Goal: Task Accomplishment & Management: Manage account settings

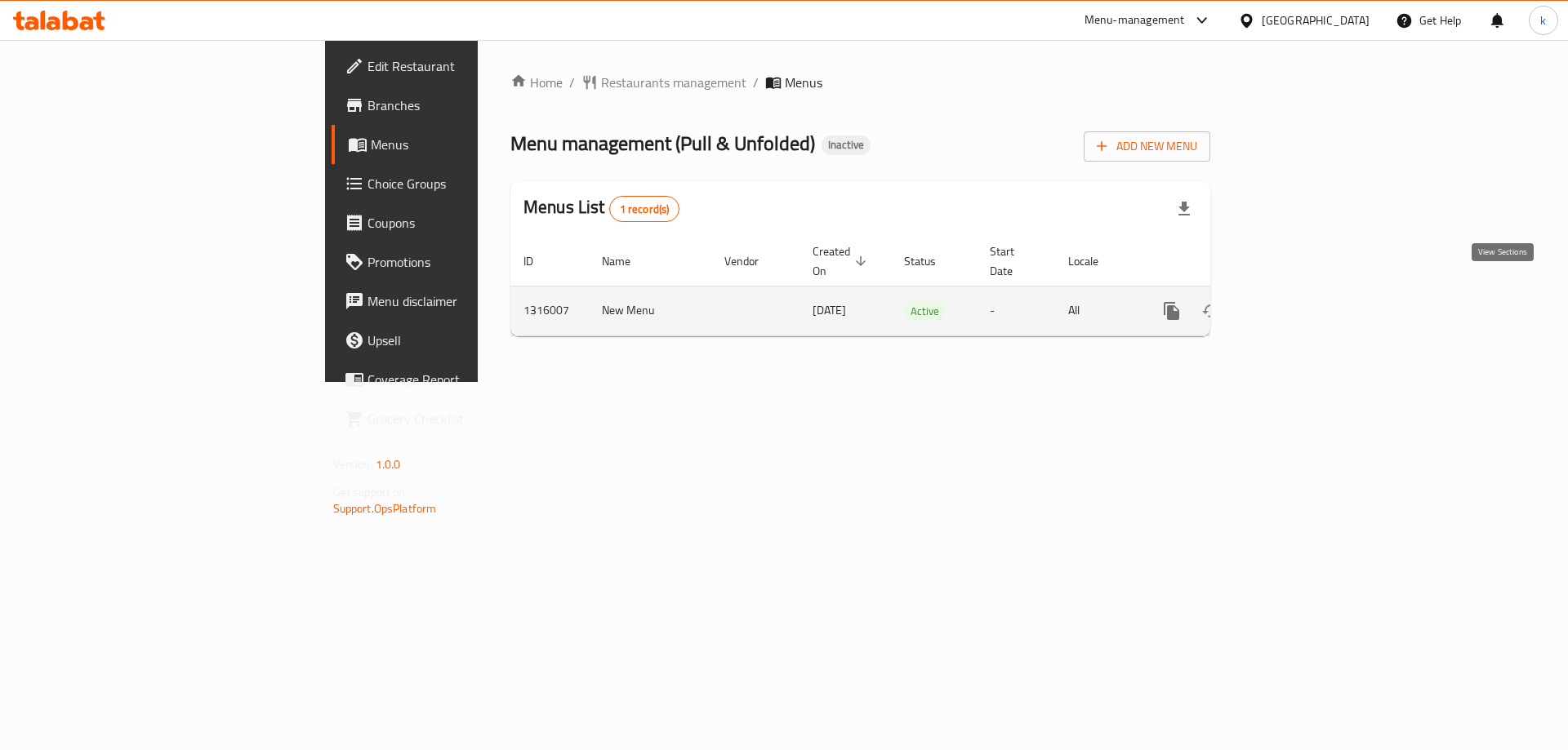
click at [1310, 291] on link "enhanced table" at bounding box center [1290, 311] width 39 height 39
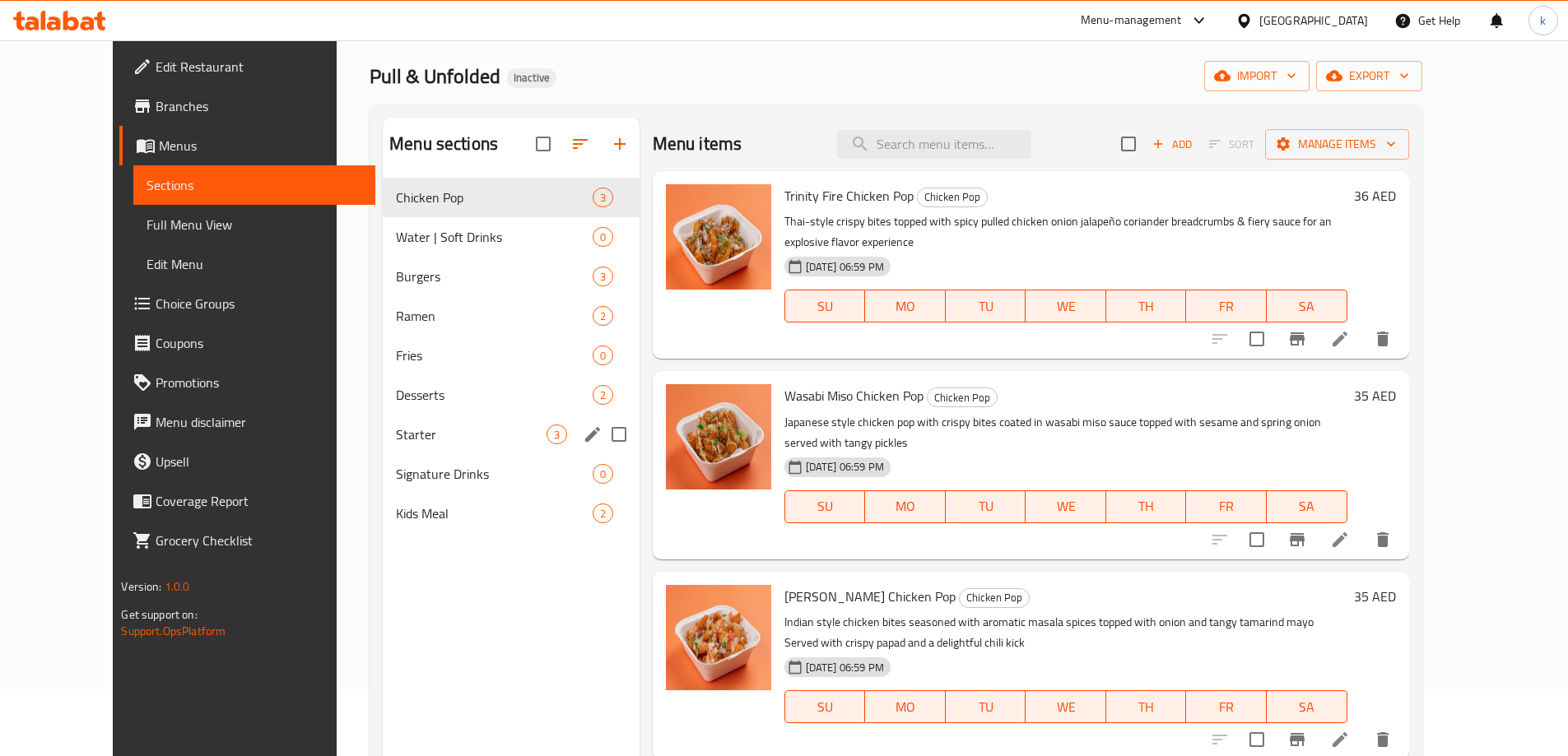
scroll to position [66, 0]
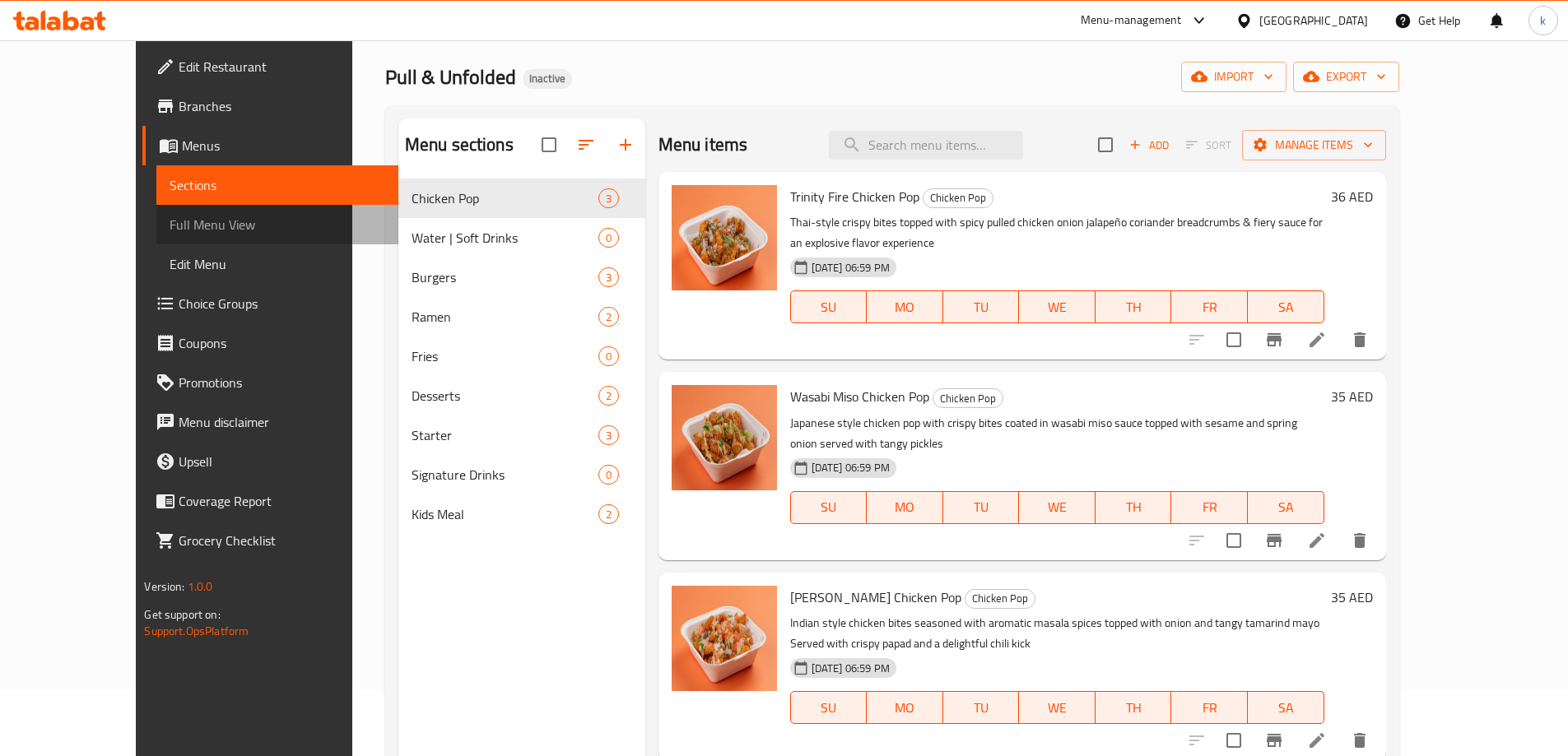
click at [169, 235] on span "Full Menu View" at bounding box center [277, 224] width 215 height 20
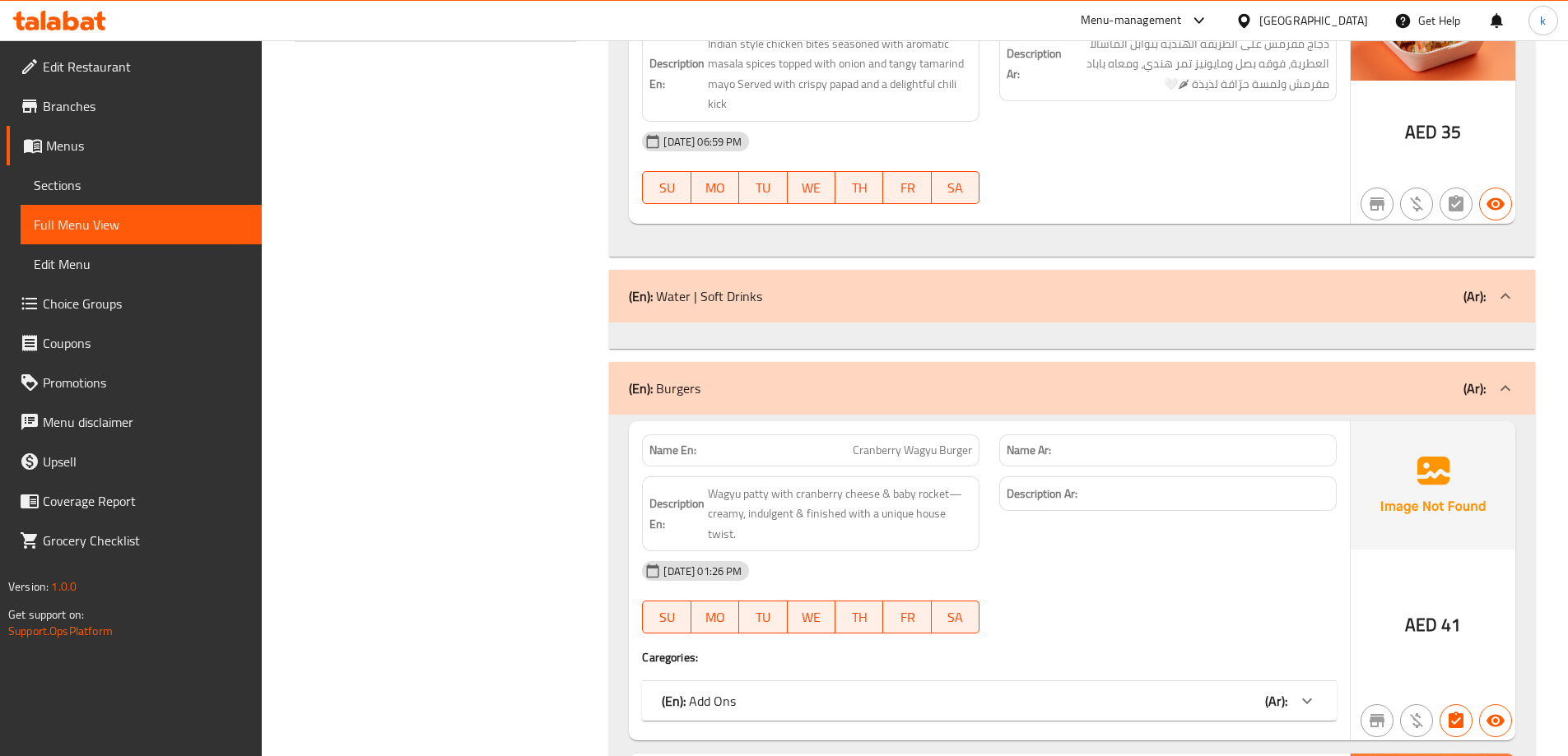
scroll to position [807, 0]
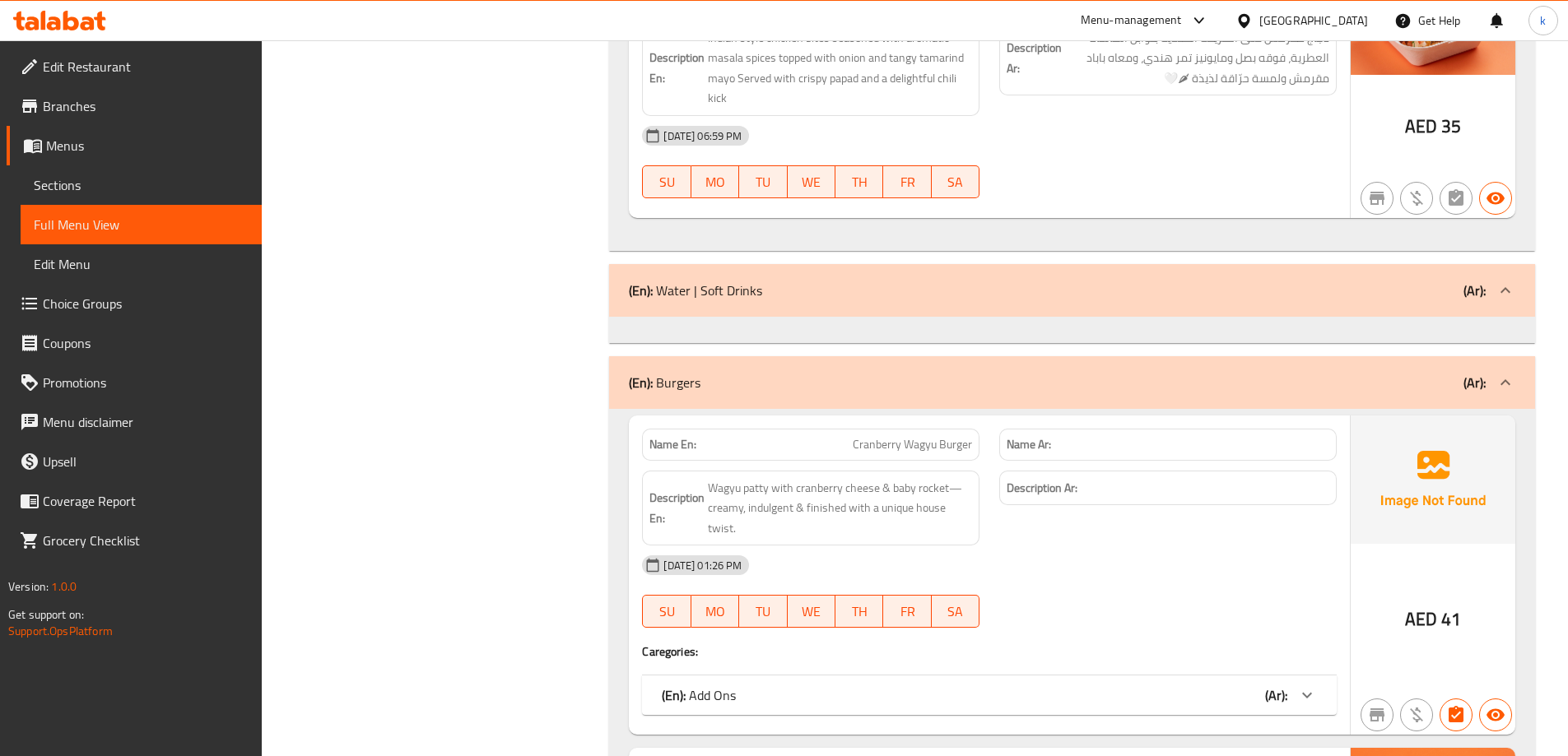
click at [976, 307] on div "(En): Water | Soft Drinks (Ar):" at bounding box center [1072, 290] width 926 height 52
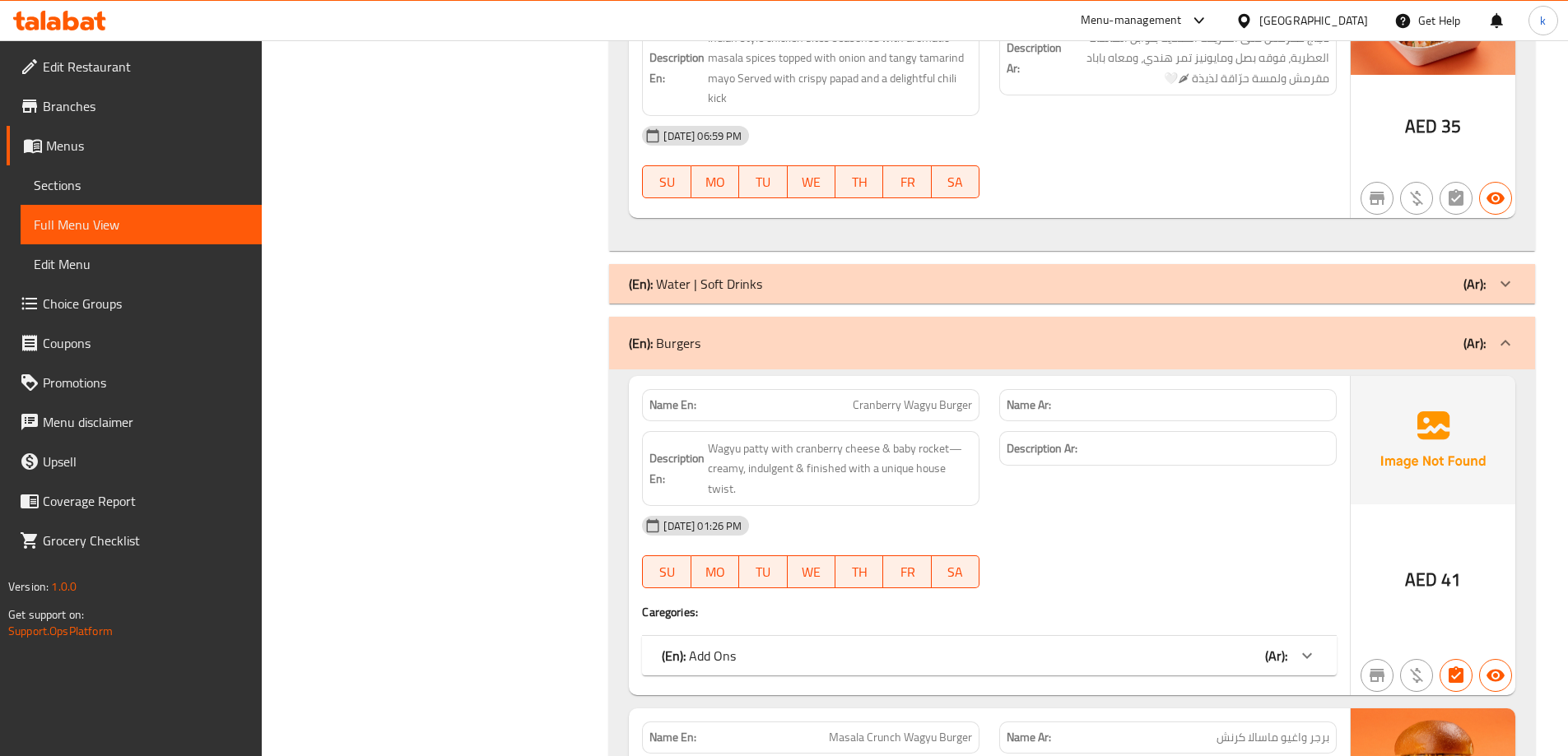
click at [972, 284] on div "(En): Water | Soft Drinks (Ar):" at bounding box center [1057, 284] width 857 height 20
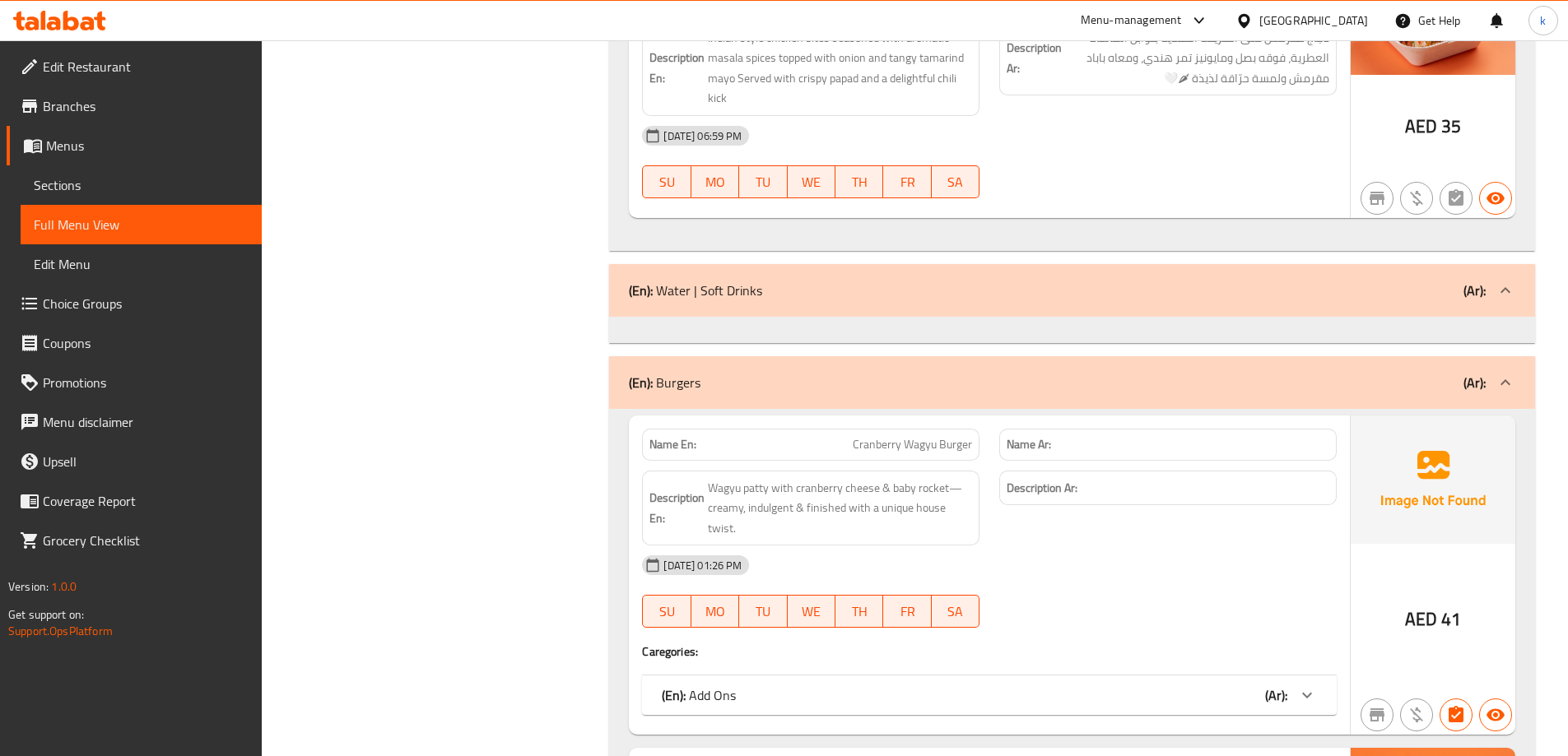
click at [972, 284] on div "(En): Water | Soft Drinks (Ar):" at bounding box center [1057, 290] width 857 height 20
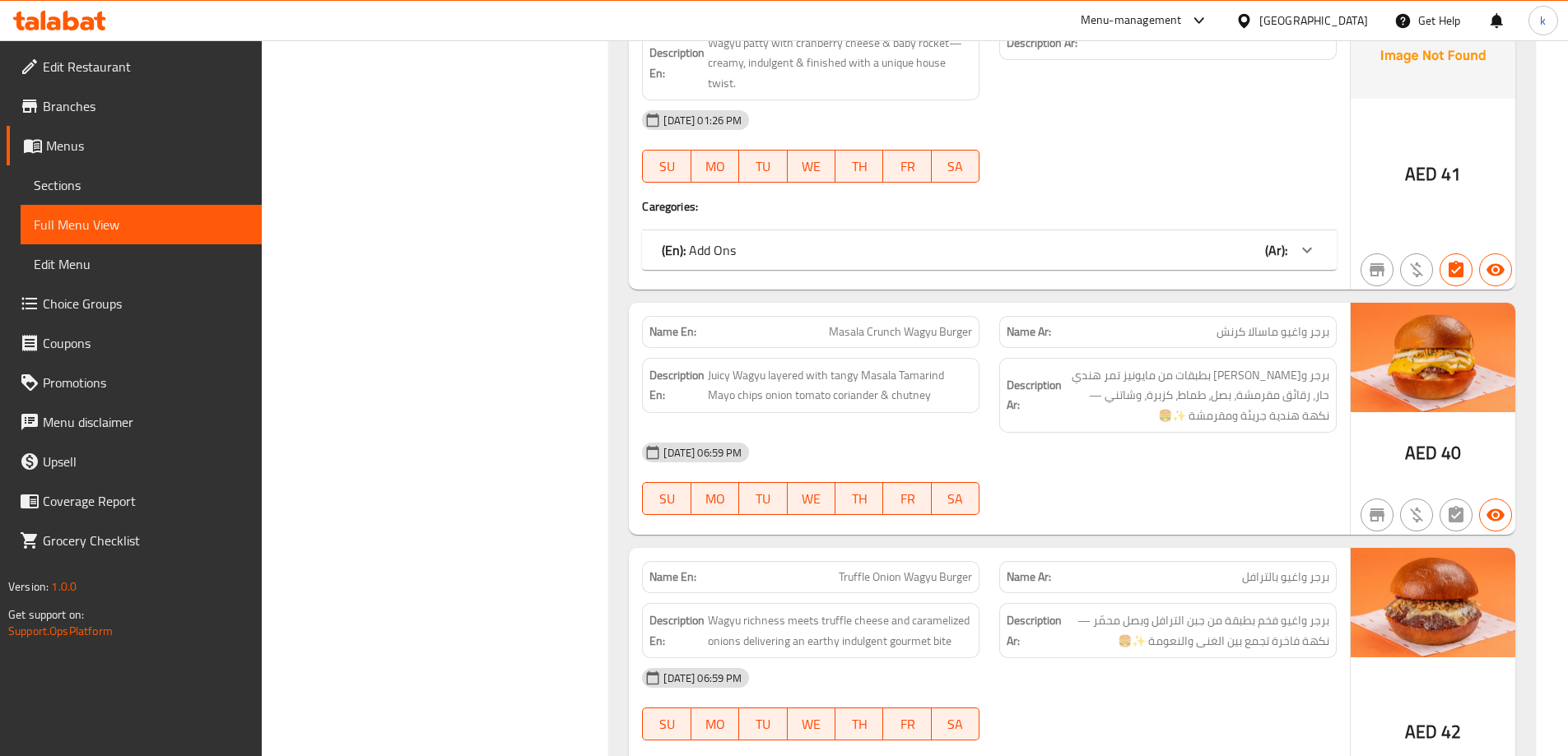
scroll to position [1218, 0]
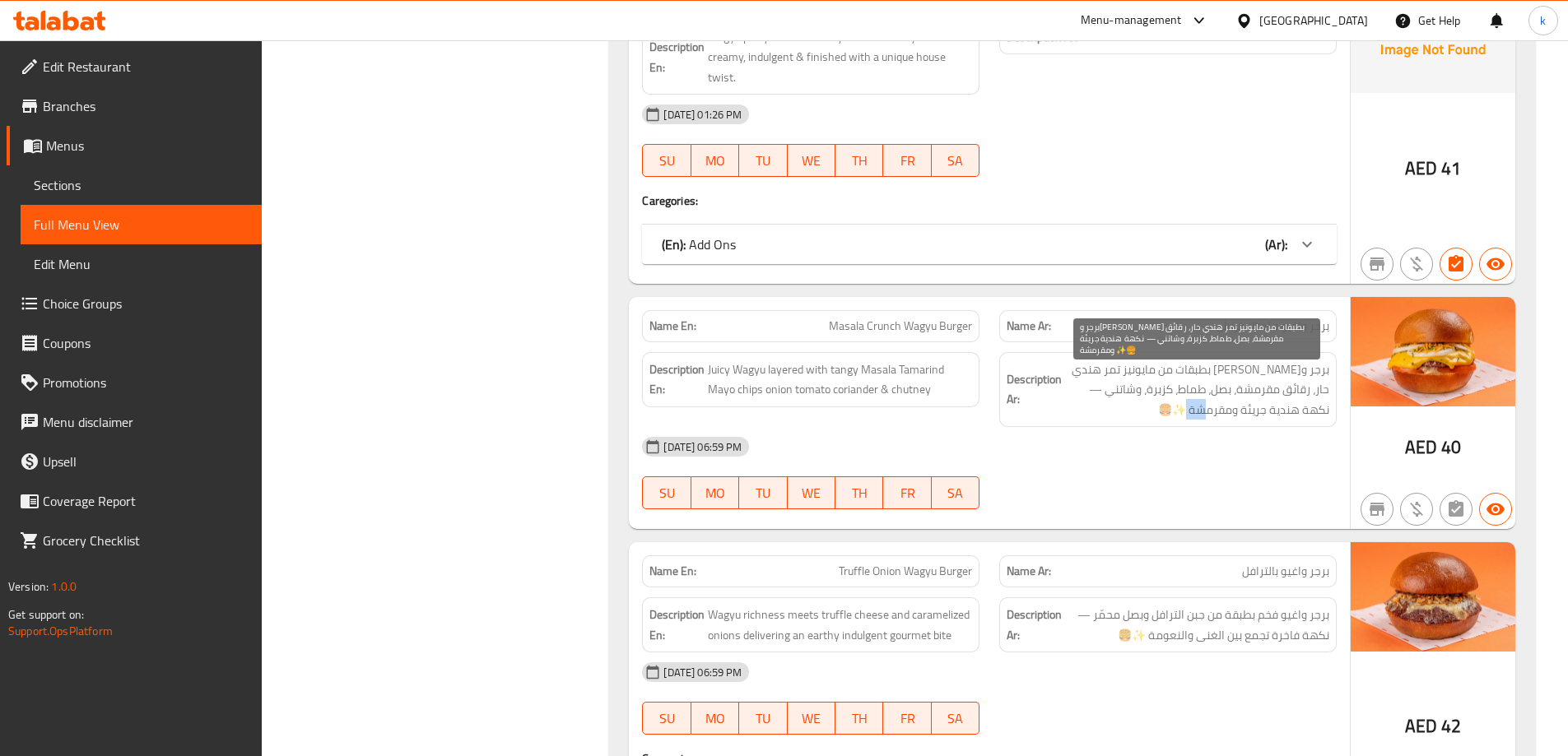
drag, startPoint x: 1215, startPoint y: 413, endPoint x: 1153, endPoint y: 413, distance: 62.0
click at [1153, 413] on span "برجر واغيو عصاري بطبقات من مايونيز تمر هندي حار، رقائق مقرمشة، بصل، طماط، كزبرة…" at bounding box center [1198, 390] width 265 height 61
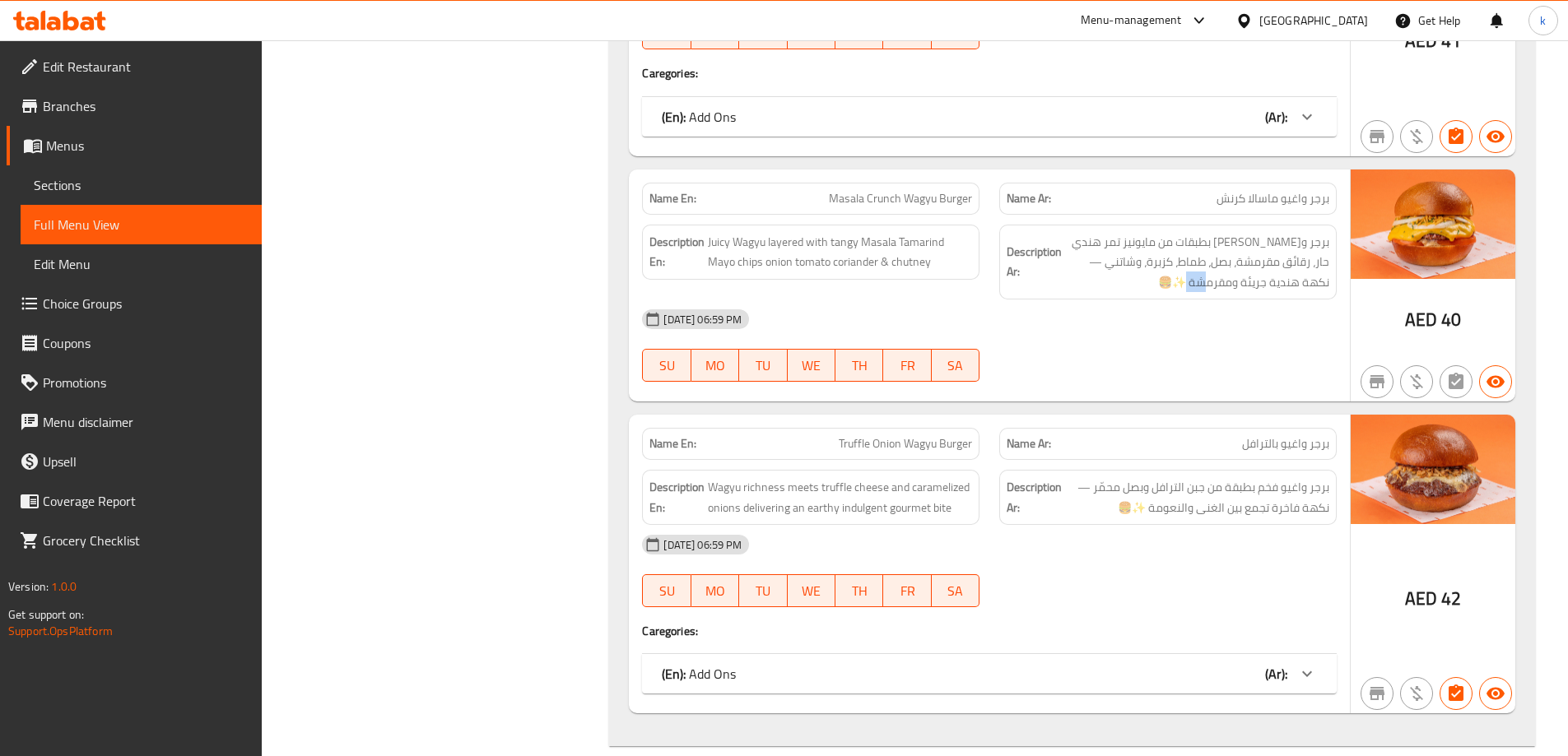
scroll to position [1465, 0]
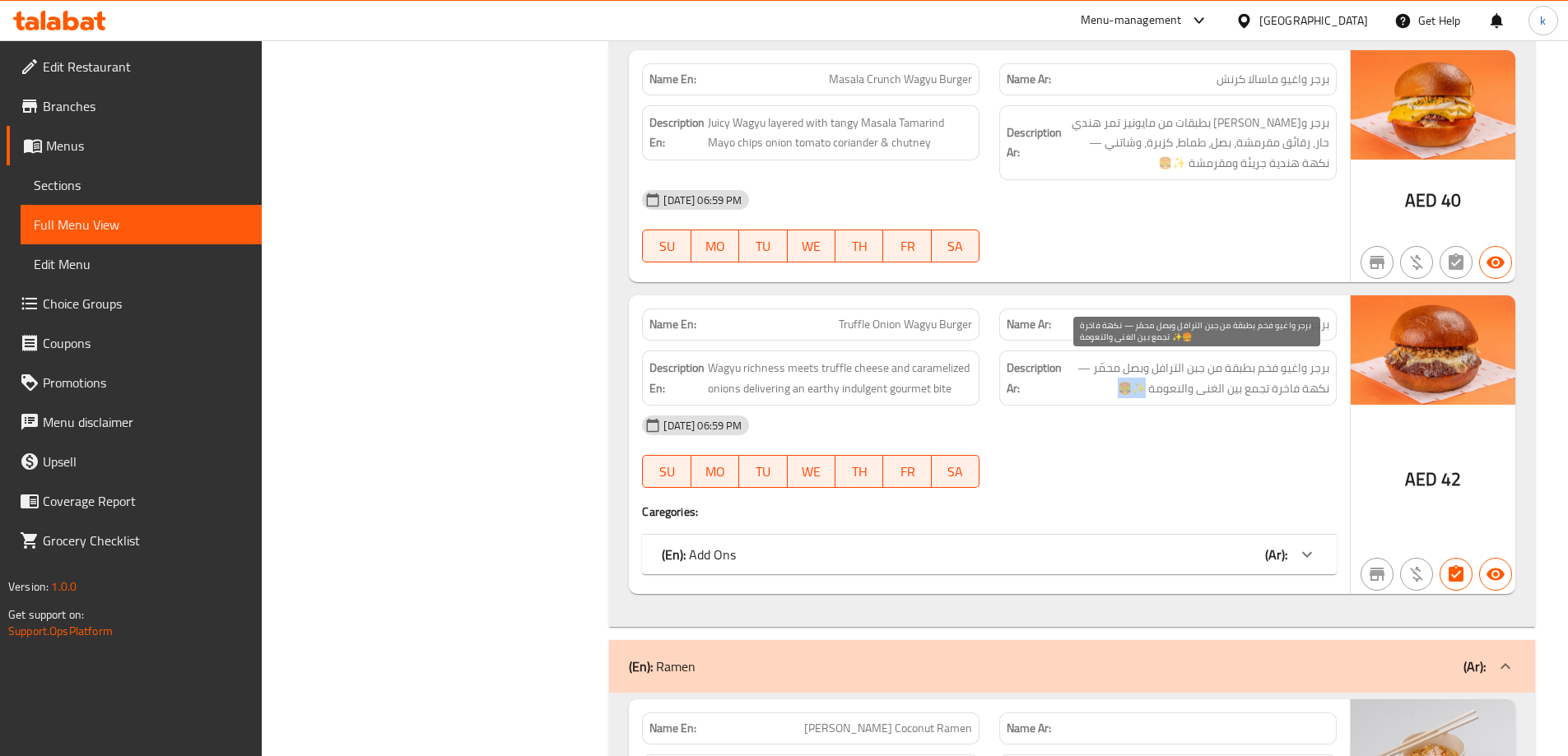
drag, startPoint x: 1143, startPoint y: 387, endPoint x: 1113, endPoint y: 393, distance: 30.6
click at [1113, 393] on span "برجر واغيو فخم بطبقة من جبن الترافل وبصل محمّر — نكهة فاخرة تجمع بين الغنى والن…" at bounding box center [1198, 378] width 265 height 40
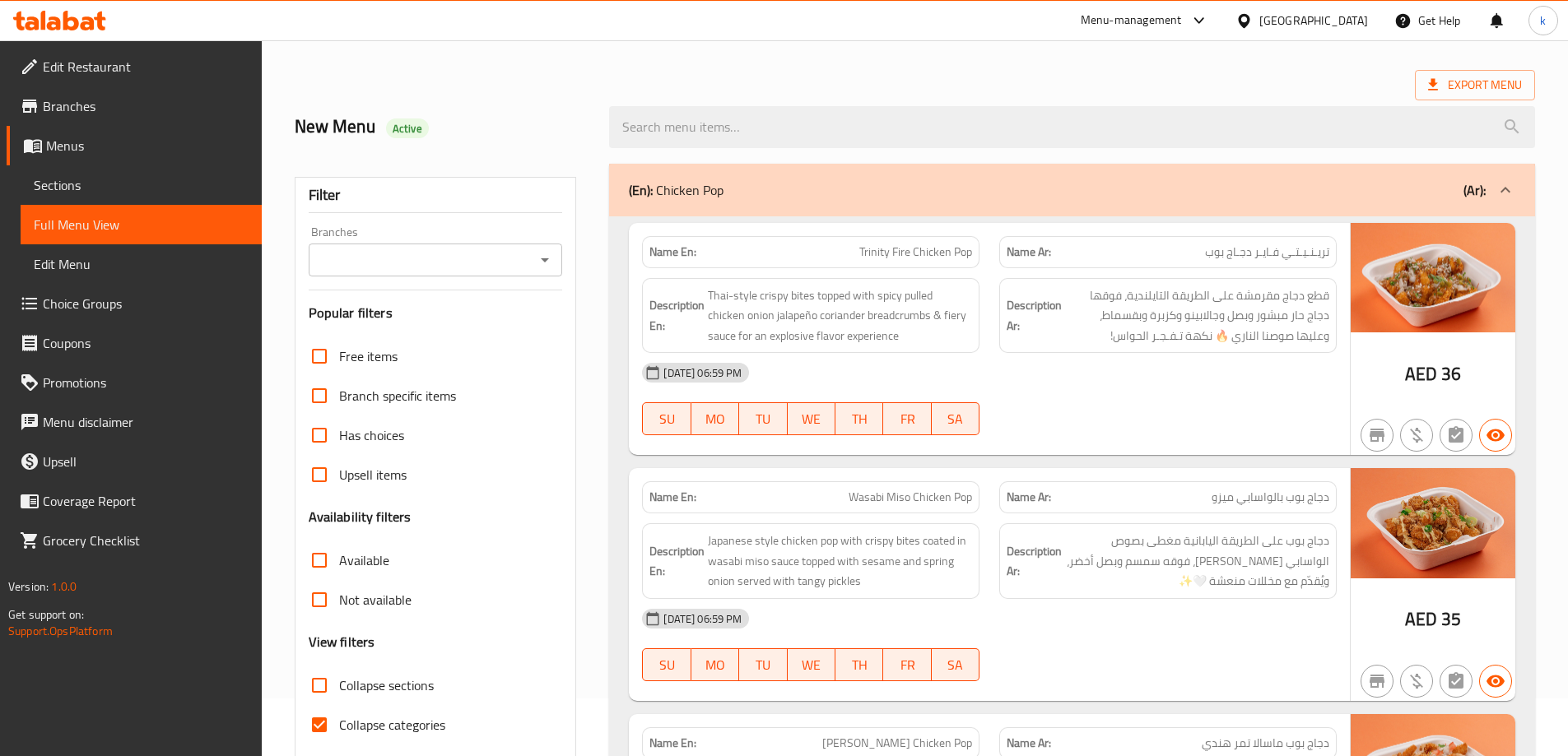
scroll to position [0, 0]
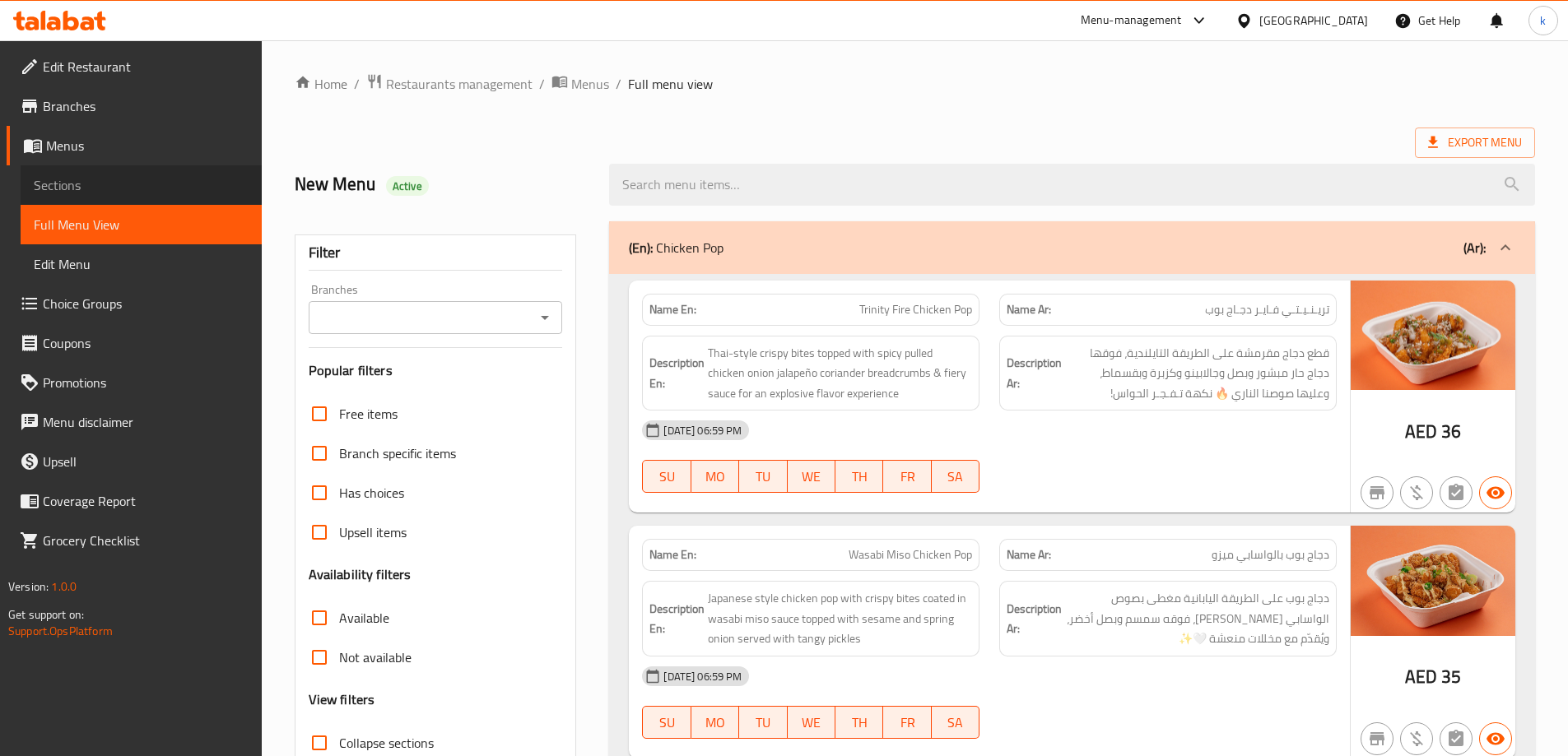
click at [120, 179] on span "Sections" at bounding box center [141, 185] width 215 height 20
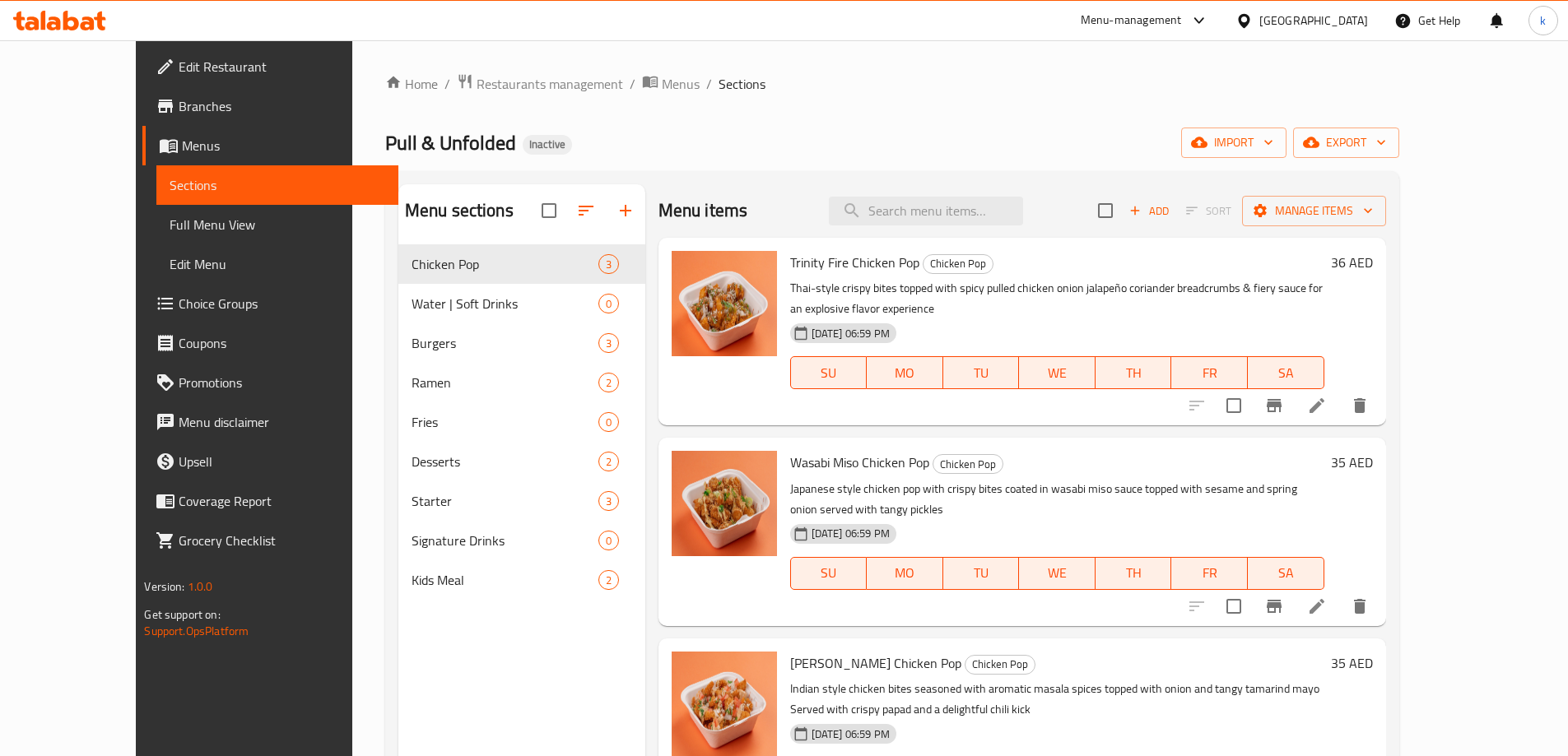
click at [179, 105] on span "Branches" at bounding box center [282, 106] width 206 height 20
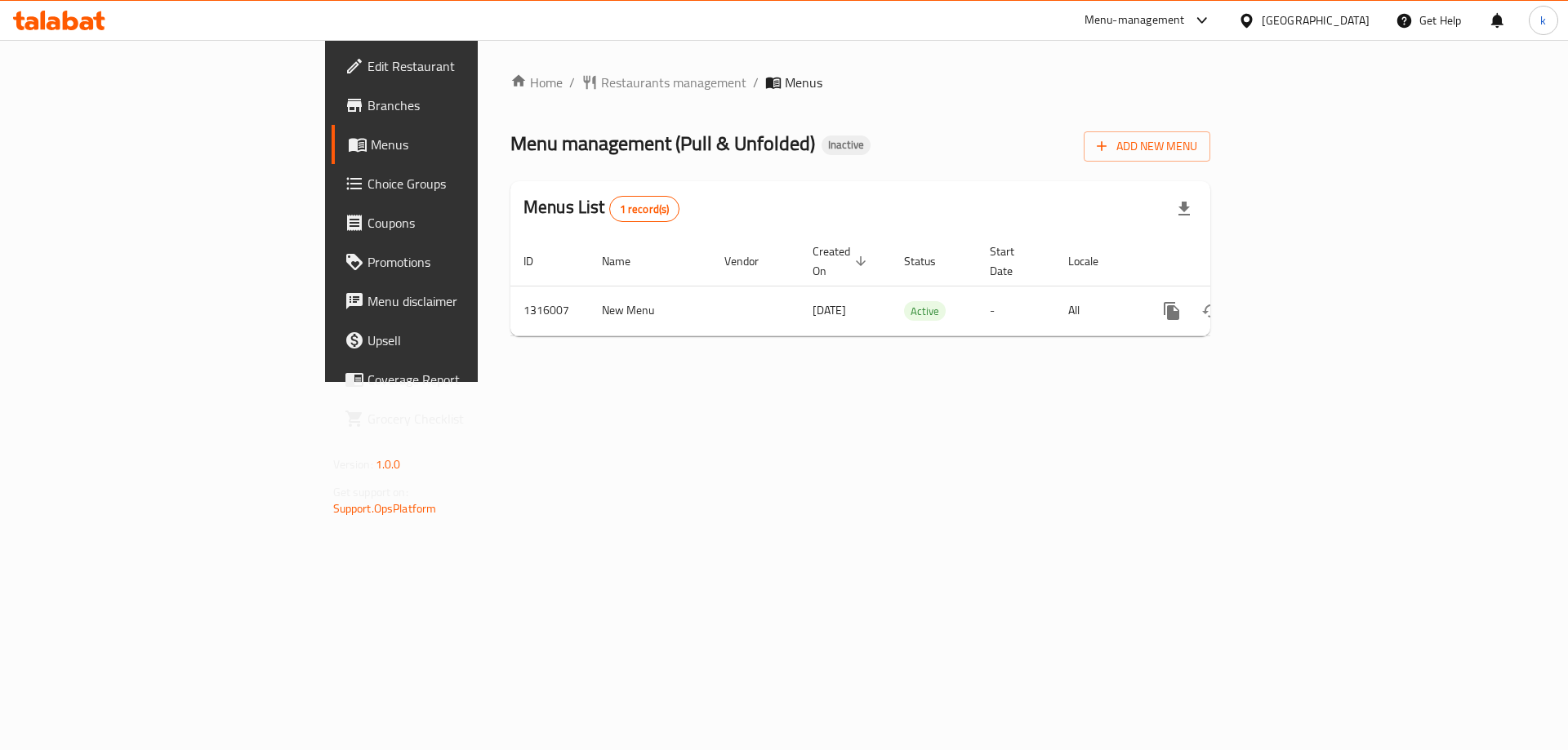
click at [332, 116] on link "Branches" at bounding box center [460, 106] width 256 height 39
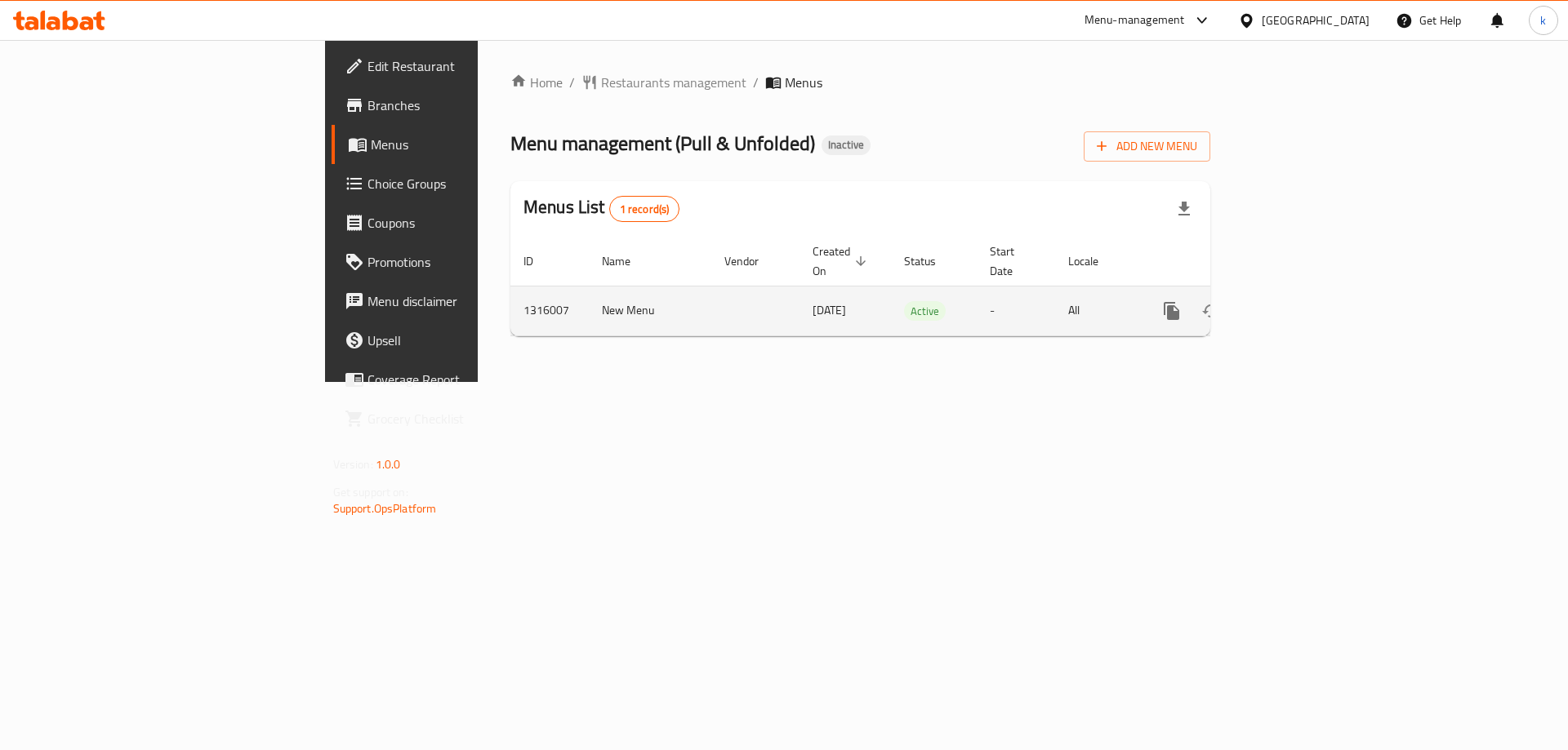
click at [1299, 302] on icon "enhanced table" at bounding box center [1289, 311] width 20 height 20
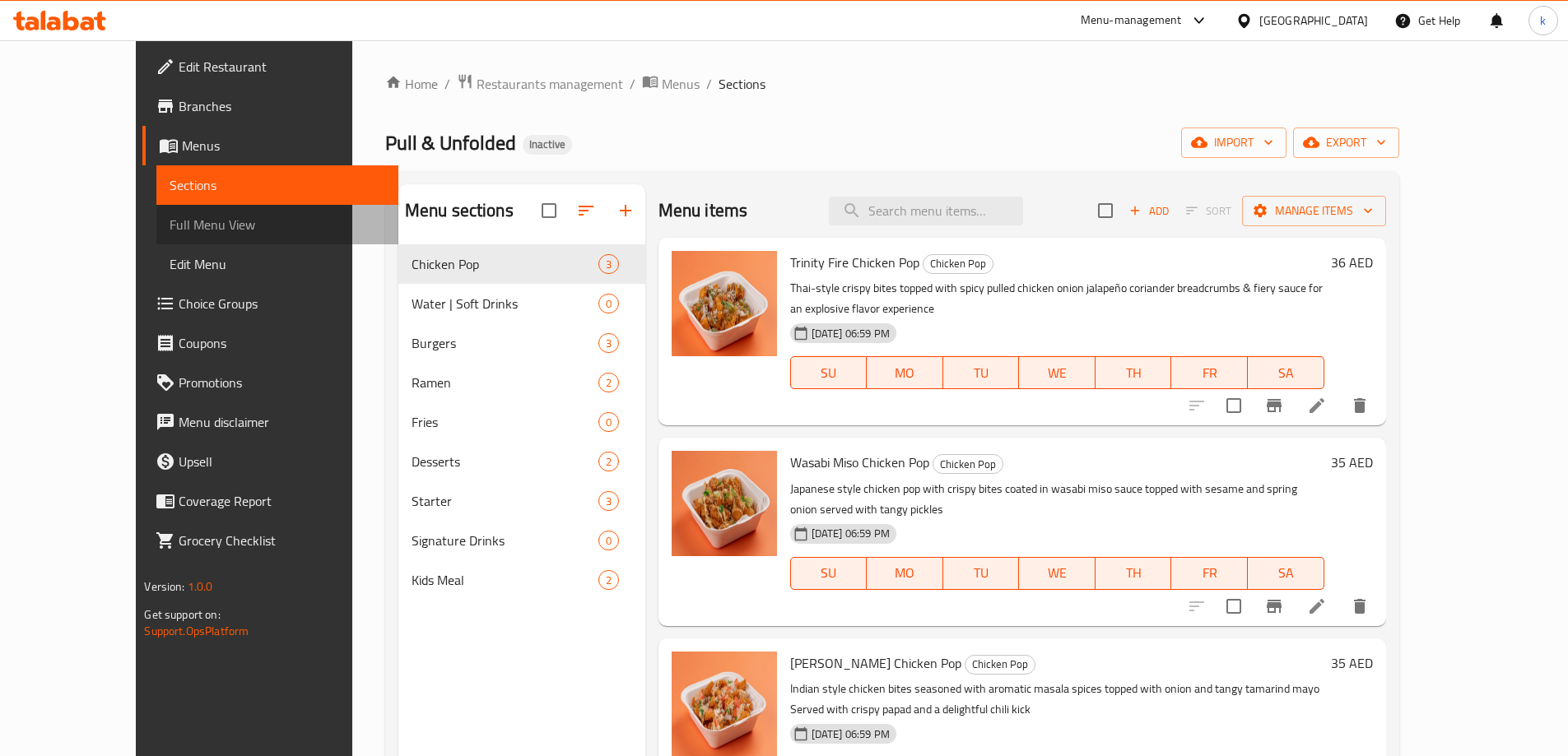
click at [186, 229] on span "Full Menu View" at bounding box center [277, 224] width 215 height 20
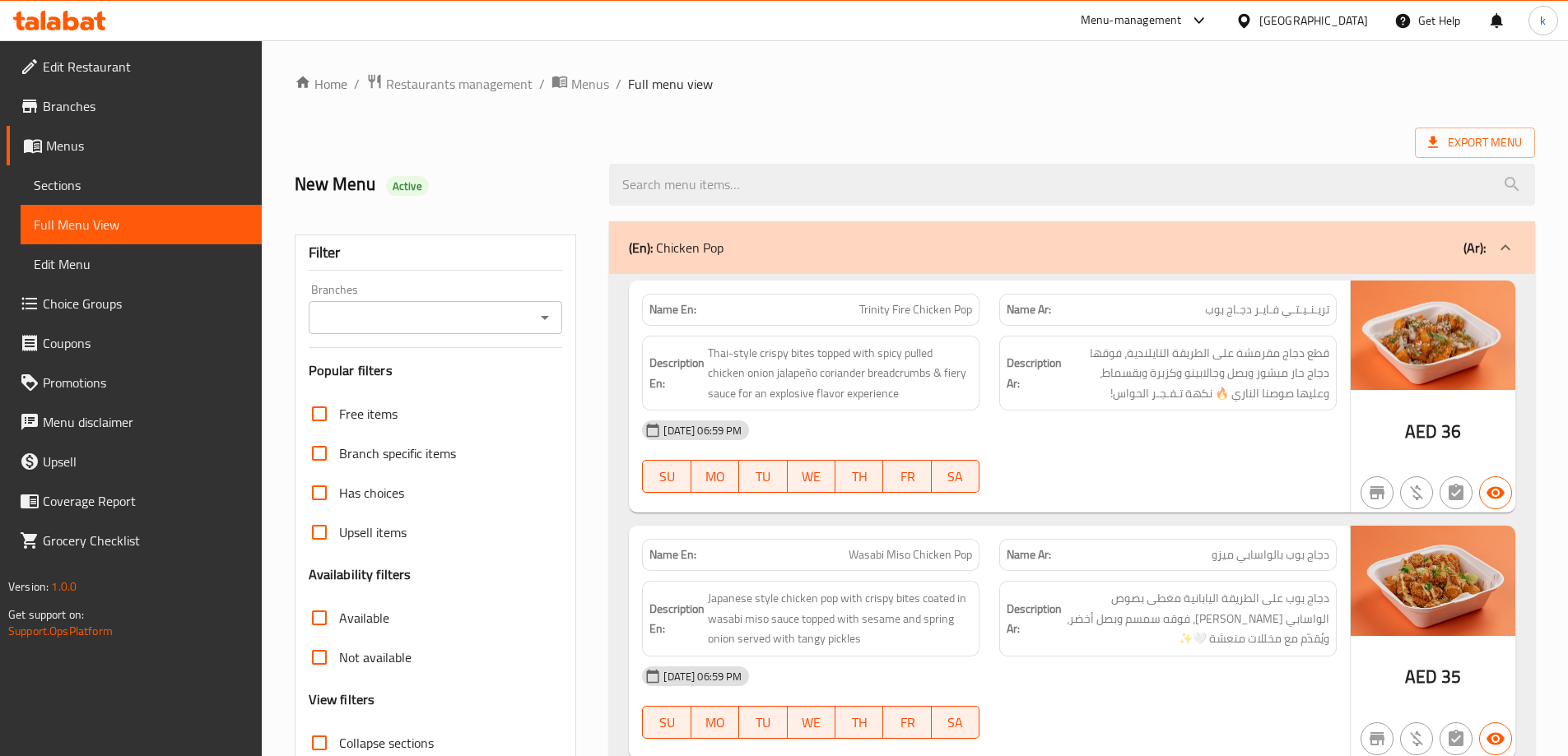
scroll to position [247, 0]
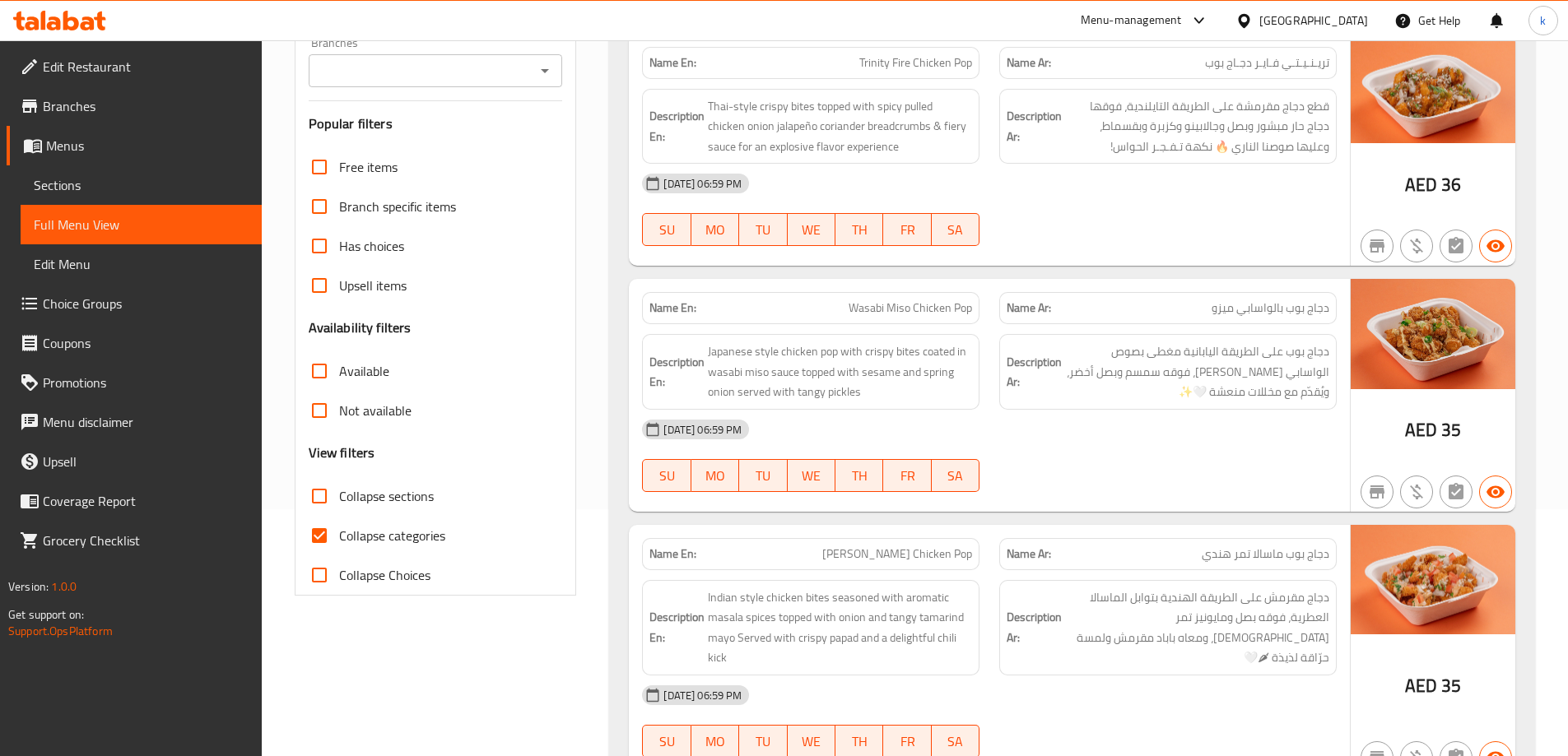
click at [427, 527] on span "Collapse categories" at bounding box center [393, 535] width 107 height 20
click at [339, 527] on input "Collapse categories" at bounding box center [320, 536] width 40 height 40
checkbox input "false"
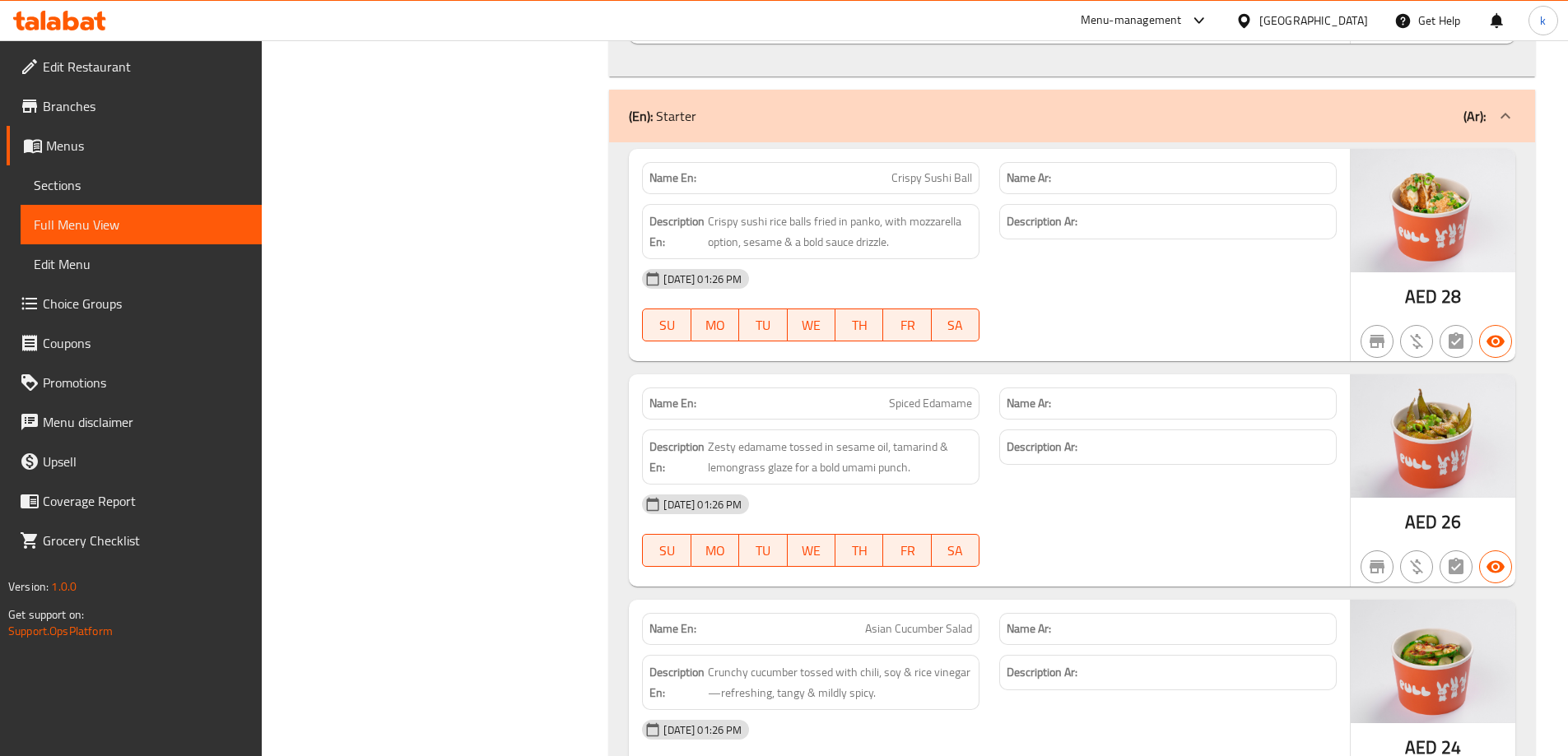
scroll to position [4535, 0]
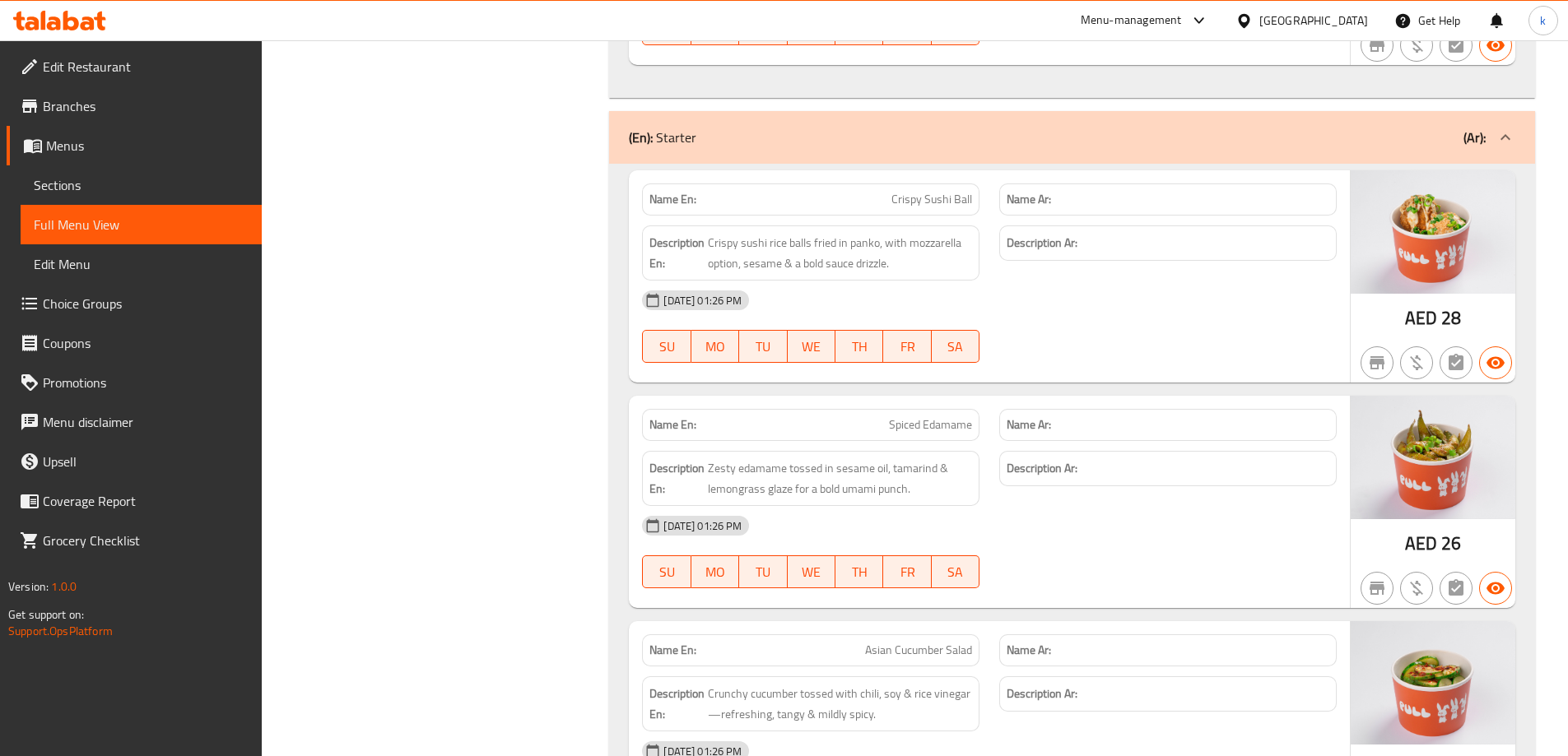
click at [141, 260] on span "Edit Menu" at bounding box center [141, 264] width 215 height 20
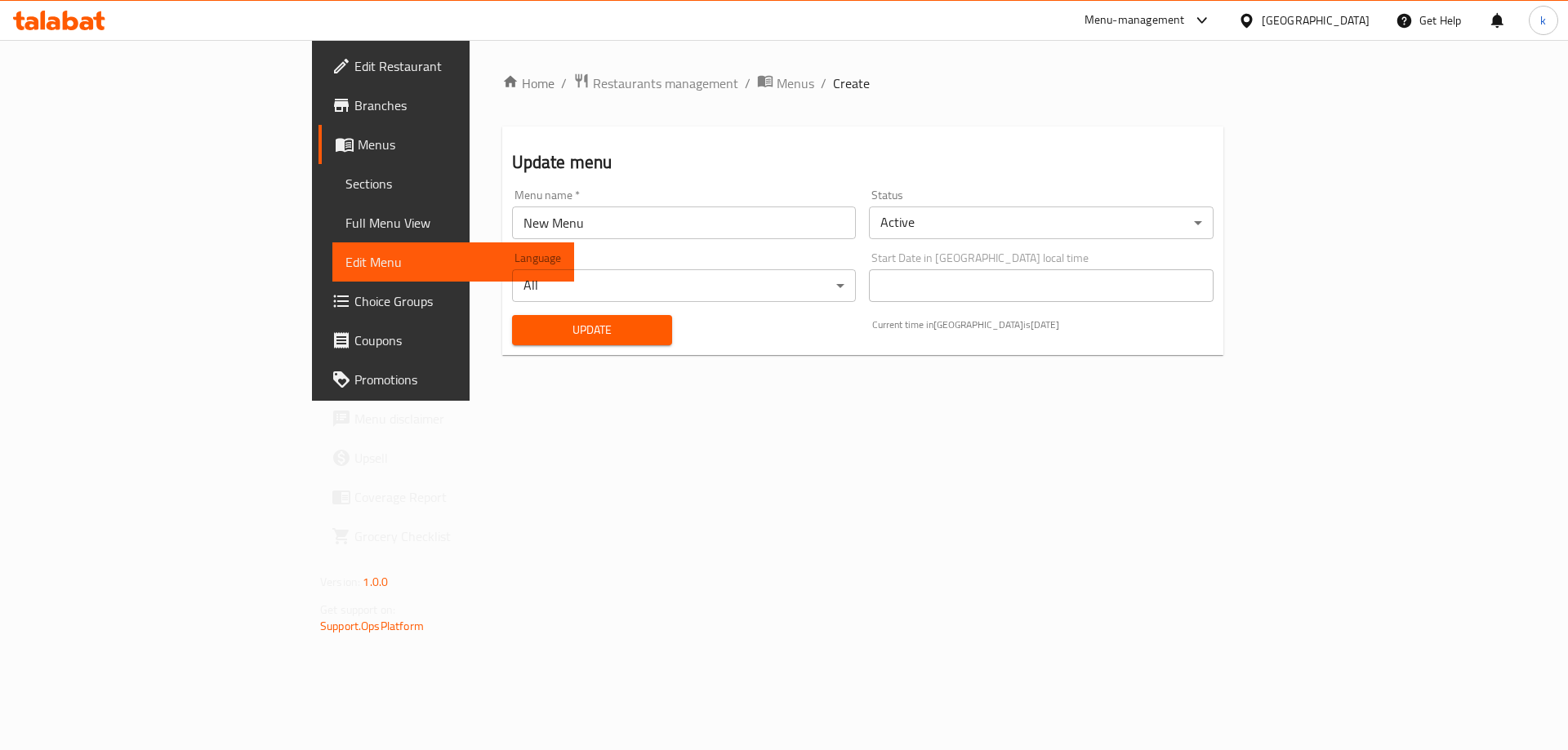
click at [345, 223] on span "Full Menu View" at bounding box center [453, 222] width 216 height 20
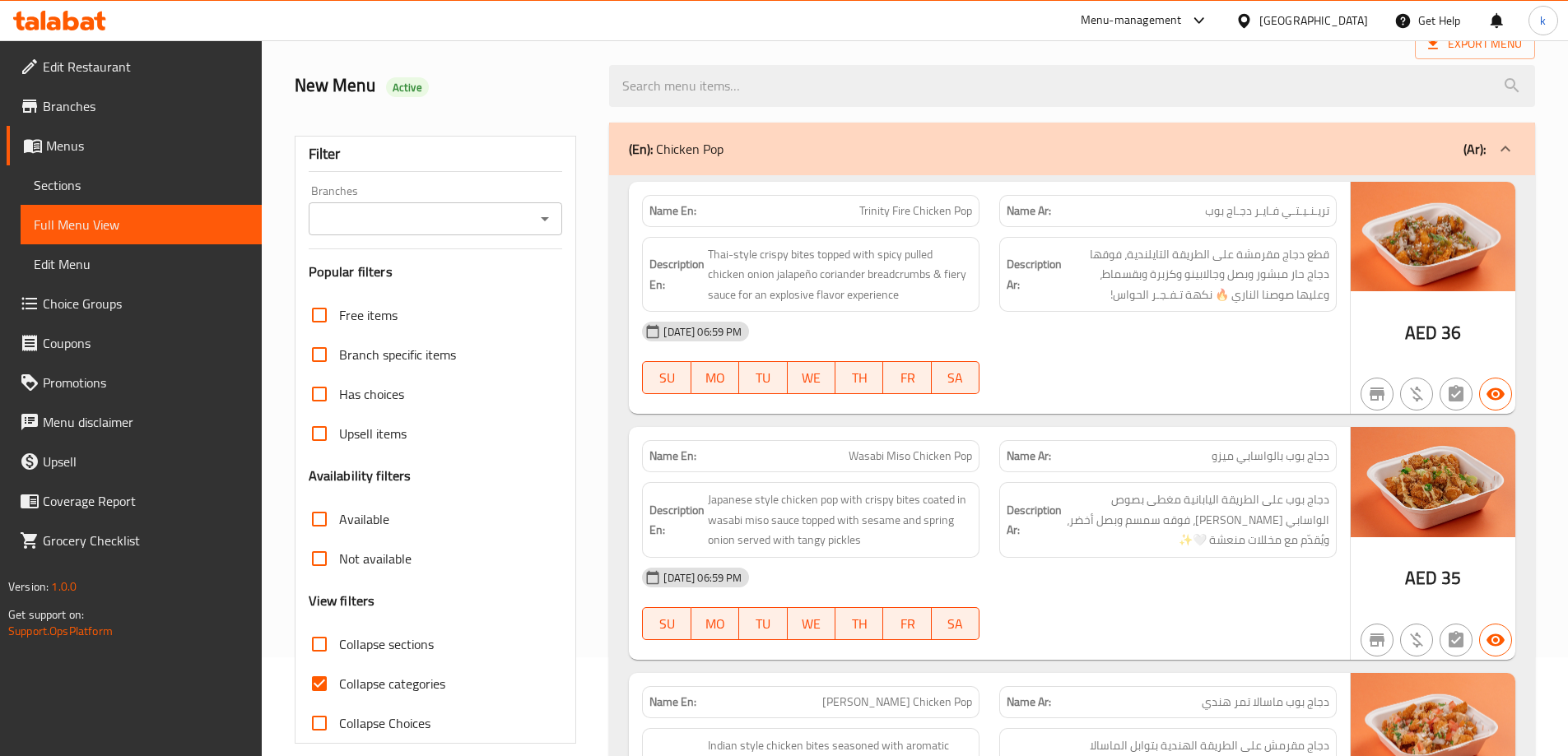
scroll to position [165, 0]
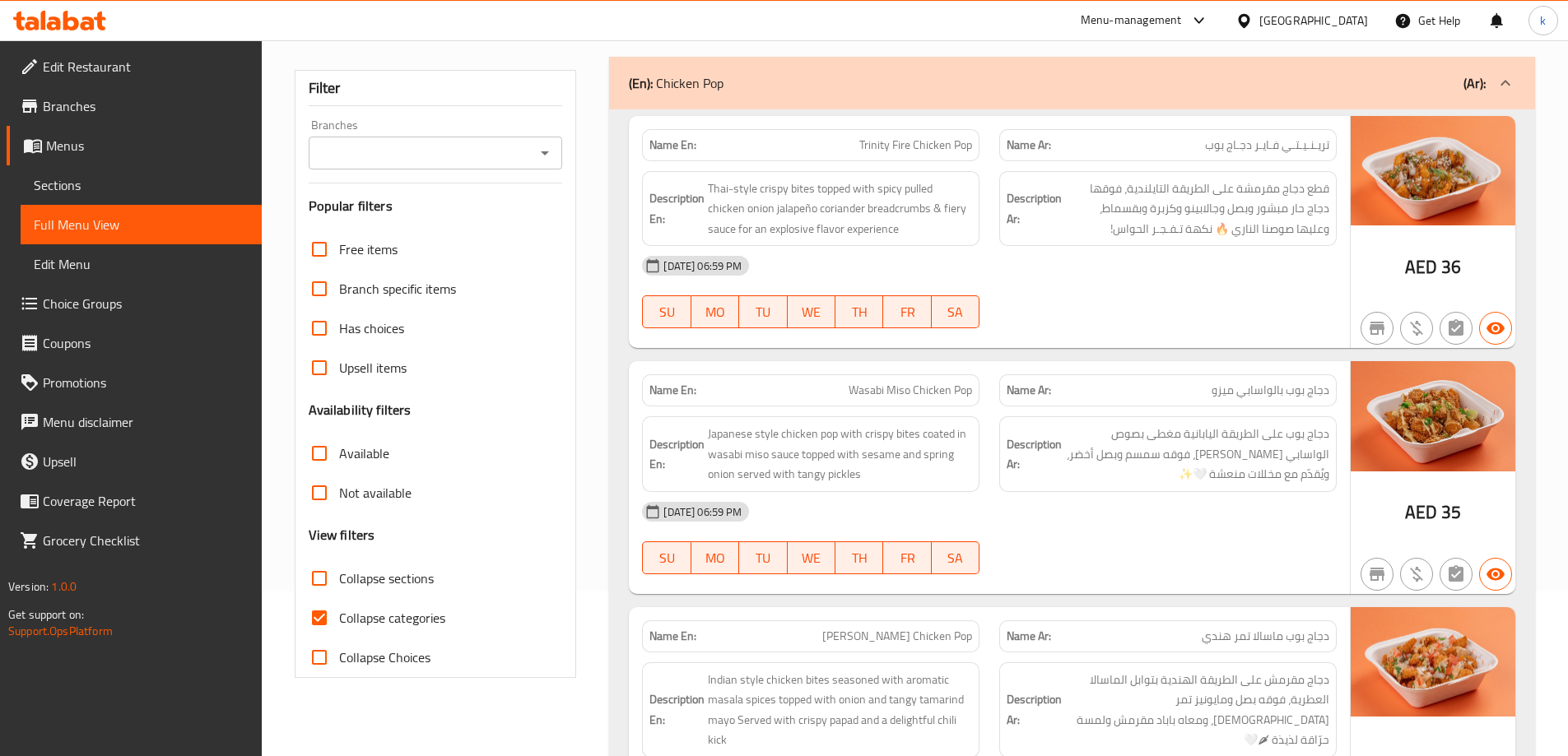
click at [138, 188] on span "Sections" at bounding box center [141, 185] width 215 height 20
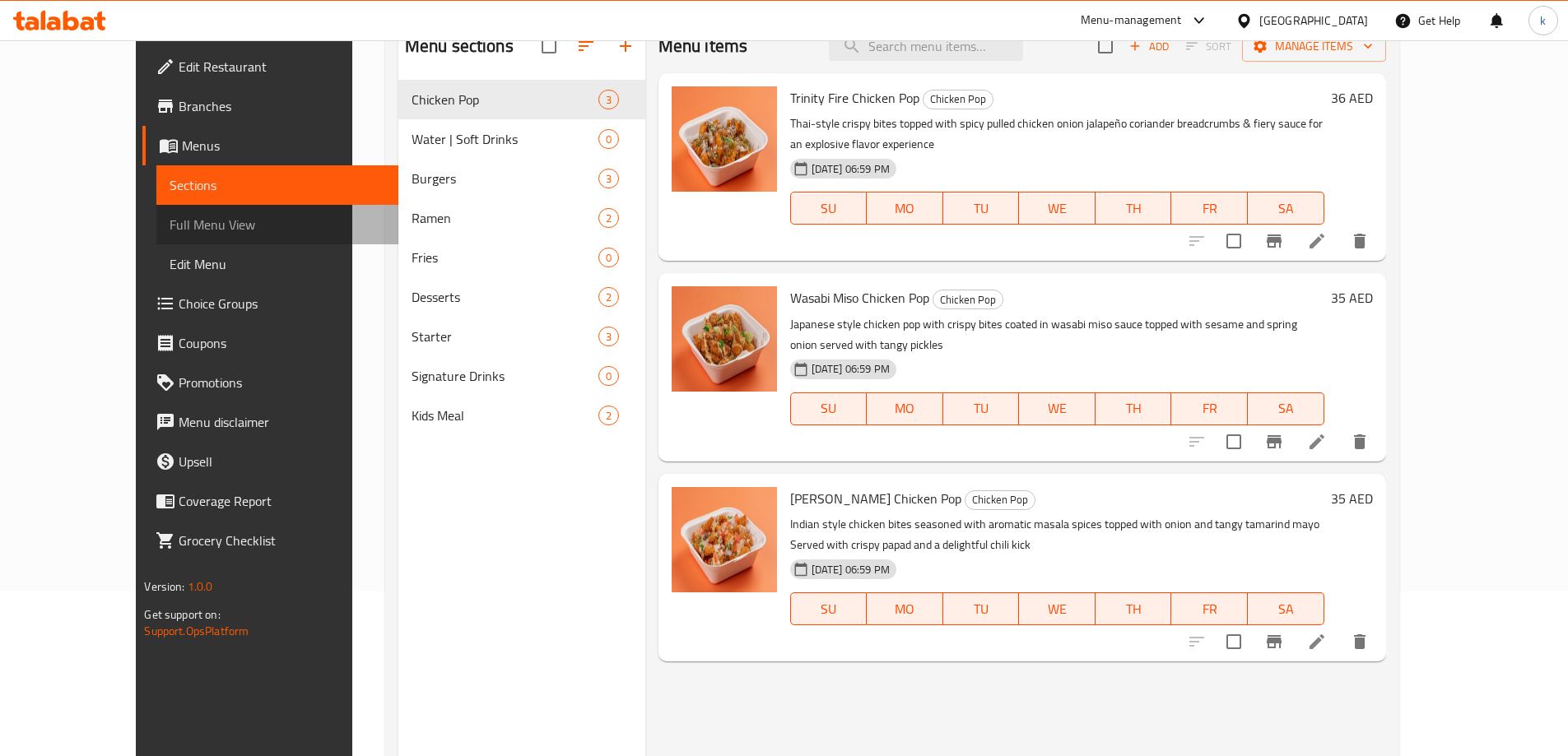
click at [169, 223] on span "Full Menu View" at bounding box center [277, 224] width 215 height 20
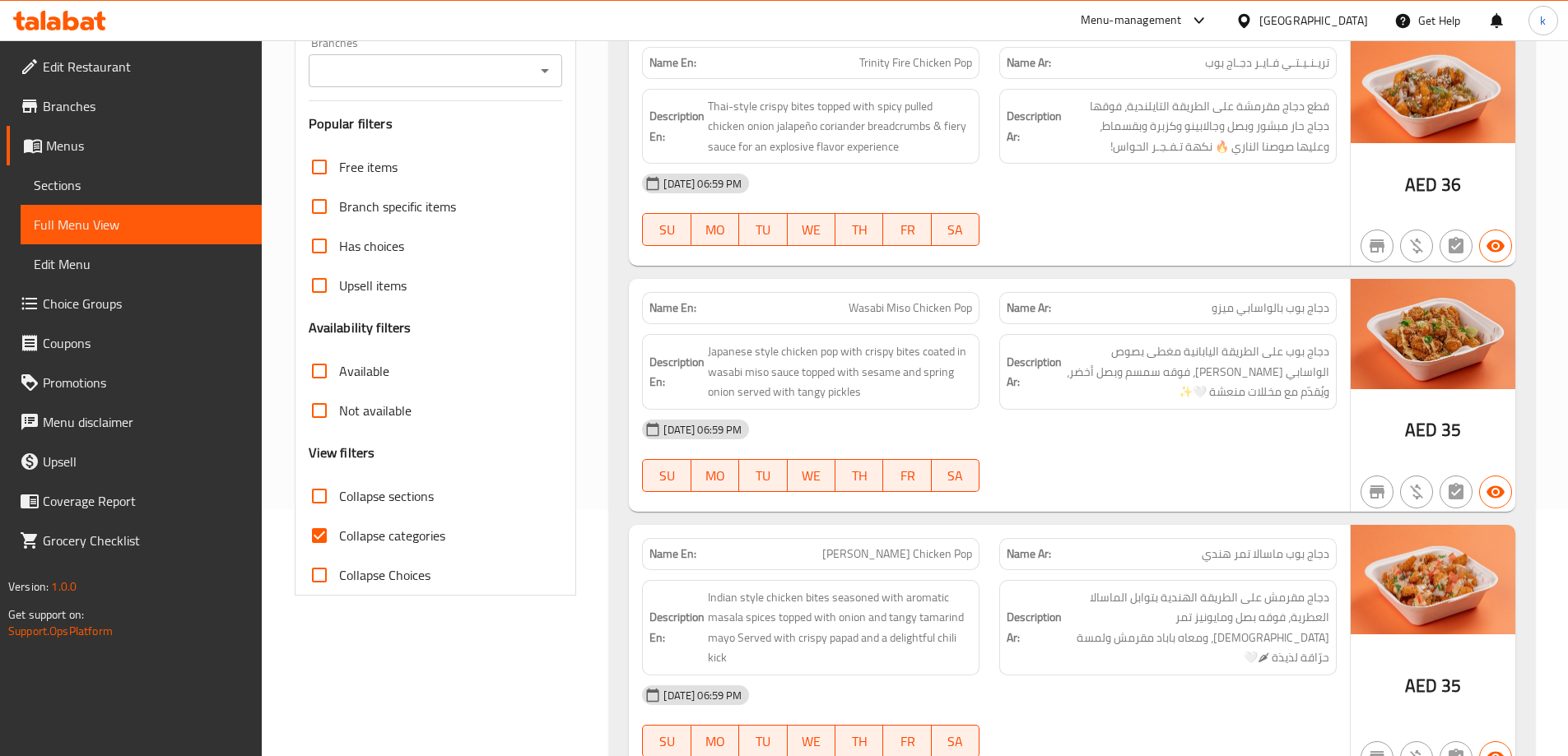
scroll to position [82, 0]
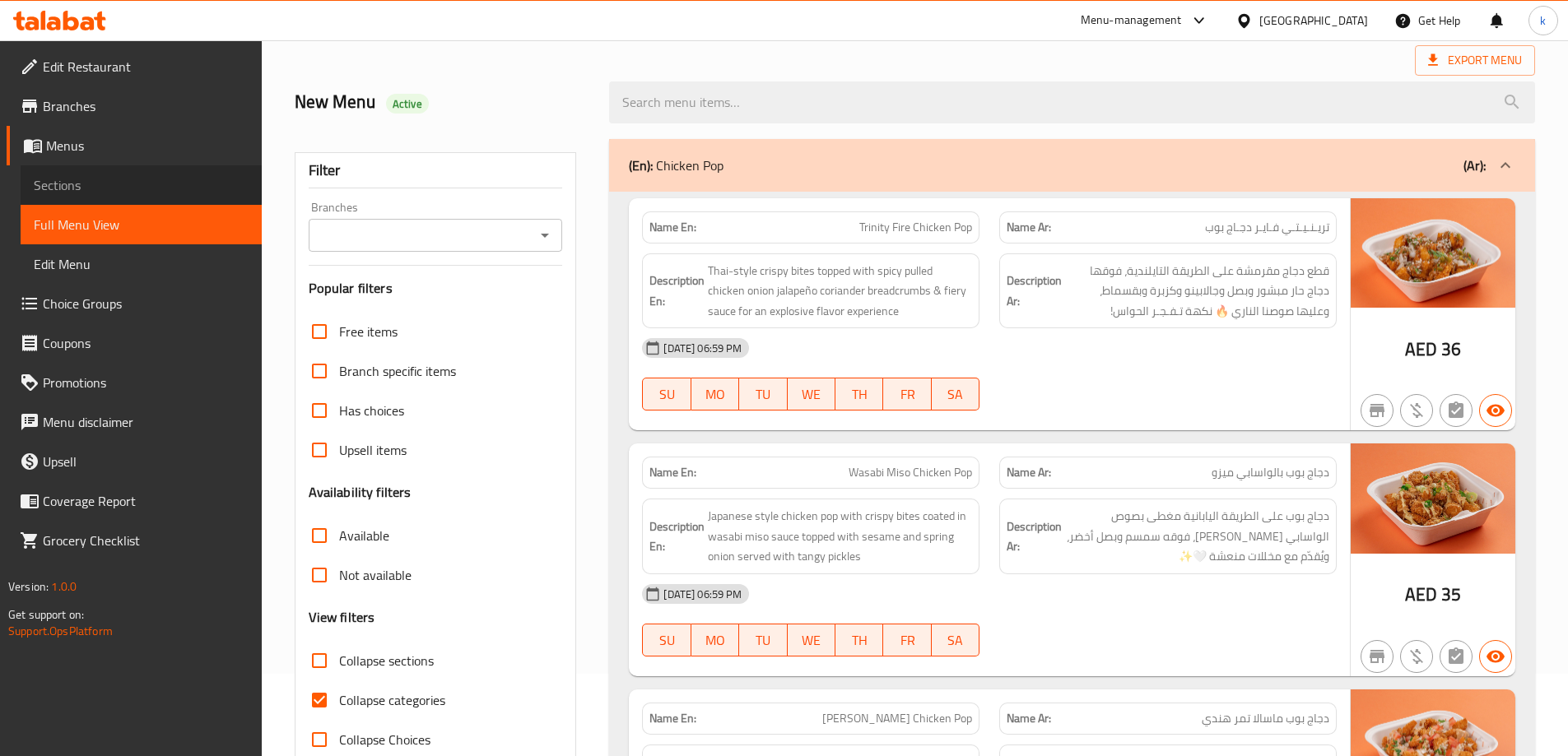
click at [137, 193] on span "Sections" at bounding box center [141, 185] width 215 height 20
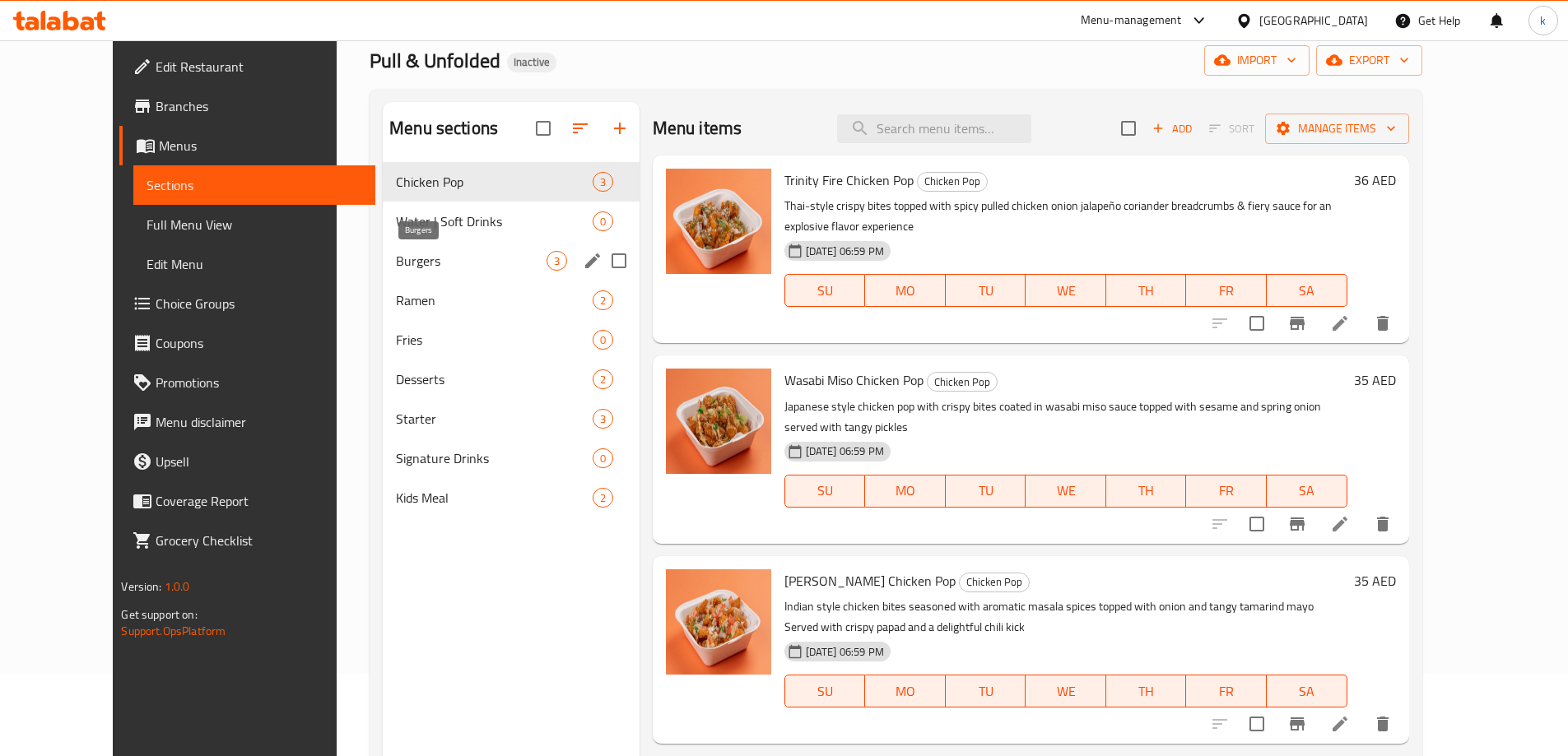
click at [506, 253] on span "Burgers" at bounding box center [471, 260] width 149 height 20
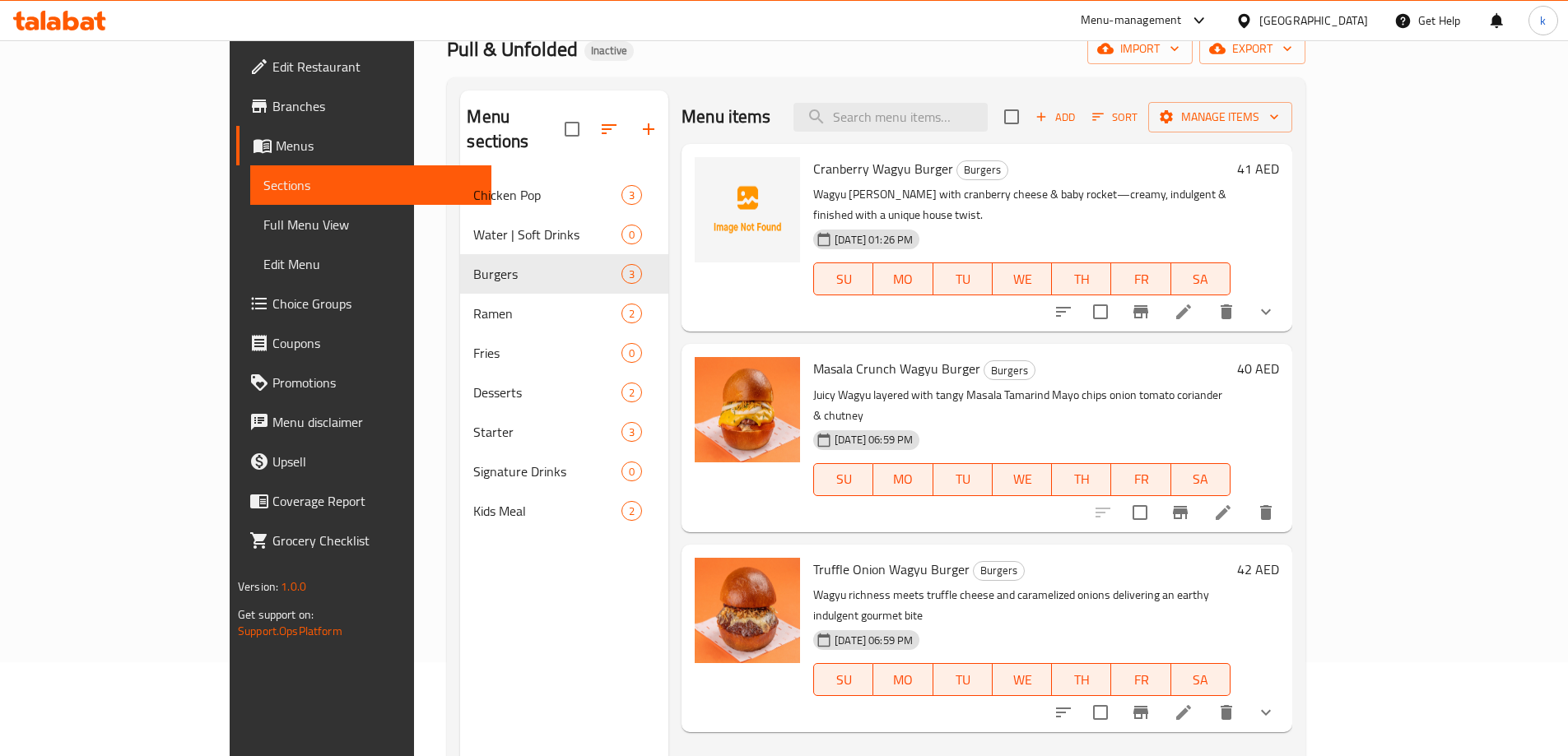
scroll to position [230, 0]
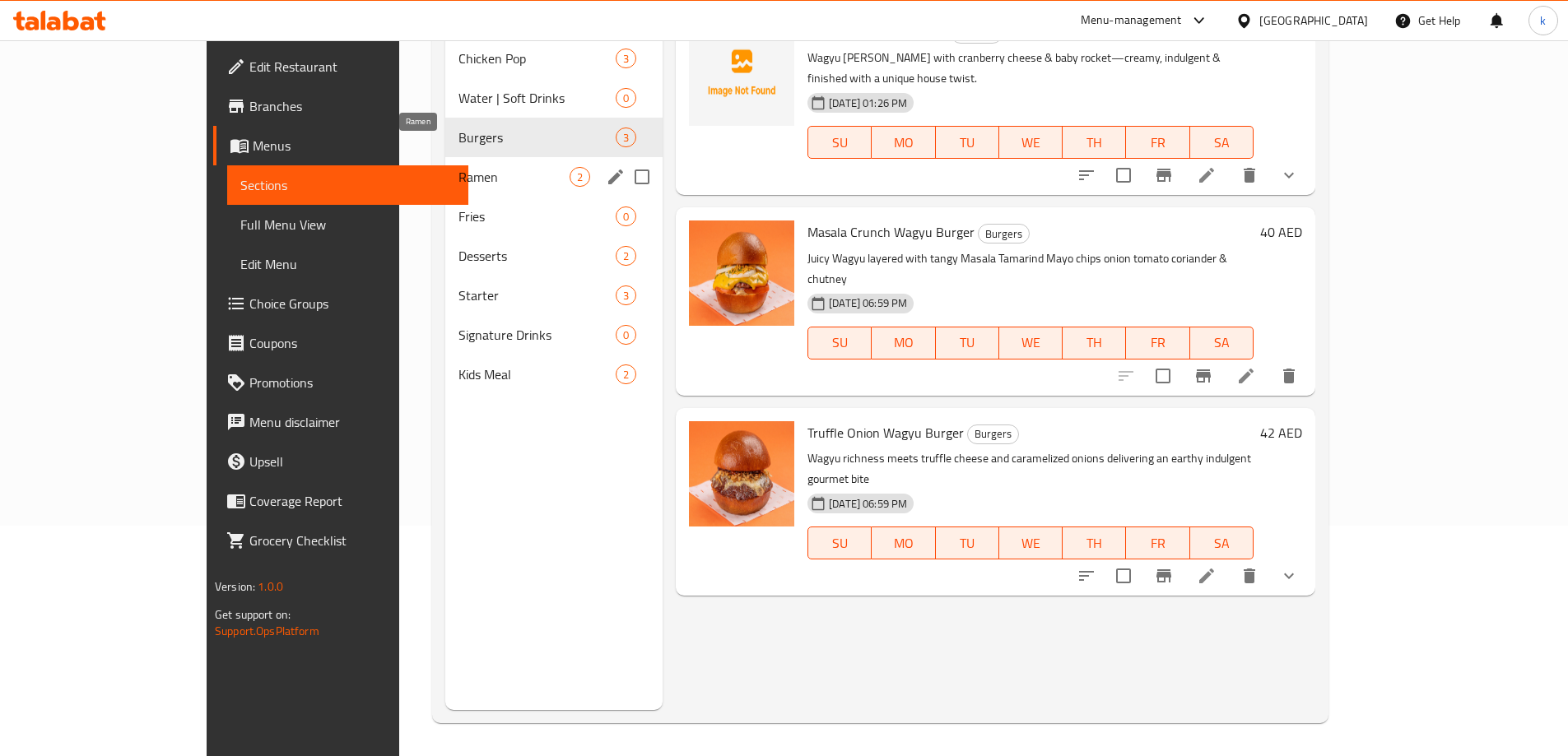
click at [482, 167] on span "Ramen" at bounding box center [514, 176] width 111 height 20
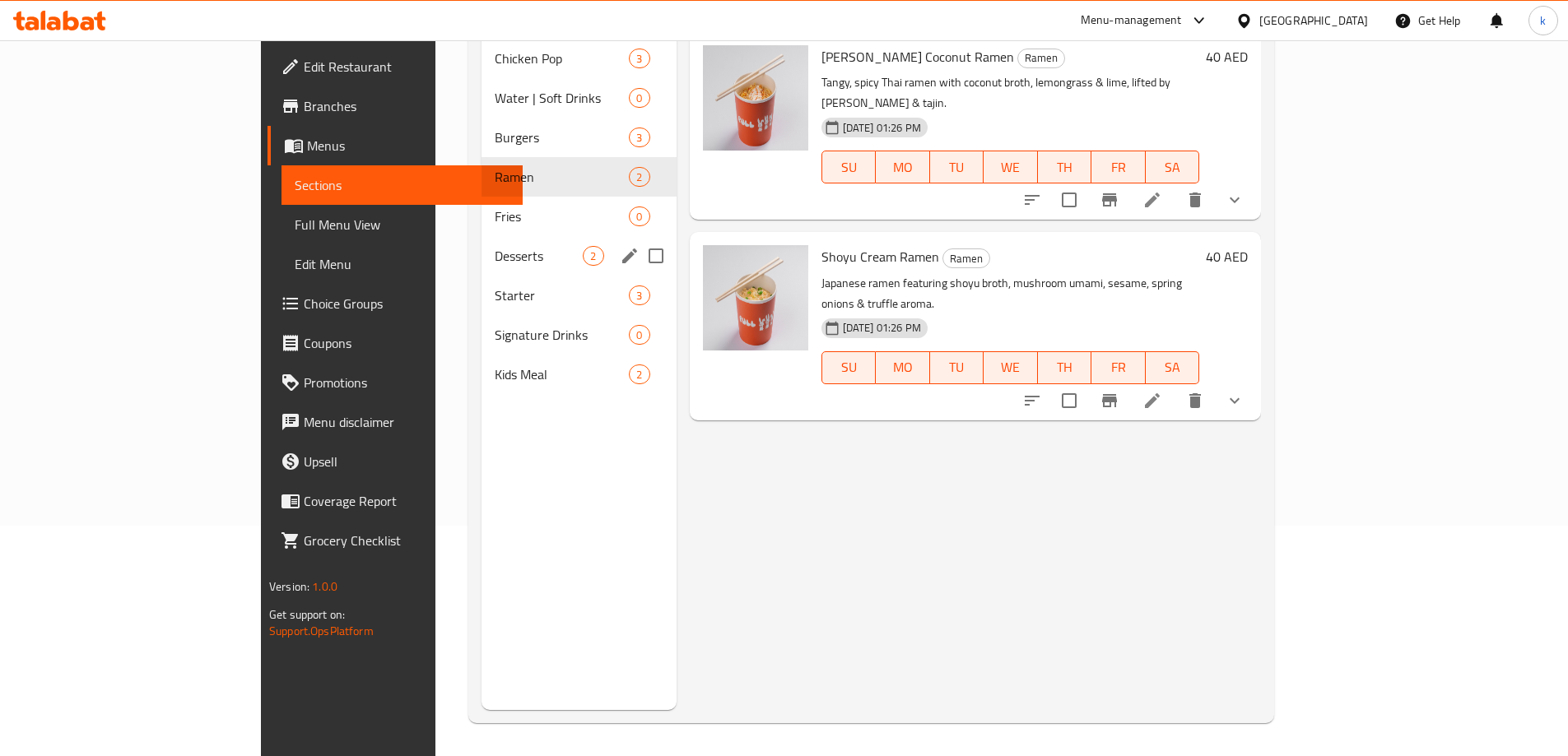
click at [495, 246] on span "Desserts" at bounding box center [539, 255] width 88 height 20
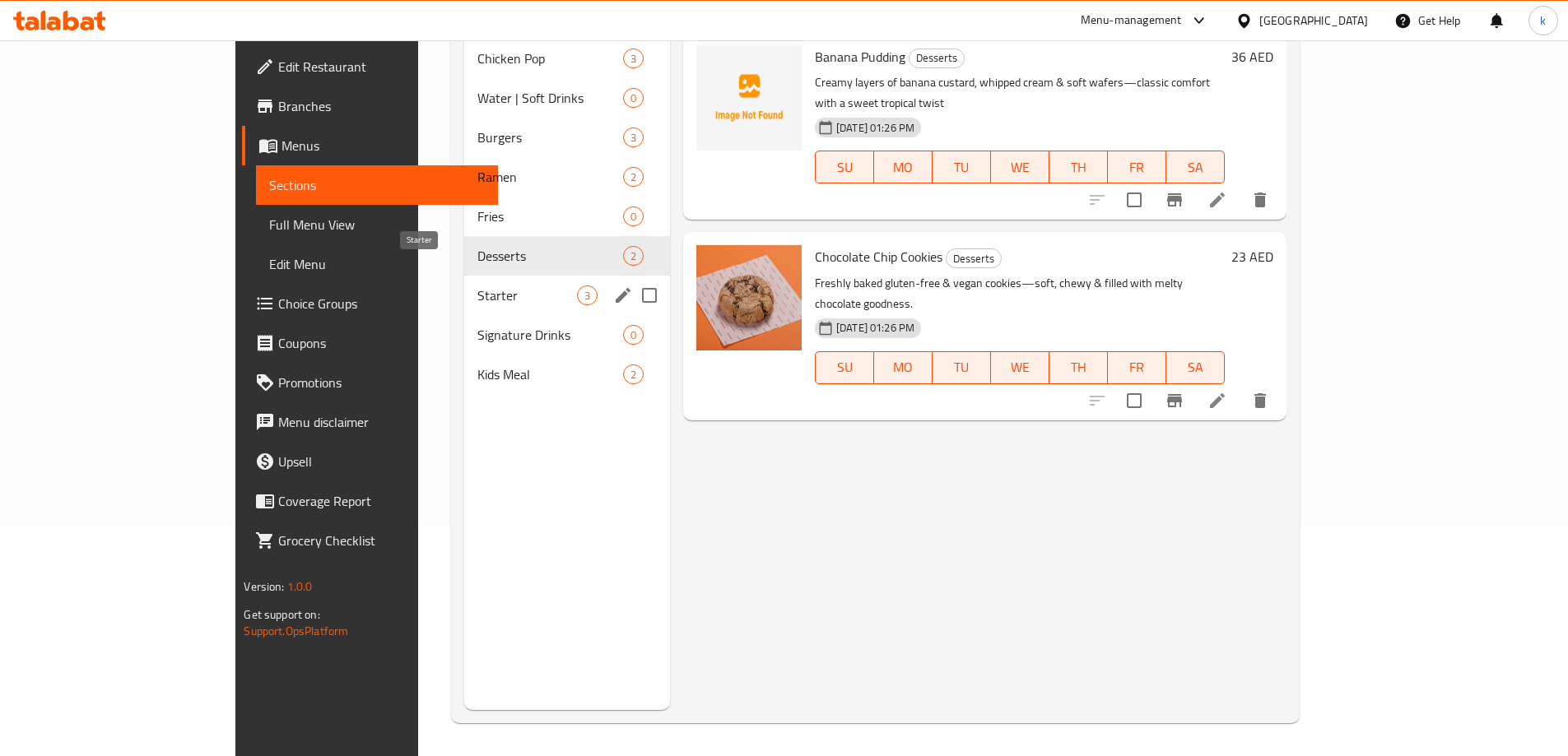
click at [484, 285] on span "Starter" at bounding box center [527, 295] width 99 height 20
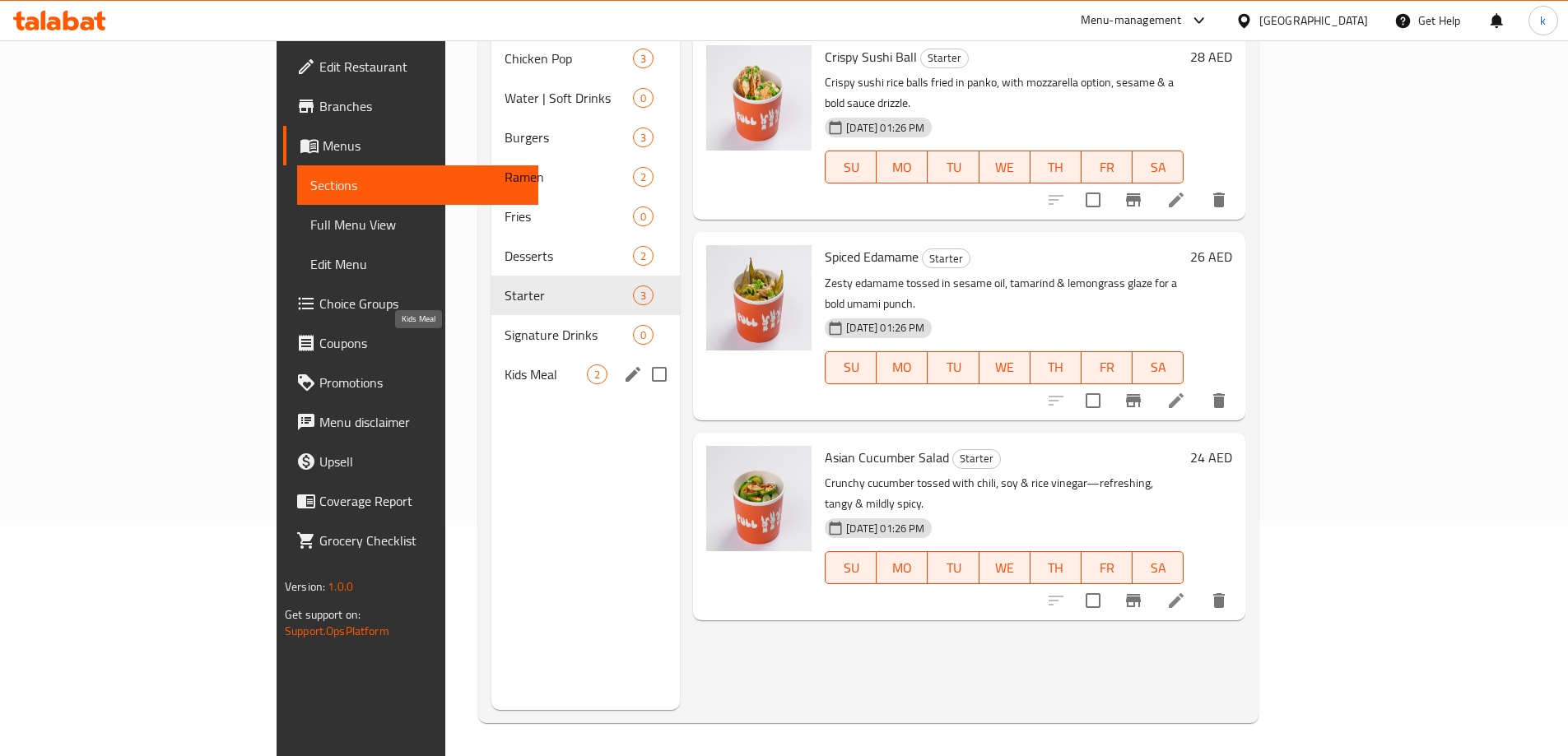
click at [504, 364] on span "Kids Meal" at bounding box center [546, 374] width 82 height 20
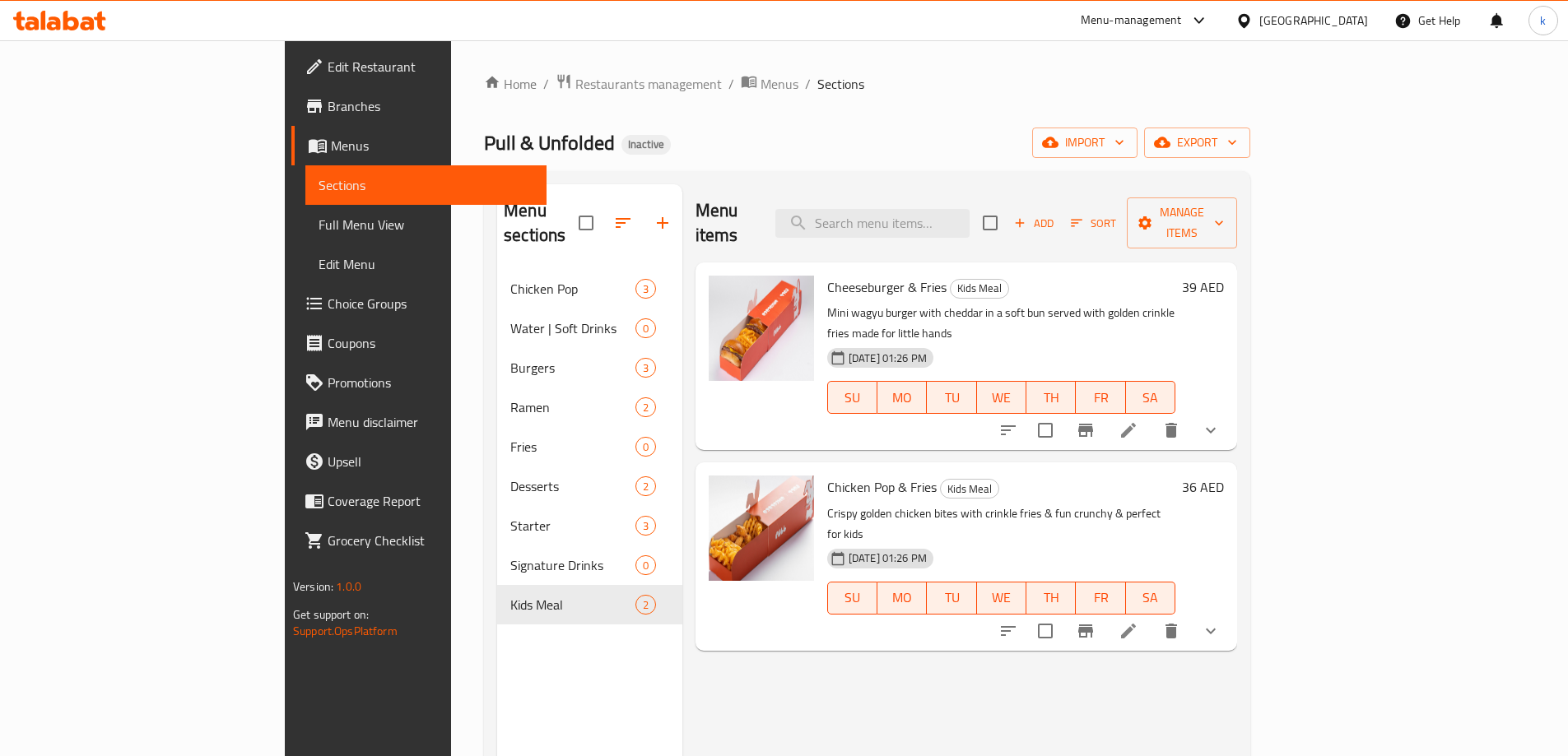
click at [305, 235] on link "Full Menu View" at bounding box center [425, 225] width 241 height 40
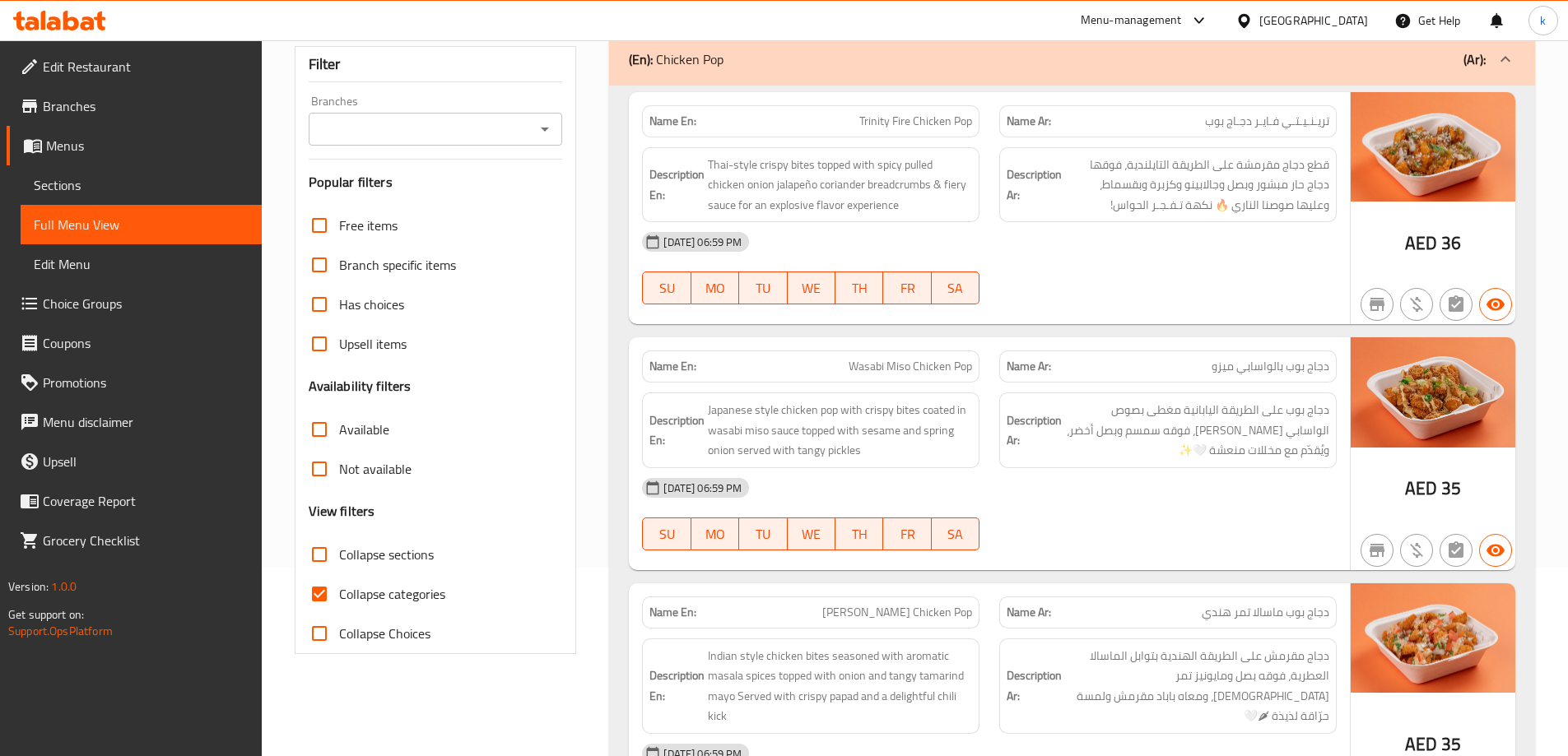
scroll to position [412, 0]
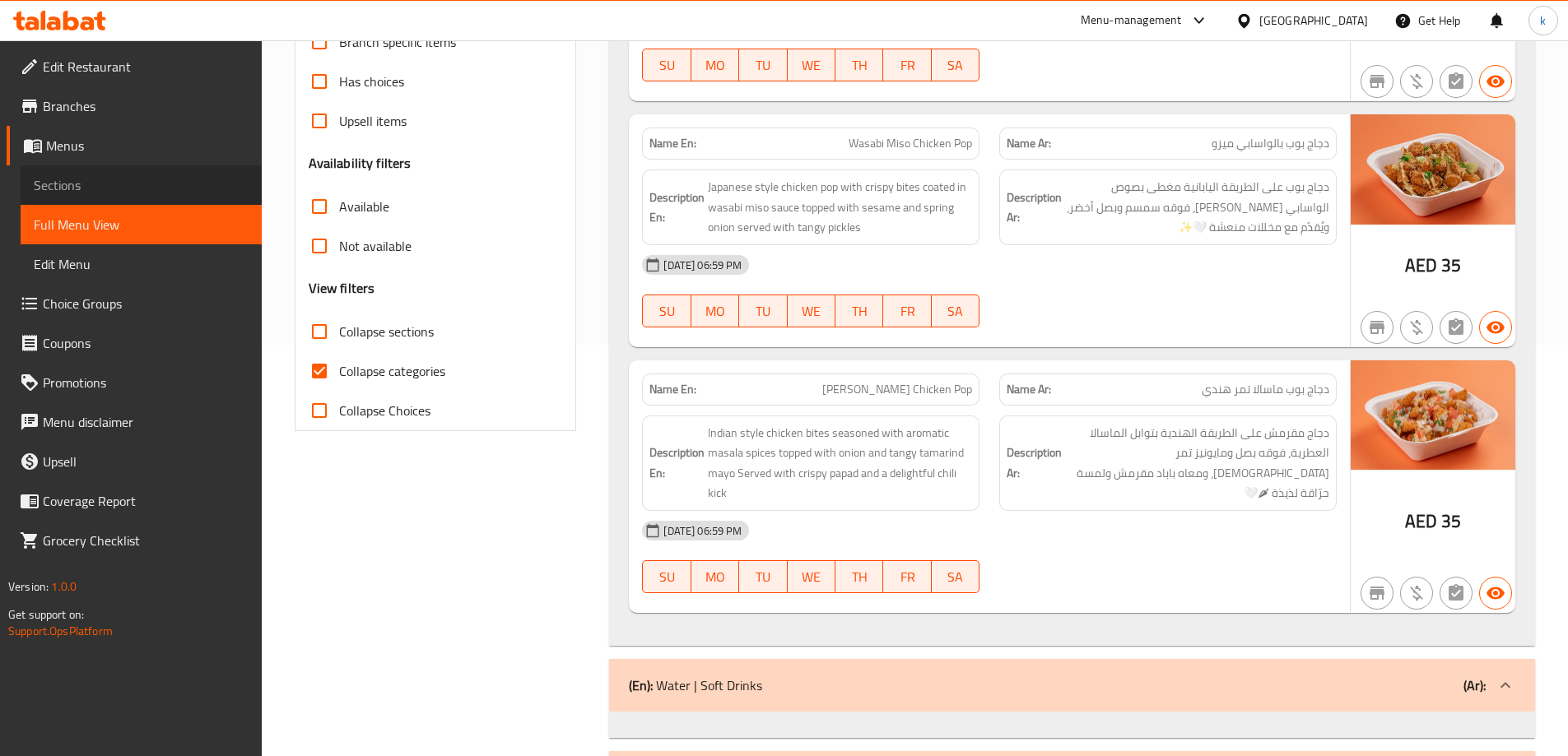
click at [127, 171] on link "Sections" at bounding box center [141, 186] width 241 height 40
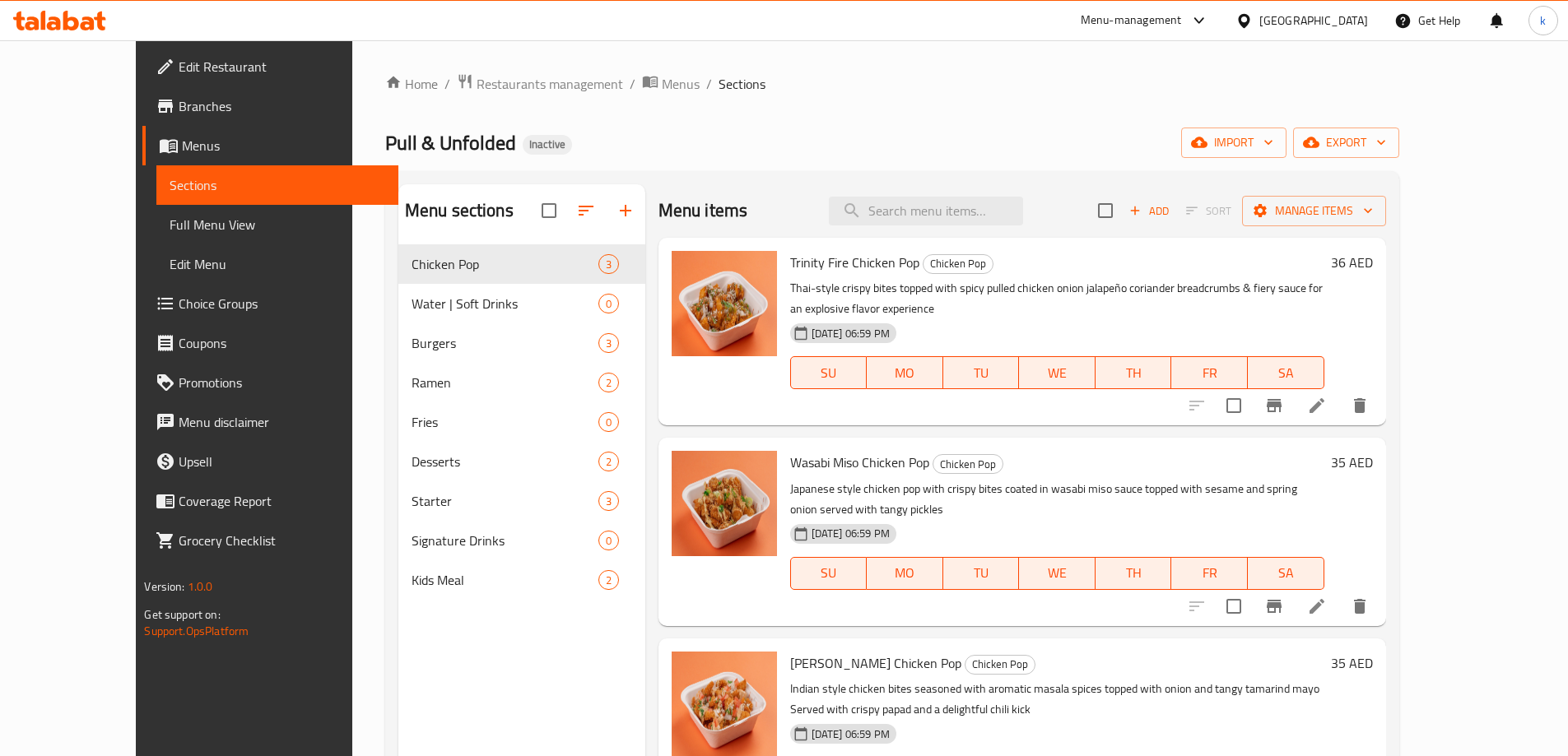
click at [182, 76] on span "Edit Restaurant" at bounding box center [282, 66] width 206 height 20
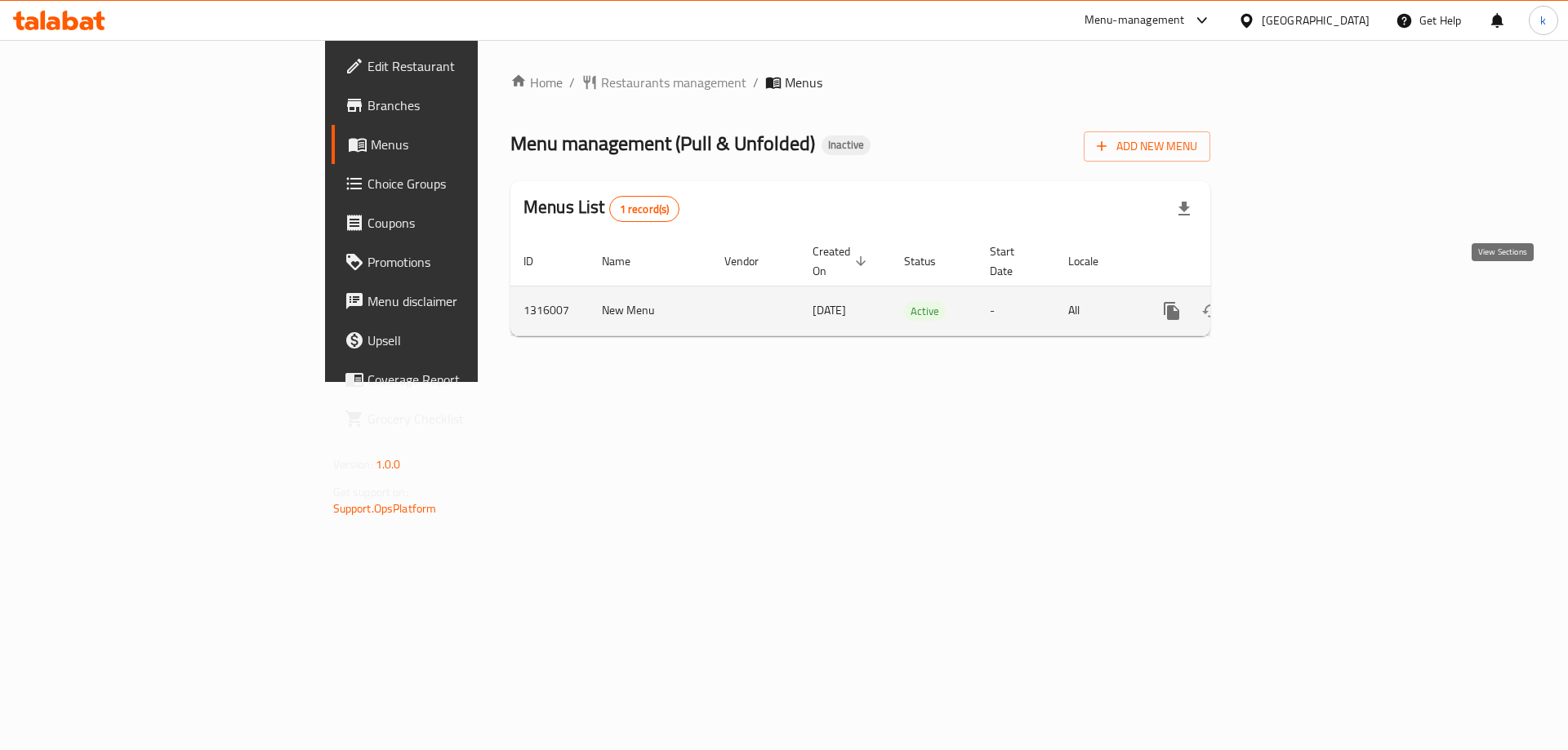
click at [1299, 302] on icon "enhanced table" at bounding box center [1289, 311] width 20 height 20
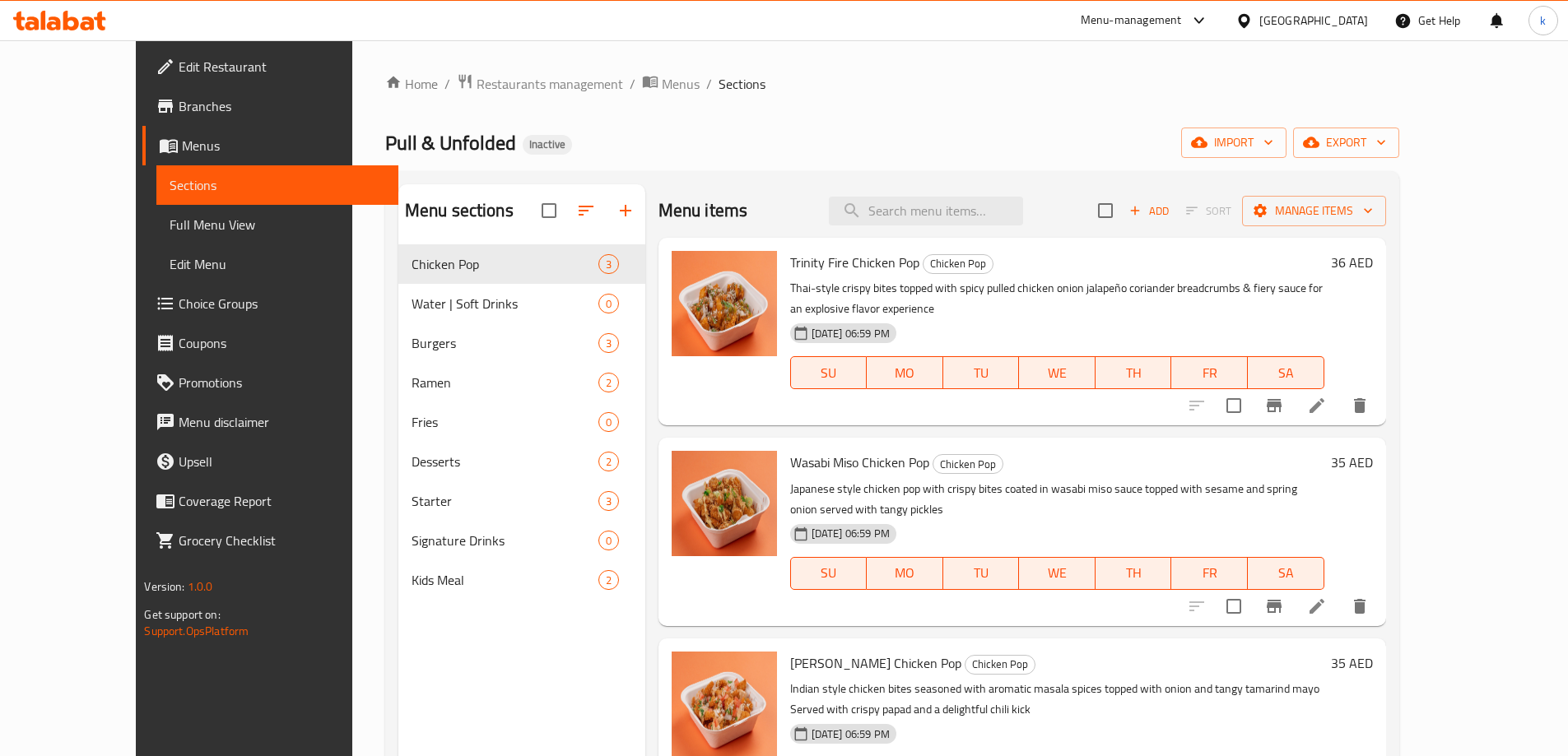
click at [169, 220] on span "Full Menu View" at bounding box center [277, 224] width 215 height 20
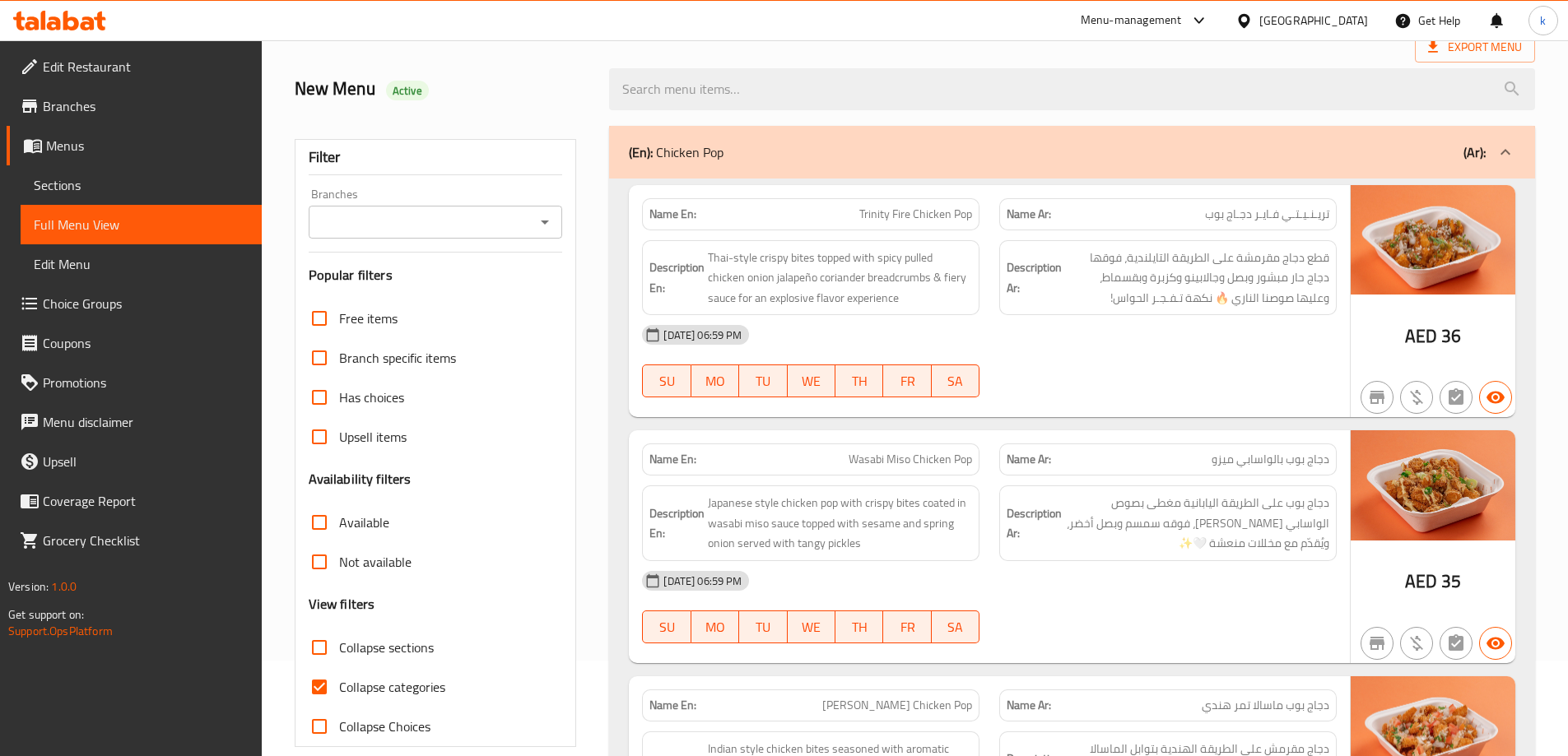
scroll to position [247, 0]
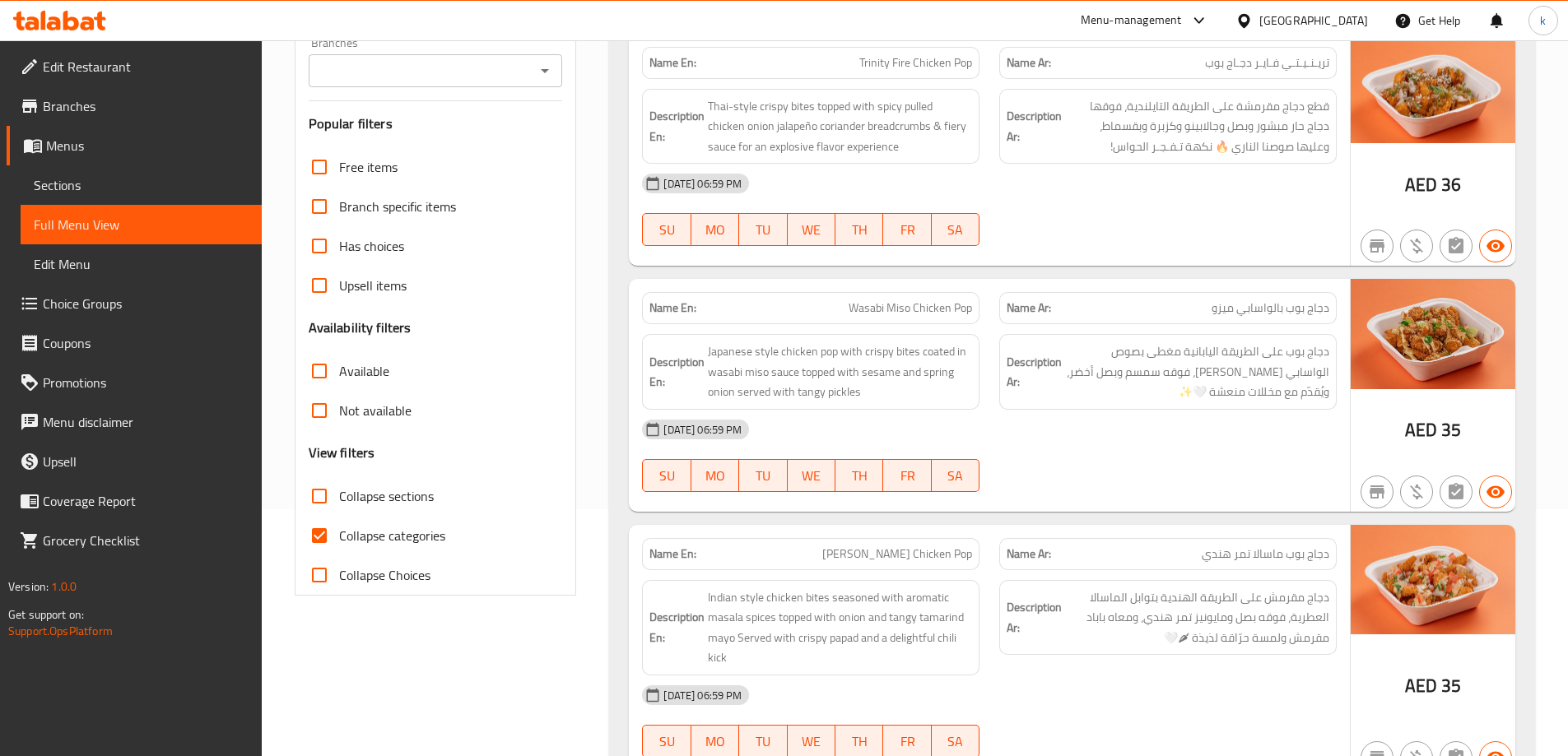
click at [392, 538] on span "Collapse categories" at bounding box center [393, 535] width 107 height 20
click at [339, 538] on input "Collapse categories" at bounding box center [320, 536] width 40 height 40
checkbox input "false"
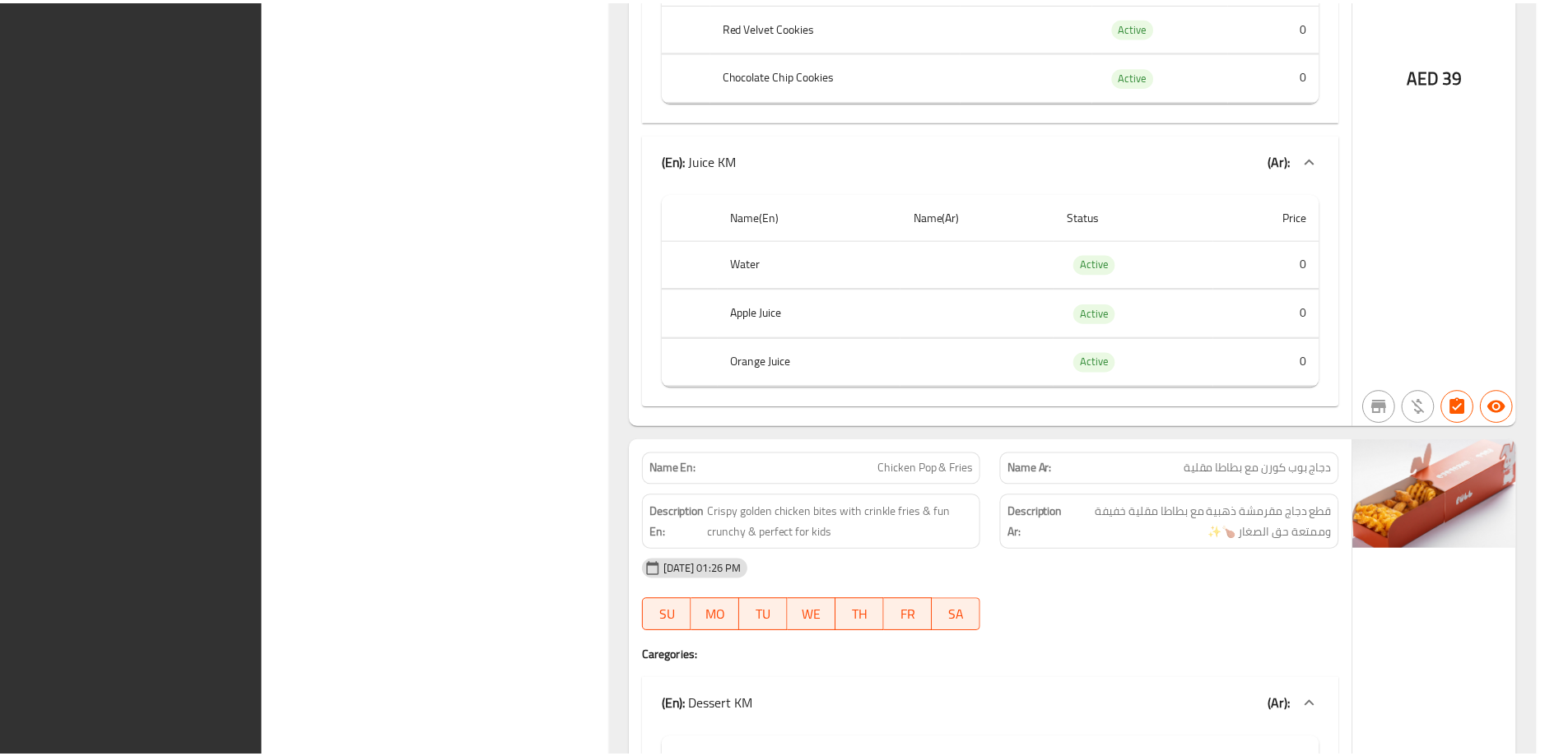
scroll to position [6407, 0]
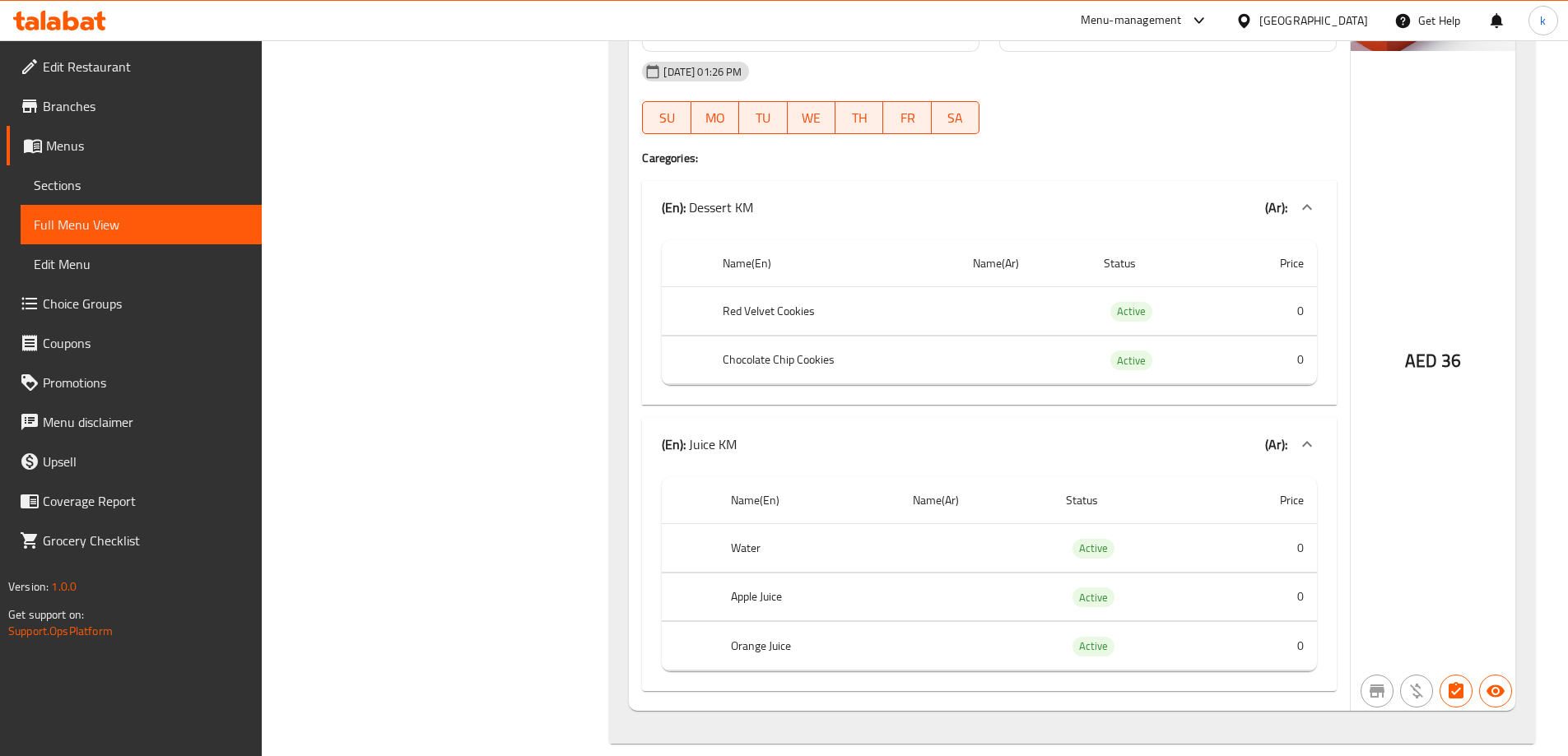
click at [150, 64] on span "Edit Restaurant" at bounding box center [146, 66] width 206 height 20
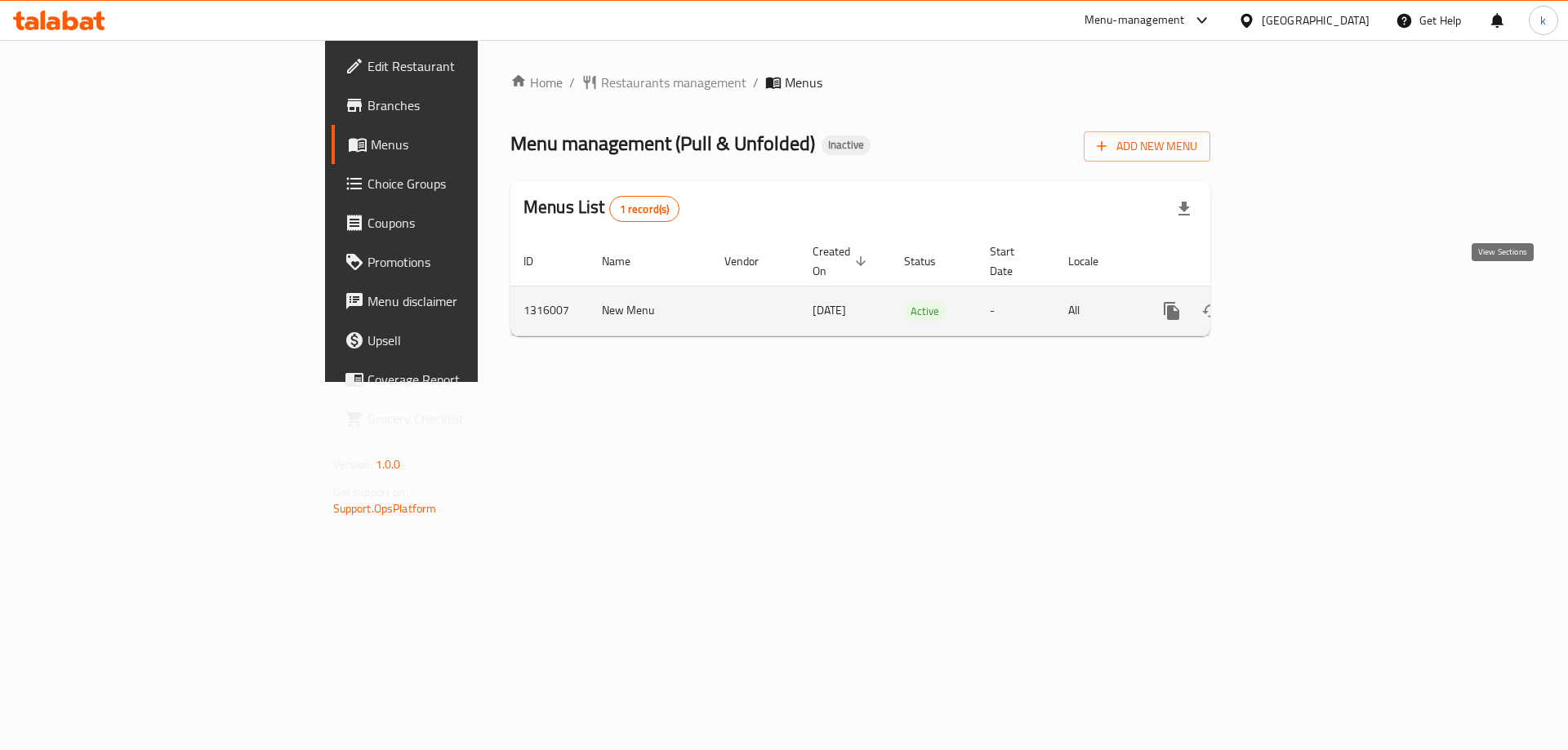
click at [1297, 303] on icon "enhanced table" at bounding box center [1289, 310] width 14 height 14
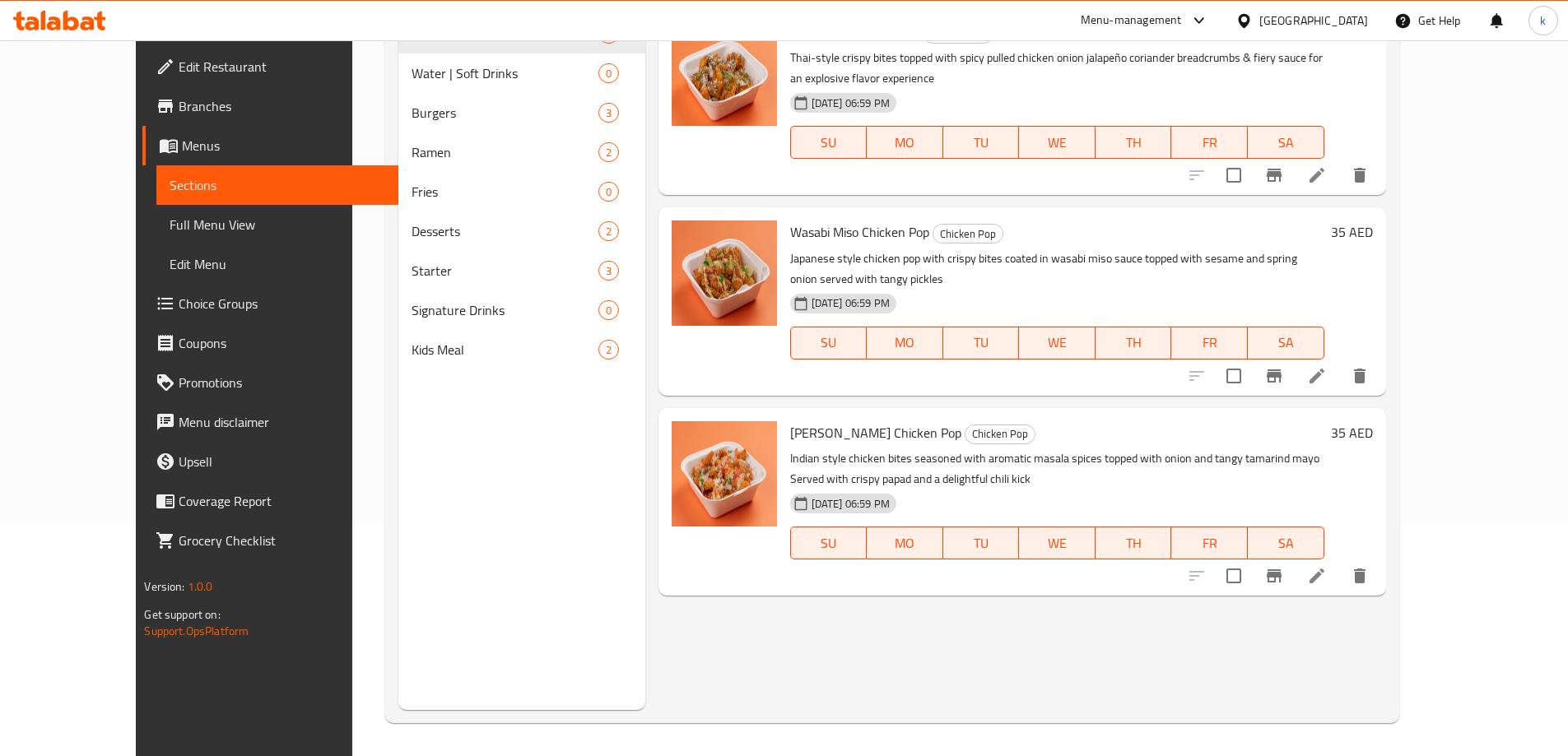
scroll to position [148, 0]
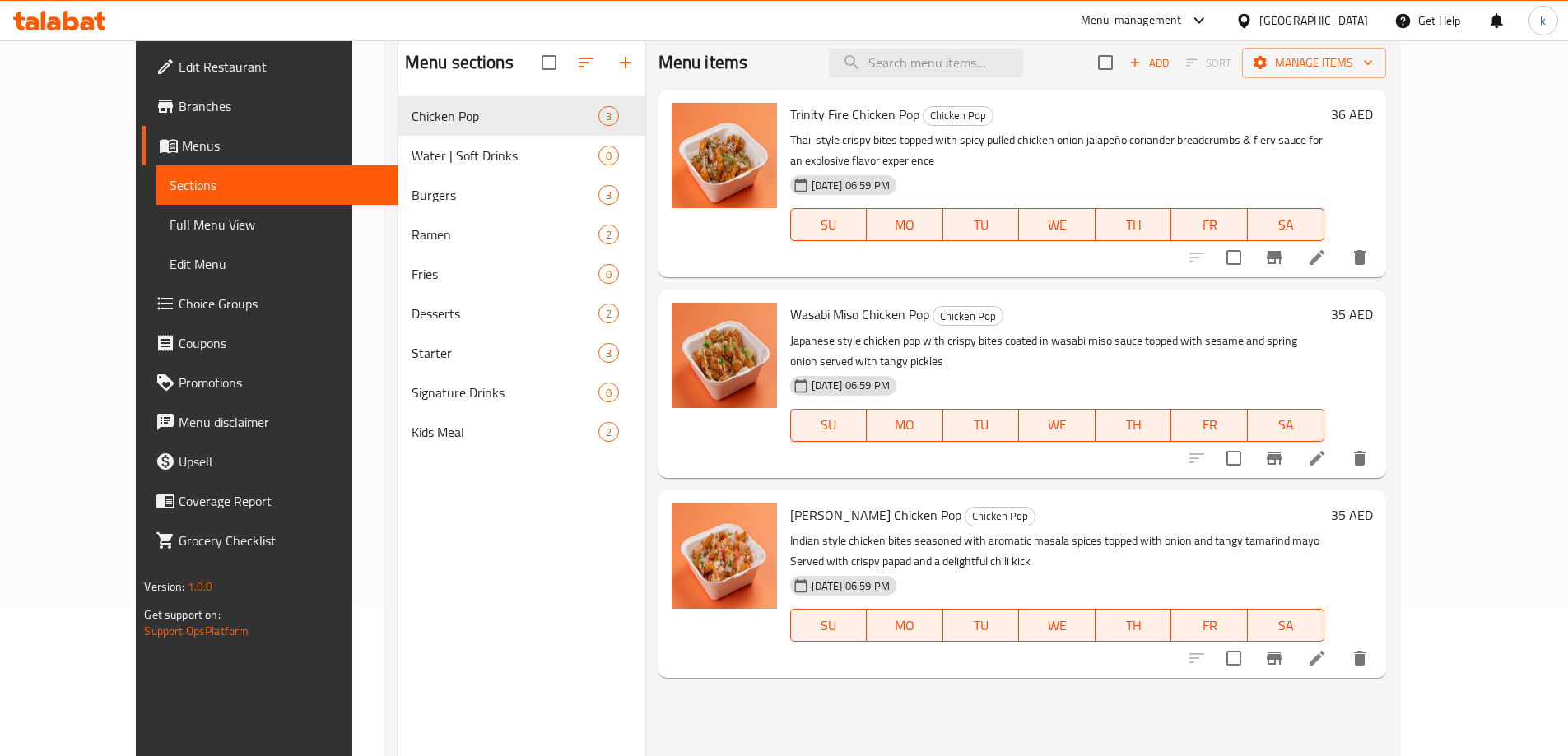
click at [169, 232] on span "Full Menu View" at bounding box center [277, 224] width 215 height 20
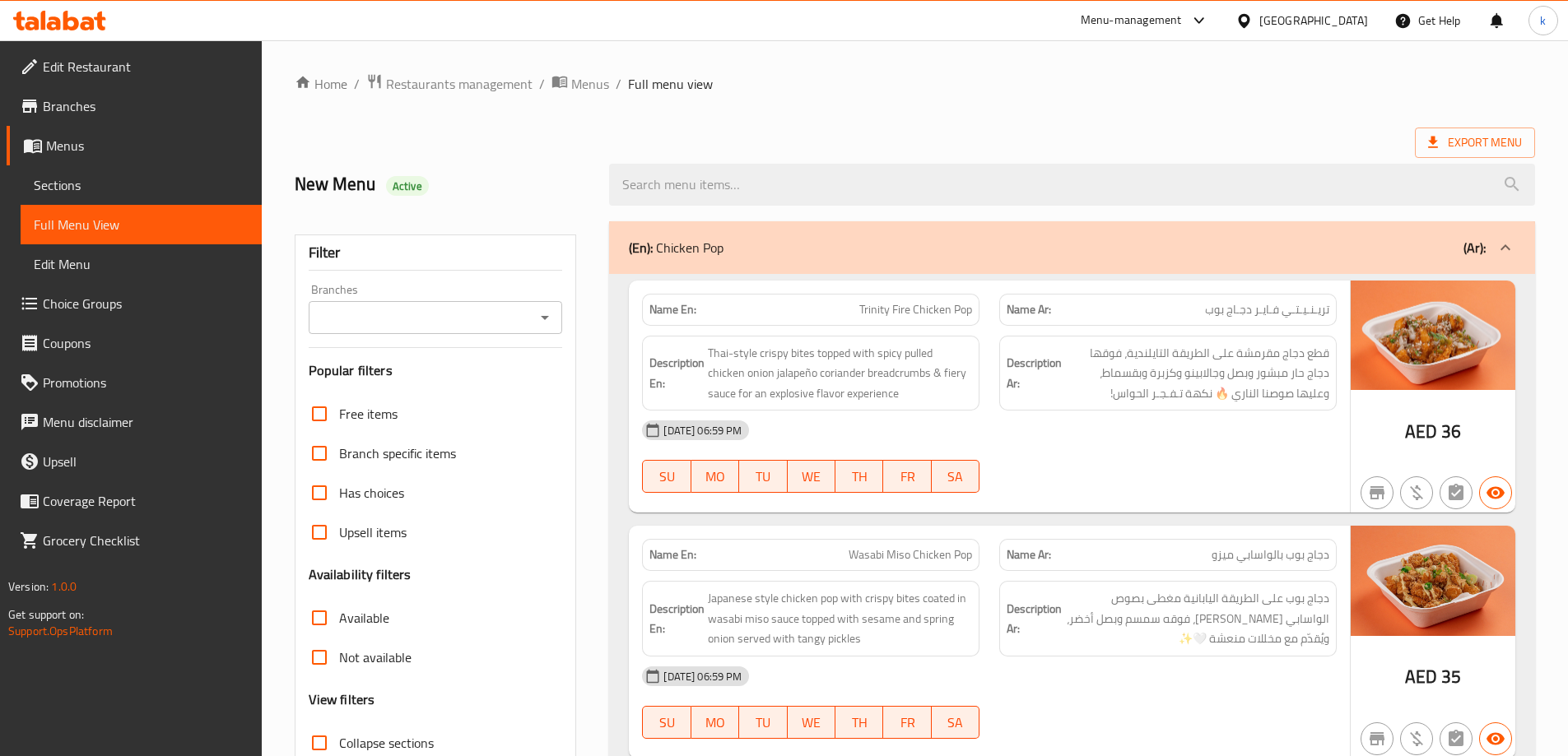
click at [164, 72] on span "Edit Restaurant" at bounding box center [146, 66] width 206 height 20
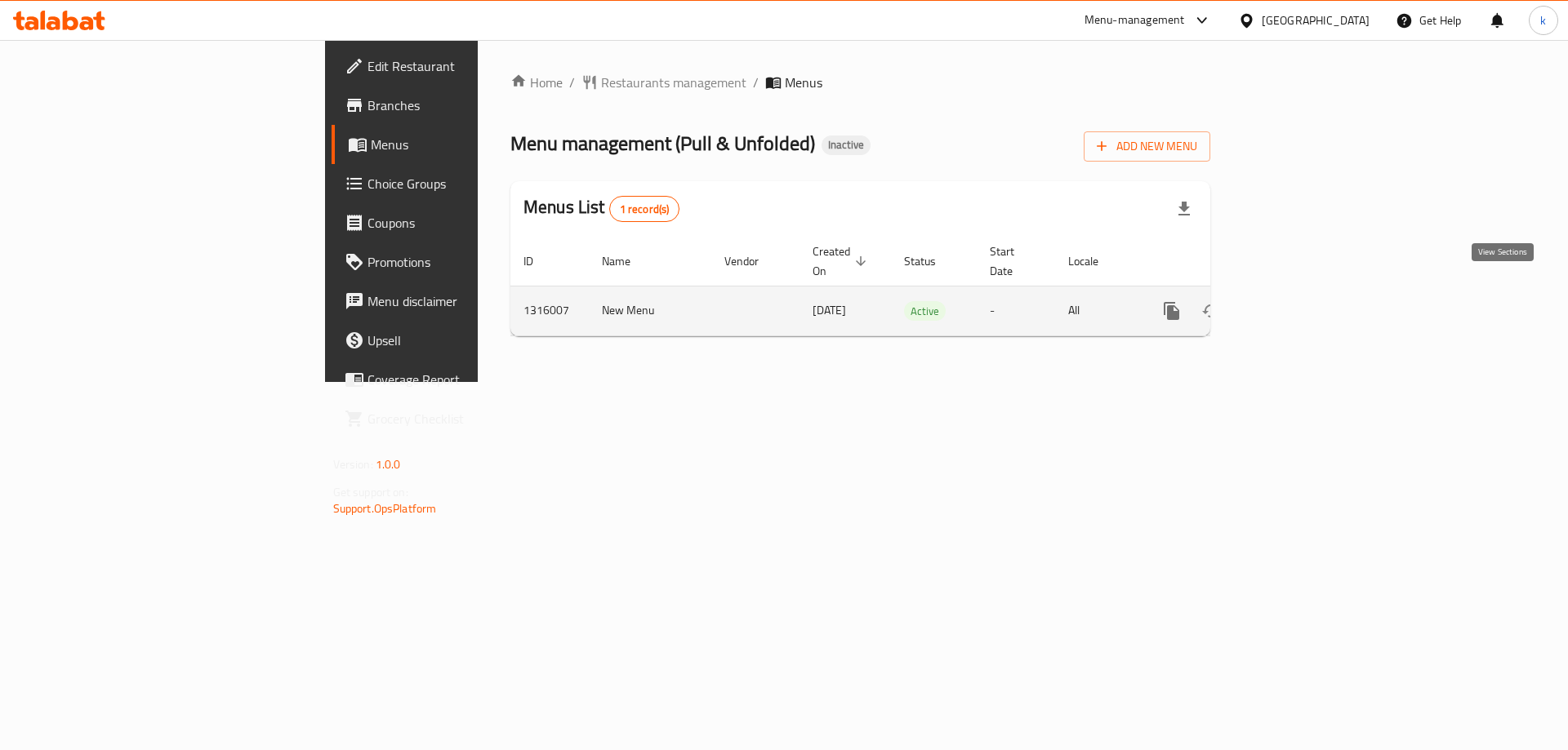
click at [1299, 302] on icon "enhanced table" at bounding box center [1289, 311] width 20 height 20
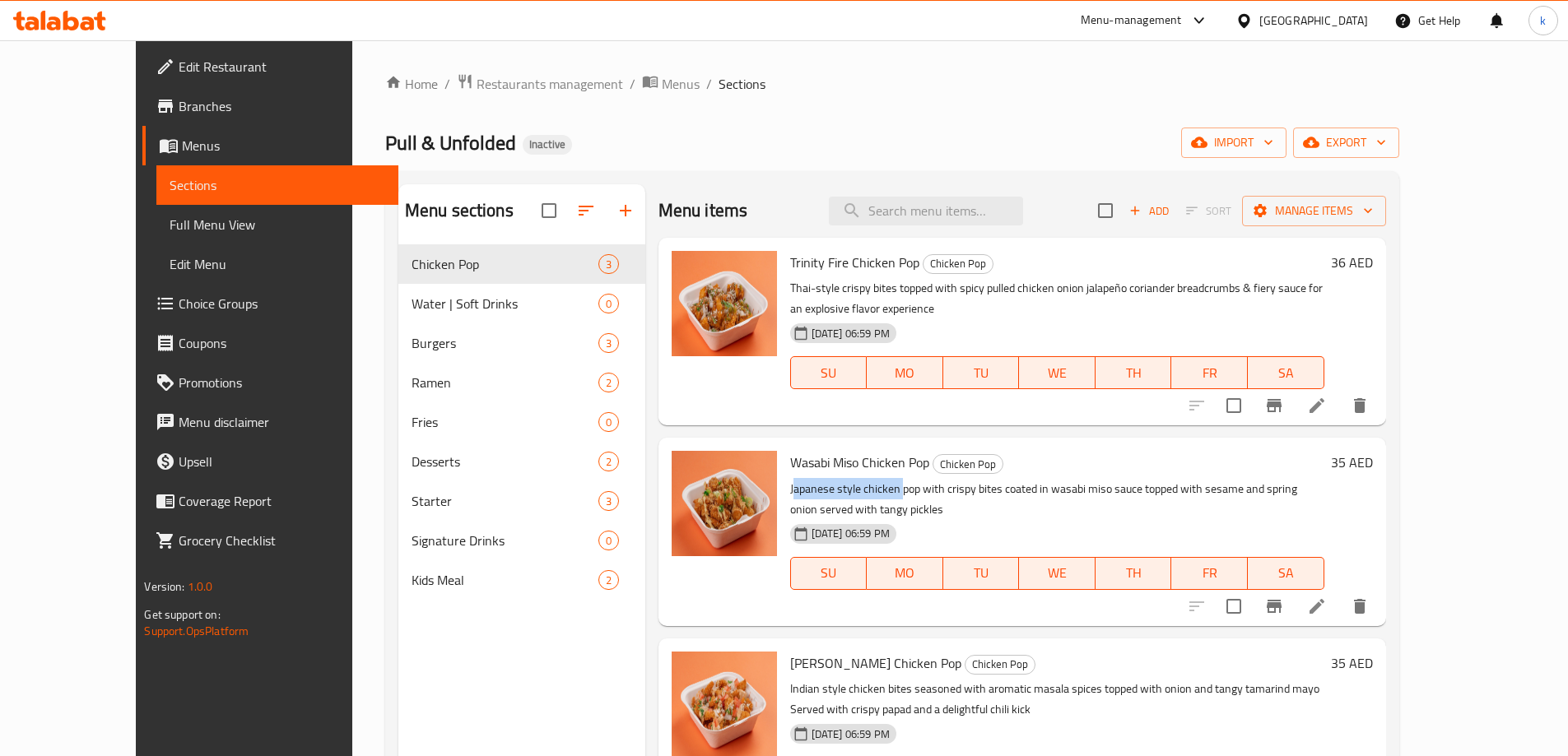
drag, startPoint x: 760, startPoint y: 466, endPoint x: 867, endPoint y: 473, distance: 107.2
click at [867, 479] on p "Japanese style chicken pop with crispy bites coated in wasabi miso sauce topped…" at bounding box center [1058, 500] width 534 height 41
drag, startPoint x: 758, startPoint y: 285, endPoint x: 847, endPoint y: 294, distance: 89.5
click at [847, 294] on p "Thai-style crispy bites topped with spicy pulled chicken onion jalapeño coriand…" at bounding box center [1058, 299] width 534 height 41
drag, startPoint x: 776, startPoint y: 649, endPoint x: 894, endPoint y: 653, distance: 118.1
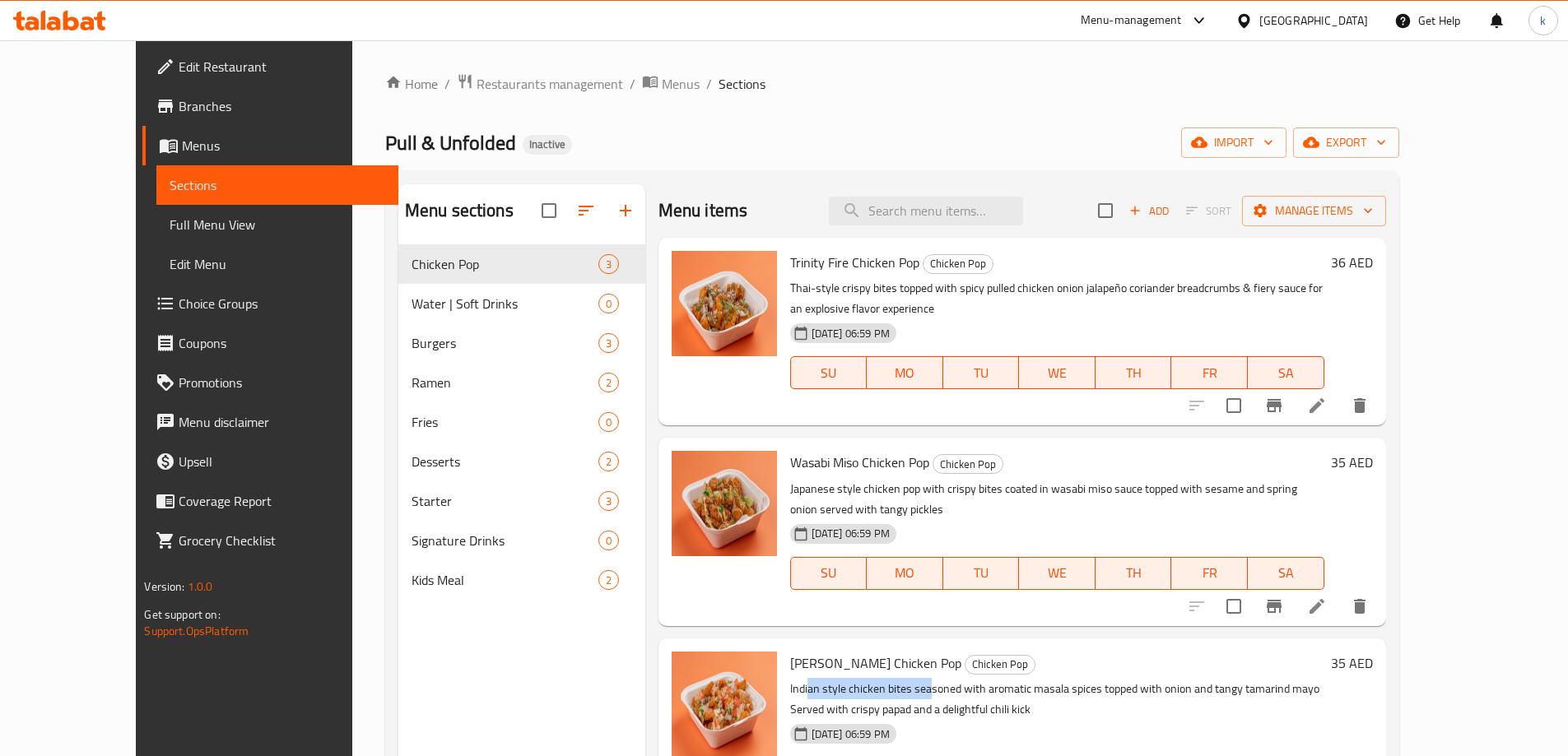
click at [894, 679] on p "Indian style chicken bites seasoned with aromatic masala spices topped with oni…" at bounding box center [1058, 699] width 534 height 41
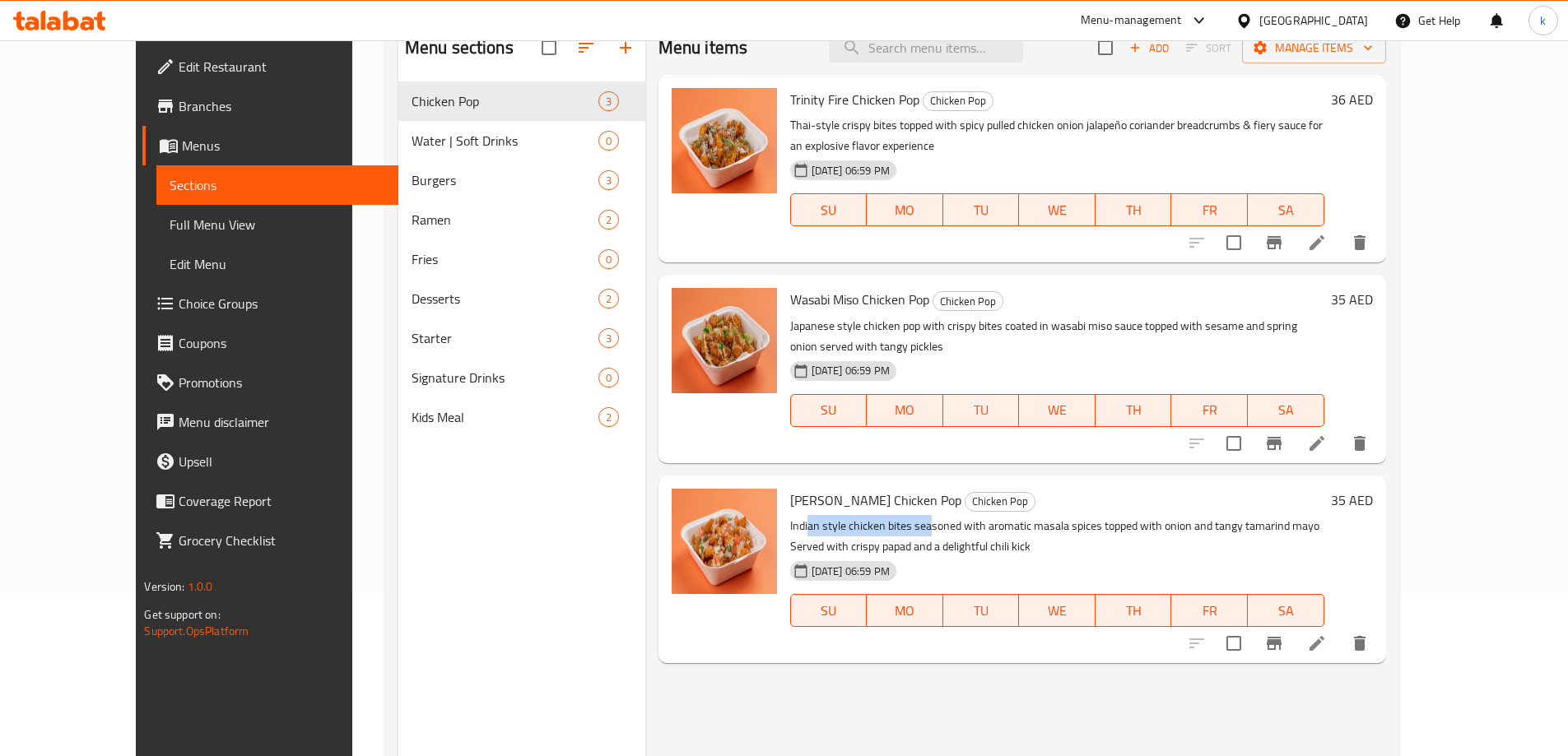
scroll to position [165, 0]
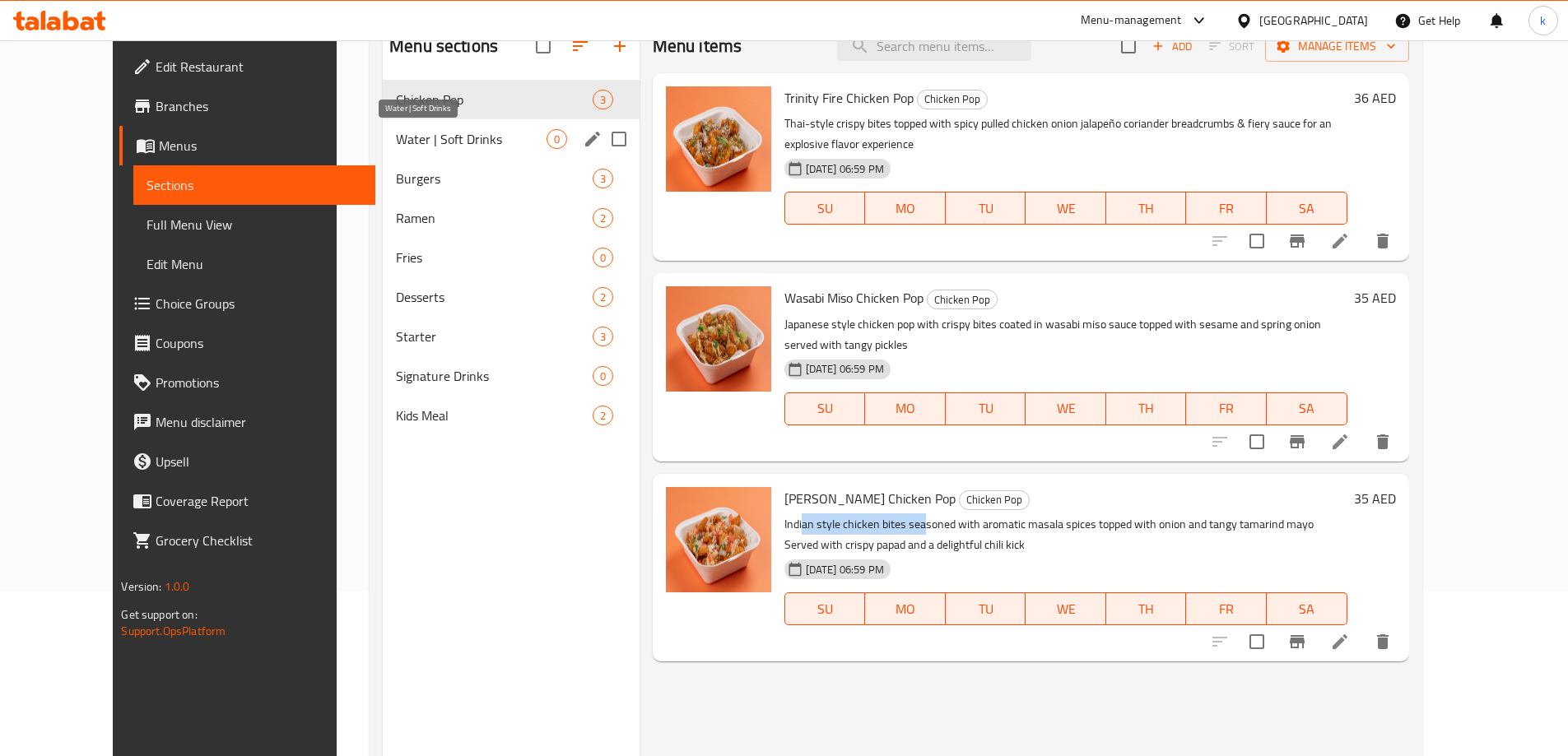
click at [457, 135] on span "Water | Soft Drinks" at bounding box center [471, 138] width 149 height 20
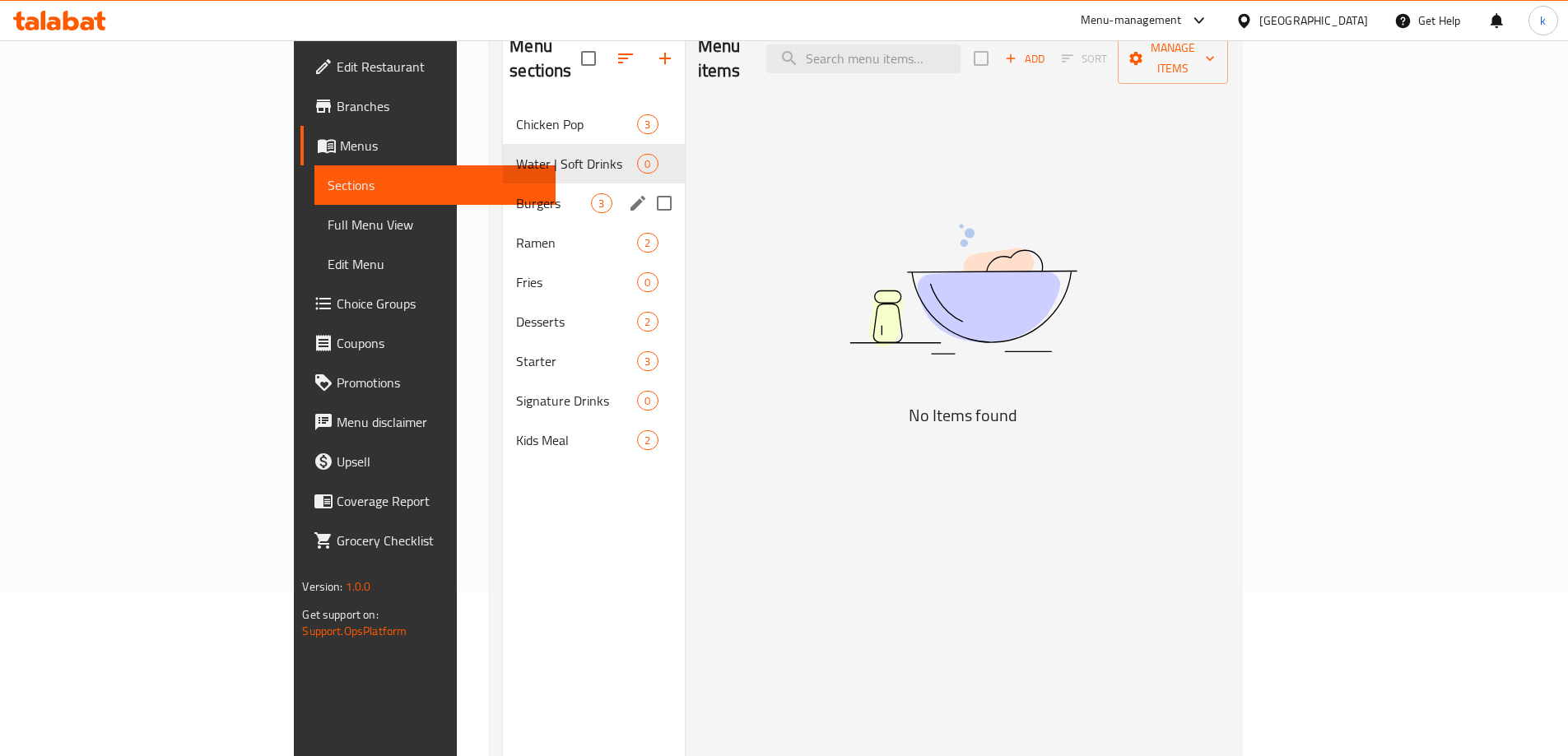
click at [516, 193] on span "Burgers" at bounding box center [553, 203] width 75 height 20
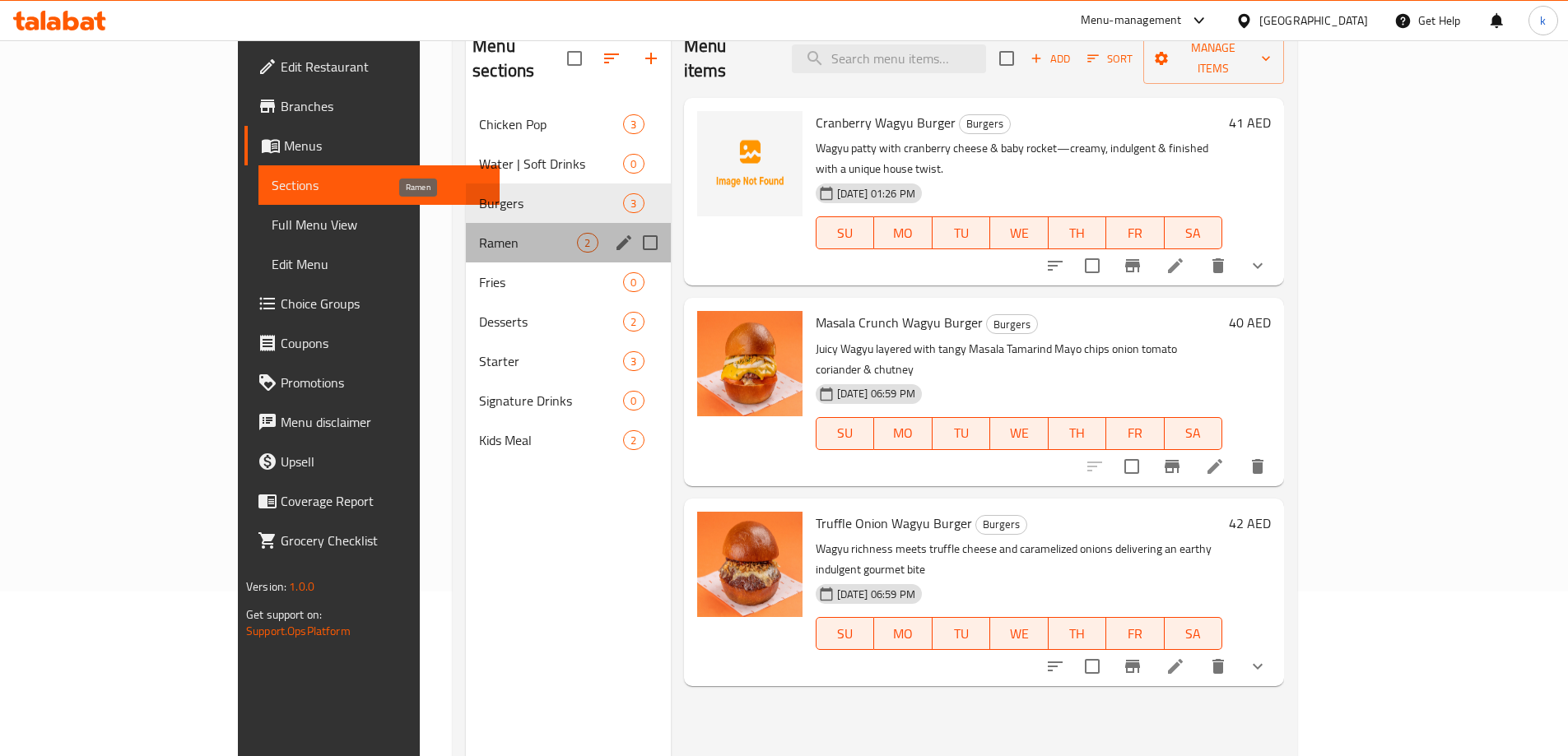
click at [479, 233] on span "Ramen" at bounding box center [528, 242] width 98 height 20
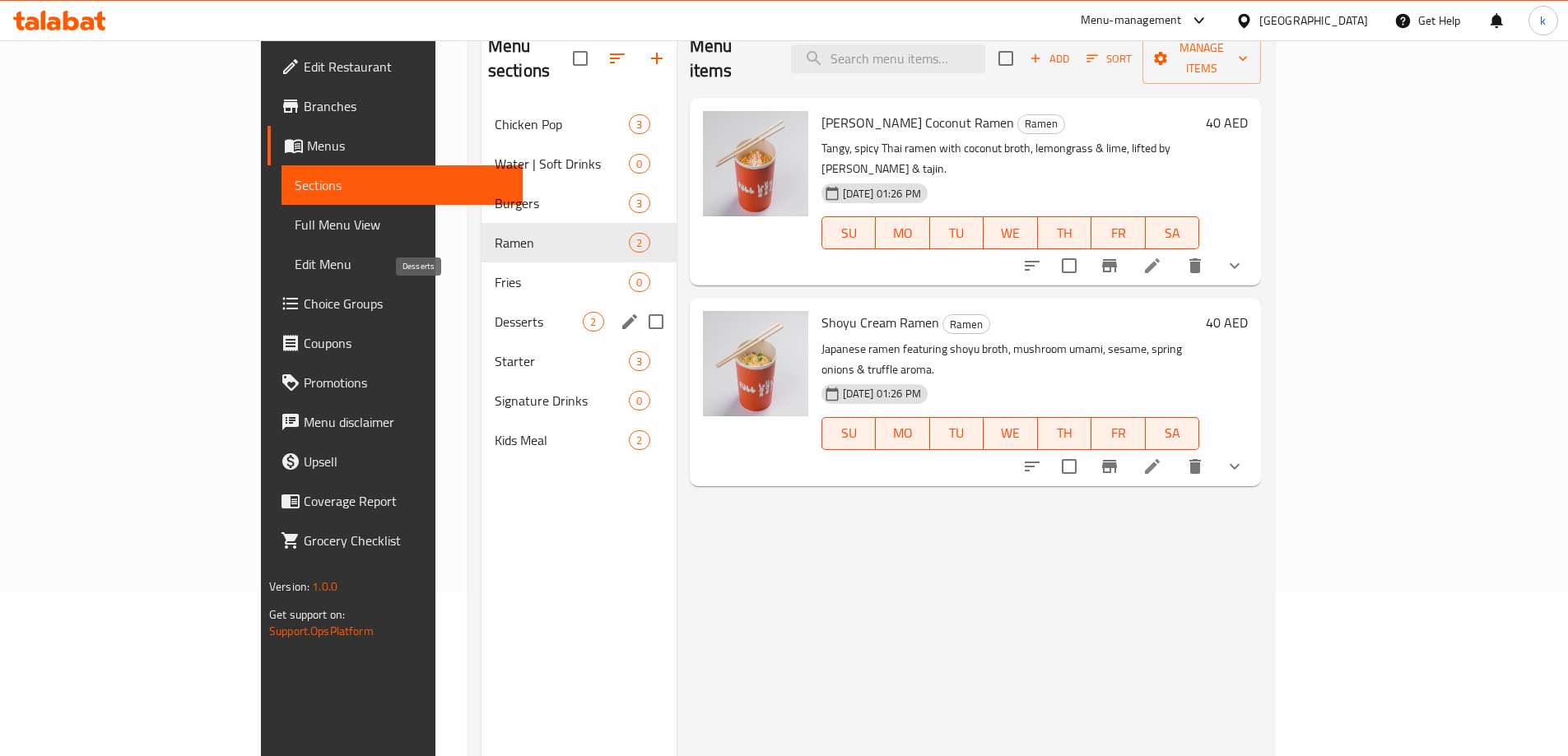
click at [495, 312] on span "Desserts" at bounding box center [539, 321] width 88 height 20
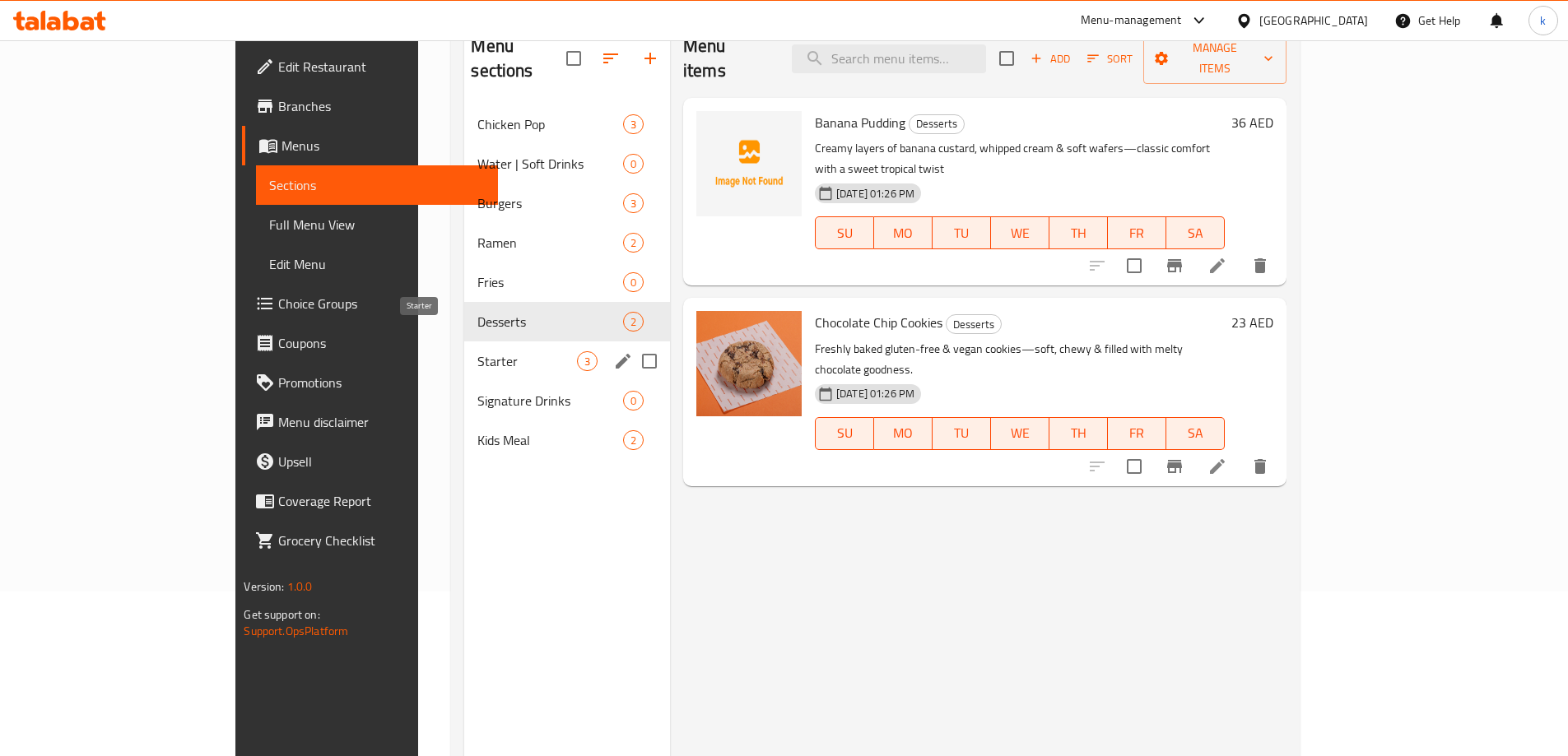
click at [478, 351] on span "Starter" at bounding box center [527, 361] width 99 height 20
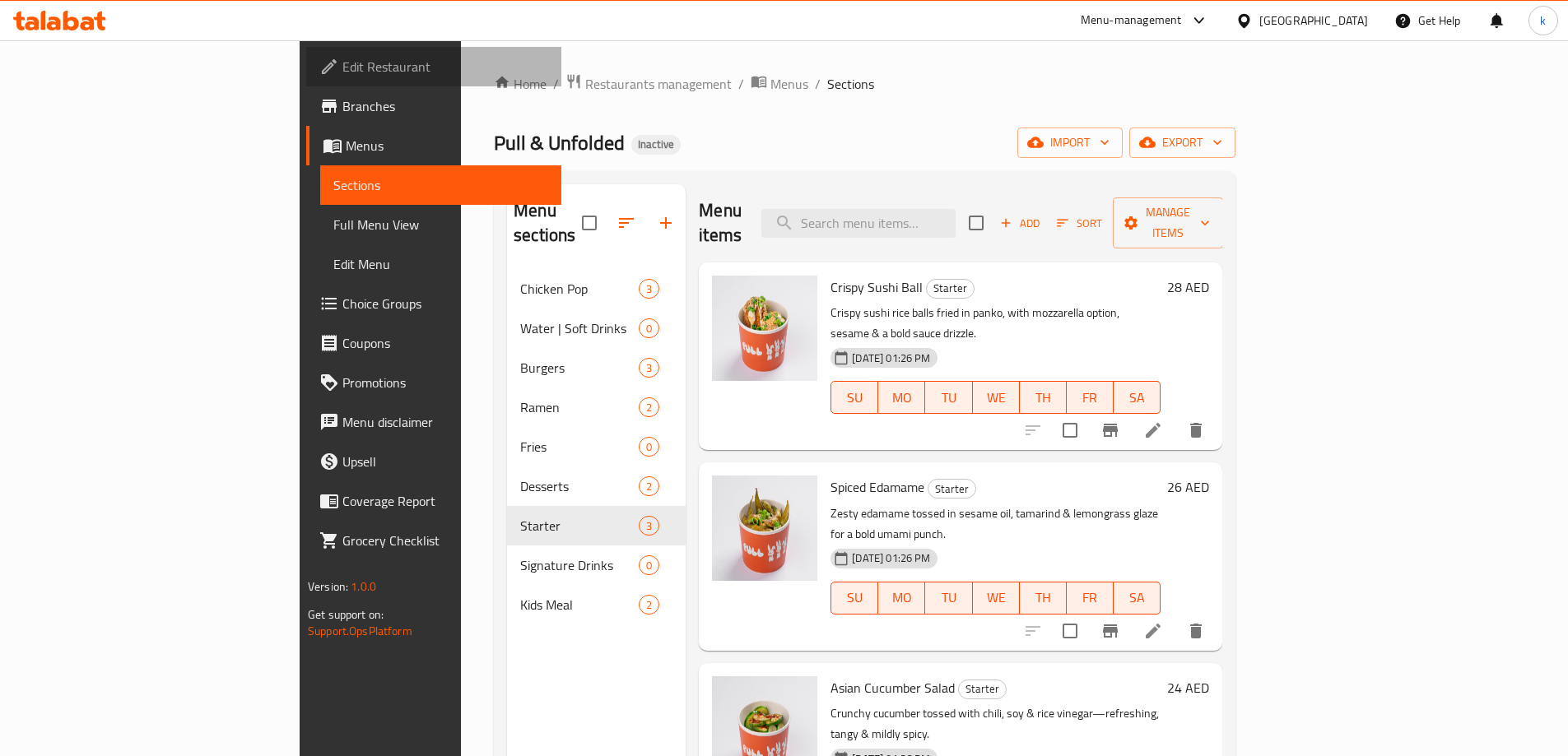
click at [343, 66] on span "Edit Restaurant" at bounding box center [446, 66] width 206 height 20
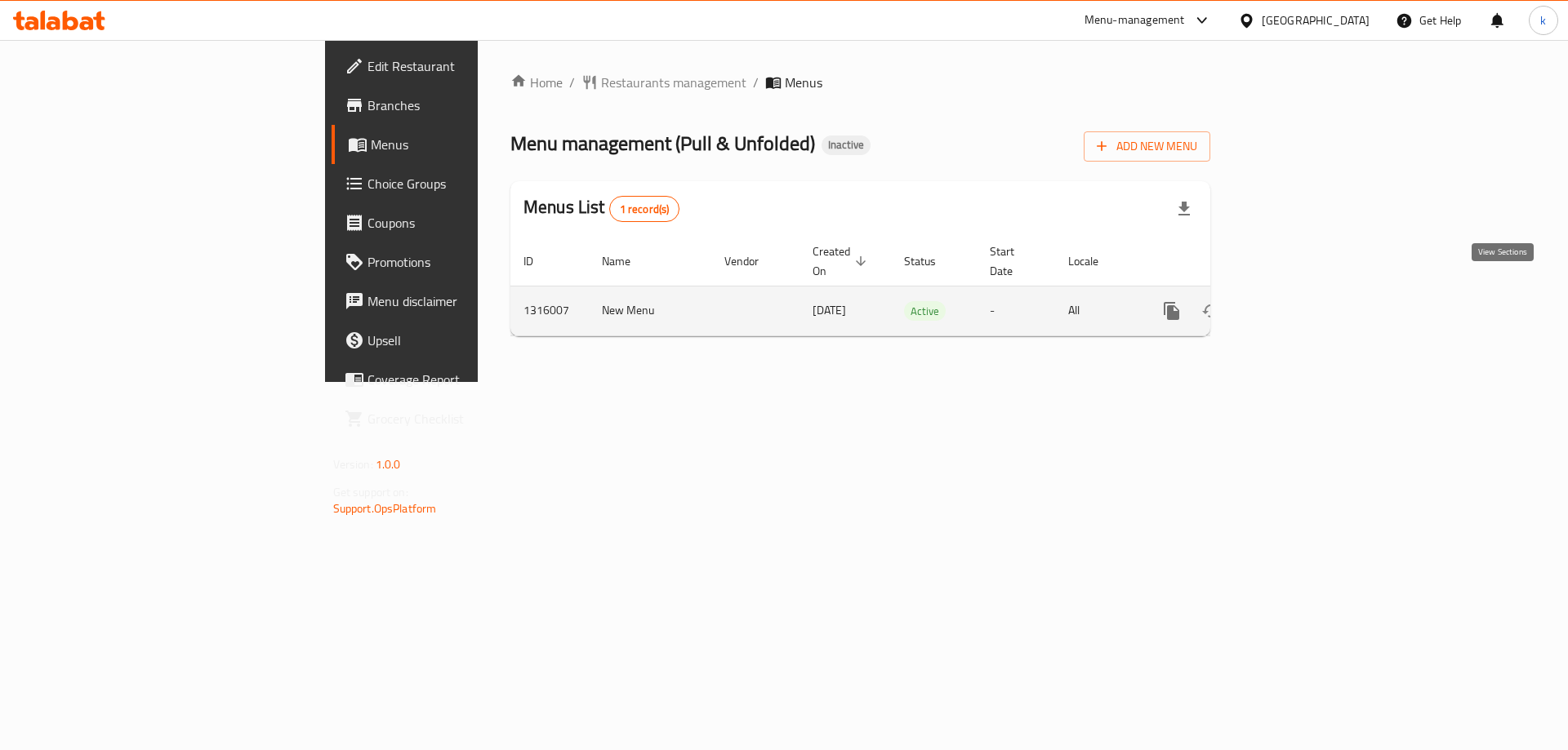
click at [1299, 302] on icon "enhanced table" at bounding box center [1289, 311] width 20 height 20
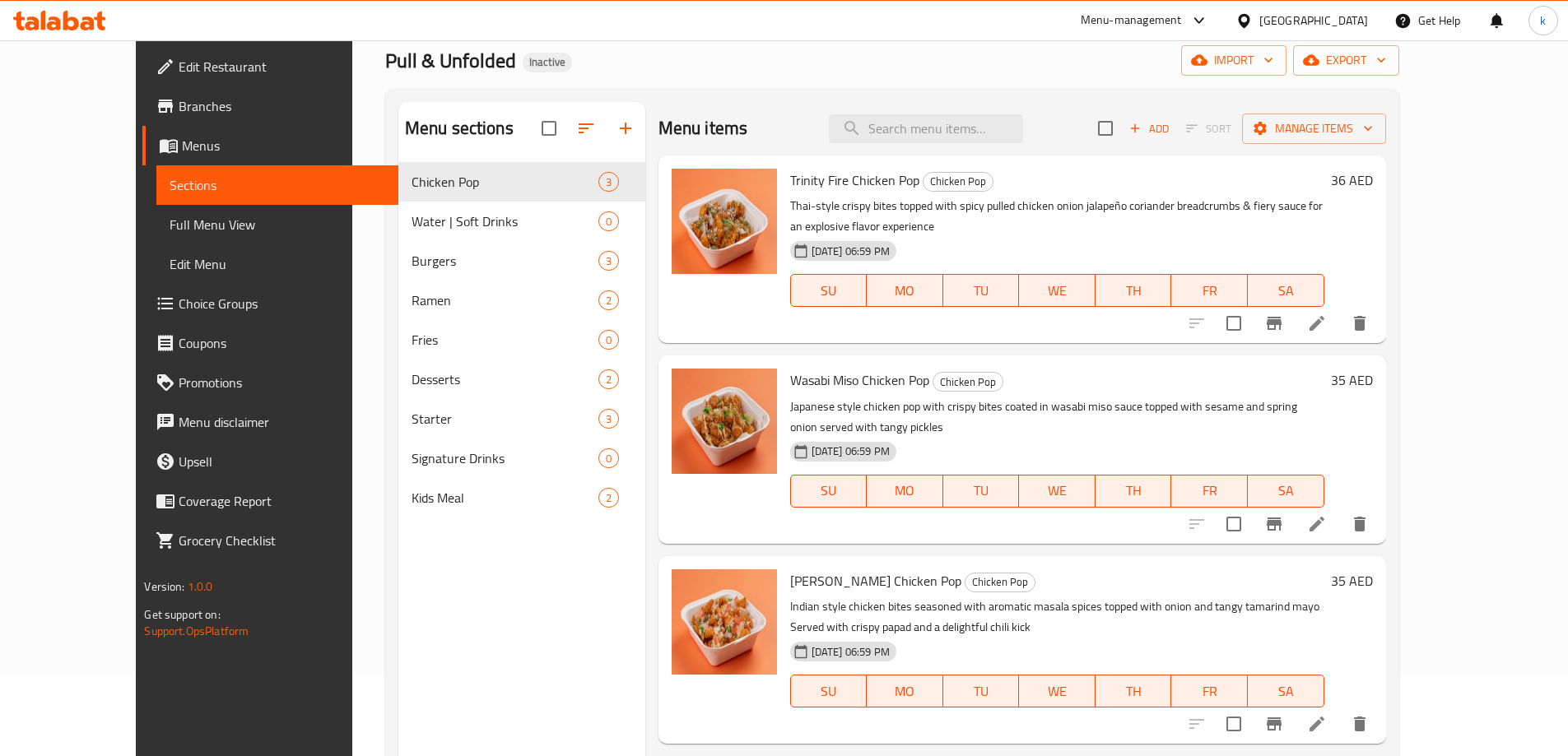
scroll to position [165, 0]
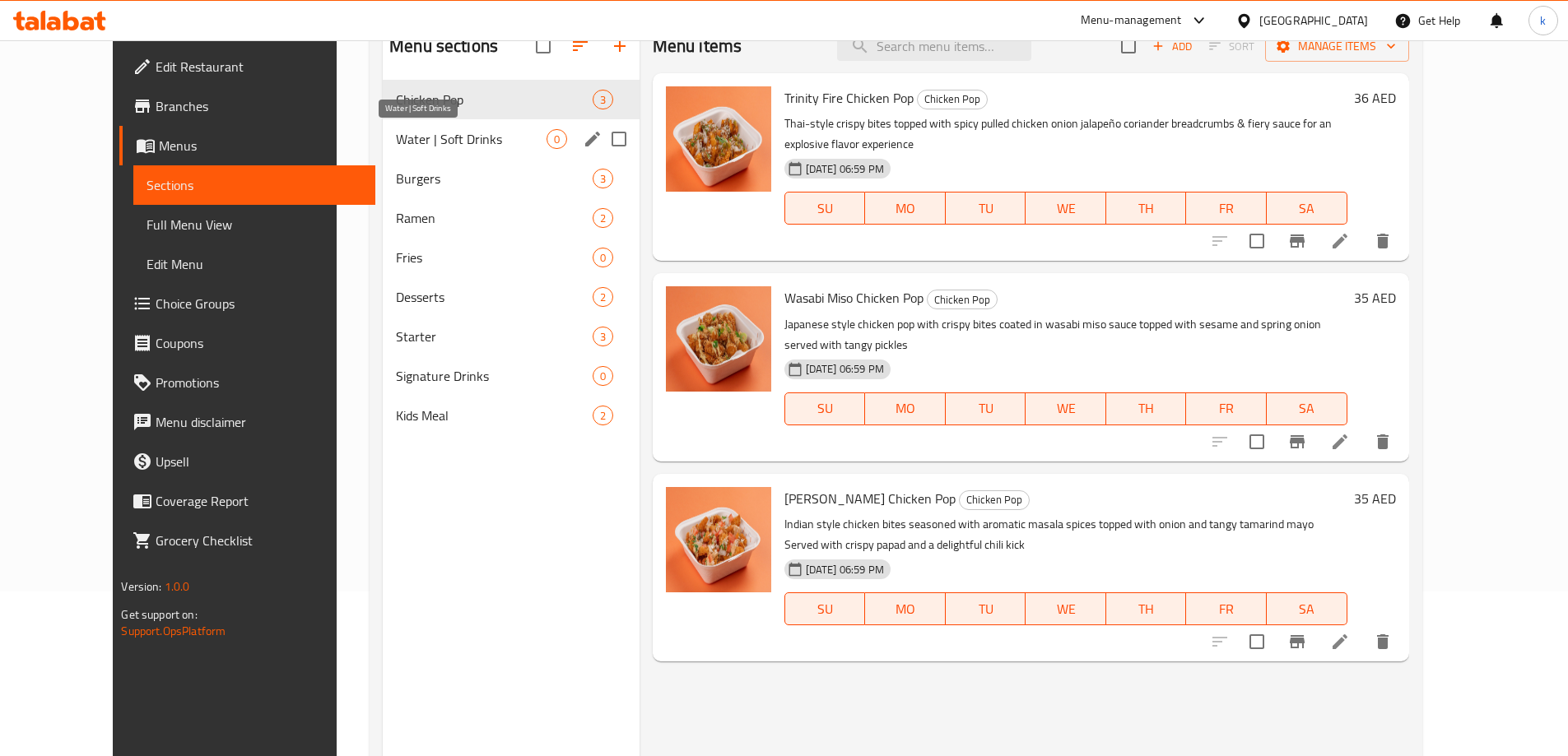
click at [433, 143] on span "Water | Soft Drinks" at bounding box center [471, 138] width 149 height 20
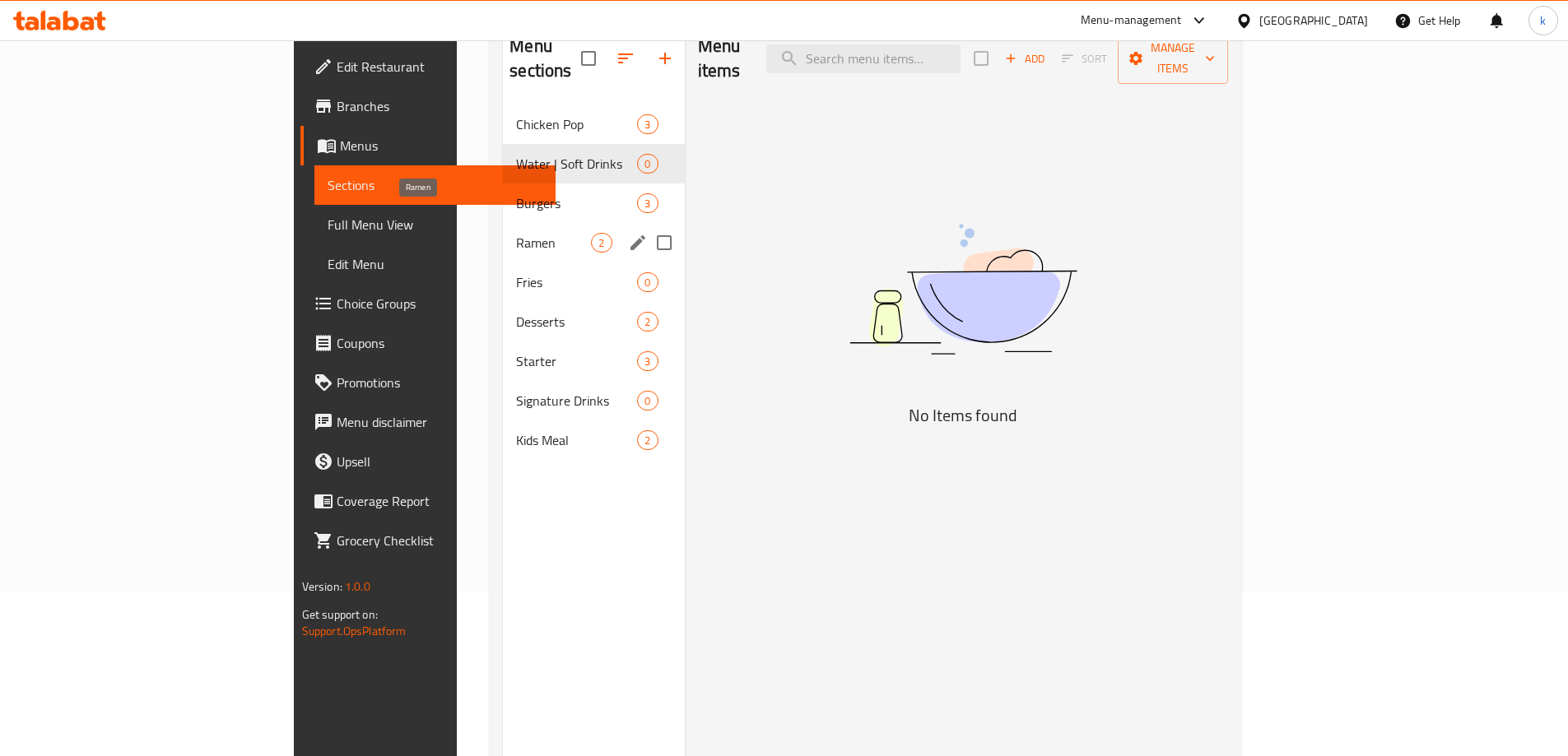
click at [516, 233] on span "Ramen" at bounding box center [553, 242] width 75 height 20
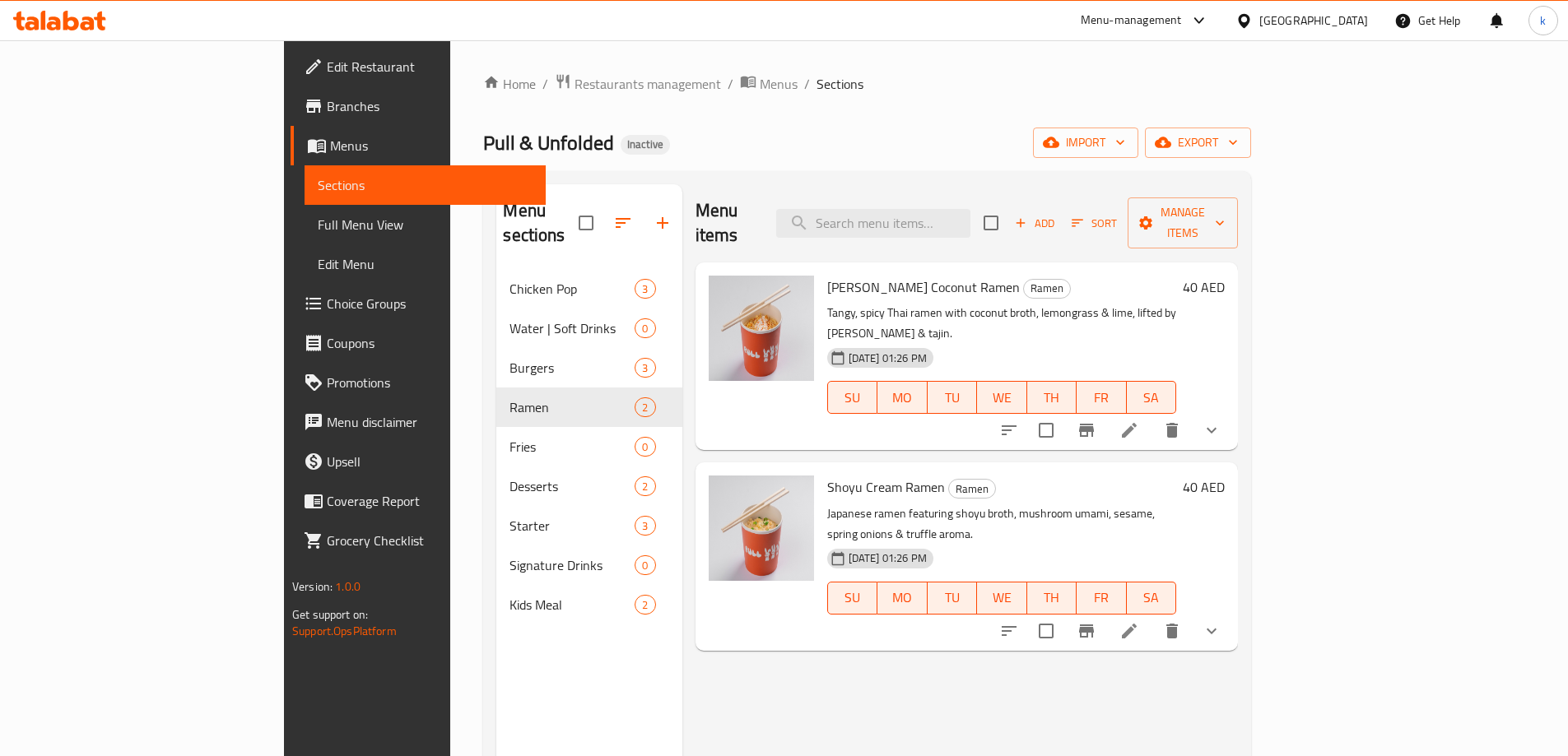
click at [326, 59] on span "Edit Restaurant" at bounding box center [430, 66] width 206 height 20
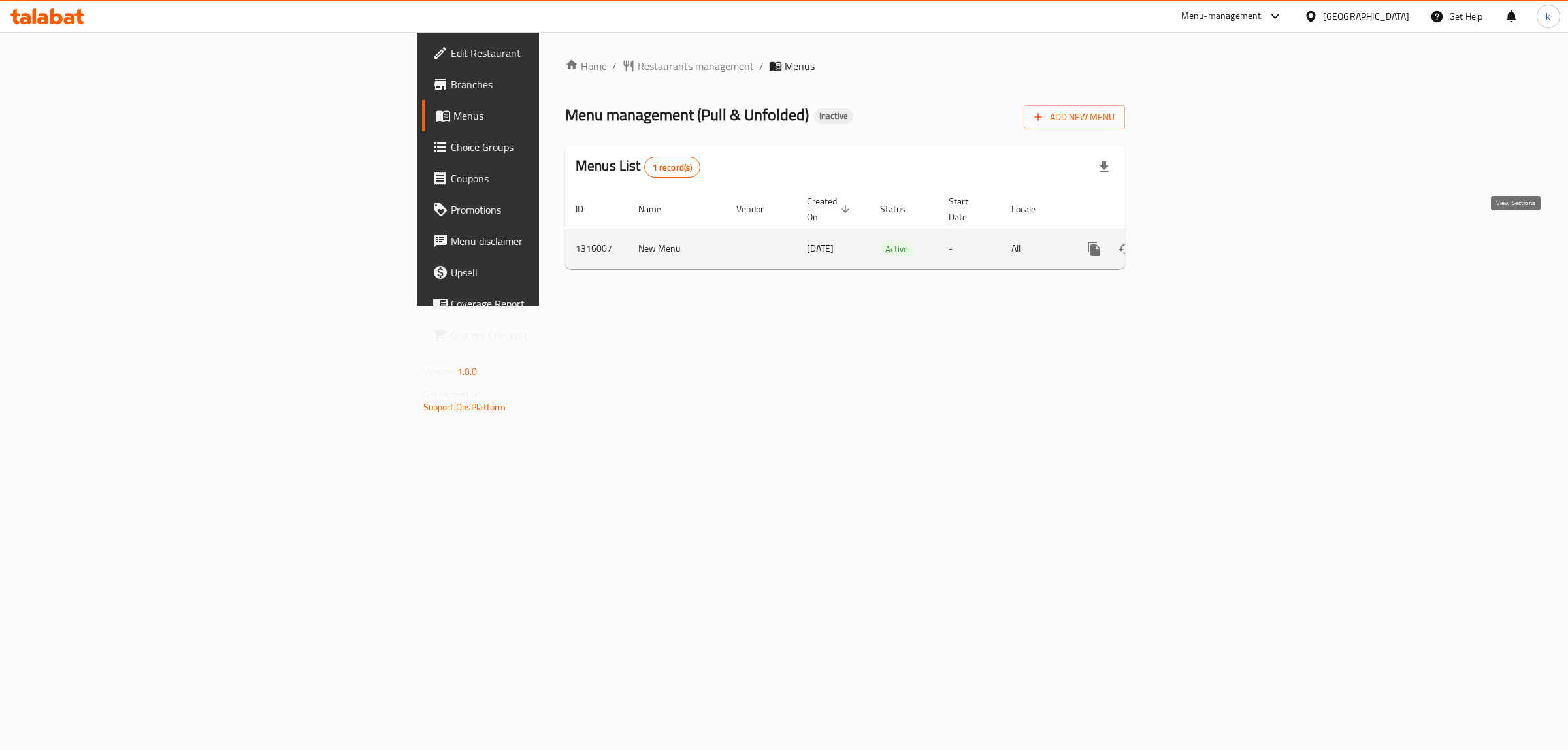
click at [1194, 243] on icon "enhanced table" at bounding box center [1188, 248] width 12 height 12
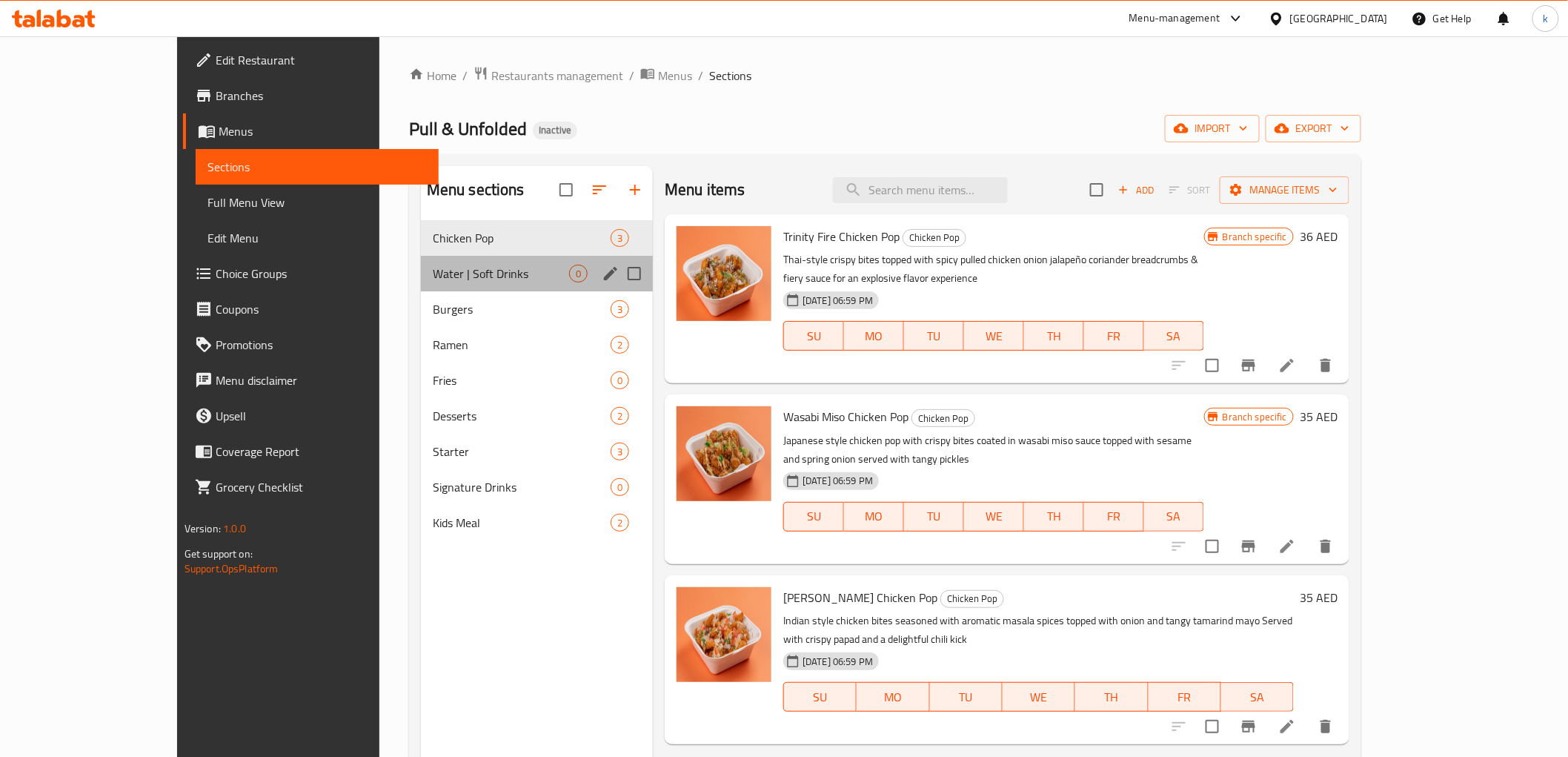
drag, startPoint x: 446, startPoint y: 280, endPoint x: 313, endPoint y: 279, distance: 133.0
click at [421, 279] on div "Water | Soft Drinks 0" at bounding box center [537, 274] width 232 height 36
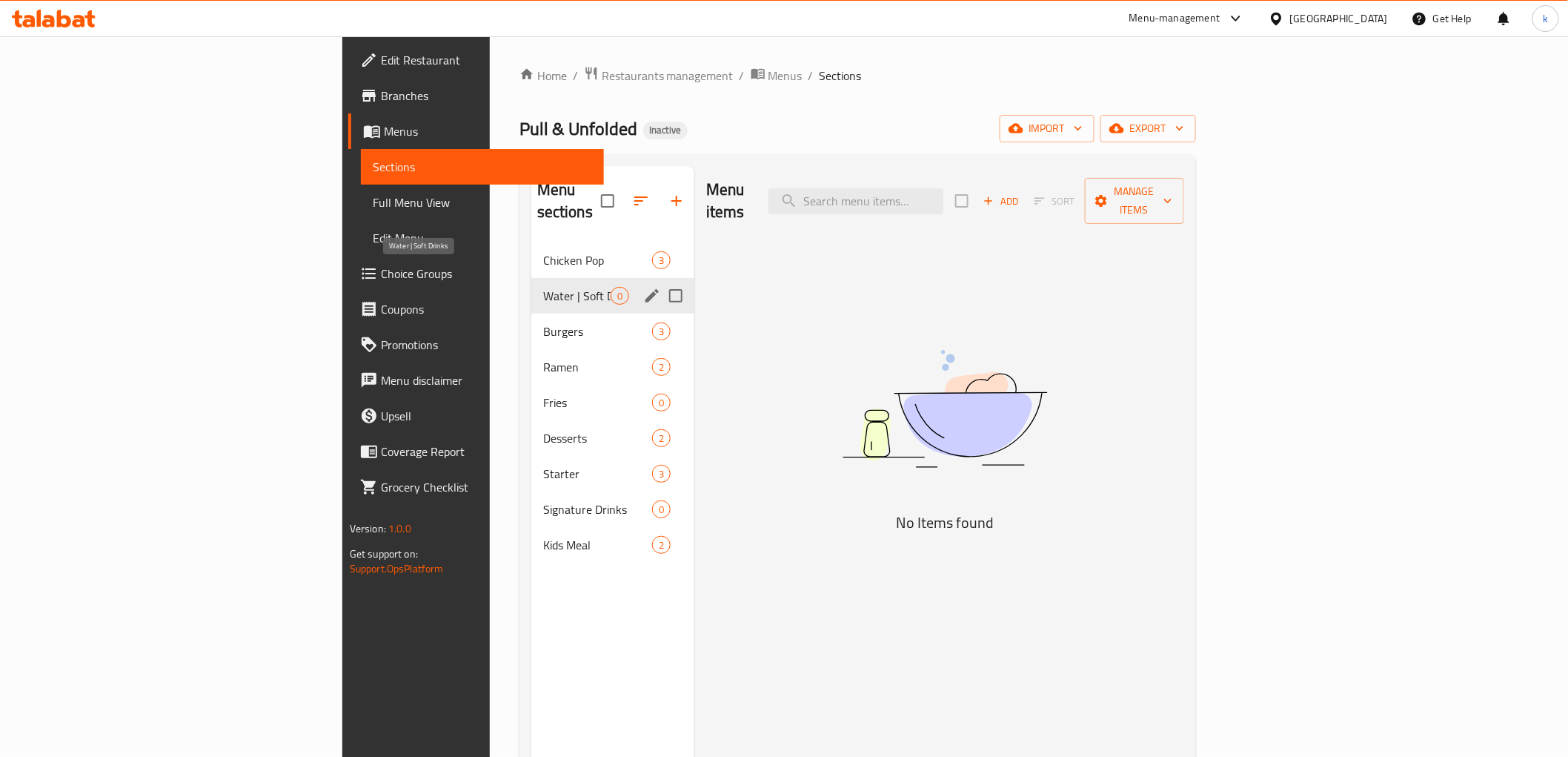
click at [543, 287] on span "Water | Soft Drinks" at bounding box center [576, 296] width 67 height 18
click at [644, 287] on icon "edit" at bounding box center [652, 296] width 18 height 18
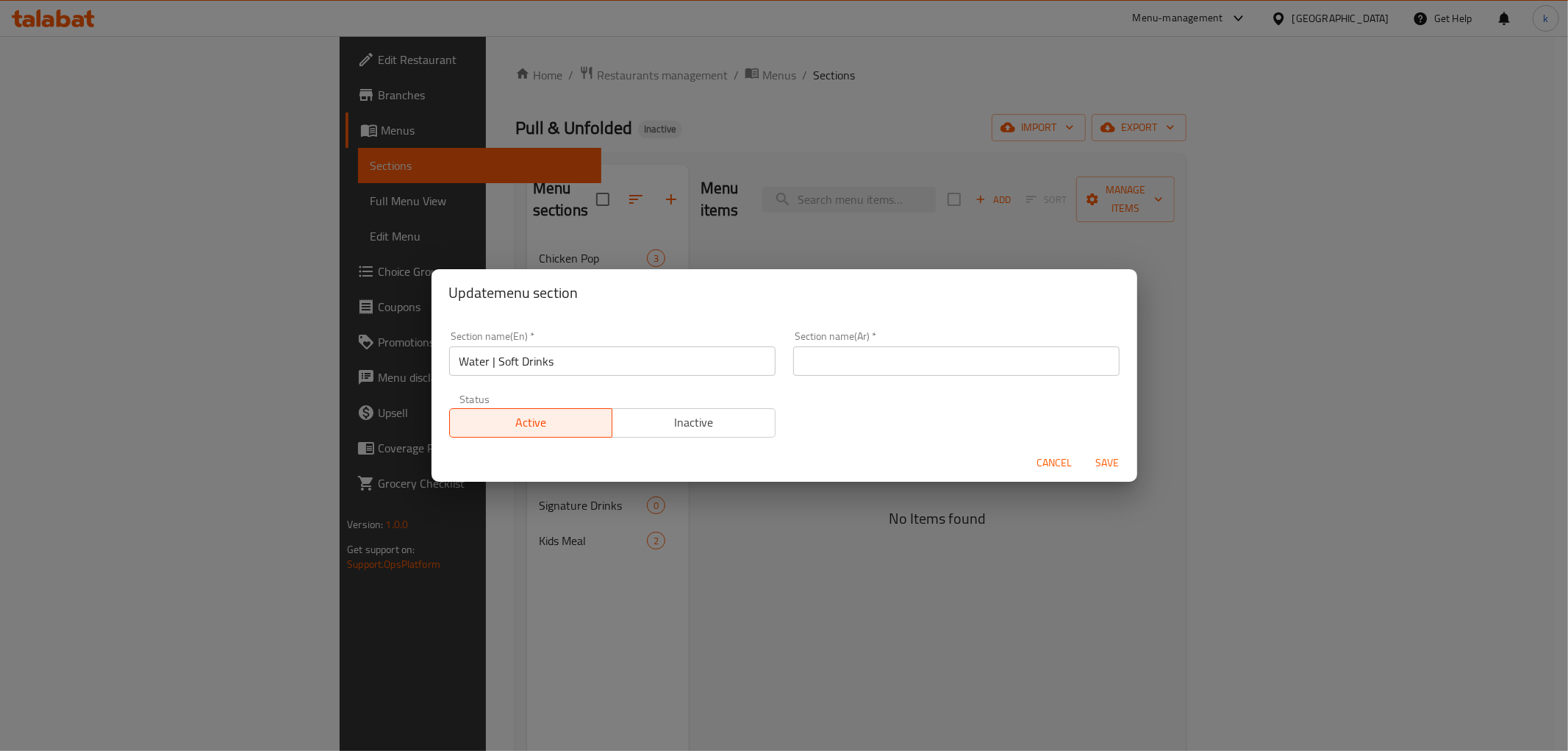
click at [581, 361] on input "Water | Soft Drinks" at bounding box center [612, 361] width 326 height 29
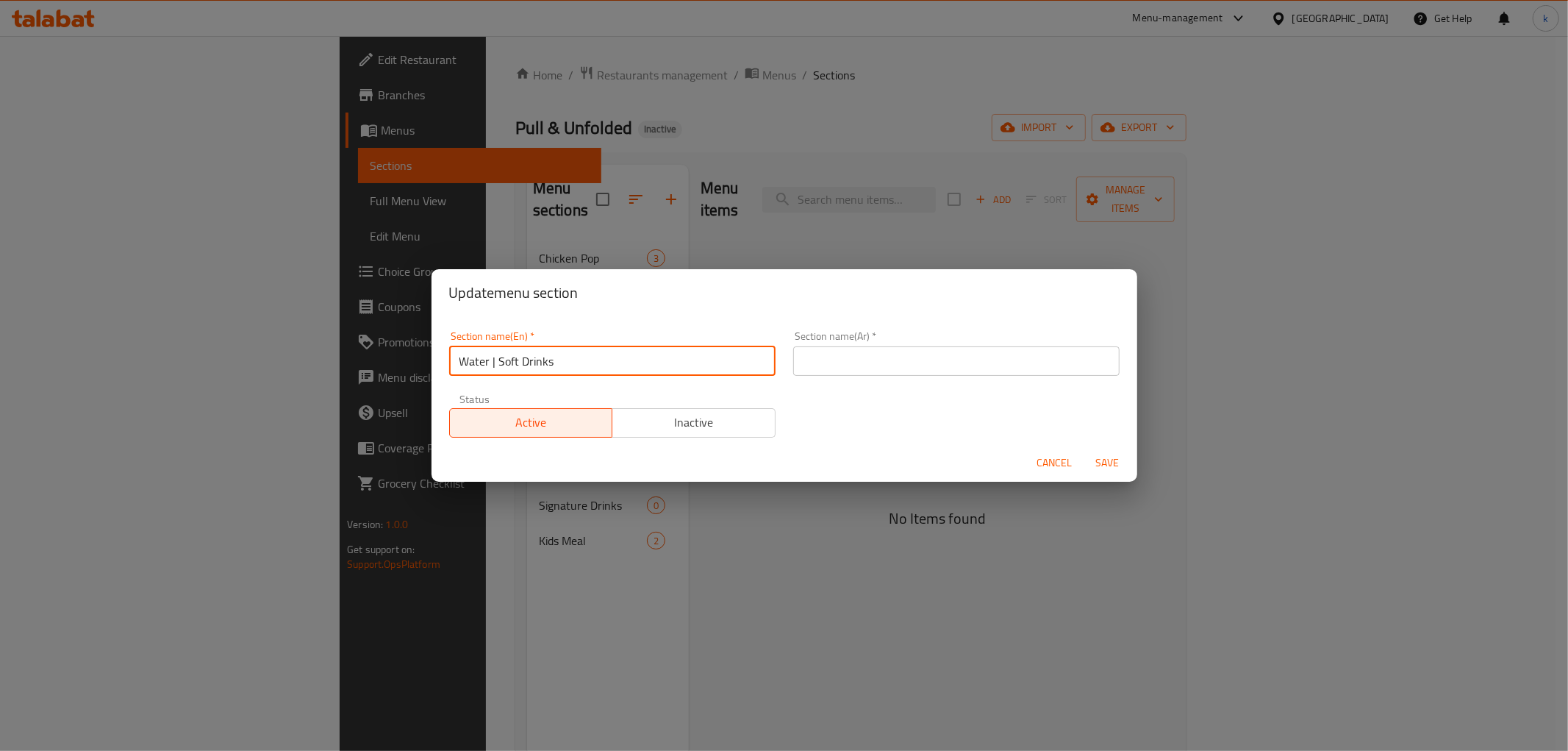
click at [581, 361] on input "Water | Soft Drinks" at bounding box center [612, 361] width 326 height 29
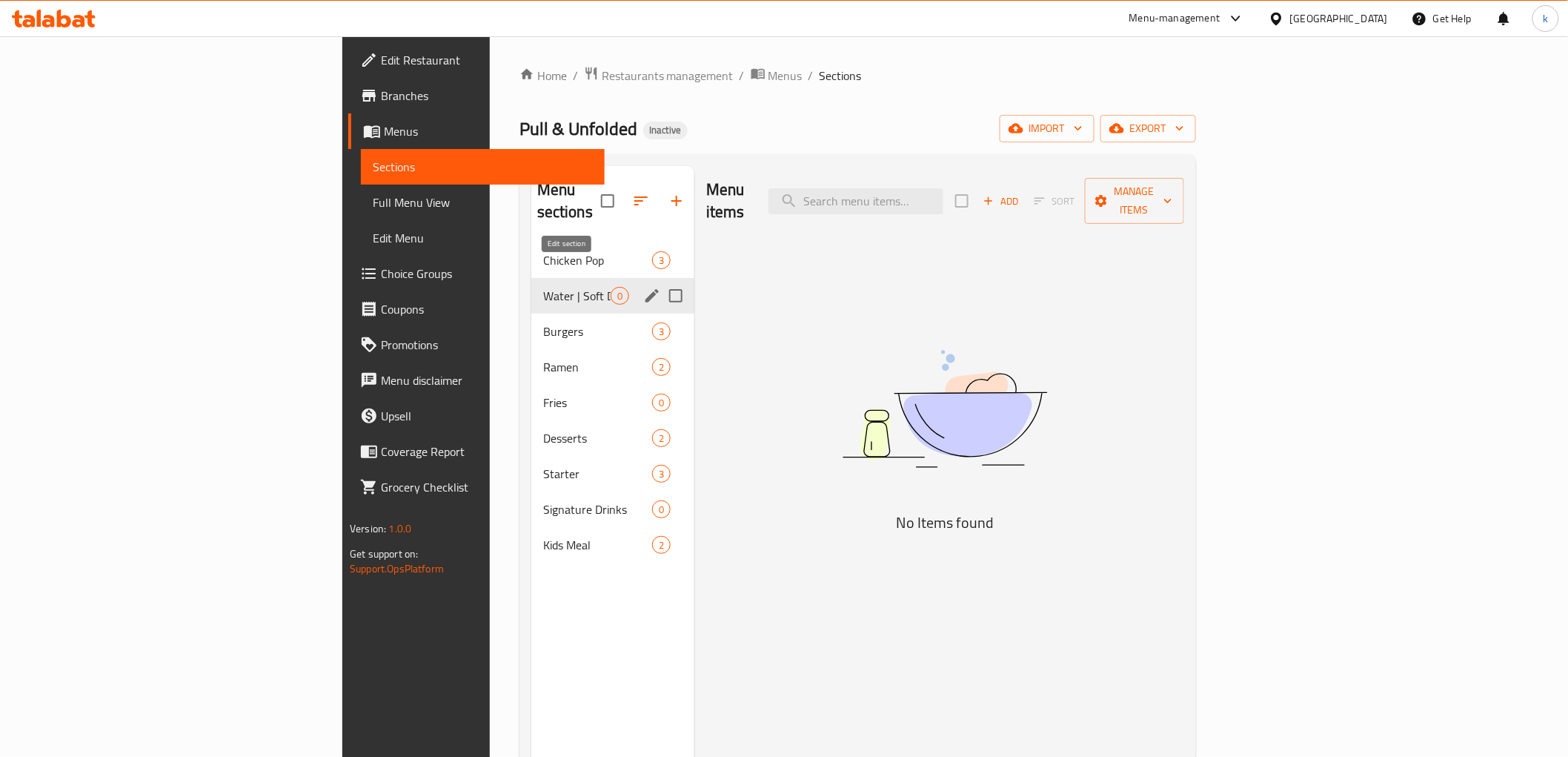
click at [644, 287] on icon "edit" at bounding box center [652, 296] width 18 height 18
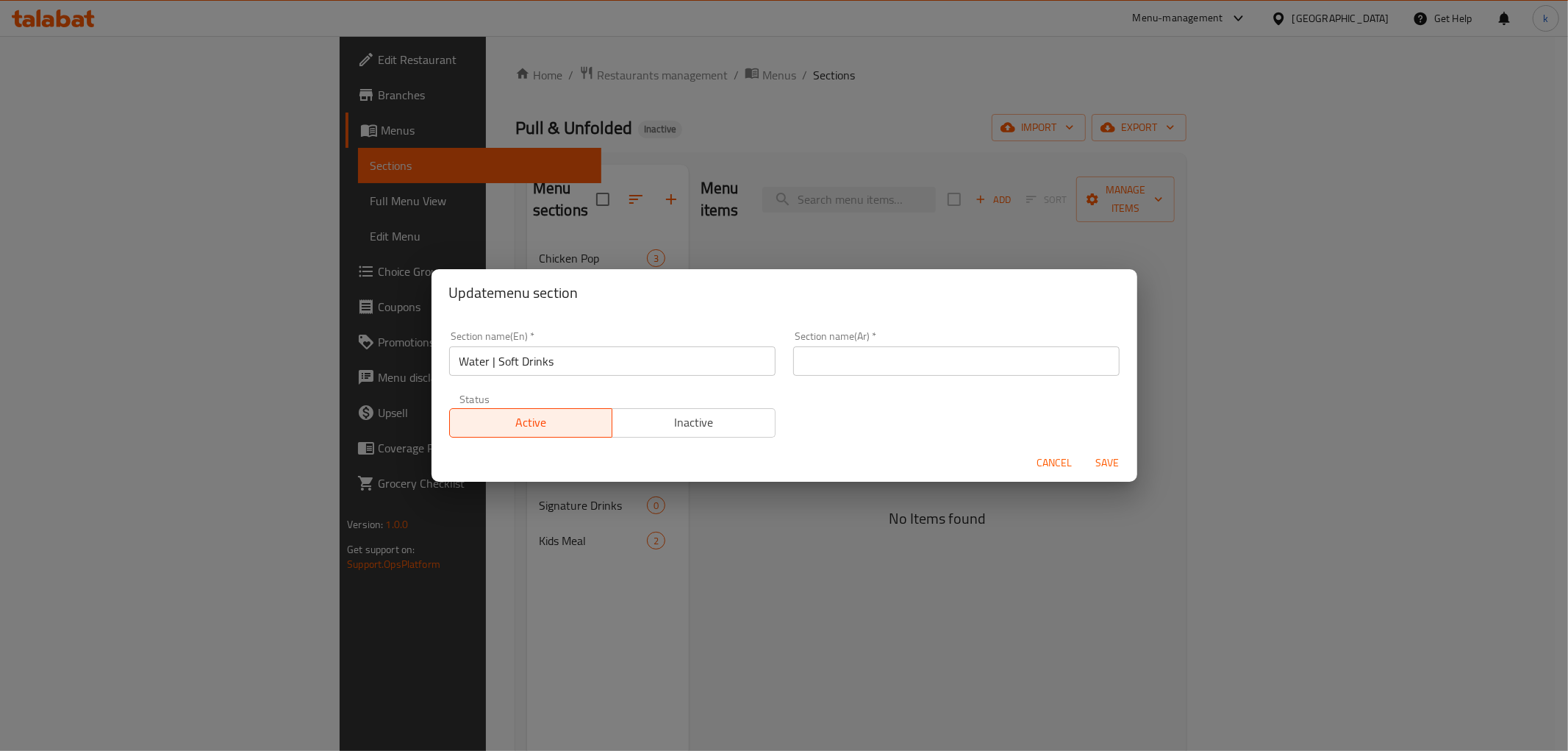
click at [567, 359] on input "Water | Soft Drinks" at bounding box center [612, 361] width 326 height 29
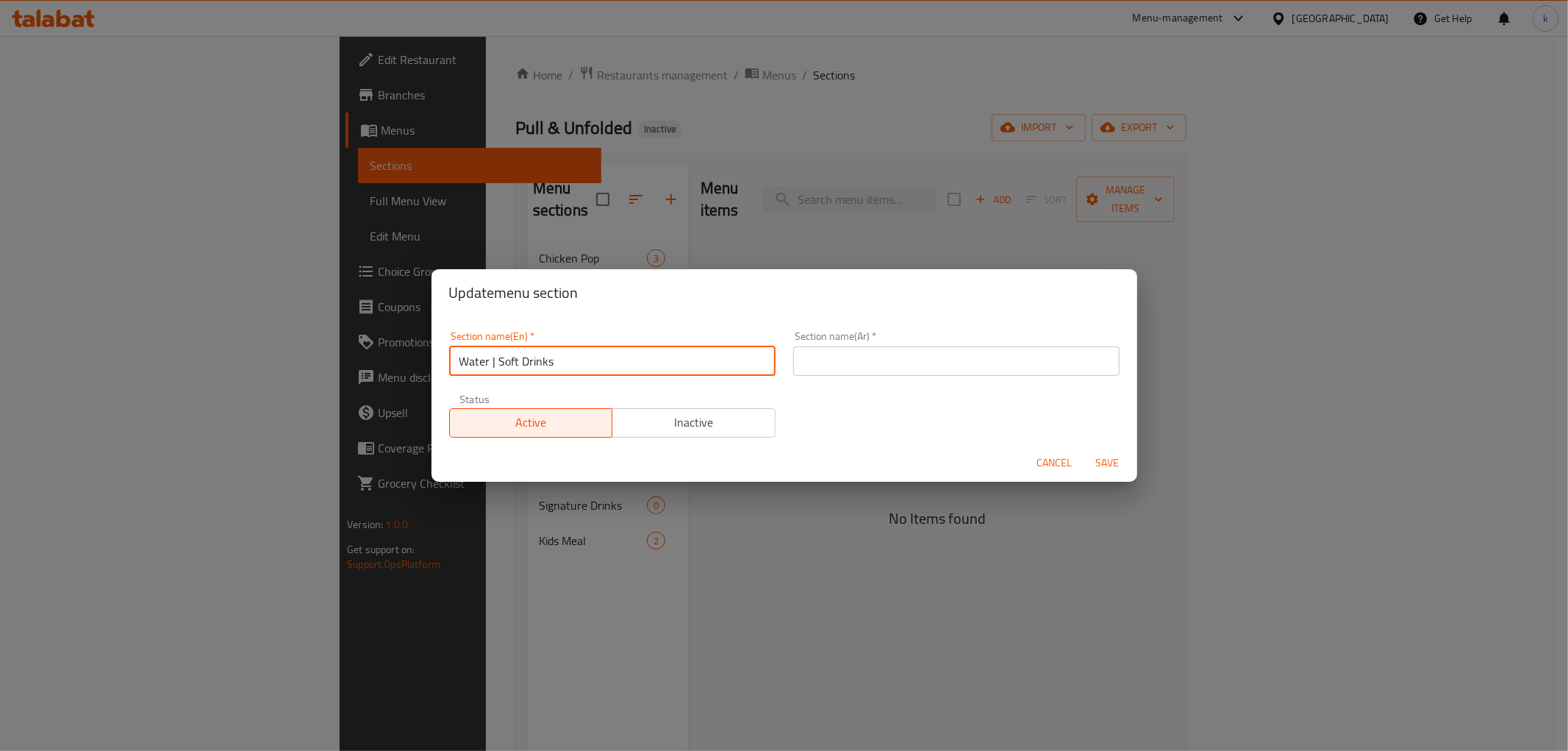
click at [567, 359] on input "Water | Soft Drinks" at bounding box center [612, 361] width 326 height 29
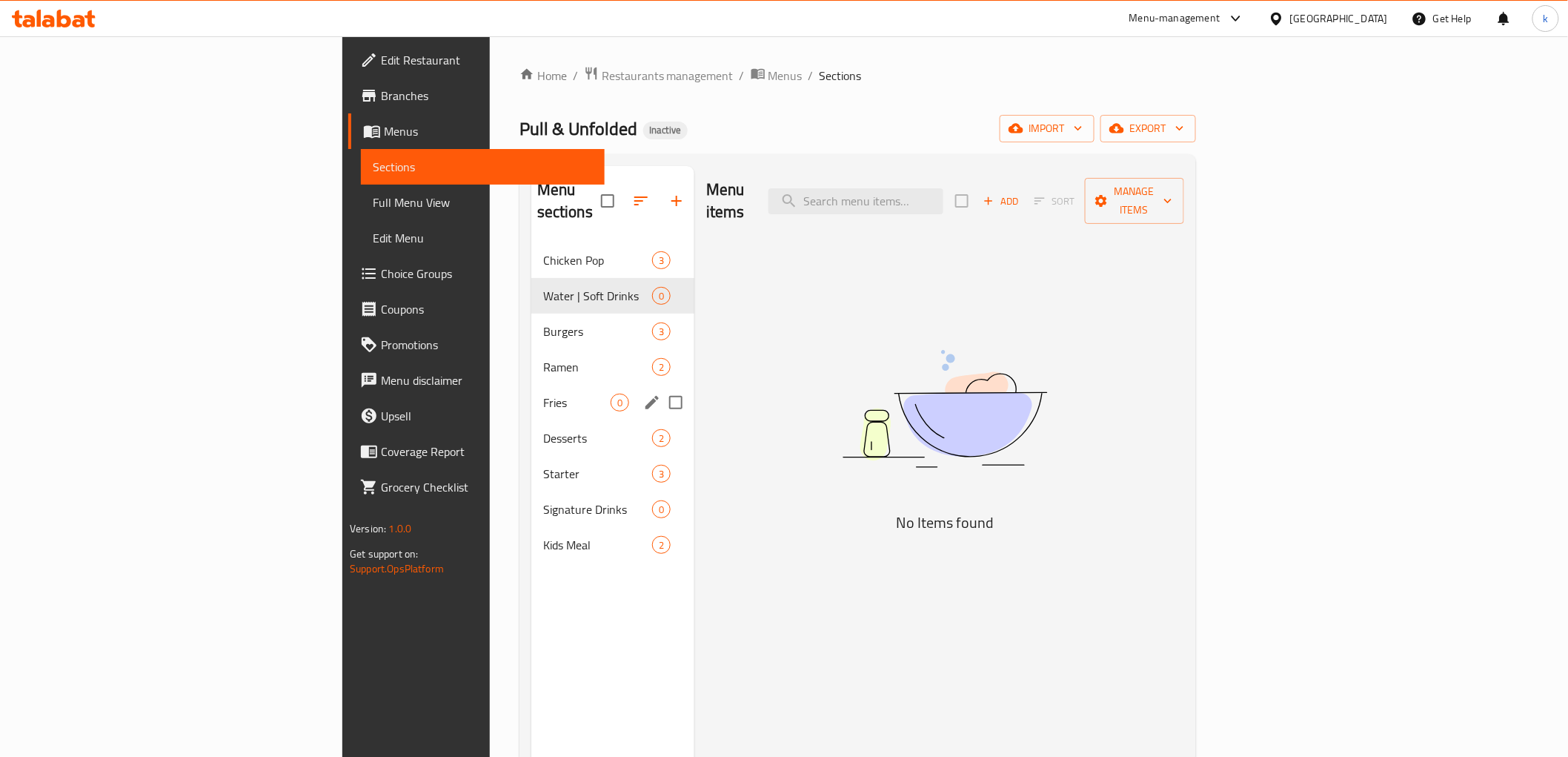
click at [543, 394] on span "Fries" at bounding box center [576, 402] width 67 height 18
click at [644, 394] on icon "edit" at bounding box center [652, 402] width 18 height 18
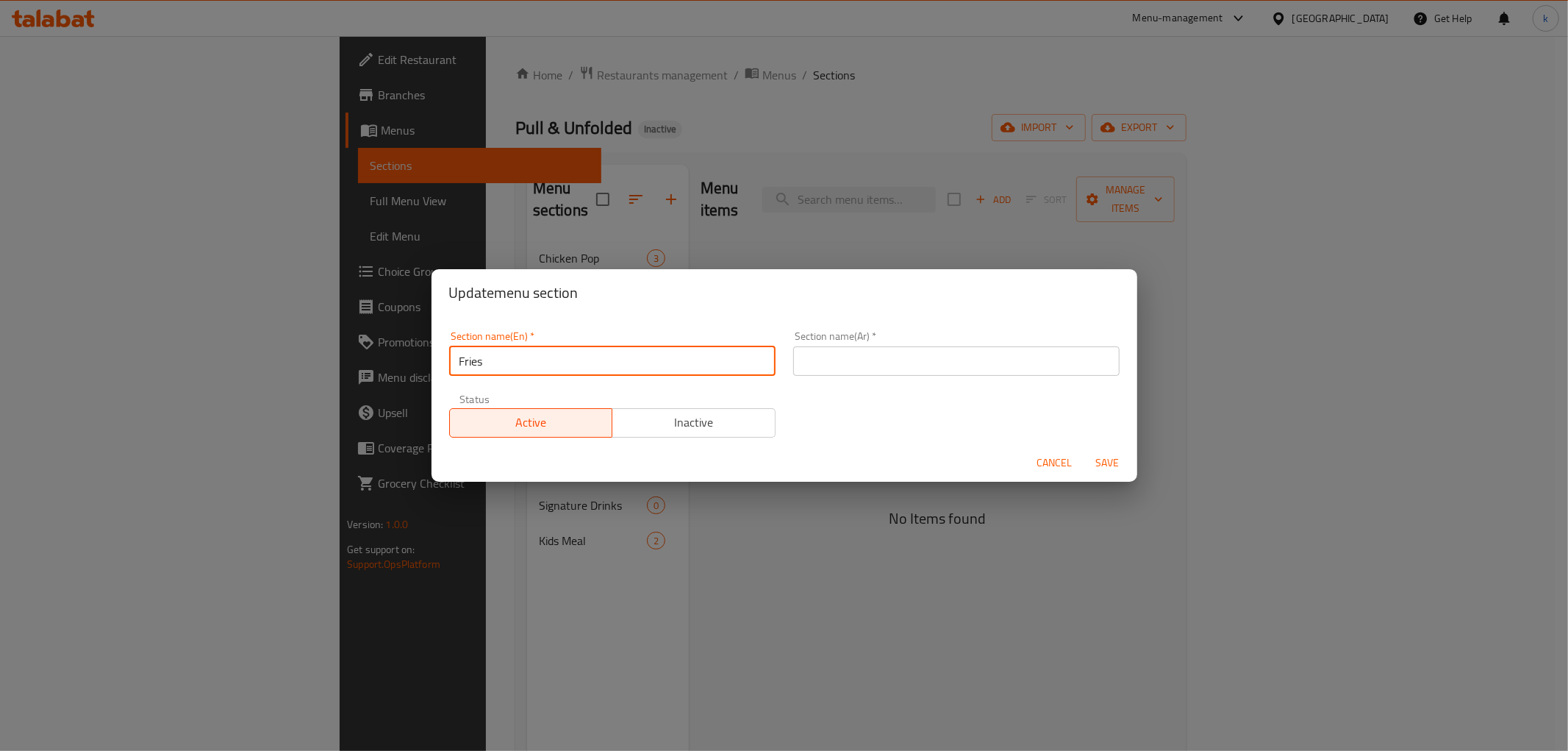
drag, startPoint x: 519, startPoint y: 372, endPoint x: 431, endPoint y: 370, distance: 88.0
click at [431, 370] on div "Section name(En)   * Fries Section name(En) * Section name(Ar)   * Section name…" at bounding box center [784, 380] width 706 height 127
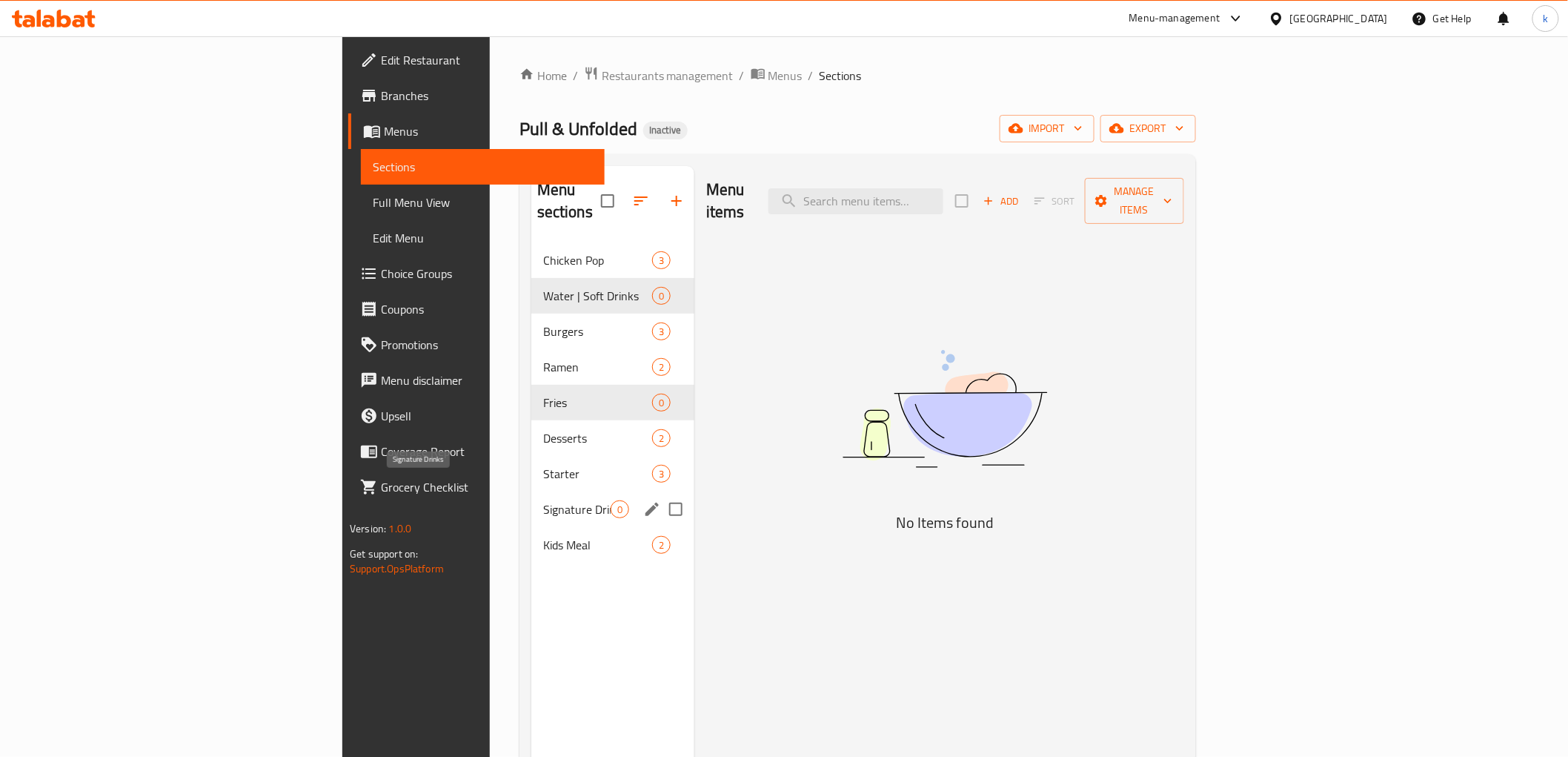
click at [543, 501] on span "Signature Drinks" at bounding box center [576, 509] width 67 height 18
click at [645, 503] on icon "edit" at bounding box center [651, 509] width 13 height 13
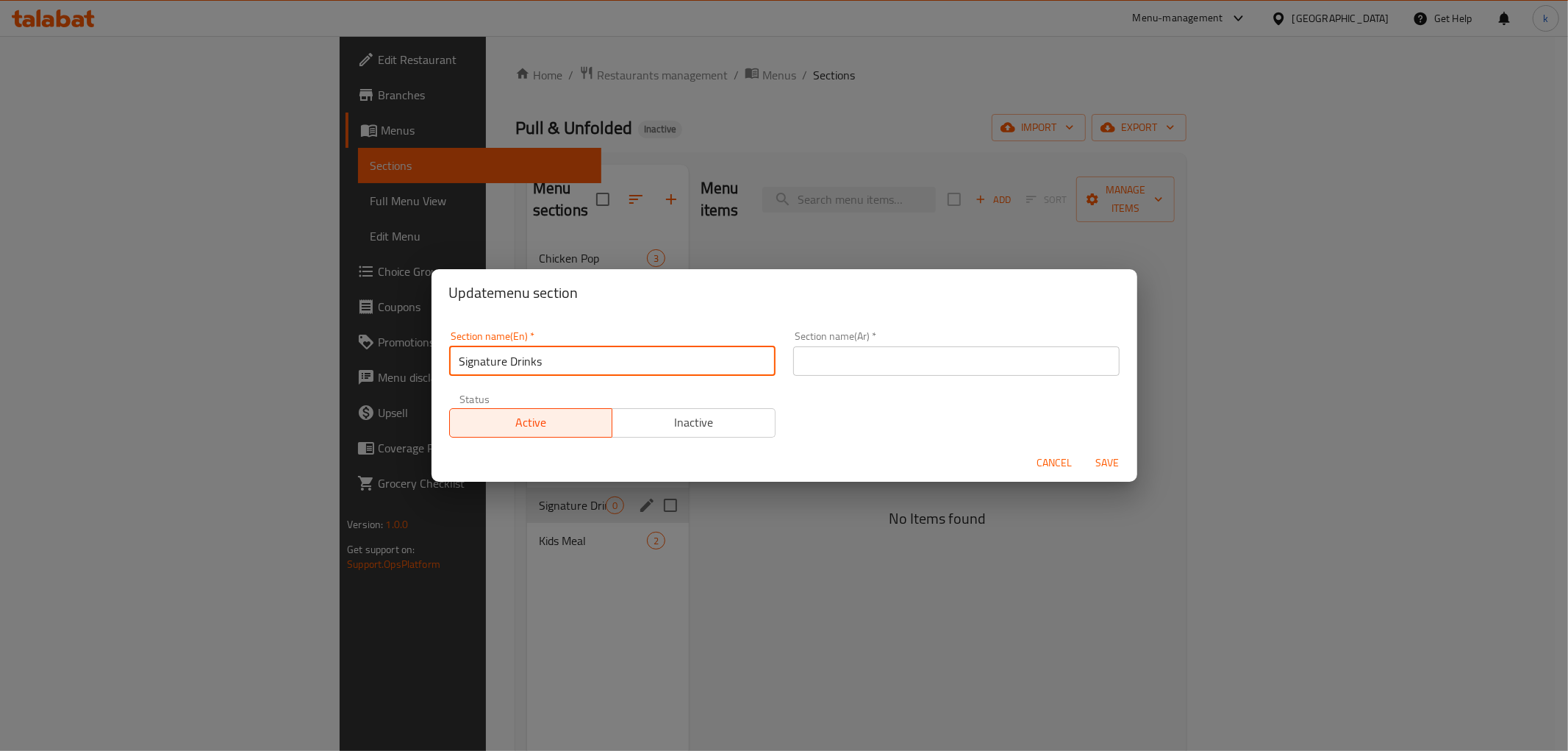
click at [536, 370] on input "Signature Drinks" at bounding box center [612, 361] width 326 height 29
drag, startPoint x: 559, startPoint y: 362, endPoint x: 425, endPoint y: 362, distance: 134.0
click at [425, 362] on div "Update menu section Section name(En)   * Signature Drinks Section name(En) * Se…" at bounding box center [784, 376] width 1568 height 751
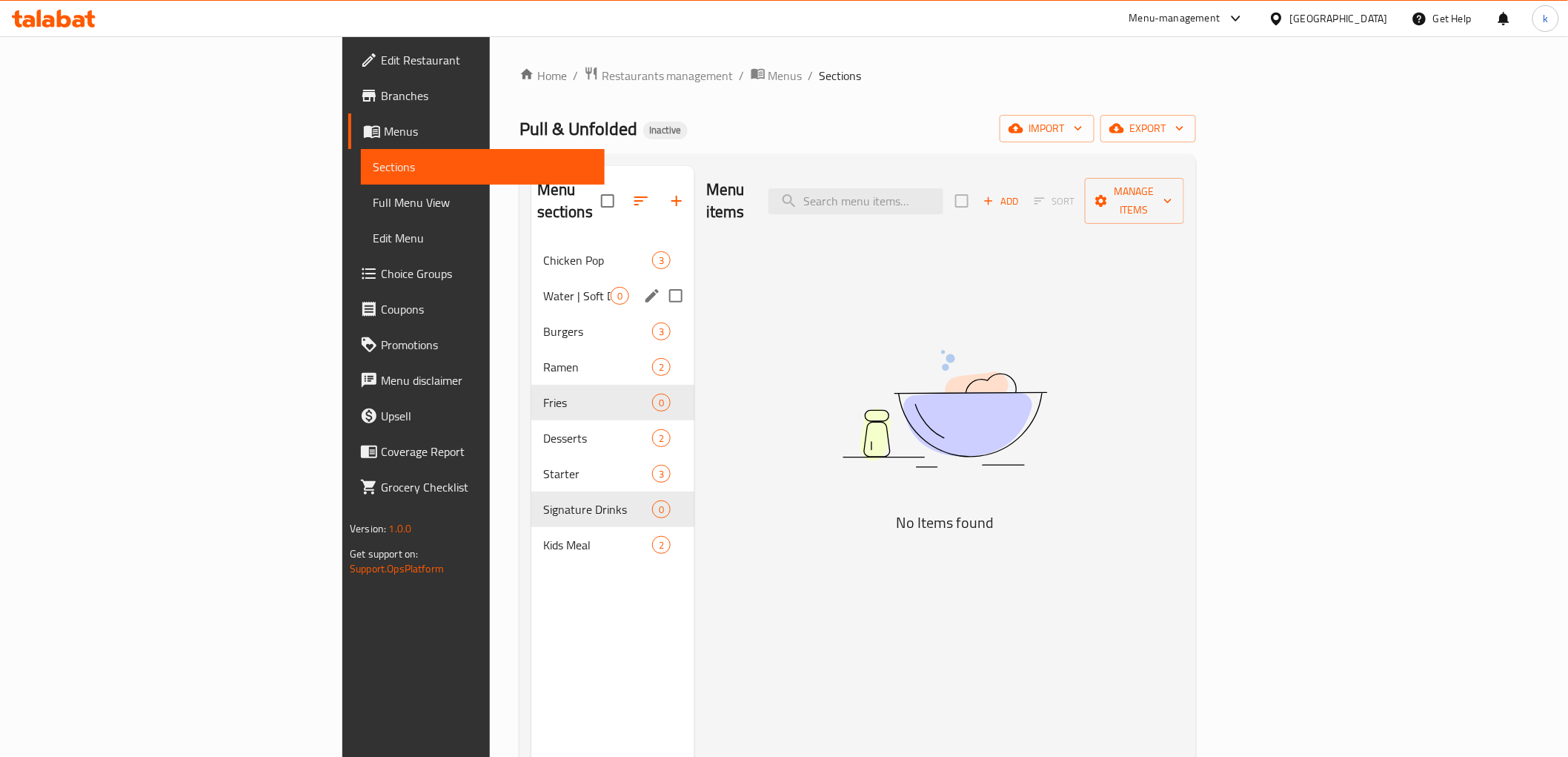
click at [661, 280] on input "Menu sections" at bounding box center [676, 296] width 31 height 31
checkbox input "true"
click at [661, 387] on input "Menu sections" at bounding box center [676, 402] width 31 height 31
checkbox input "true"
click at [661, 494] on input "Menu sections" at bounding box center [676, 509] width 31 height 31
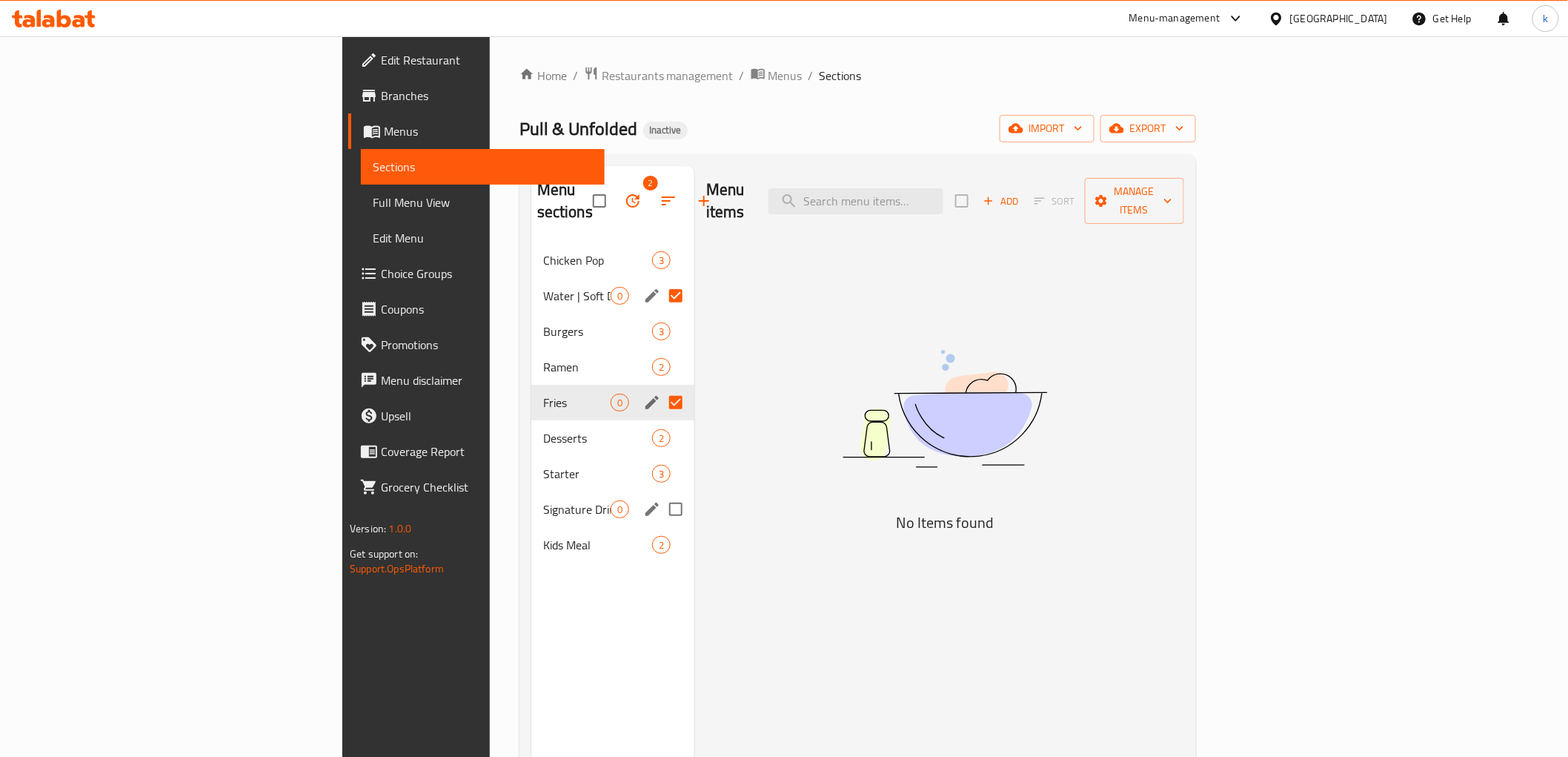
checkbox input "true"
click at [624, 192] on icon "button" at bounding box center [633, 200] width 18 height 18
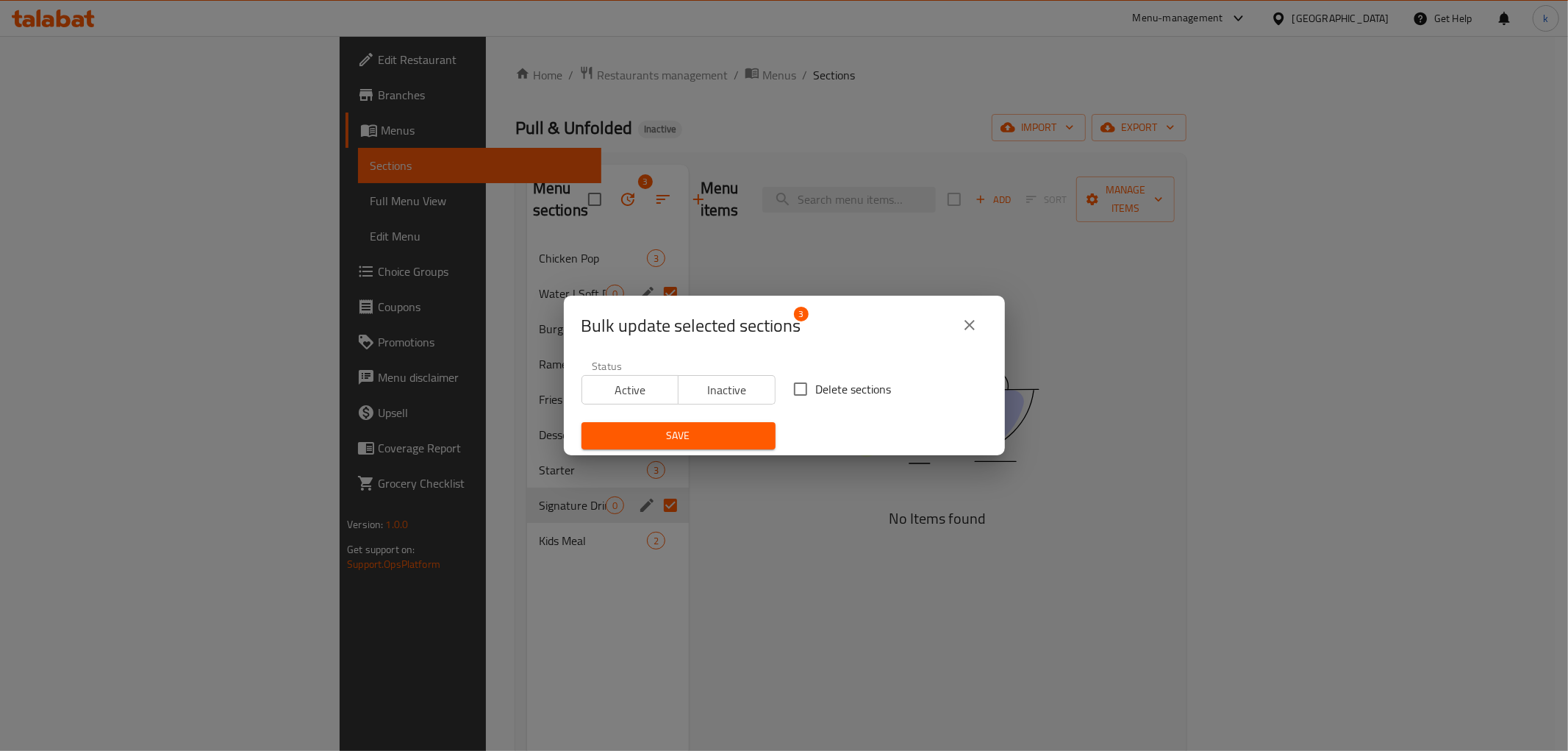
click at [862, 385] on span "Delete sections" at bounding box center [853, 389] width 76 height 18
click at [816, 385] on input "Delete sections" at bounding box center [801, 389] width 31 height 31
checkbox input "true"
click at [727, 431] on span "Save" at bounding box center [678, 436] width 170 height 18
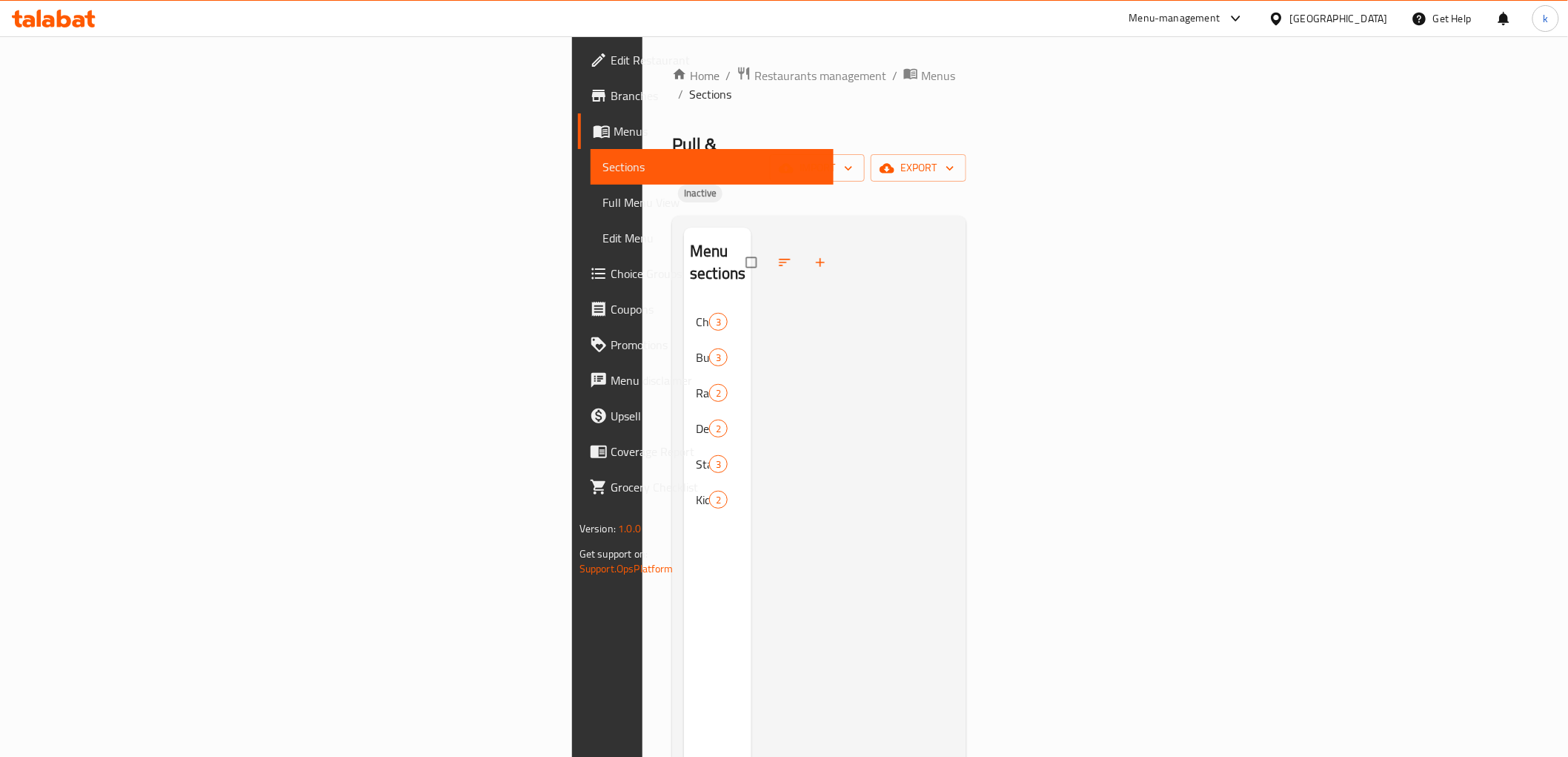
click at [603, 204] on span "Full Menu View" at bounding box center [712, 202] width 220 height 18
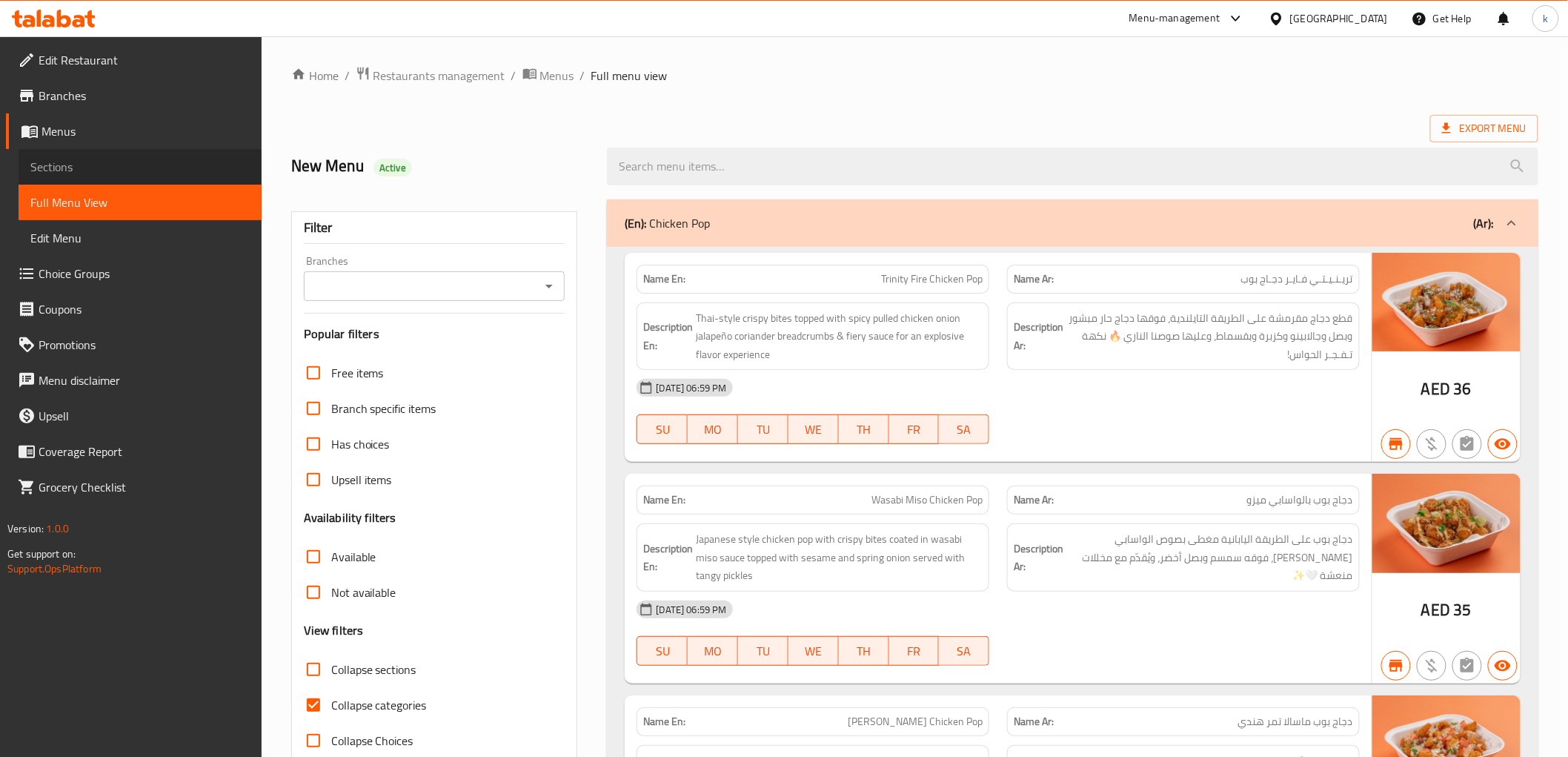
click at [81, 162] on span "Sections" at bounding box center [140, 166] width 220 height 18
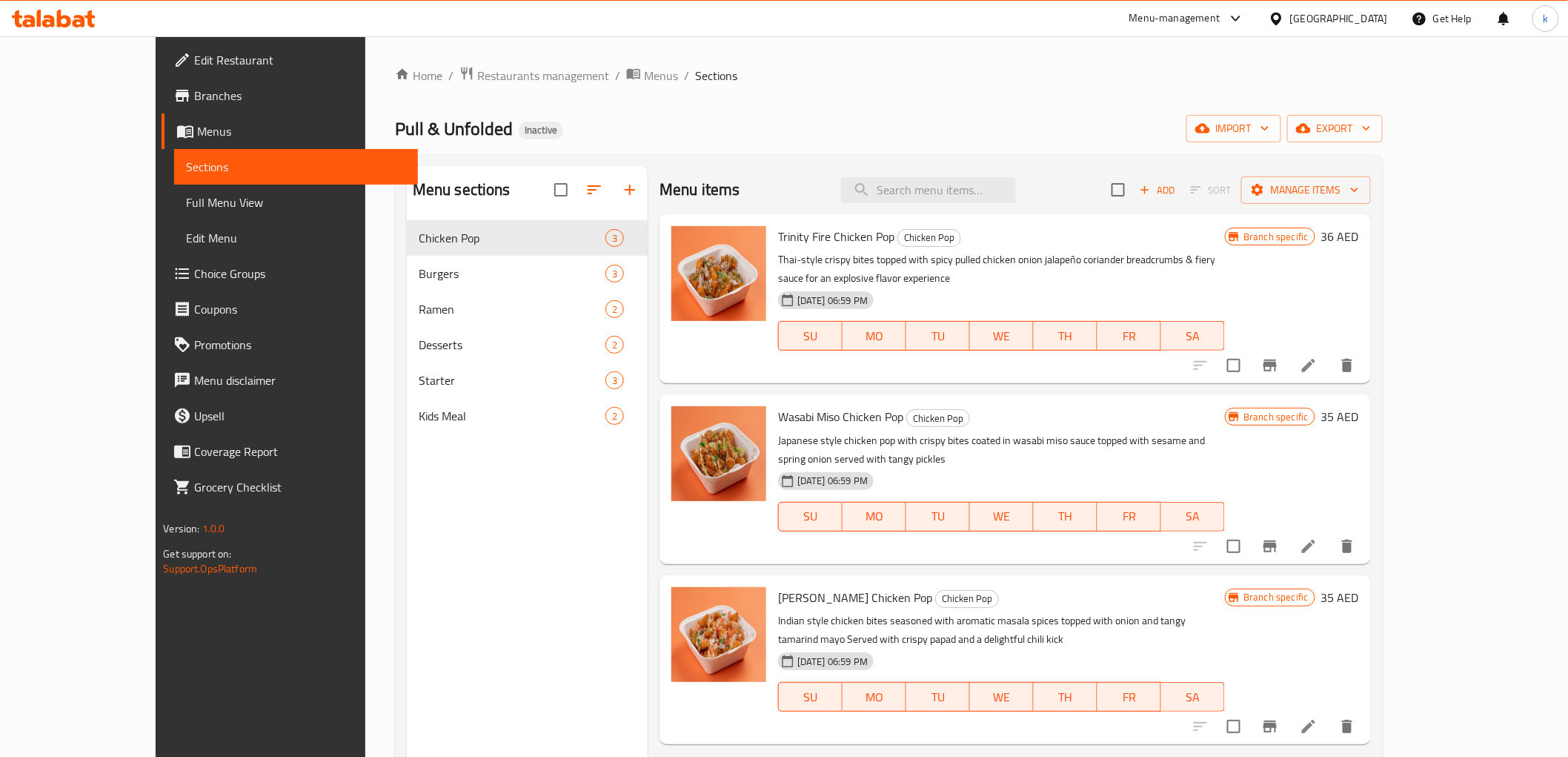
click at [186, 199] on span "Full Menu View" at bounding box center [295, 202] width 220 height 18
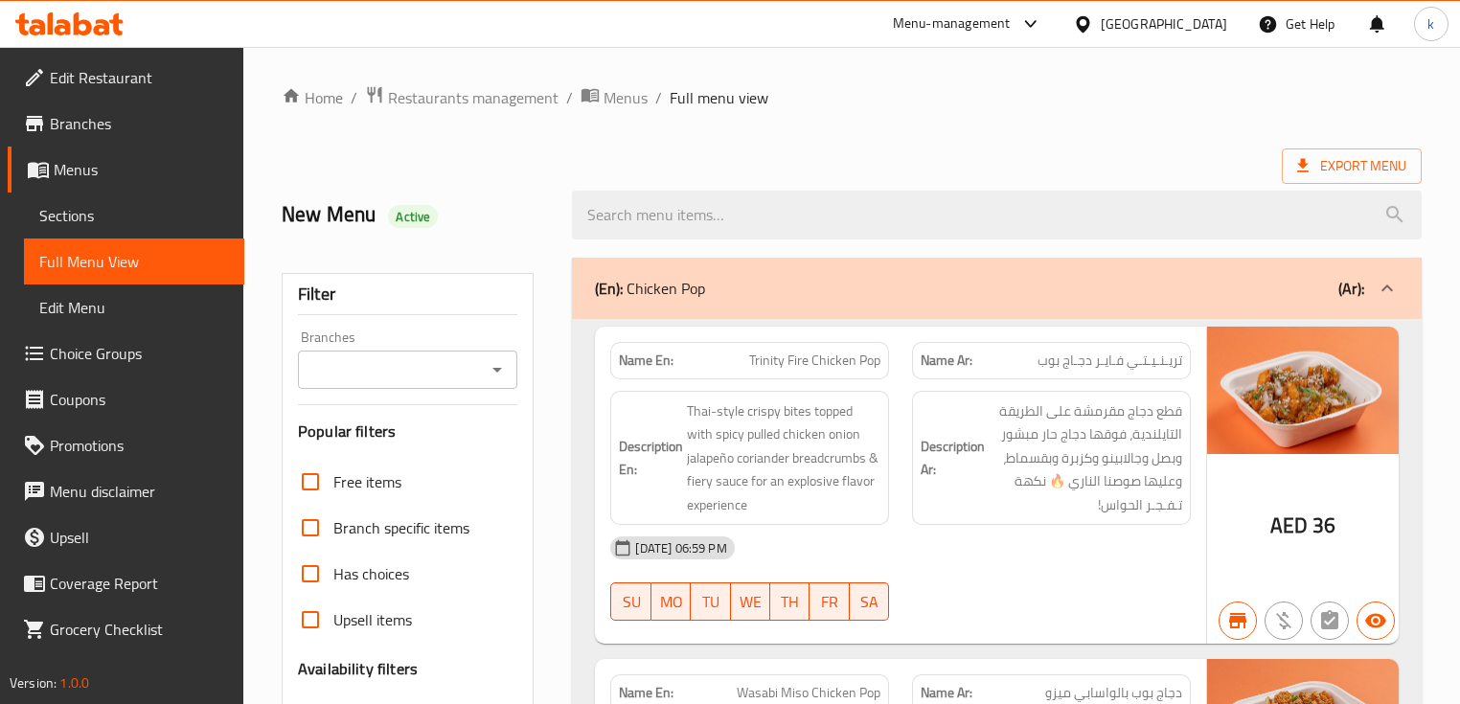
scroll to position [153, 0]
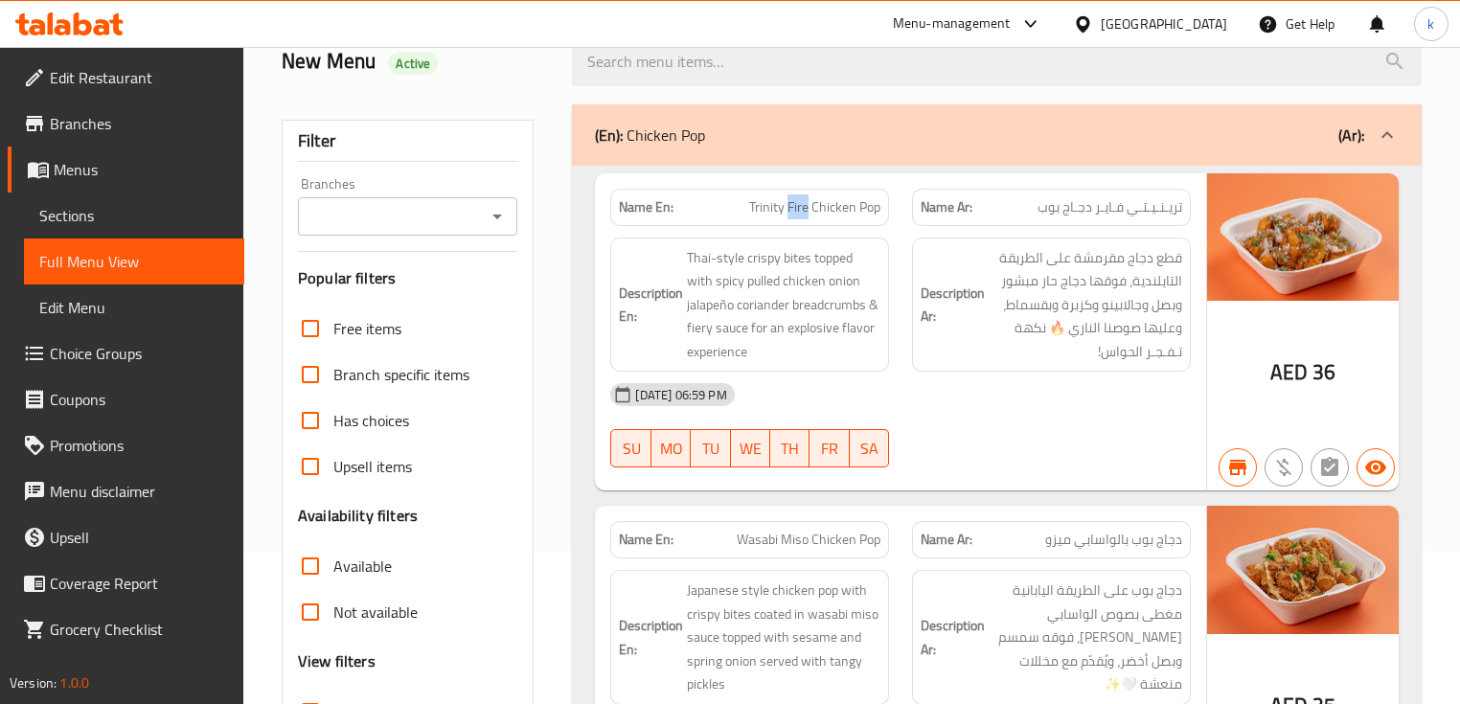
drag, startPoint x: 810, startPoint y: 207, endPoint x: 789, endPoint y: 205, distance: 20.2
click at [789, 205] on span "Trinity Fire Chicken Pop" at bounding box center [814, 207] width 131 height 20
copy span "Fire"
drag, startPoint x: 750, startPoint y: 203, endPoint x: 788, endPoint y: 203, distance: 38.3
click at [788, 203] on span "Trinity Fire Chicken Pop" at bounding box center [814, 207] width 131 height 20
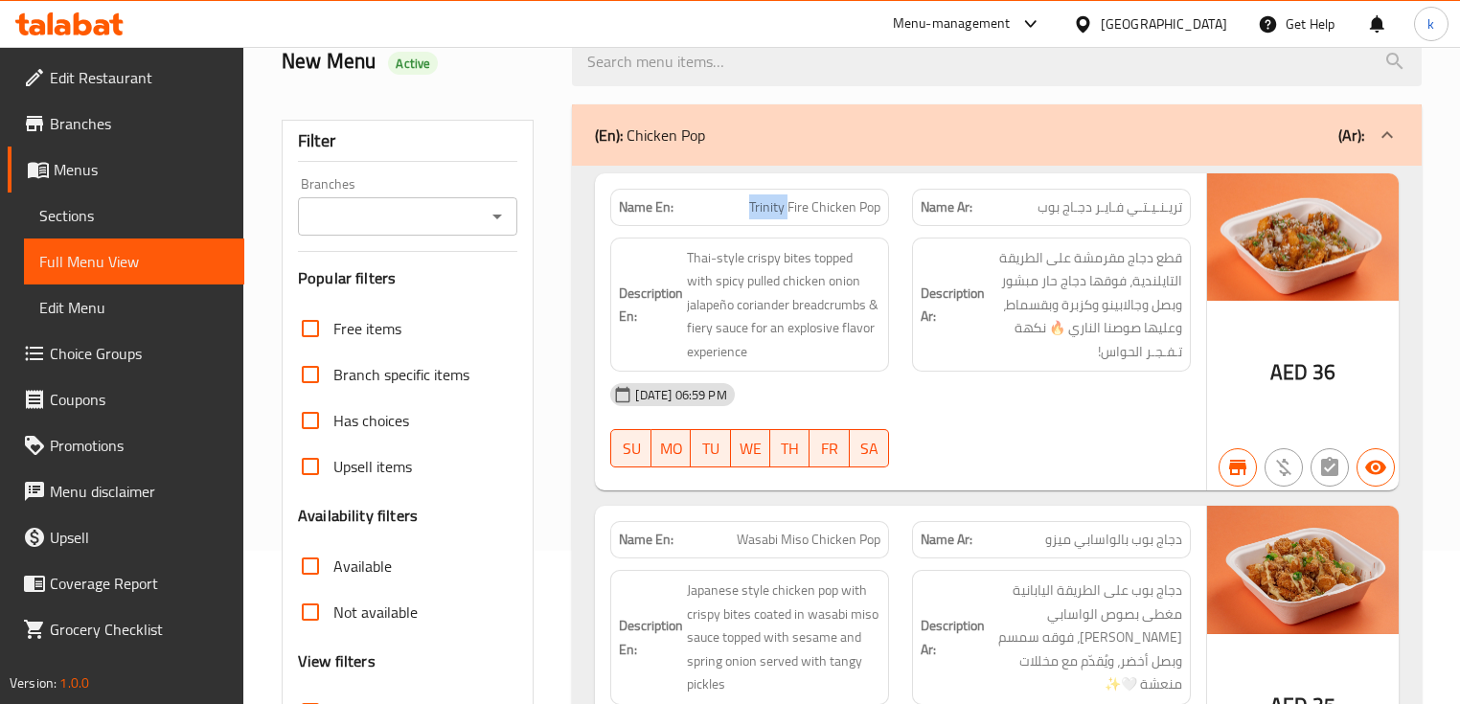
copy span "Trinity"
click at [800, 203] on span "Trinity Fire Chicken Pop" at bounding box center [814, 207] width 131 height 20
copy span "Fire"
click at [766, 207] on span "Trinity Fire Chicken Pop" at bounding box center [814, 207] width 131 height 20
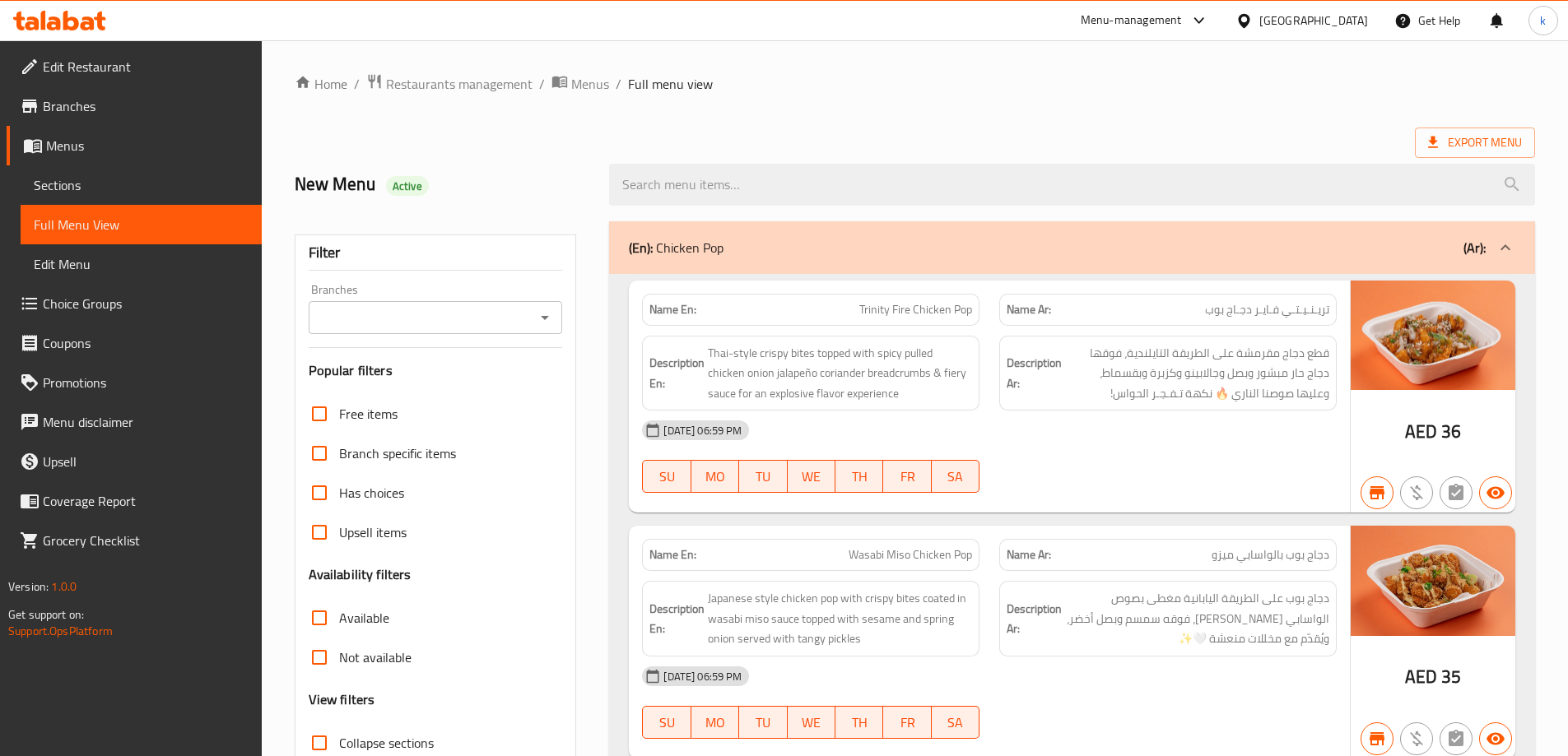
click at [158, 192] on span "Sections" at bounding box center [141, 185] width 215 height 20
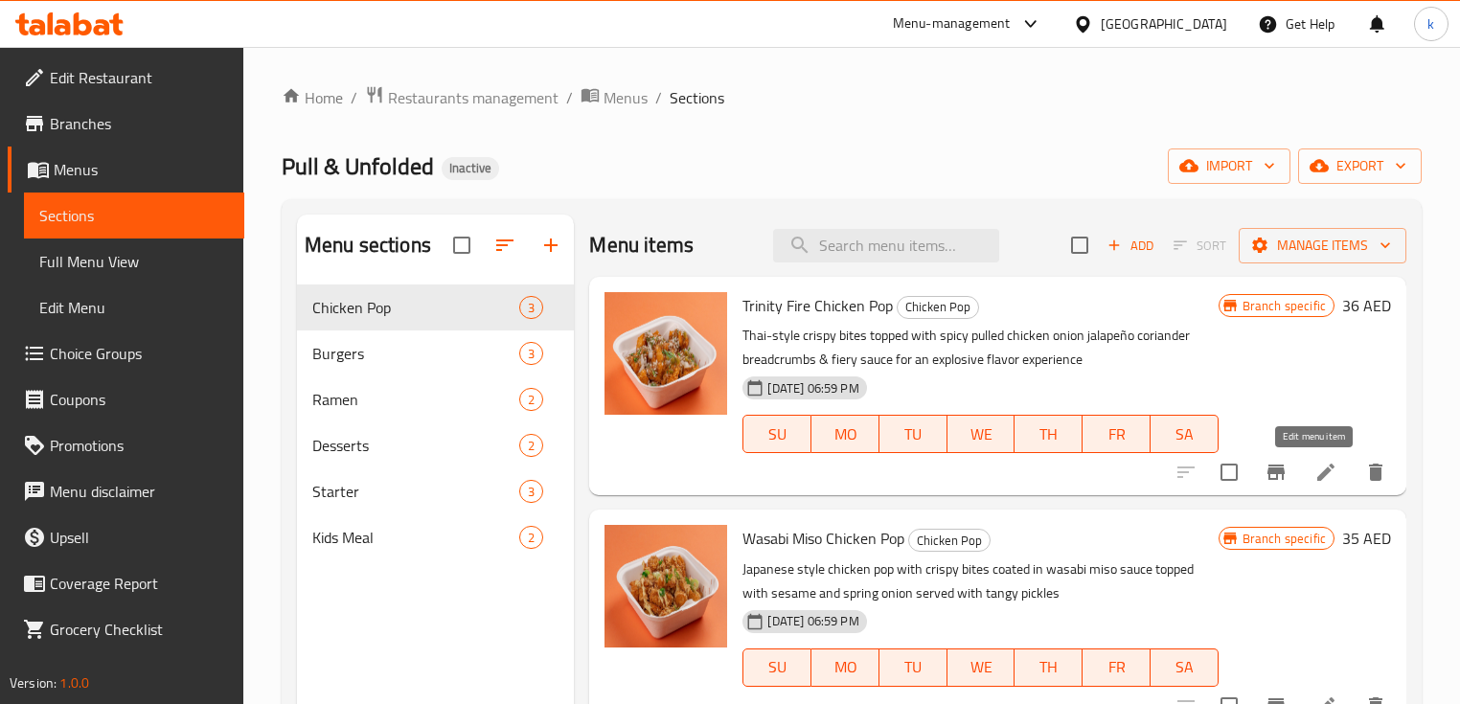
drag, startPoint x: 1304, startPoint y: 468, endPoint x: 1260, endPoint y: 475, distance: 44.7
click at [1265, 475] on icon "Branch-specific-item" at bounding box center [1276, 472] width 23 height 23
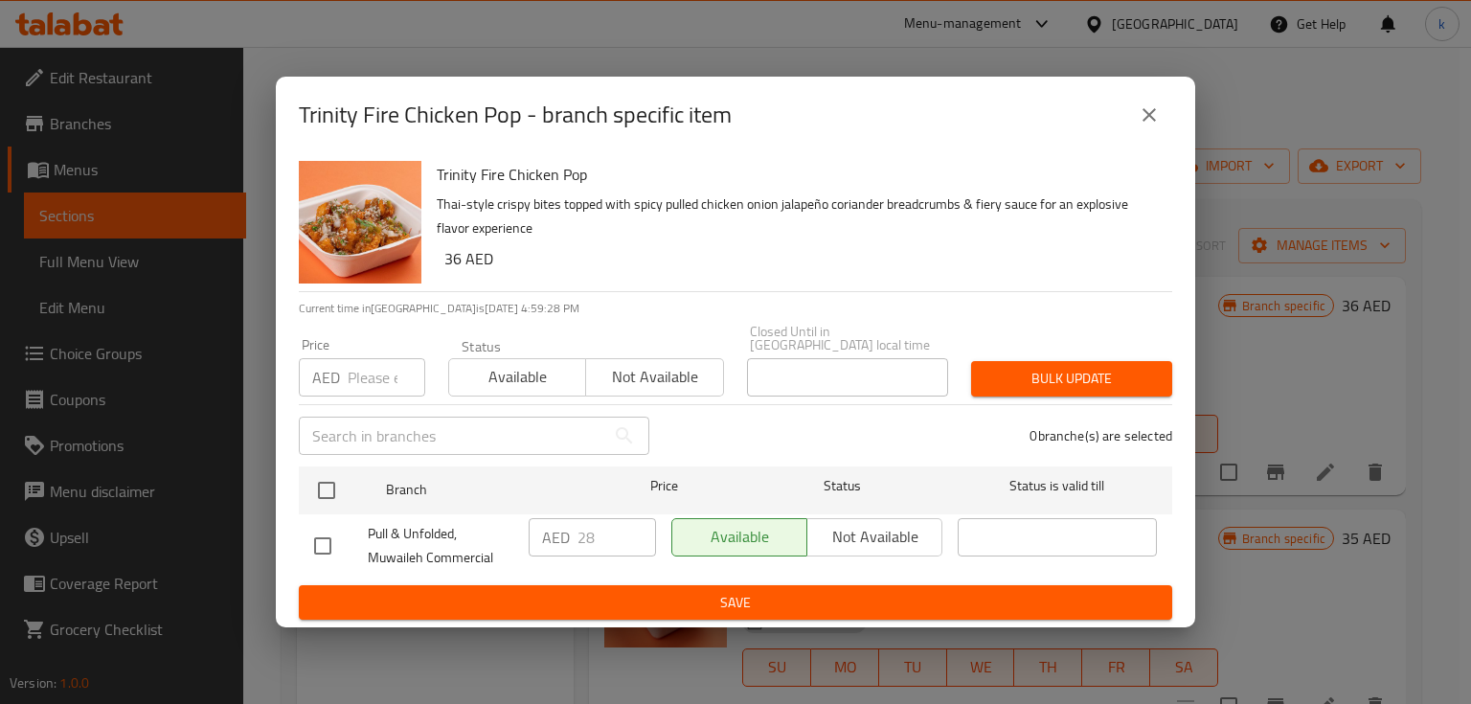
click at [1149, 111] on icon "close" at bounding box center [1149, 114] width 23 height 23
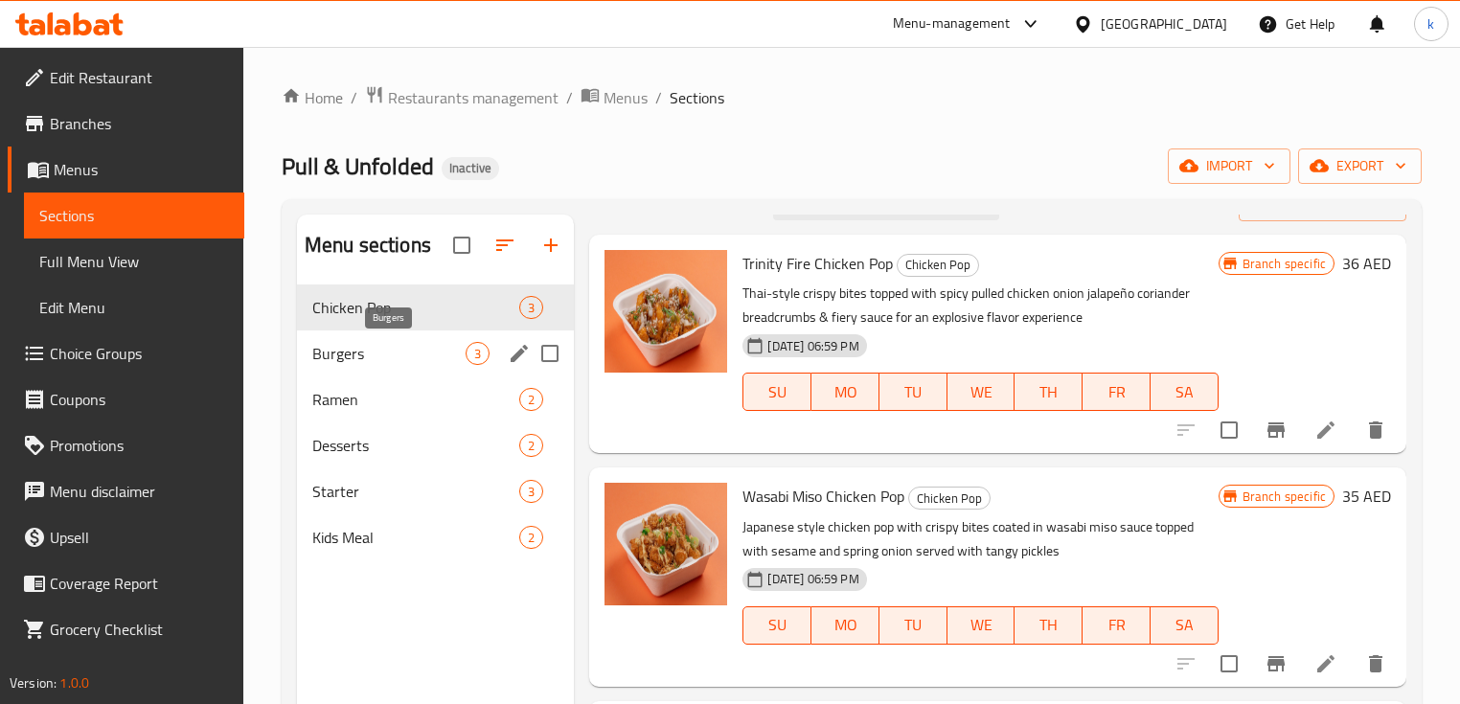
click at [387, 358] on span "Burgers" at bounding box center [388, 353] width 153 height 23
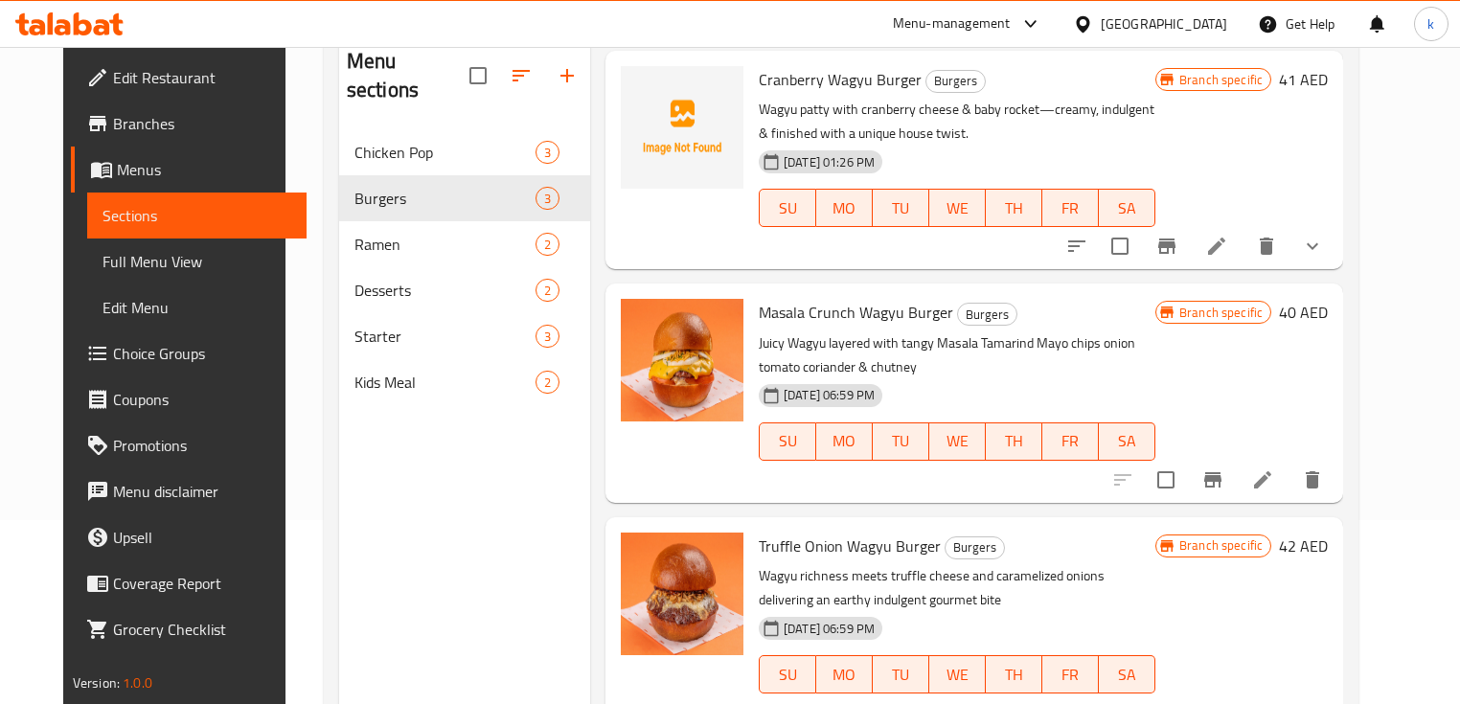
scroll to position [115, 0]
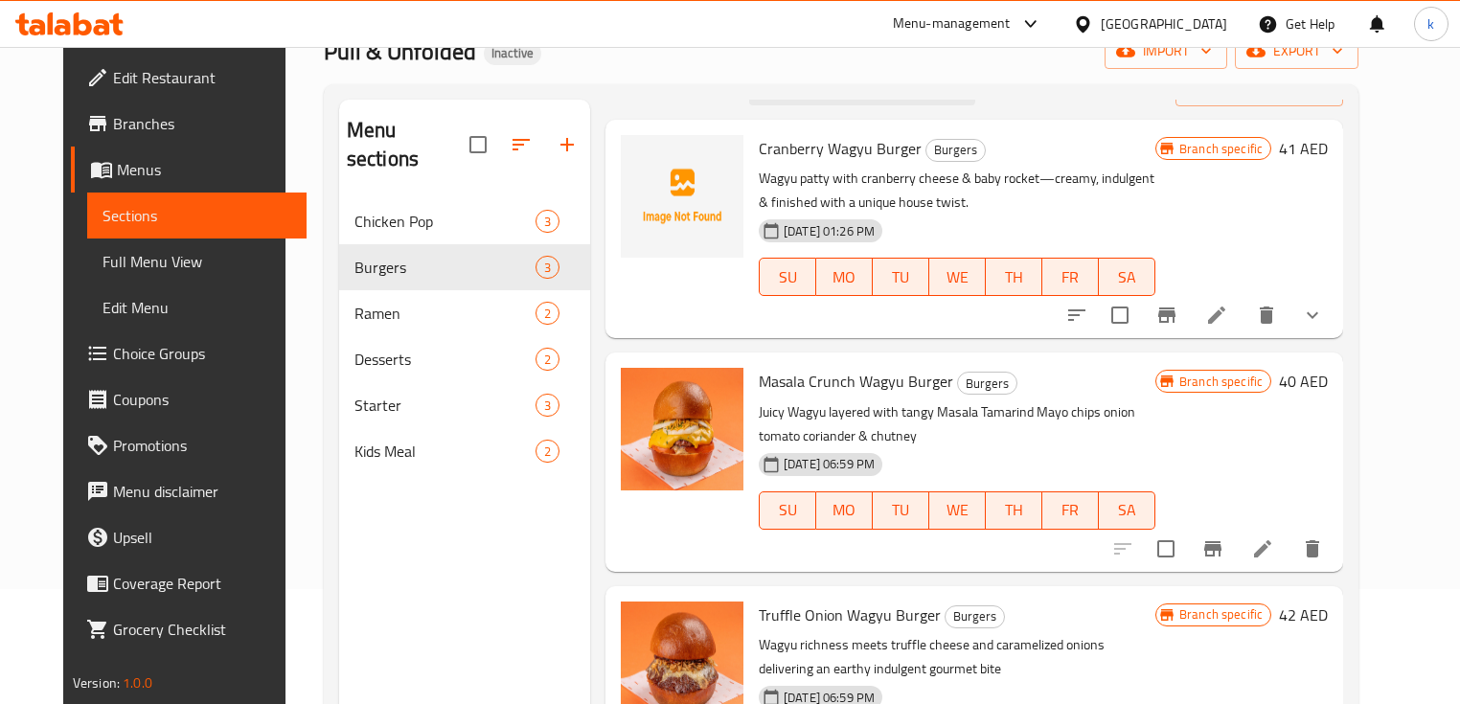
drag, startPoint x: 1280, startPoint y: 328, endPoint x: 1173, endPoint y: 339, distance: 107.9
click at [1075, 361] on div "Masala Crunch Wagyu Burger Burgers Juicy Wagyu layered with tangy Masala Tamari…" at bounding box center [957, 461] width 412 height 203
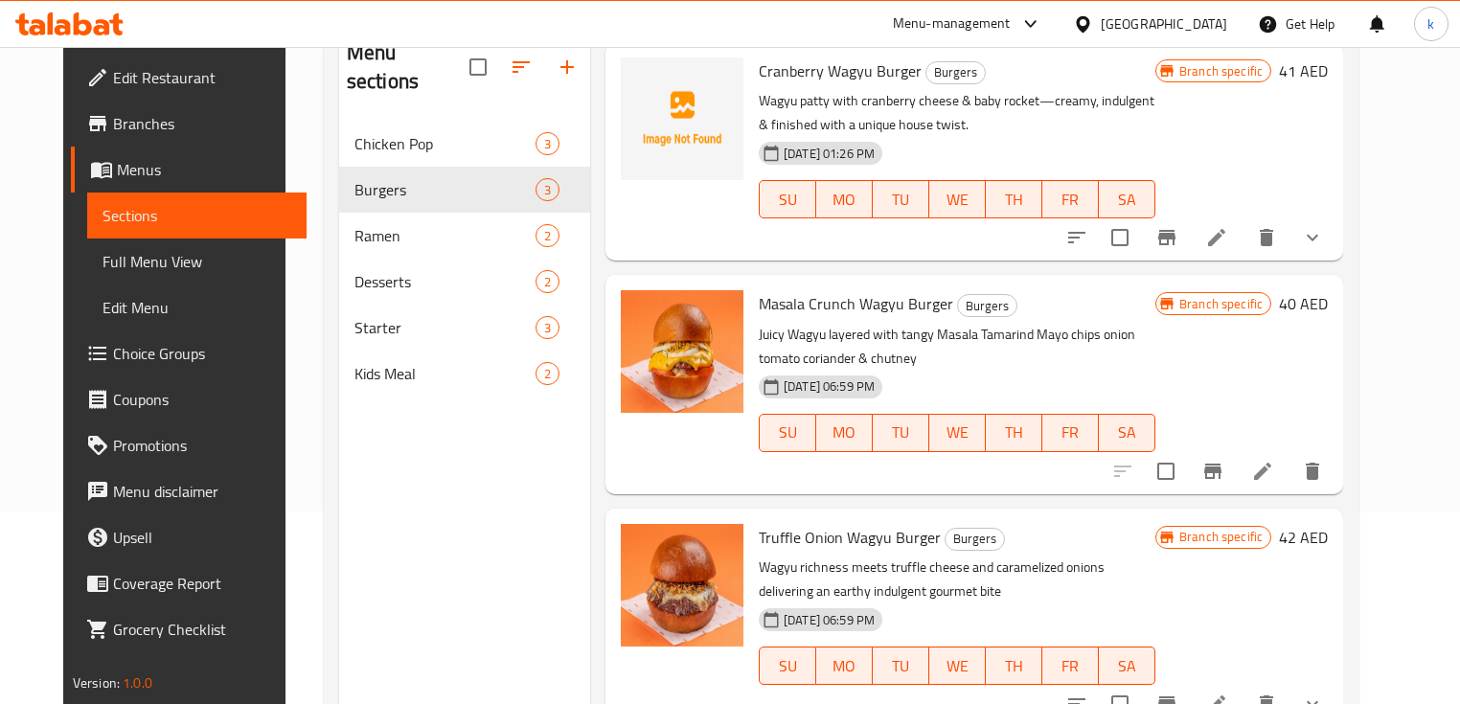
scroll to position [268, 0]
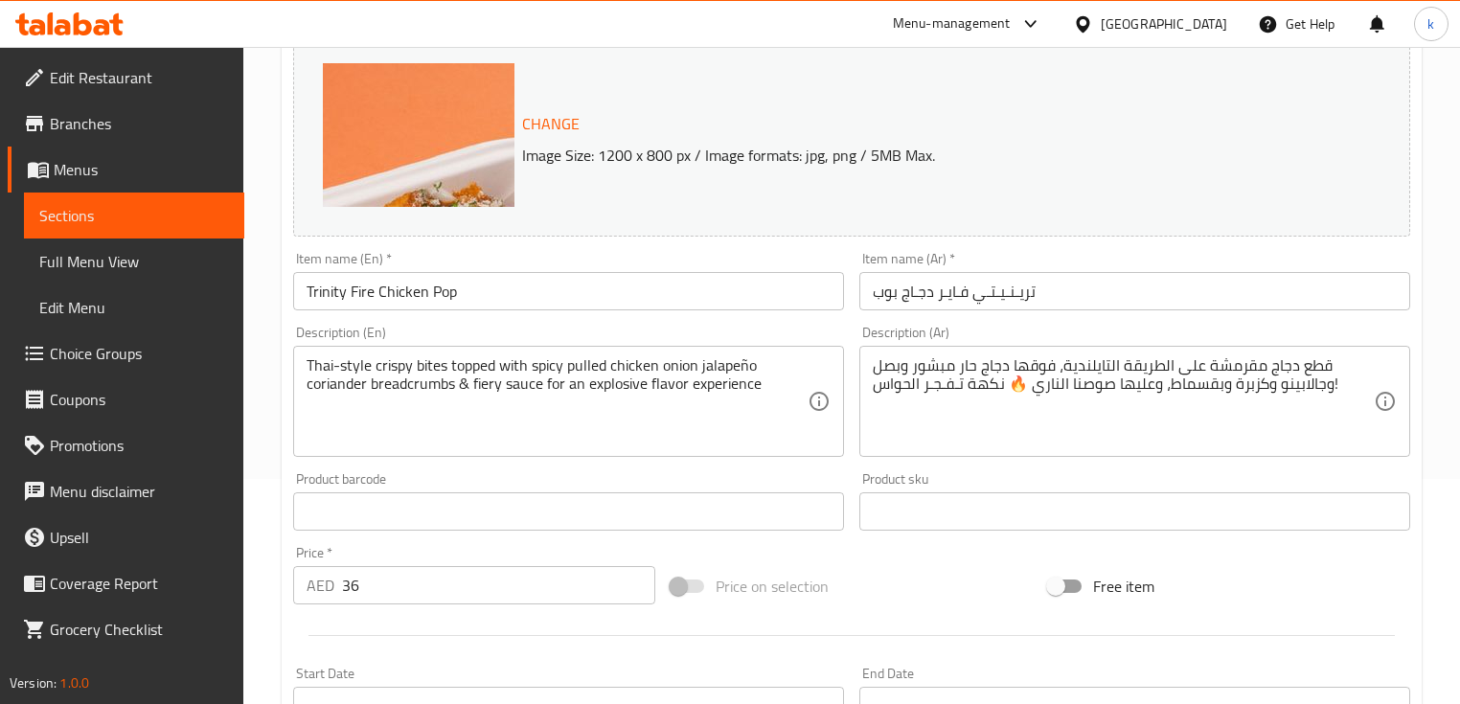
scroll to position [230, 0]
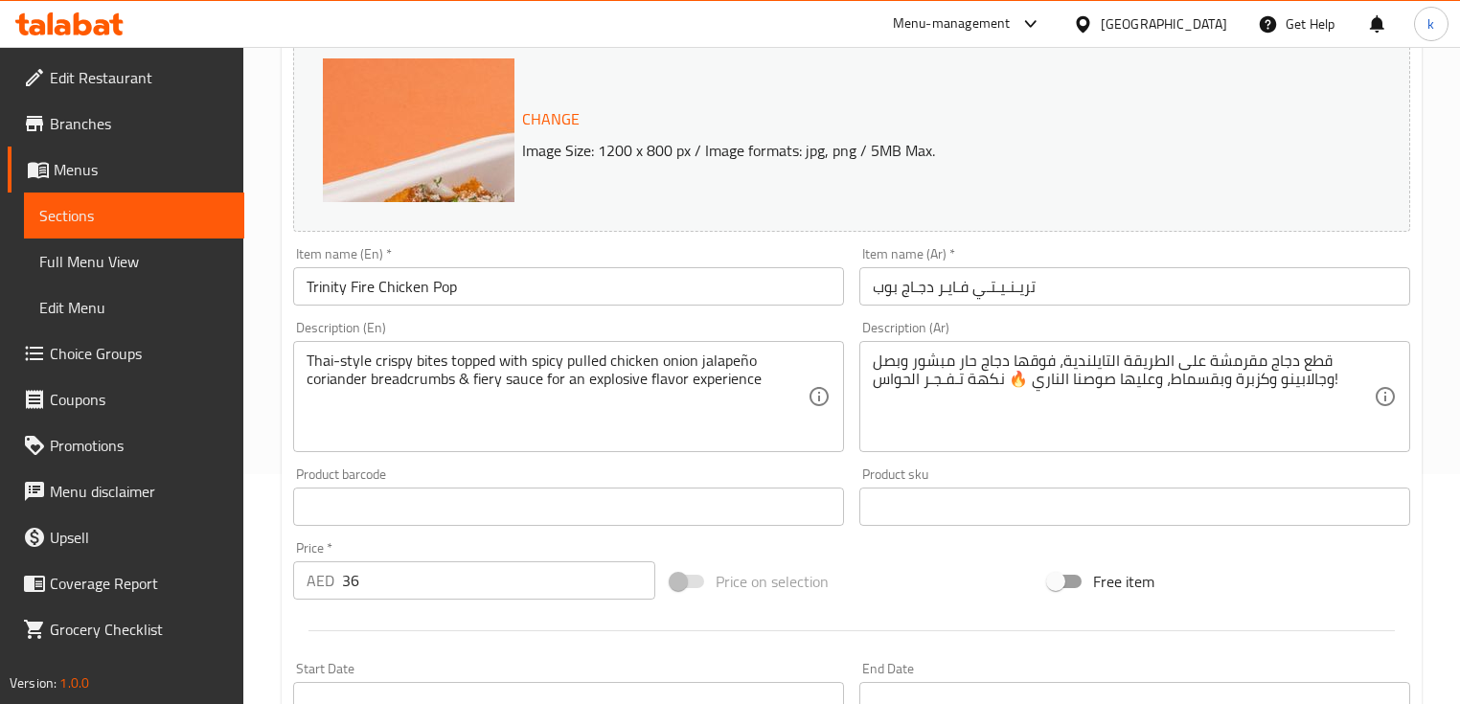
click at [487, 109] on img at bounding box center [514, 249] width 383 height 383
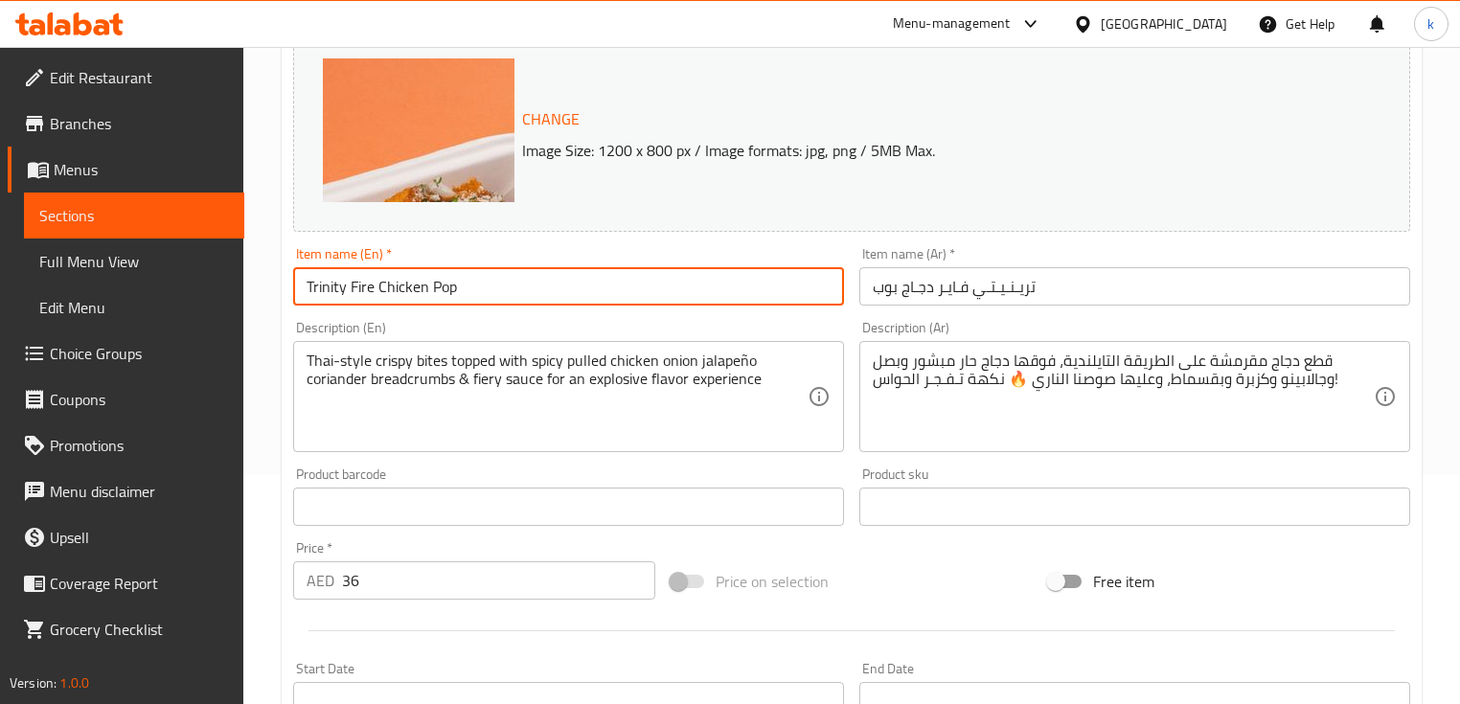
drag, startPoint x: 376, startPoint y: 284, endPoint x: 492, endPoint y: 272, distance: 117.4
click at [492, 272] on input "Trinity Fire Chicken Pop" at bounding box center [568, 286] width 551 height 38
click at [332, 283] on input "Trinity Fire Chicken Pop" at bounding box center [568, 286] width 551 height 38
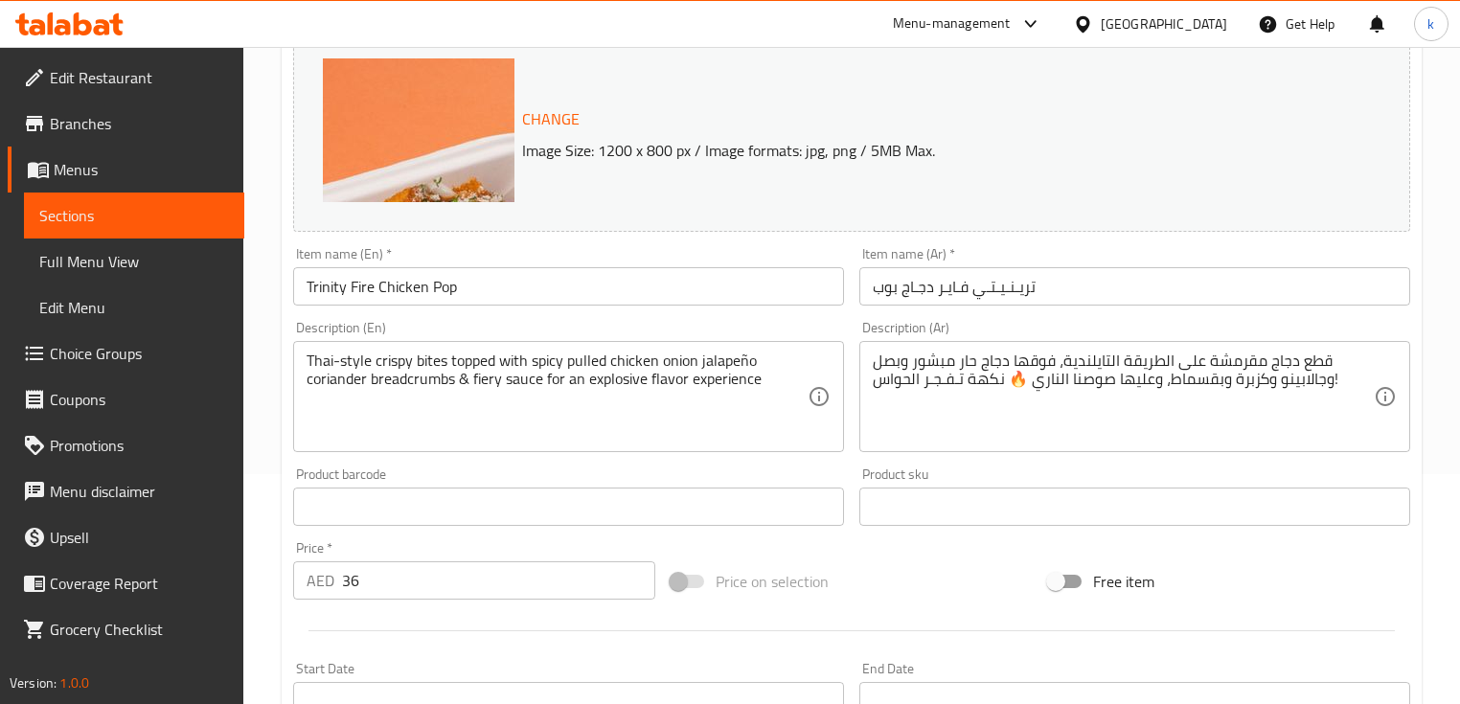
scroll to position [209, 0]
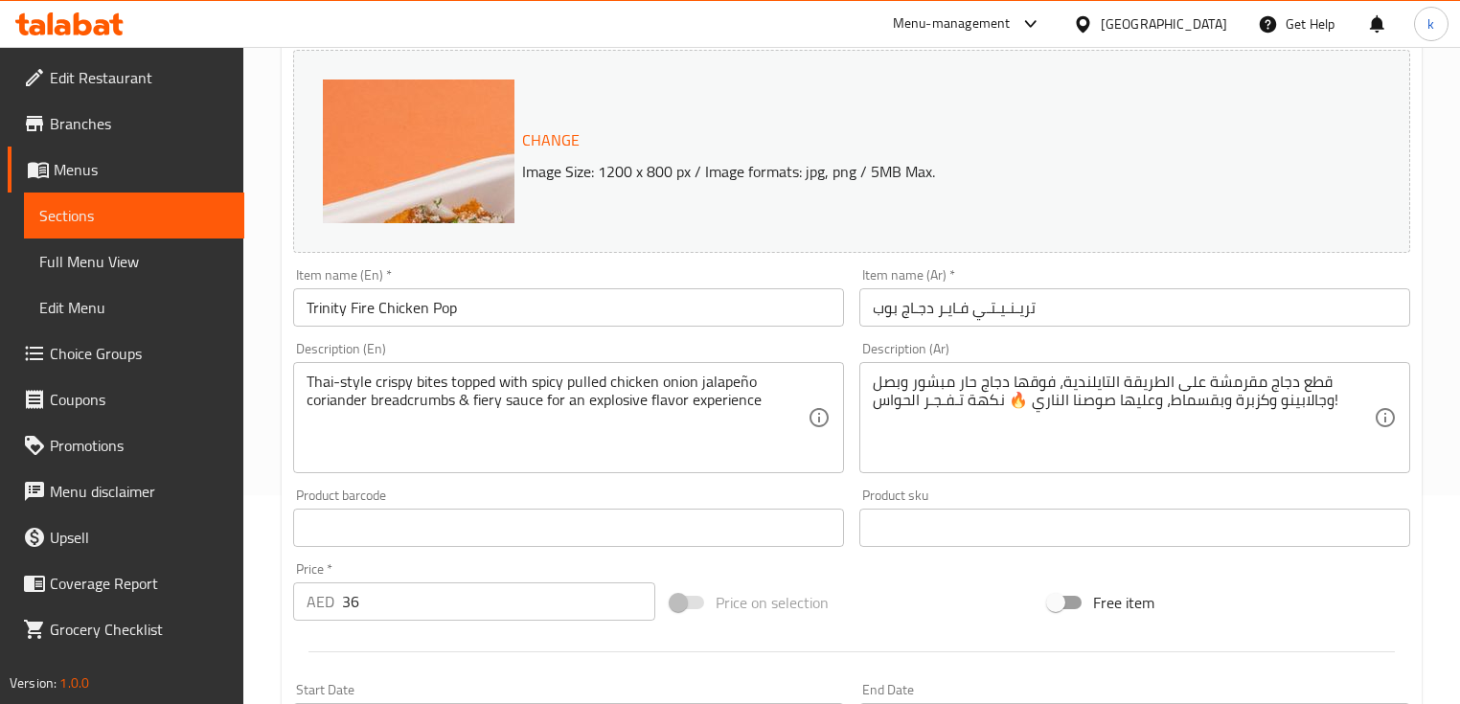
click at [602, 314] on input "Trinity Fire Chicken Pop" at bounding box center [568, 307] width 551 height 38
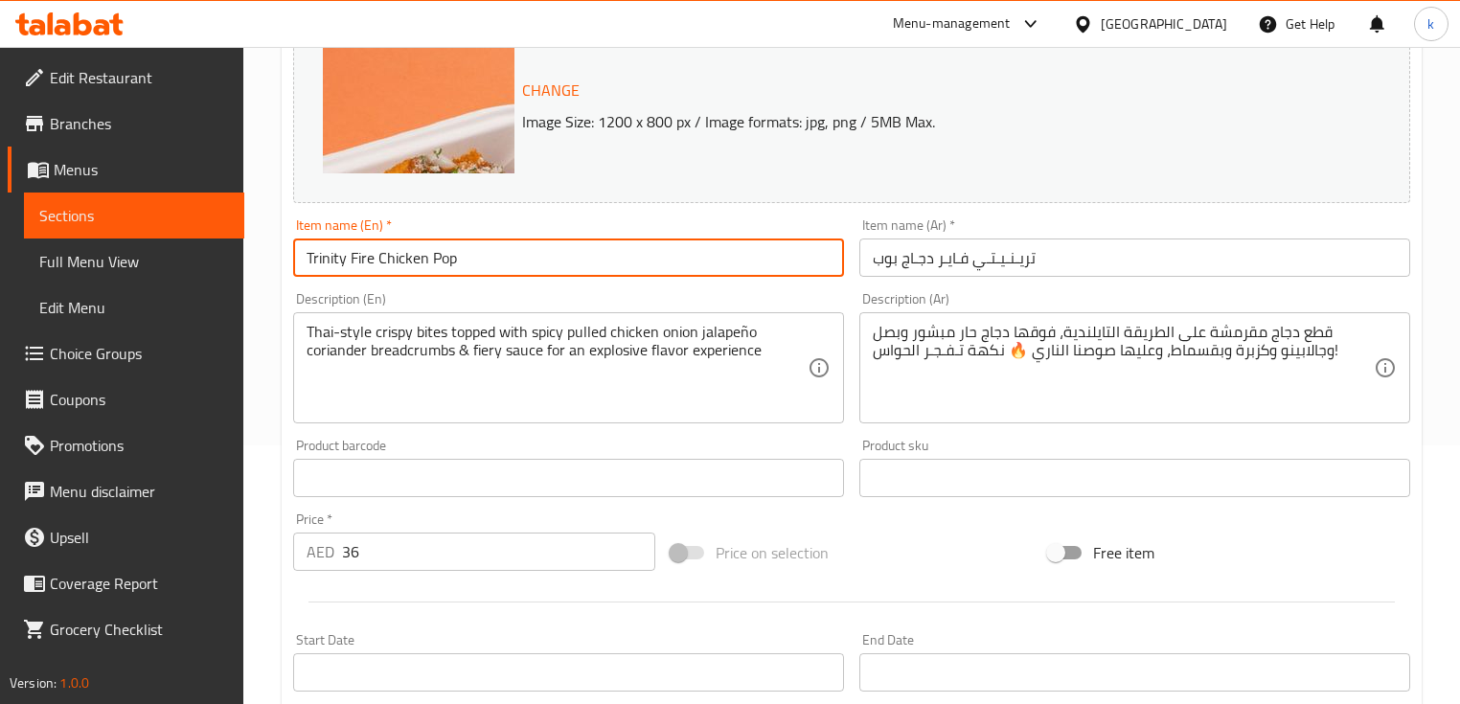
scroll to position [285, 0]
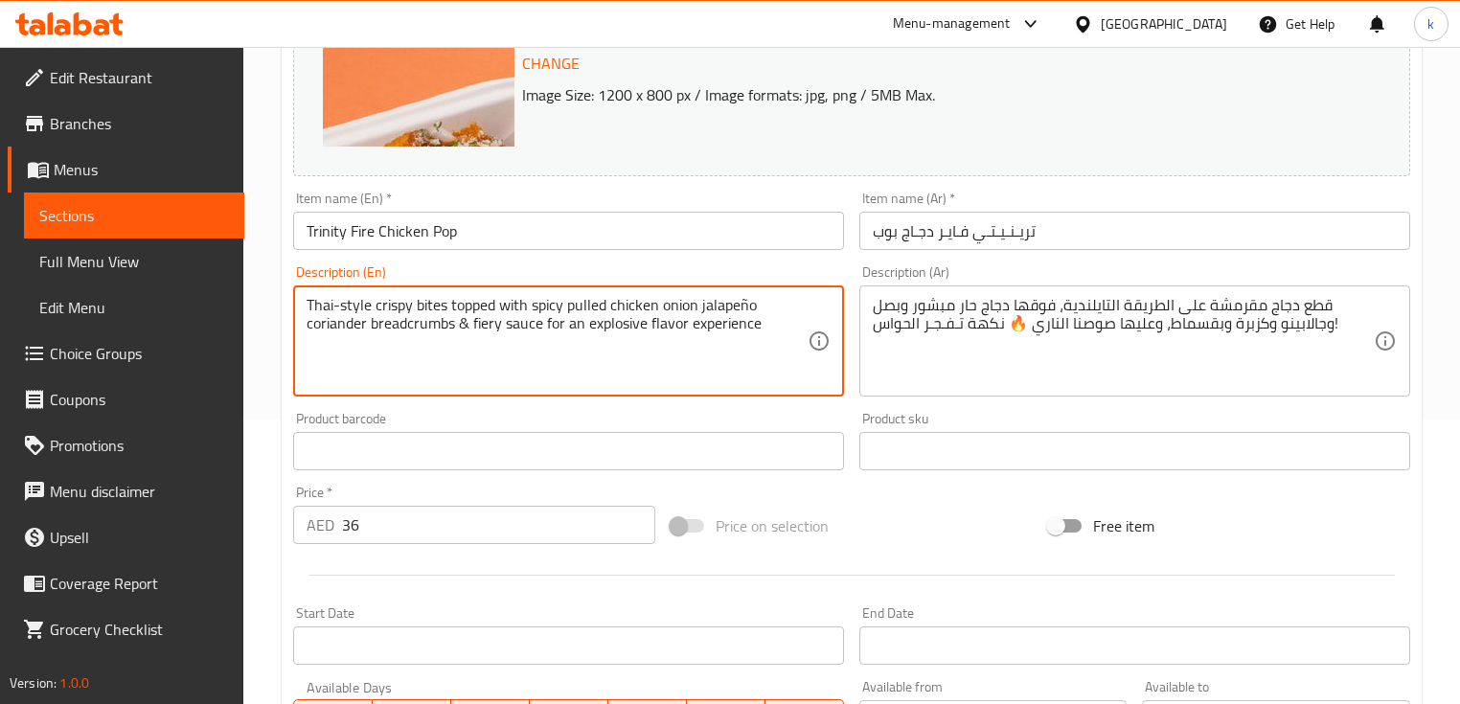
drag, startPoint x: 414, startPoint y: 303, endPoint x: 272, endPoint y: 295, distance: 142.0
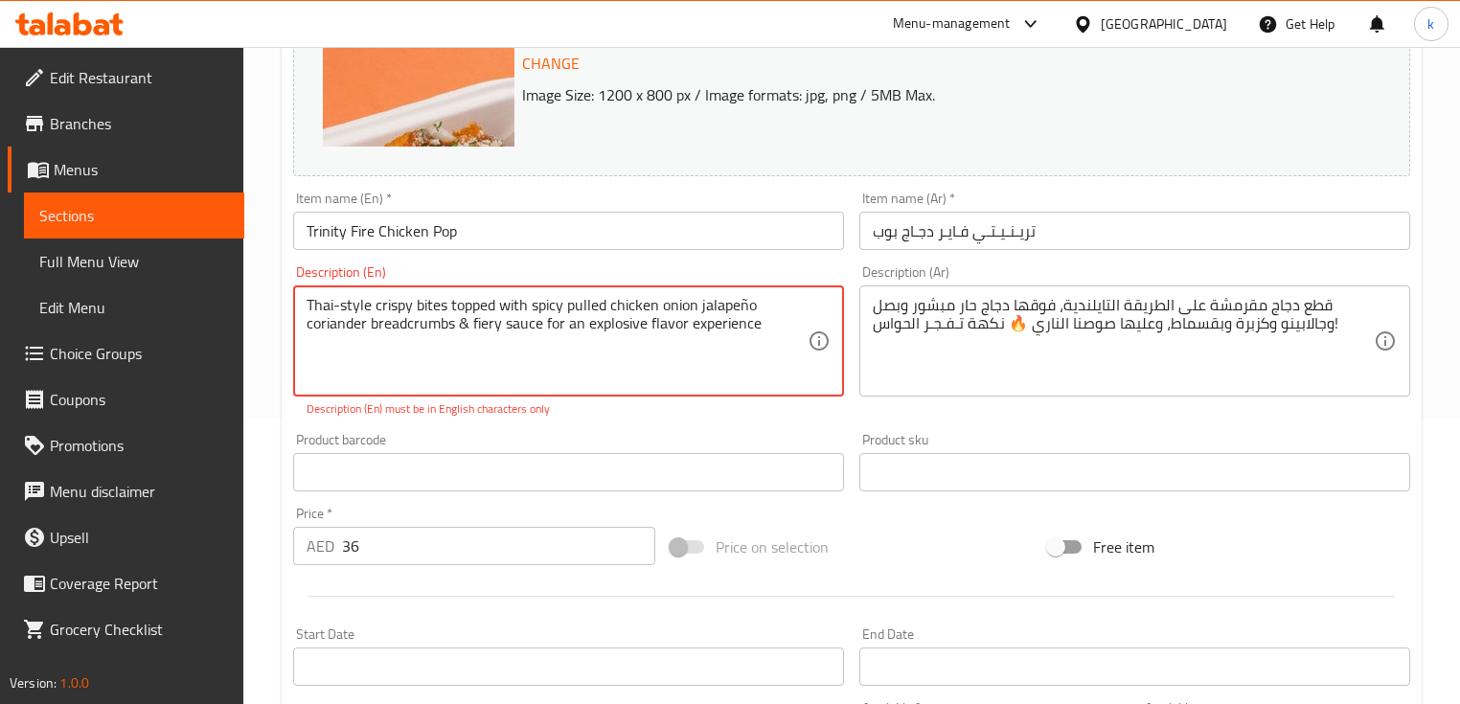
drag, startPoint x: 446, startPoint y: 305, endPoint x: 526, endPoint y: 305, distance: 79.5
click at [526, 305] on textarea "Thai-style crispy bites topped with spicy pulled chicken onion jalapeño coriand…" at bounding box center [557, 341] width 501 height 91
click at [592, 306] on textarea "Thai-style crispy bites topped with spicy pulled chicken onion jalapeño coriand…" at bounding box center [557, 341] width 501 height 91
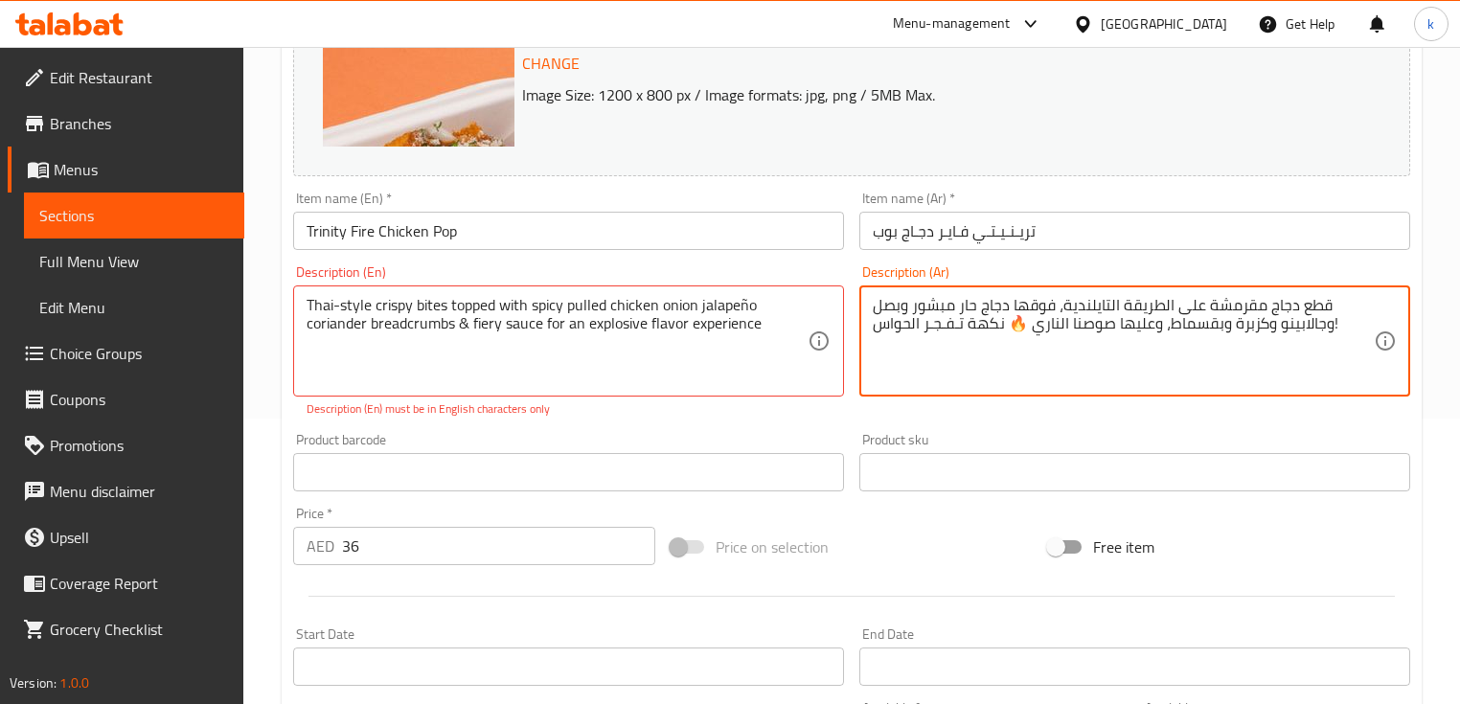
click at [1029, 303] on textarea "قطع دجاج مقرمشة على الطريقة التايلندية، فوقها دجاج حار مبشور وبصل وجالابينو وكز…" at bounding box center [1123, 341] width 501 height 91
type textarea "قطع دجاج مقرمشة على الطريقة التايلندية، مغطى بدجاج حار مبشور وبصل وجالابينو وكز…"
click at [582, 310] on textarea "Thai-style crispy bites topped with spicy pulled chicken onion jalapeño coriand…" at bounding box center [557, 341] width 501 height 91
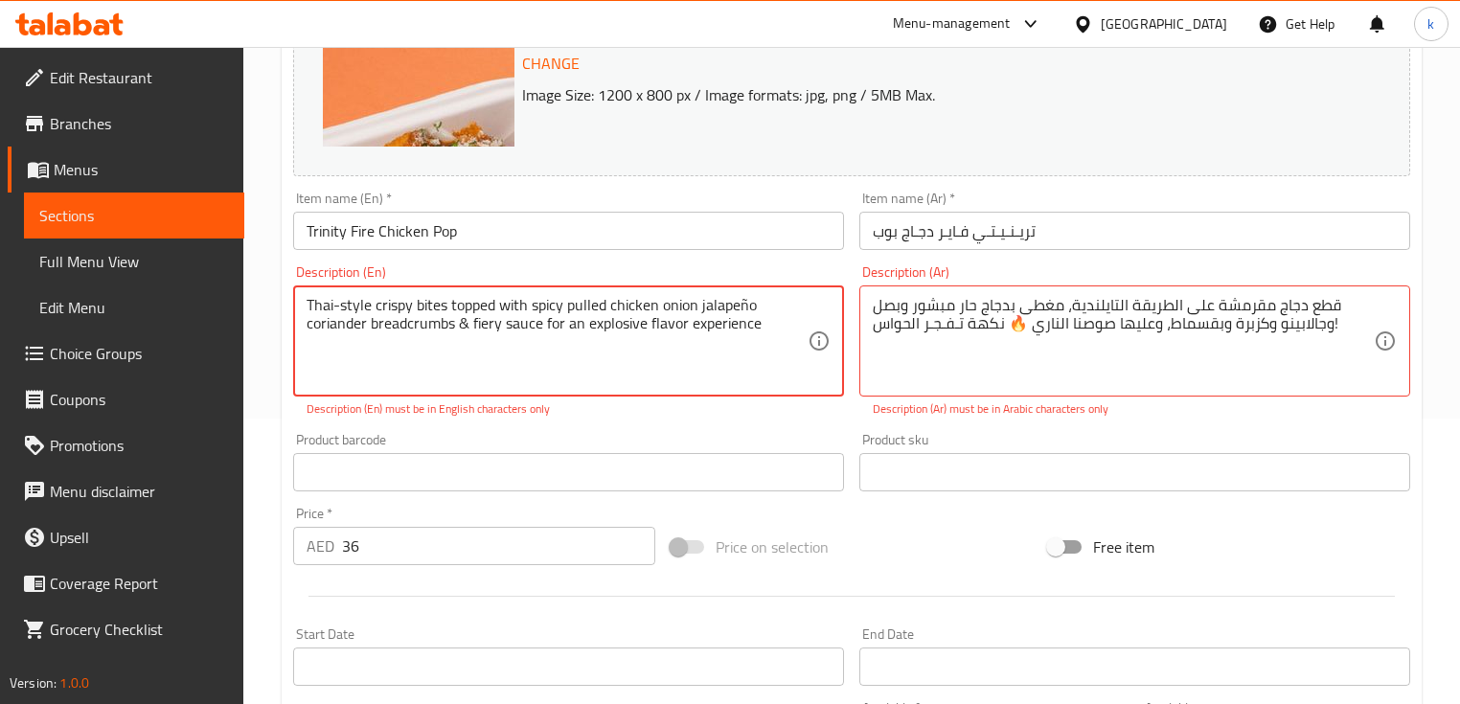
click at [744, 306] on textarea "Thai-style crispy bites topped with spicy pulled chicken onion jalapeño coriand…" at bounding box center [557, 341] width 501 height 91
click at [709, 299] on textarea "Thai-style crispy bites topped with spicy pulled chicken onion jalapeno coriand…" at bounding box center [557, 341] width 501 height 91
type textarea "Thai-style crispy bites topped with spicy pulled chicken onion jalapeno coriand…"
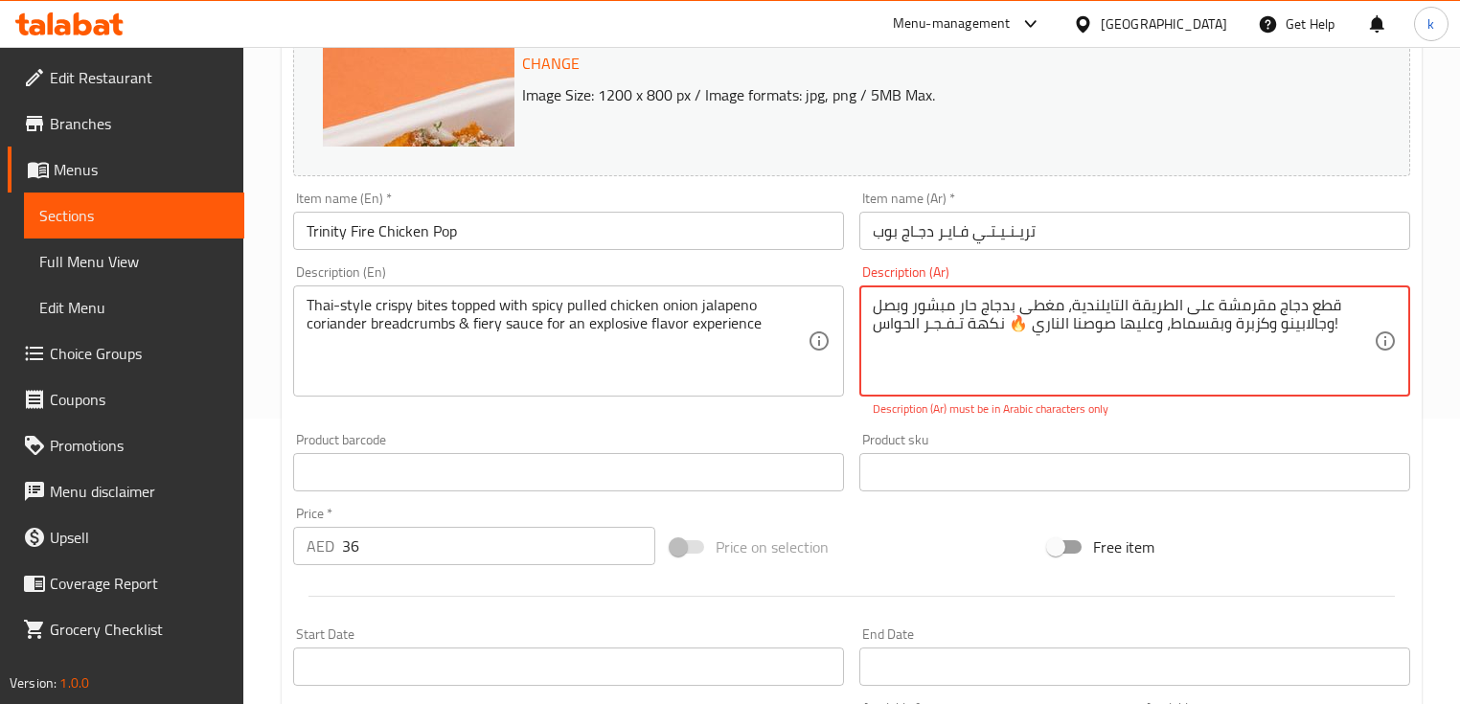
click at [1325, 322] on textarea "قطع دجاج مقرمشة على الطريقة التايلندية، مغطى بدجاج حار مبشور وبصل وجالابينو وكز…" at bounding box center [1123, 341] width 501 height 91
drag, startPoint x: 1273, startPoint y: 325, endPoint x: 1319, endPoint y: 322, distance: 46.1
click at [1319, 322] on textarea "قطع دجاج مقرمشة على الطريقة التايلندية، مغطى بدجاج حار مبشور وبصل وجالابينو وكز…" at bounding box center [1123, 341] width 501 height 91
paste textarea "هال"
type textarea "قطع دجاج مقرمشة على الطريقة التايلندية، مغطى بدجاج حار مبشور وبصل وهالبينو وكزب…"
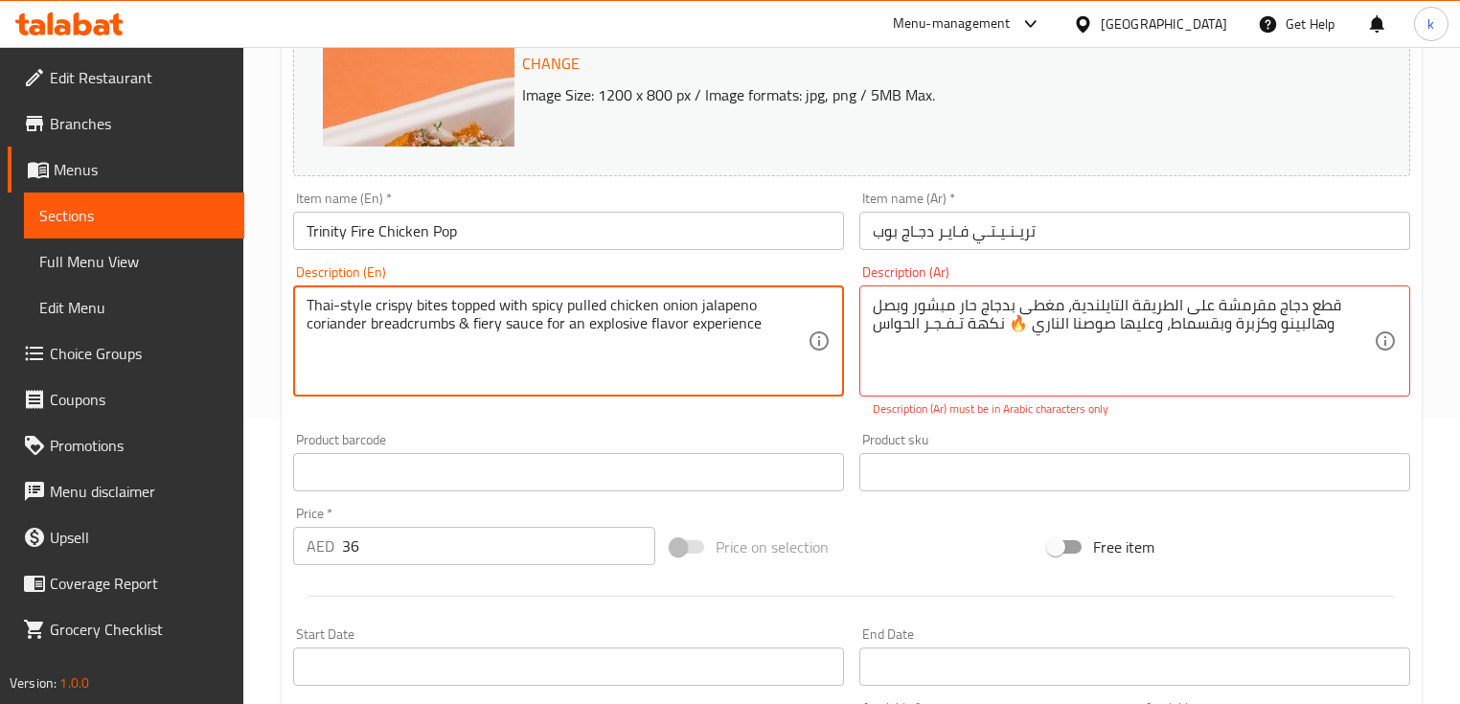
click at [324, 328] on textarea "Thai-style crispy bites topped with spicy pulled chicken onion jalapeno coriand…" at bounding box center [557, 341] width 501 height 91
click at [394, 319] on textarea "Thai-style crispy bites topped with spicy pulled chicken onion jalapeno coriand…" at bounding box center [557, 341] width 501 height 91
click at [404, 326] on textarea "Thai-style crispy bites topped with spicy pulled chicken onion jalapeno coriand…" at bounding box center [557, 341] width 501 height 91
click at [478, 320] on textarea "Thai-style crispy bites topped with spicy pulled chicken onion jalapeno coriand…" at bounding box center [557, 341] width 501 height 91
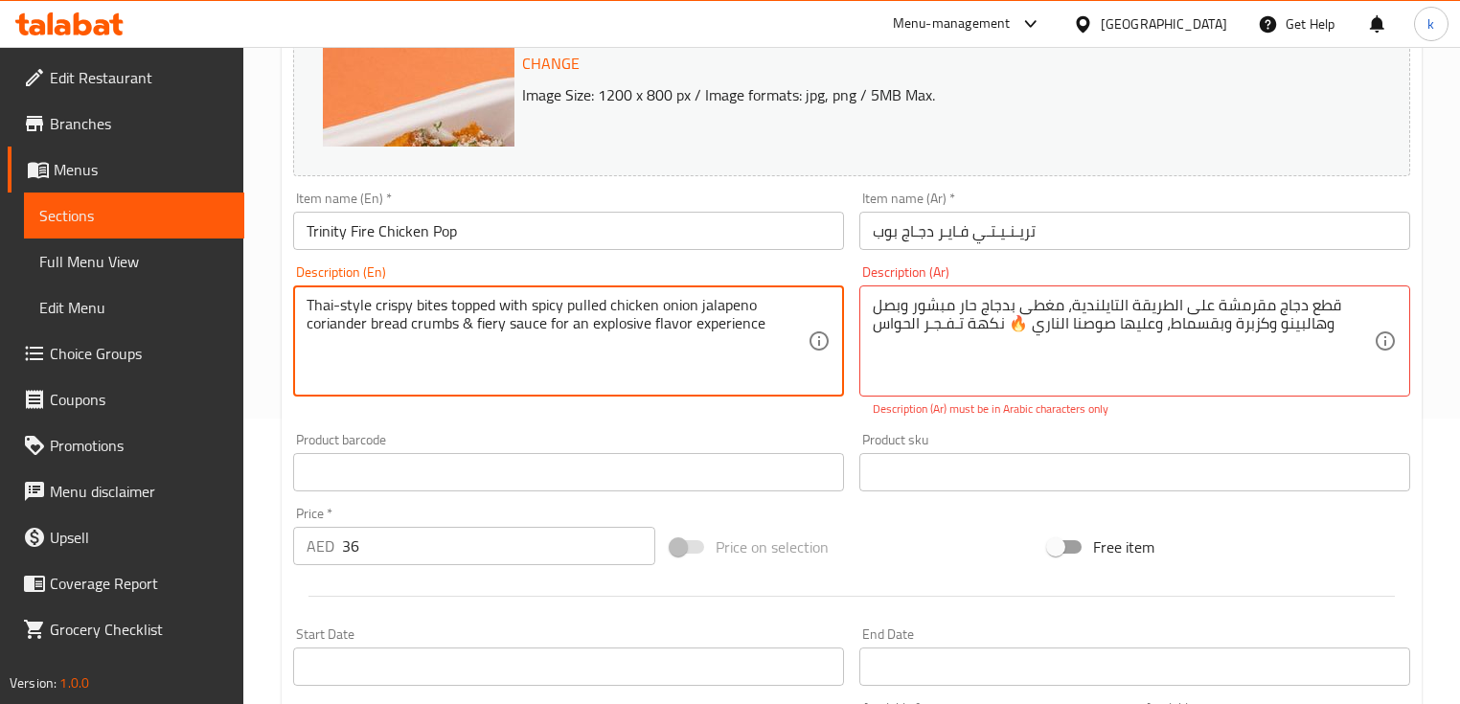
click at [502, 330] on textarea "Thai-style crispy bites topped with spicy pulled chicken onion jalapeno coriand…" at bounding box center [557, 341] width 501 height 91
click at [485, 345] on textarea "Thai-style crispy bites topped with spicy pulled chicken onion jalapeno coriand…" at bounding box center [557, 341] width 501 height 91
drag, startPoint x: 507, startPoint y: 325, endPoint x: 475, endPoint y: 324, distance: 31.6
click at [475, 324] on textarea "Thai-style crispy bites topped with spicy pulled chicken onion jalapeno coriand…" at bounding box center [557, 341] width 501 height 91
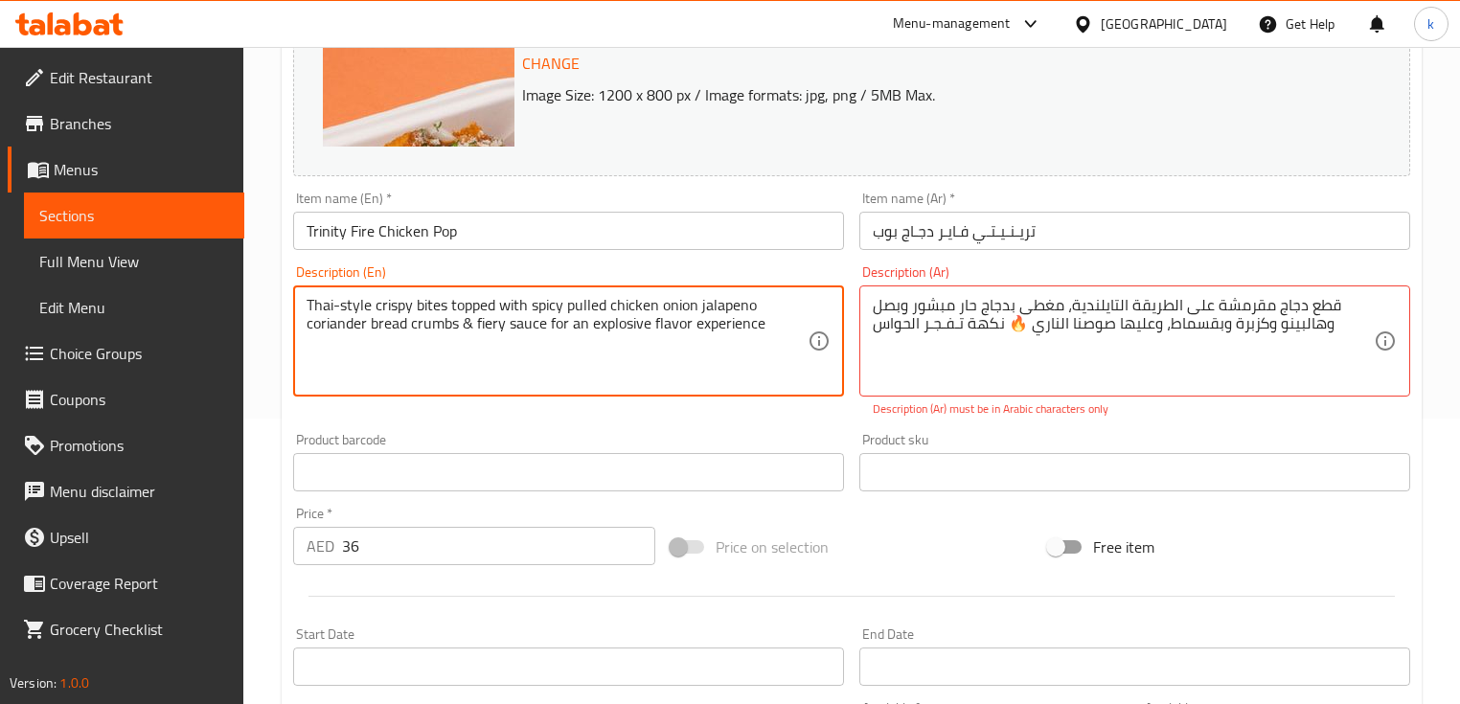
type textarea "Thai-style crispy bites topped with spicy pulled chicken onion jalapeno coriand…"
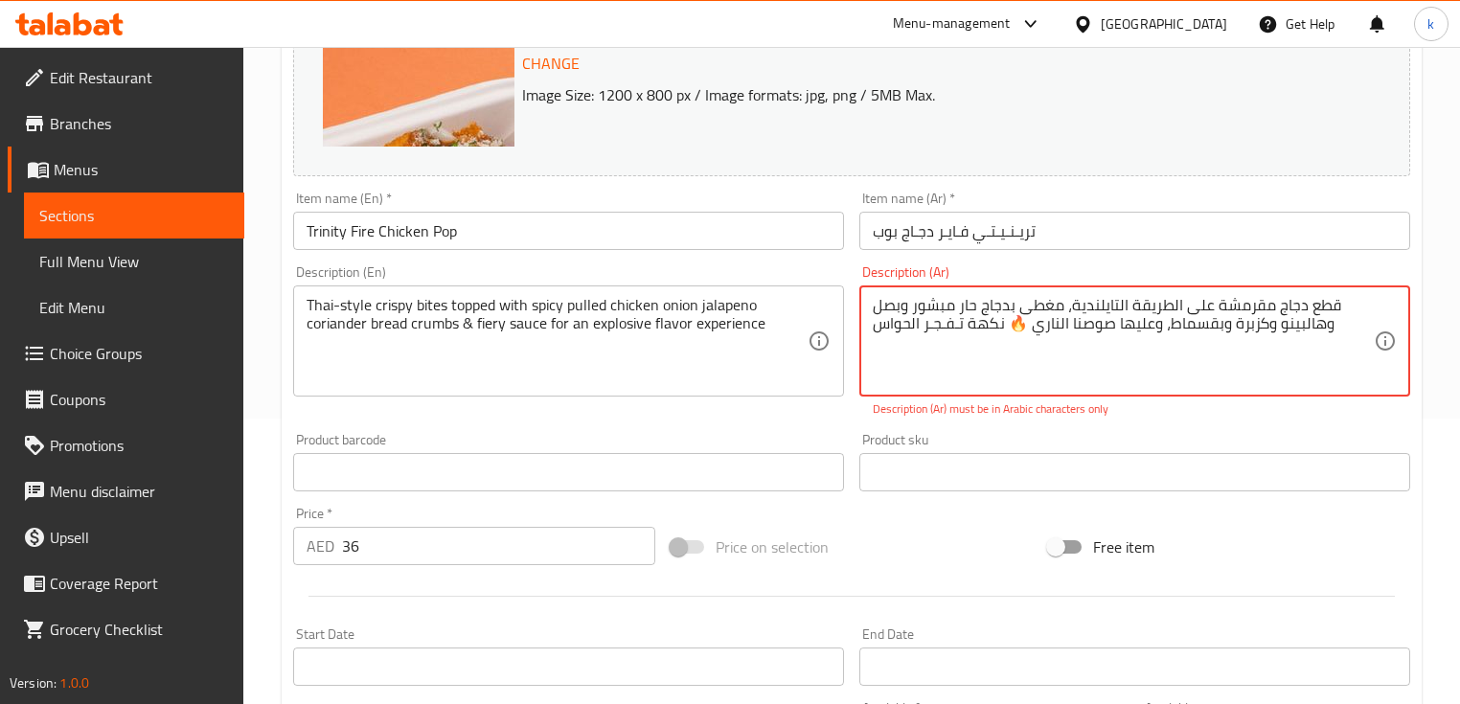
drag, startPoint x: 1057, startPoint y: 325, endPoint x: 1033, endPoint y: 326, distance: 24.0
drag, startPoint x: 1026, startPoint y: 322, endPoint x: 1012, endPoint y: 322, distance: 14.4
click at [1012, 322] on textarea "قطع دجاج مقرمشة على الطريقة التايلندية، مغطى بدجاج حار مبشور وبصل وهالبينو وكزب…" at bounding box center [1123, 341] width 501 height 91
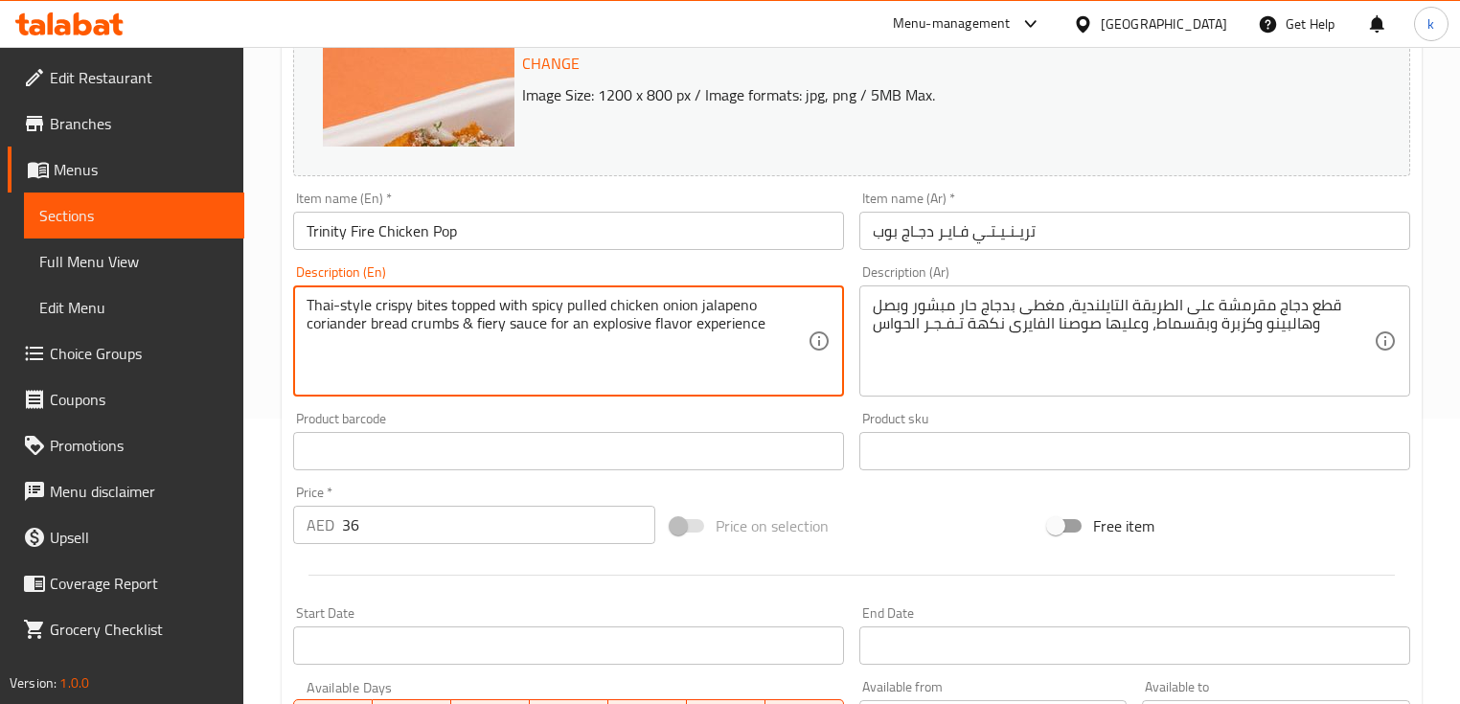
drag, startPoint x: 478, startPoint y: 323, endPoint x: 793, endPoint y: 323, distance: 315.2
click at [613, 327] on textarea "Thai-style crispy bites topped with spicy pulled chicken onion jalapeno coriand…" at bounding box center [557, 341] width 501 height 91
click at [705, 353] on textarea "Thai-style crispy bites topped with spicy pulled chicken onion jalapeno coriand…" at bounding box center [557, 341] width 501 height 91
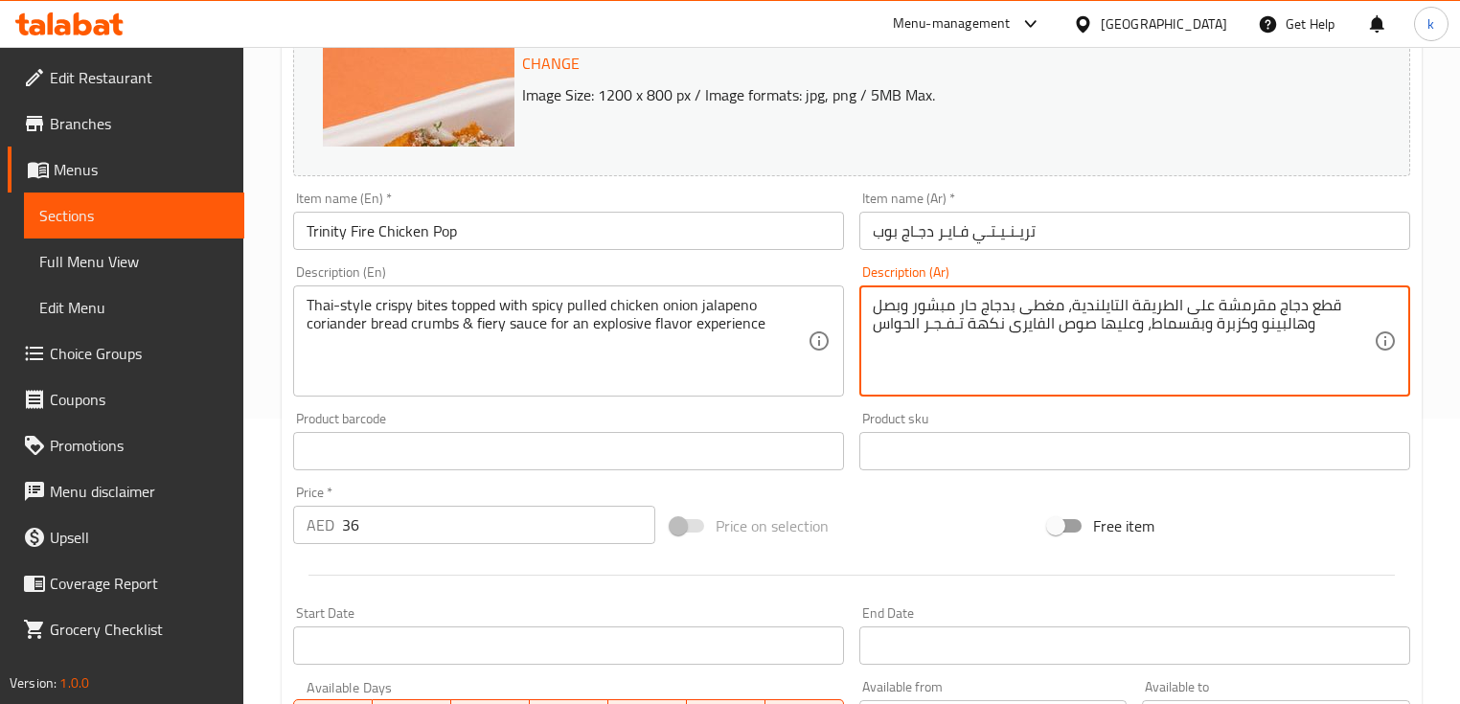
click at [1007, 325] on textarea "قطع دجاج مقرمشة على الطريقة التايلندية، مغطى بدجاج حار مبشور وبصل وهالبينو وكزب…" at bounding box center [1123, 341] width 501 height 91
click at [983, 326] on textarea "قطع دجاج مقرمشة على الطريقة التايلندية، مغطى بدجاج حار مبشور وبصل وهالبينو وكزب…" at bounding box center [1123, 341] width 501 height 91
drag, startPoint x: 965, startPoint y: 324, endPoint x: 872, endPoint y: 323, distance: 92.9
click at [873, 323] on textarea "قطع دجاج مقرمشة على الطريقة التايلندية، مغطى بدجاج حار مبشور وبصل وهالبينو وكزب…" at bounding box center [1123, 341] width 501 height 91
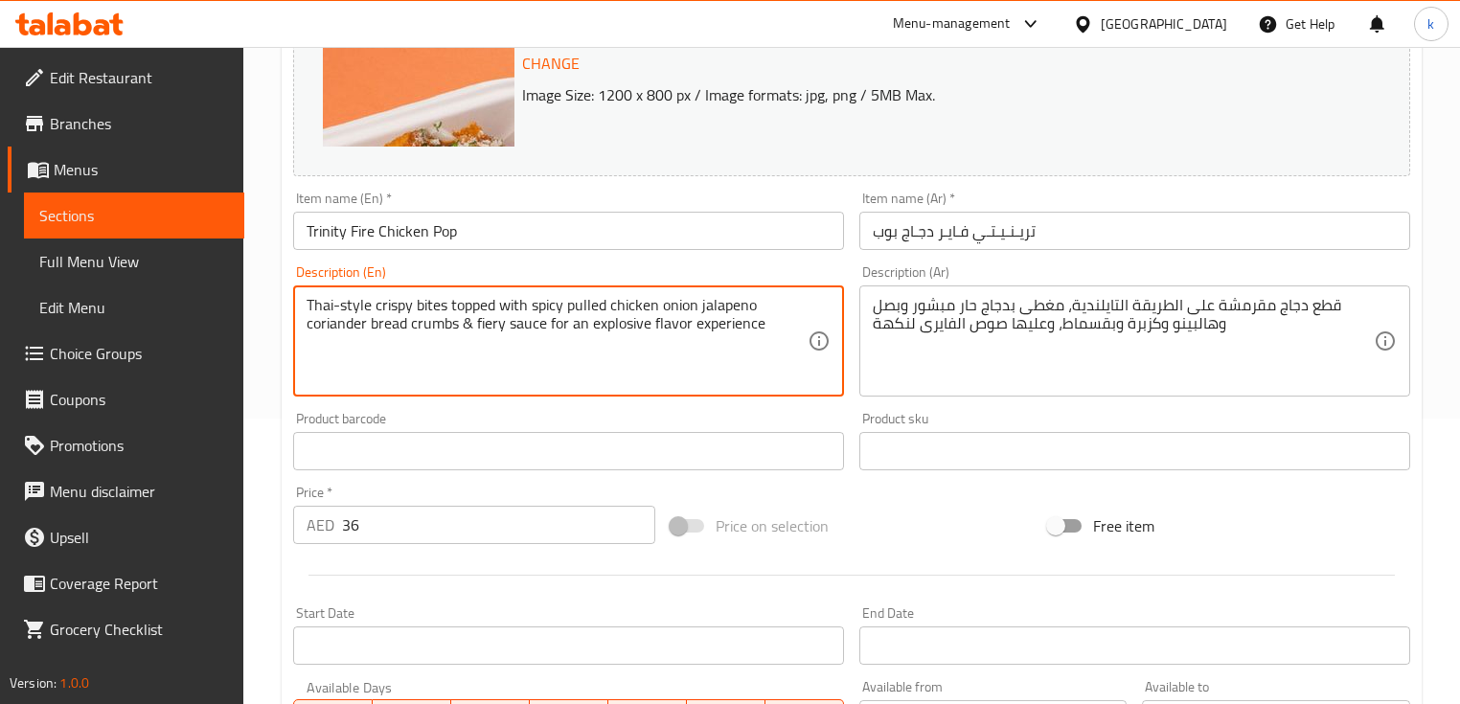
drag, startPoint x: 570, startPoint y: 305, endPoint x: 661, endPoint y: 310, distance: 91.2
click at [594, 293] on div "Thai-style crispy bites topped with spicy pulled chicken onion jalapeno coriand…" at bounding box center [568, 340] width 551 height 111
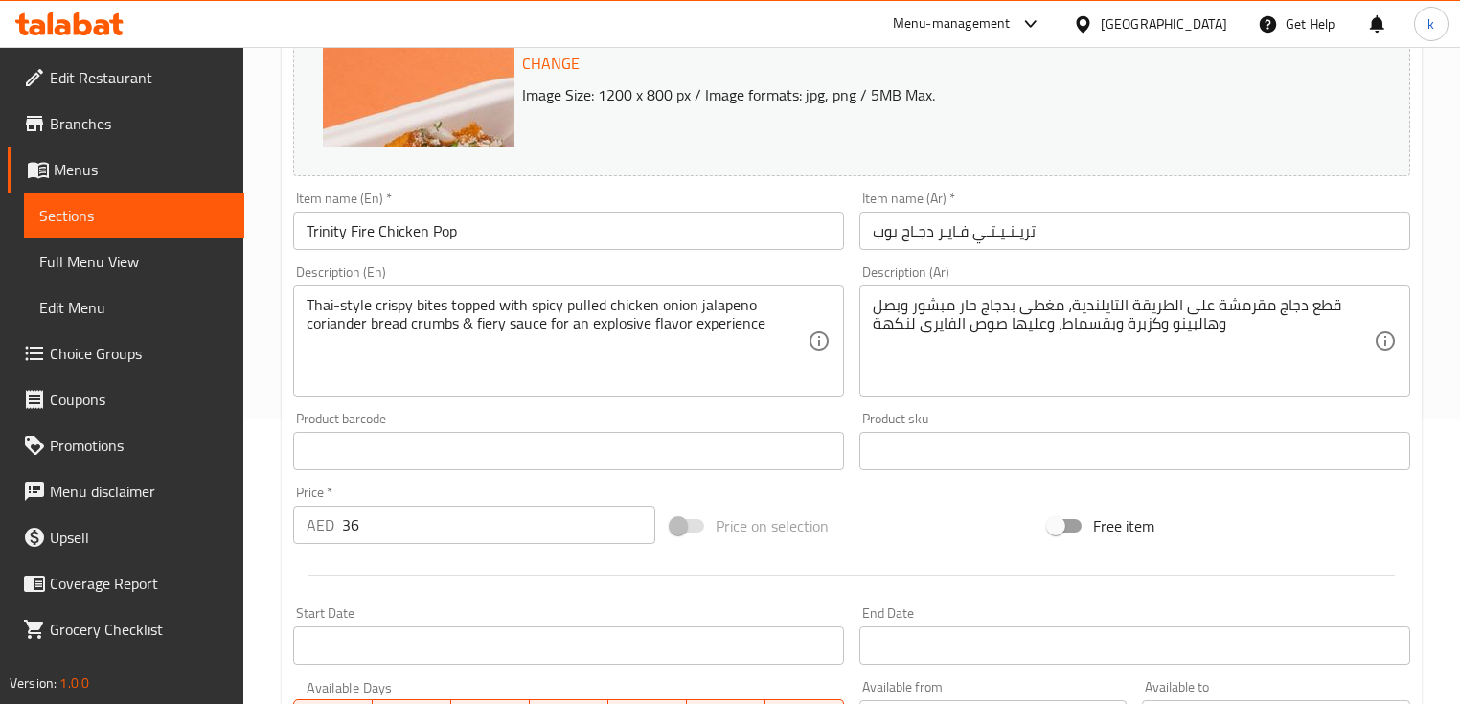
click at [594, 293] on div "Thai-style crispy bites topped with spicy pulled chicken onion jalapeno coriand…" at bounding box center [568, 340] width 551 height 111
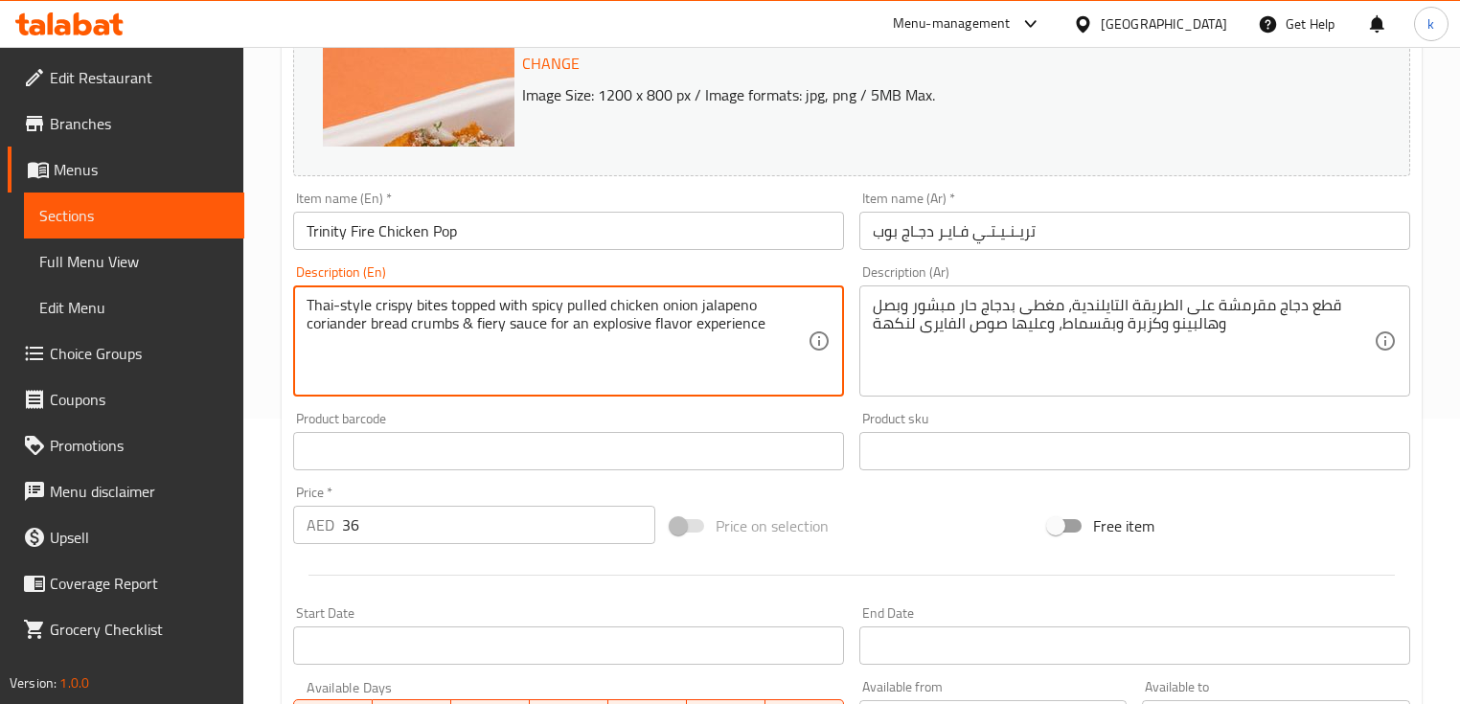
click at [586, 312] on textarea "Thai-style crispy bites topped with spicy pulled chicken onion jalapeno coriand…" at bounding box center [557, 341] width 501 height 91
drag, startPoint x: 368, startPoint y: 321, endPoint x: 461, endPoint y: 321, distance: 92.9
click at [461, 321] on textarea "Thai-style crispy bites topped with spicy pulled chicken onion jalapeno coriand…" at bounding box center [557, 341] width 501 height 91
click at [517, 337] on textarea "Thai-style crispy bites topped with spicy pulled chicken onion jalapeno coriand…" at bounding box center [557, 341] width 501 height 91
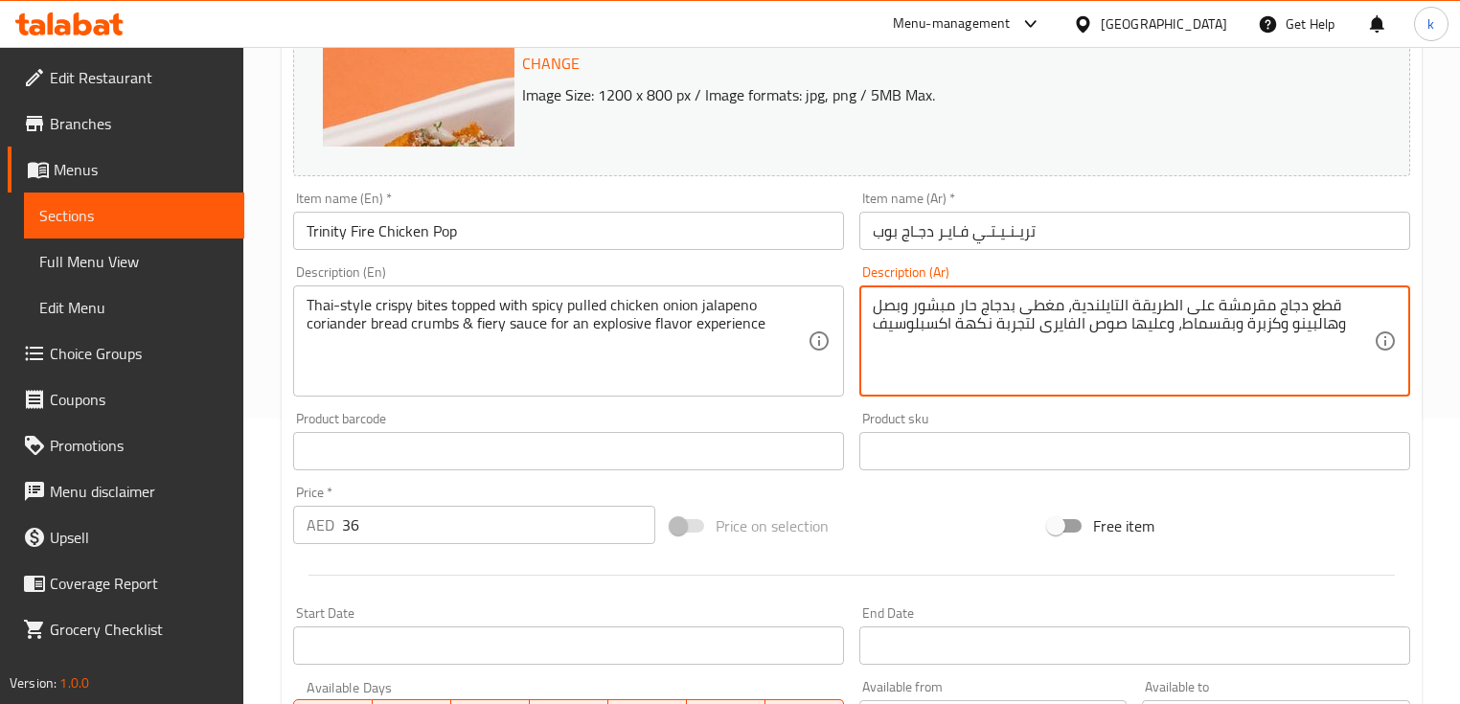
type textarea "قطع دجاج مقرمشة على الطريقة التايلندية، مغطى بدجاج حار مبشور وبصل وهالبينو وكزب…"
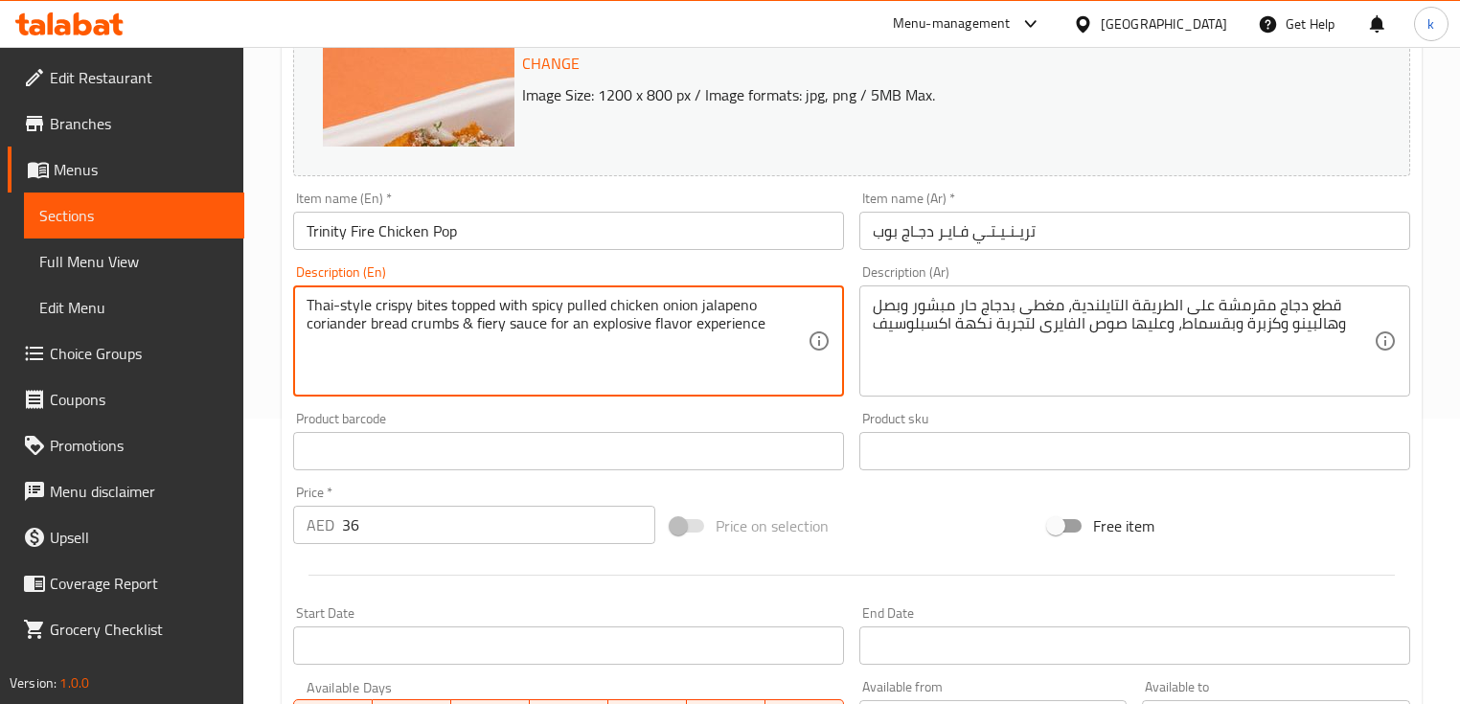
click at [627, 312] on textarea "Thai-style crispy bites topped with spicy pulled chicken onion jalapeno coriand…" at bounding box center [557, 341] width 501 height 91
click at [624, 331] on textarea "Thai-style crispy bites topped with spicy pulled chicken onion jalapeno coriand…" at bounding box center [557, 341] width 501 height 91
click at [508, 212] on input "Trinity Fire Chicken Pop" at bounding box center [568, 231] width 551 height 38
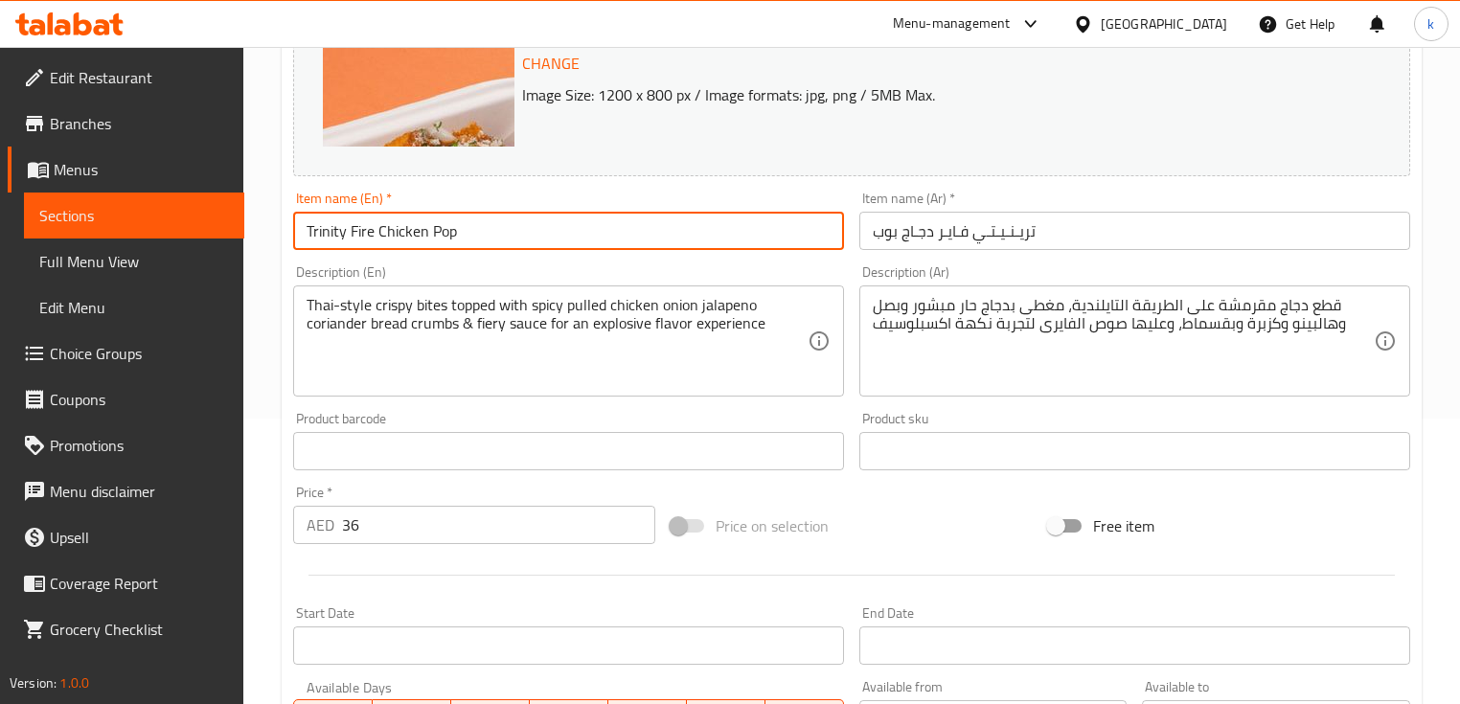
click at [508, 226] on input "Trinity Fire Chicken Pop" at bounding box center [568, 231] width 551 height 38
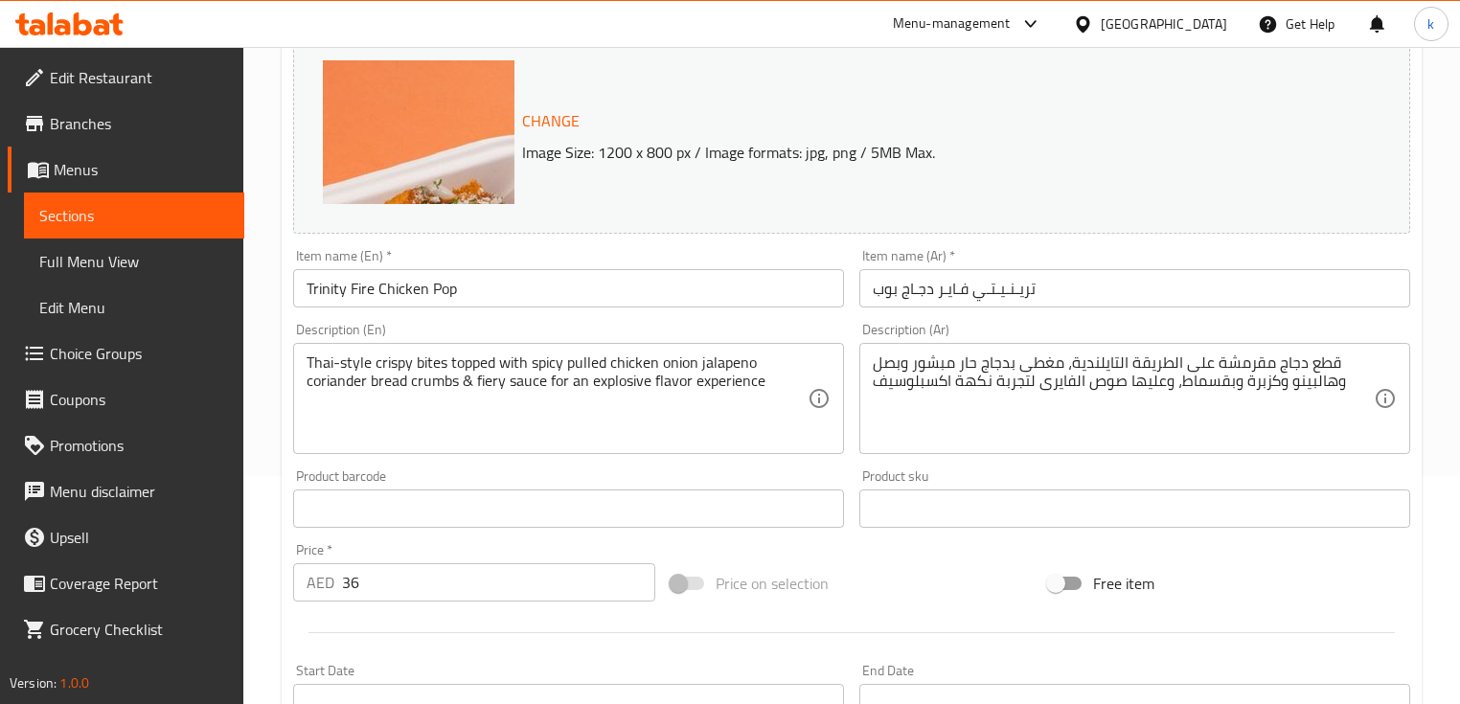
scroll to position [132, 0]
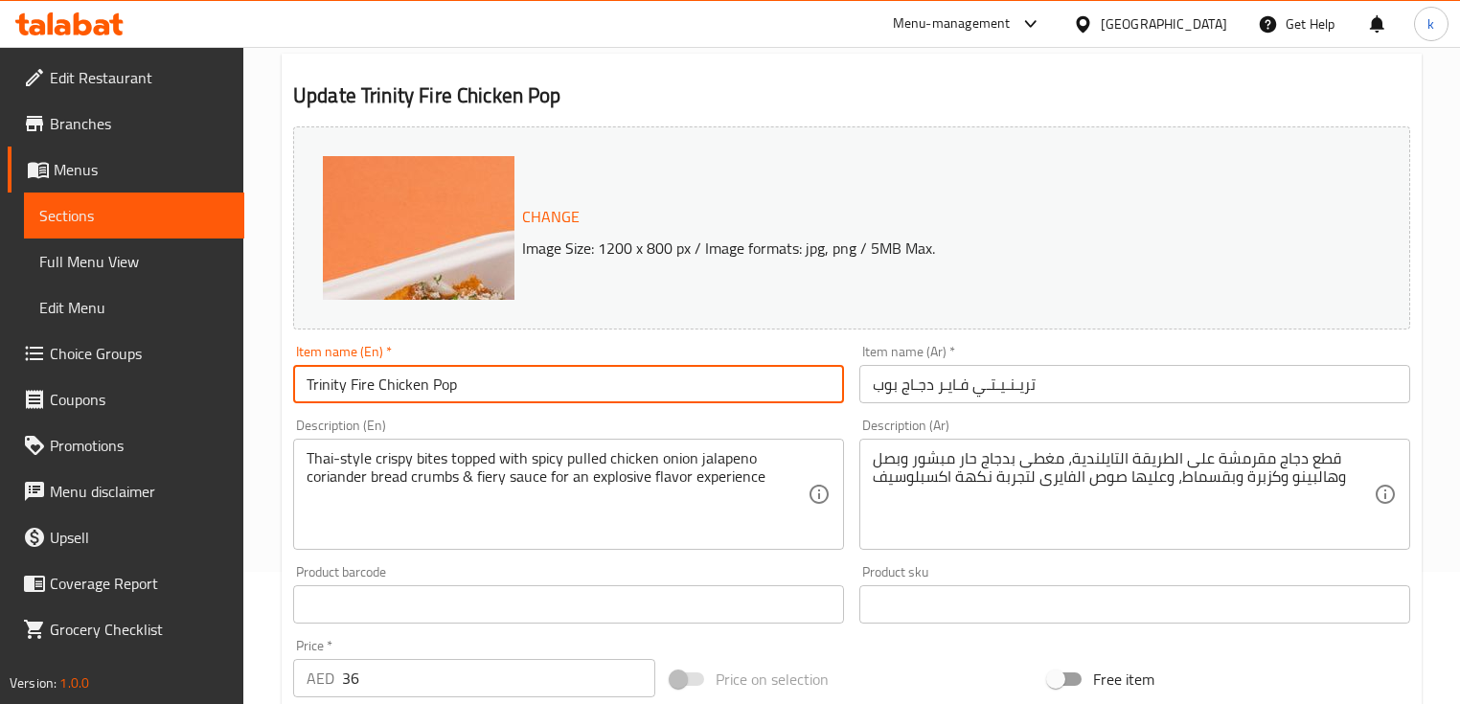
click at [602, 376] on input "Trinity Fire Chicken Pop" at bounding box center [568, 384] width 551 height 38
click at [325, 389] on input "Trinity Fire Chicken Pop" at bounding box center [568, 384] width 551 height 38
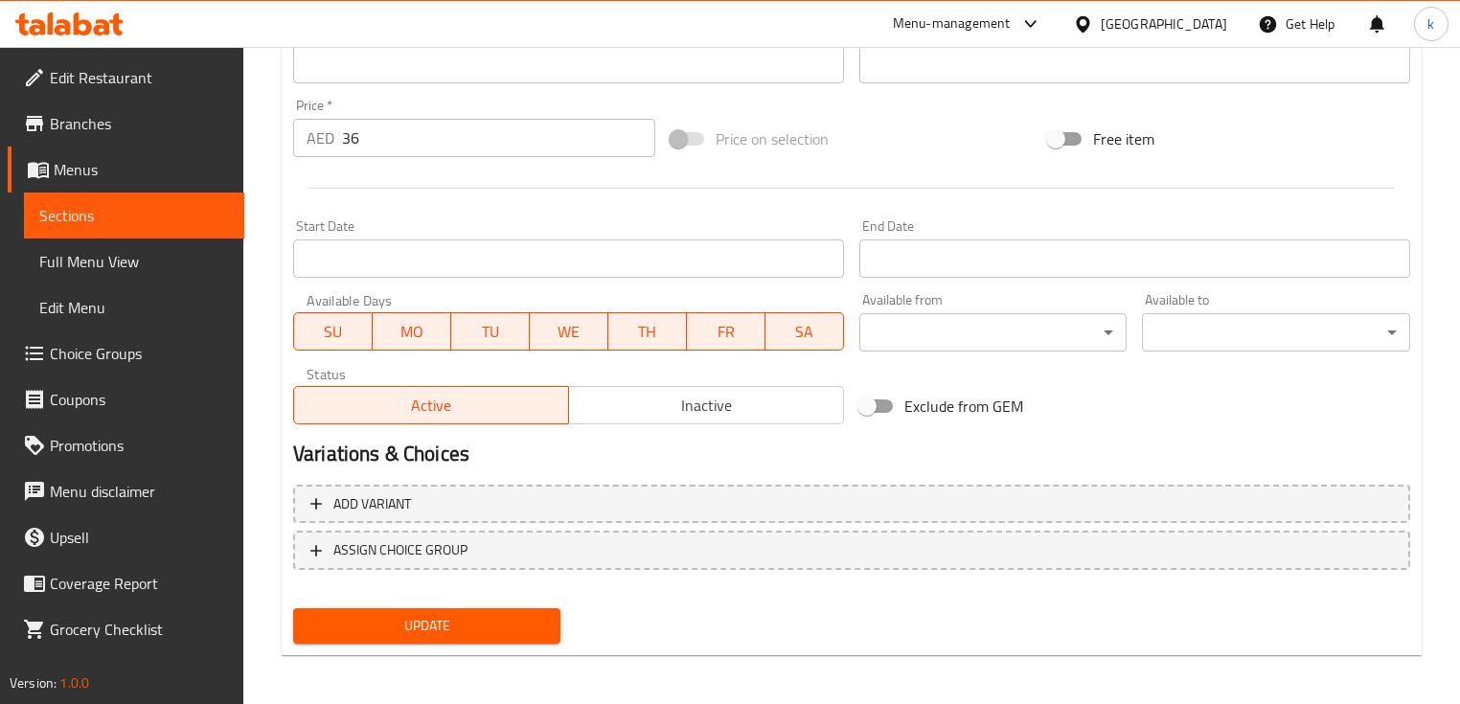
scroll to position [675, 0]
click at [494, 612] on span "Update" at bounding box center [426, 623] width 237 height 24
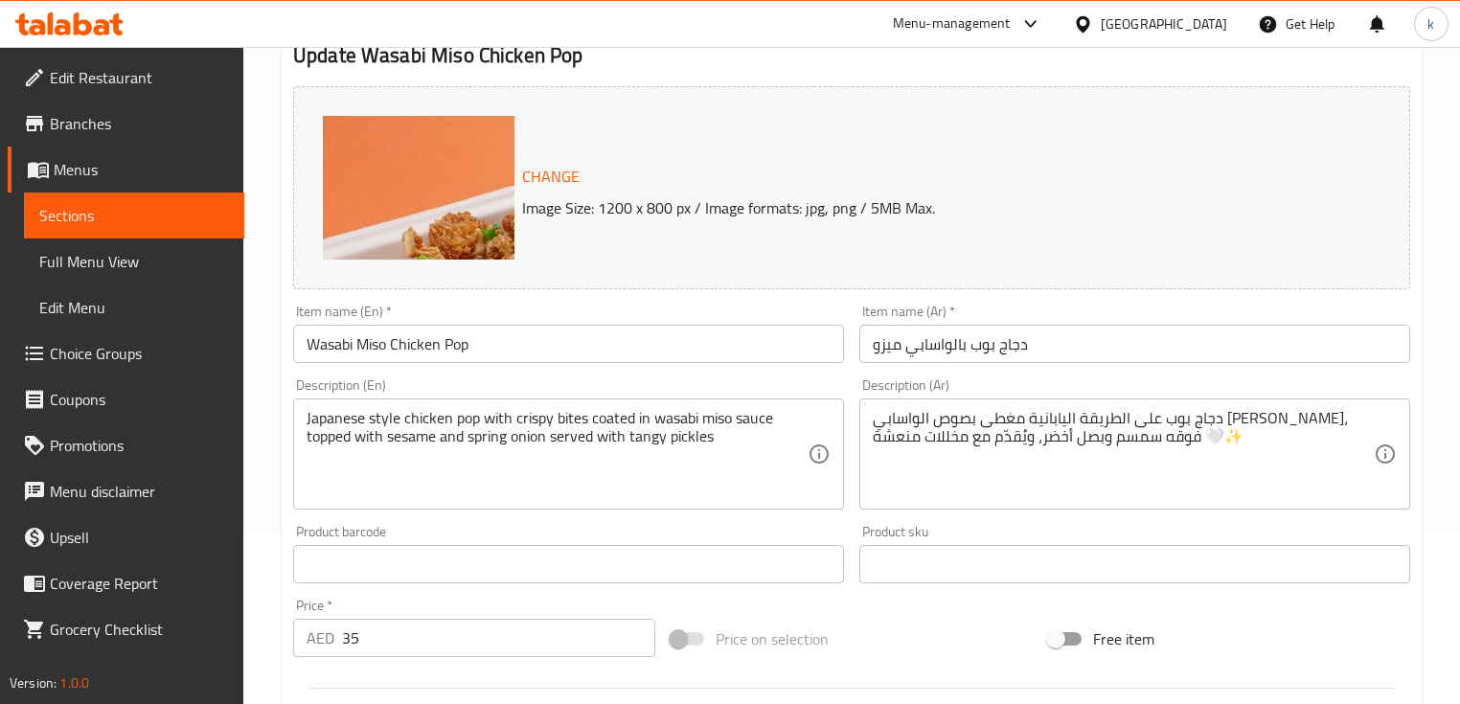
scroll to position [230, 0]
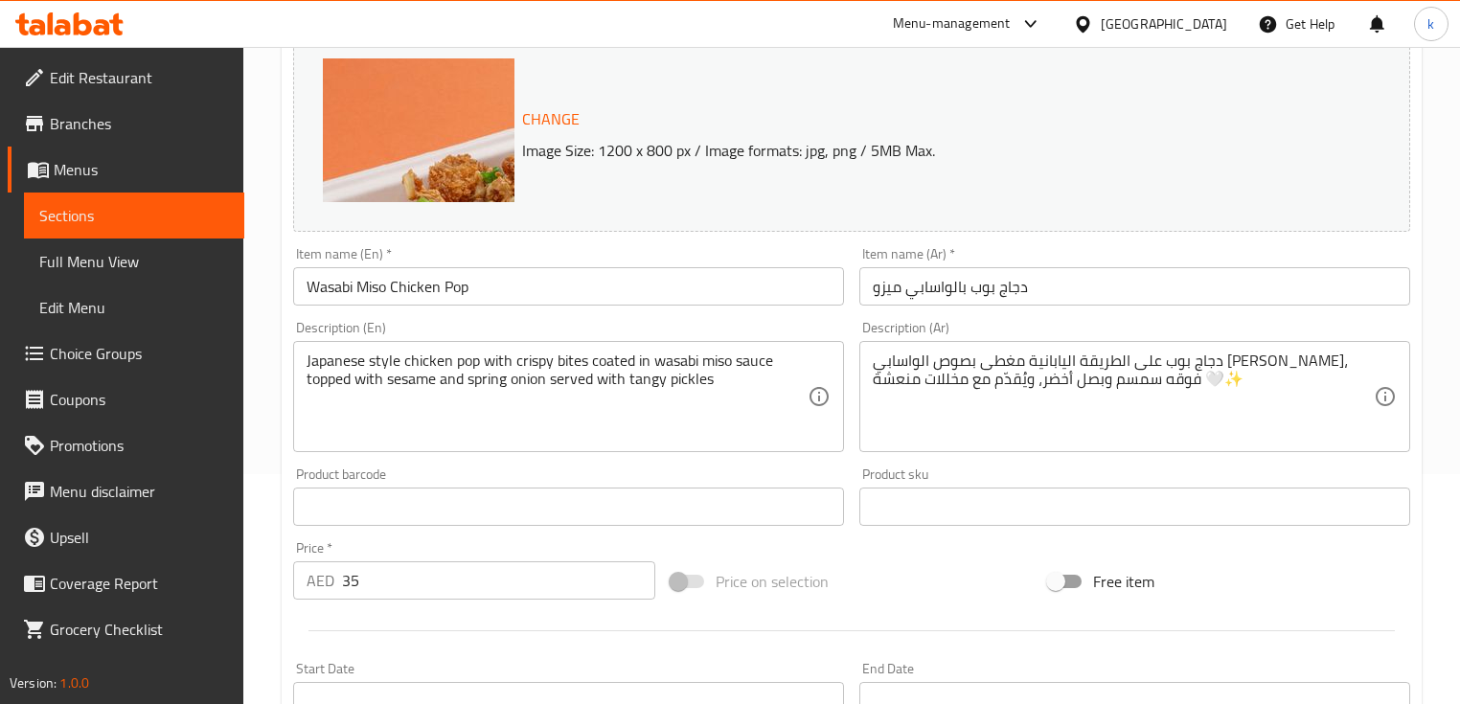
click at [337, 288] on input "Wasabi Miso Chicken Pop" at bounding box center [568, 286] width 551 height 38
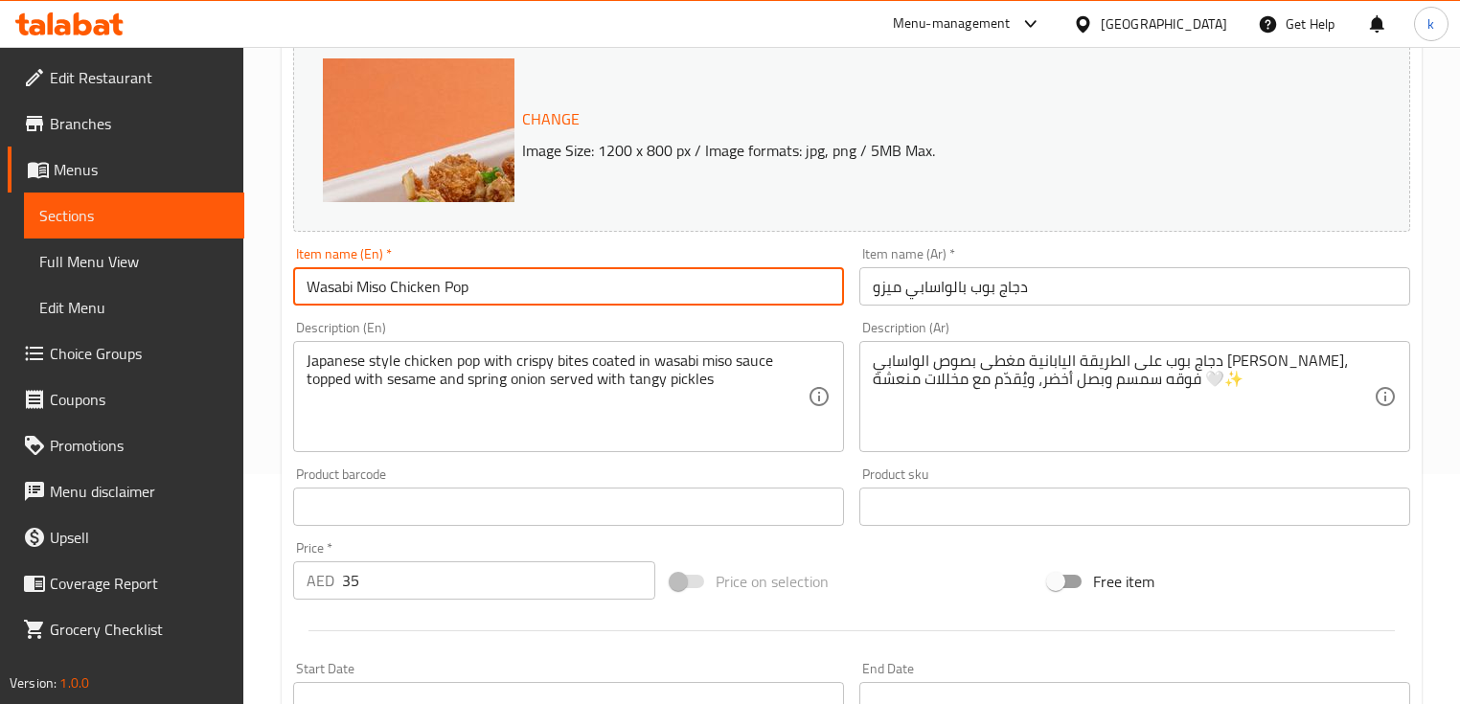
click at [937, 288] on input "دجاج بوب بالواسابي ميزو" at bounding box center [1134, 286] width 551 height 38
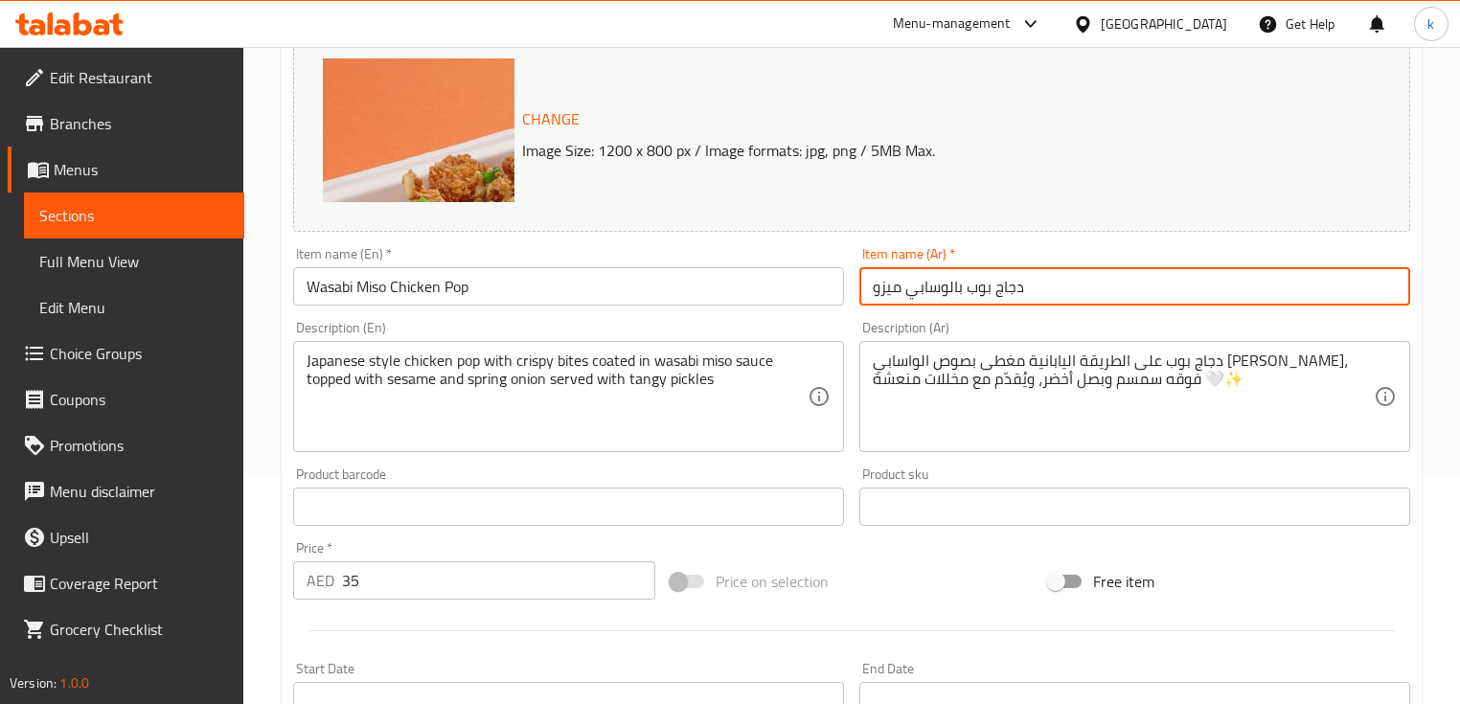
click at [359, 281] on input "Wasabi Miso Chicken Pop" at bounding box center [568, 286] width 551 height 38
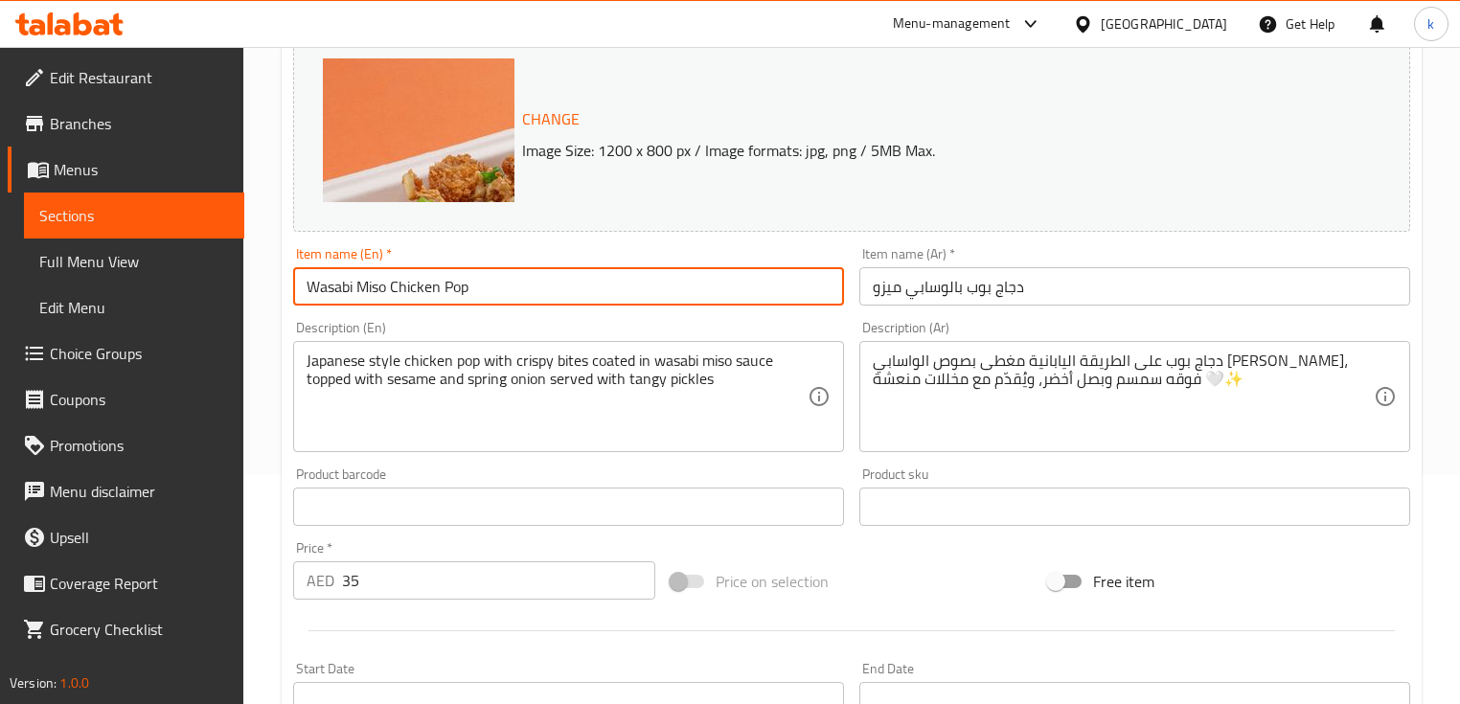
click at [359, 281] on input "Wasabi Miso Chicken Pop" at bounding box center [568, 286] width 551 height 38
click at [368, 283] on input "Wasabi Miso Chicken Pop" at bounding box center [568, 286] width 551 height 38
click at [880, 287] on input "دجاج بوب بالوسابي ميزو" at bounding box center [1134, 286] width 551 height 38
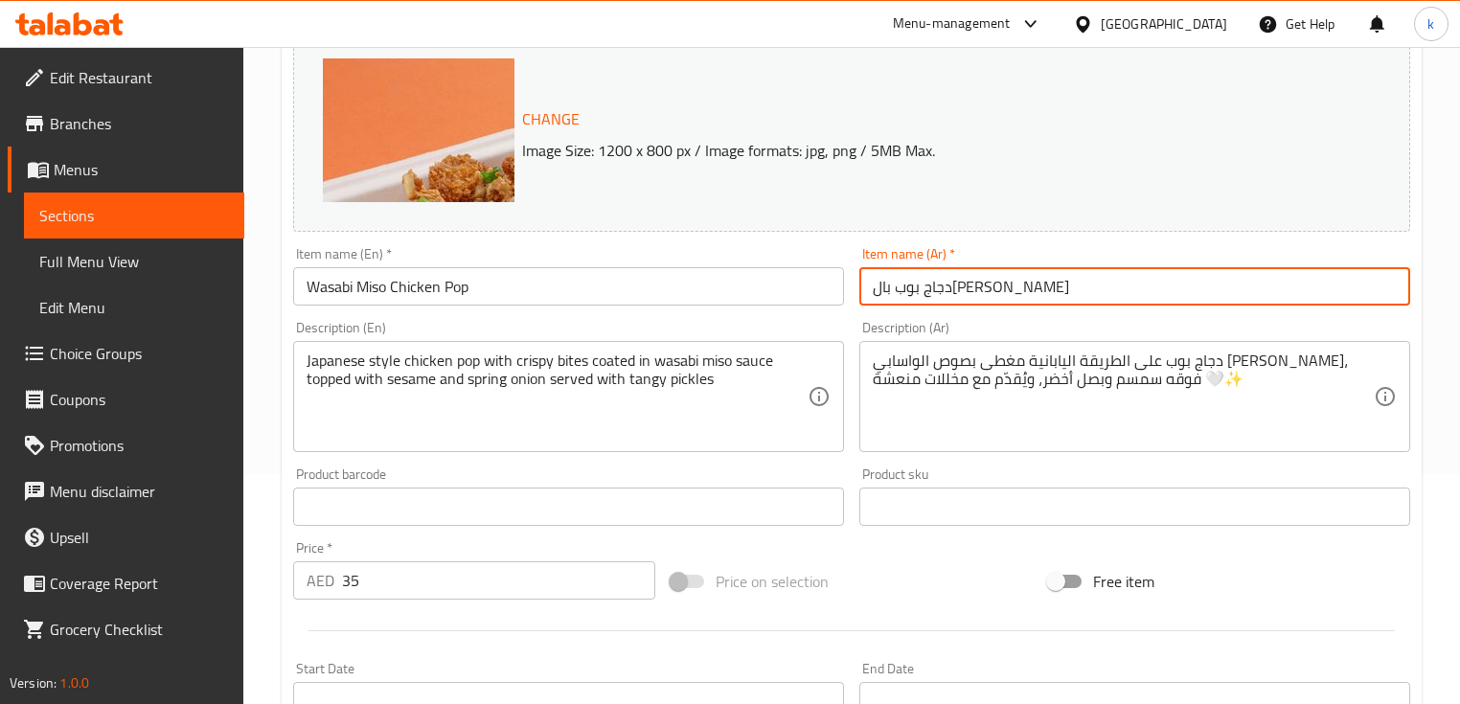
type input "دجاج بوب بال[PERSON_NAME]"
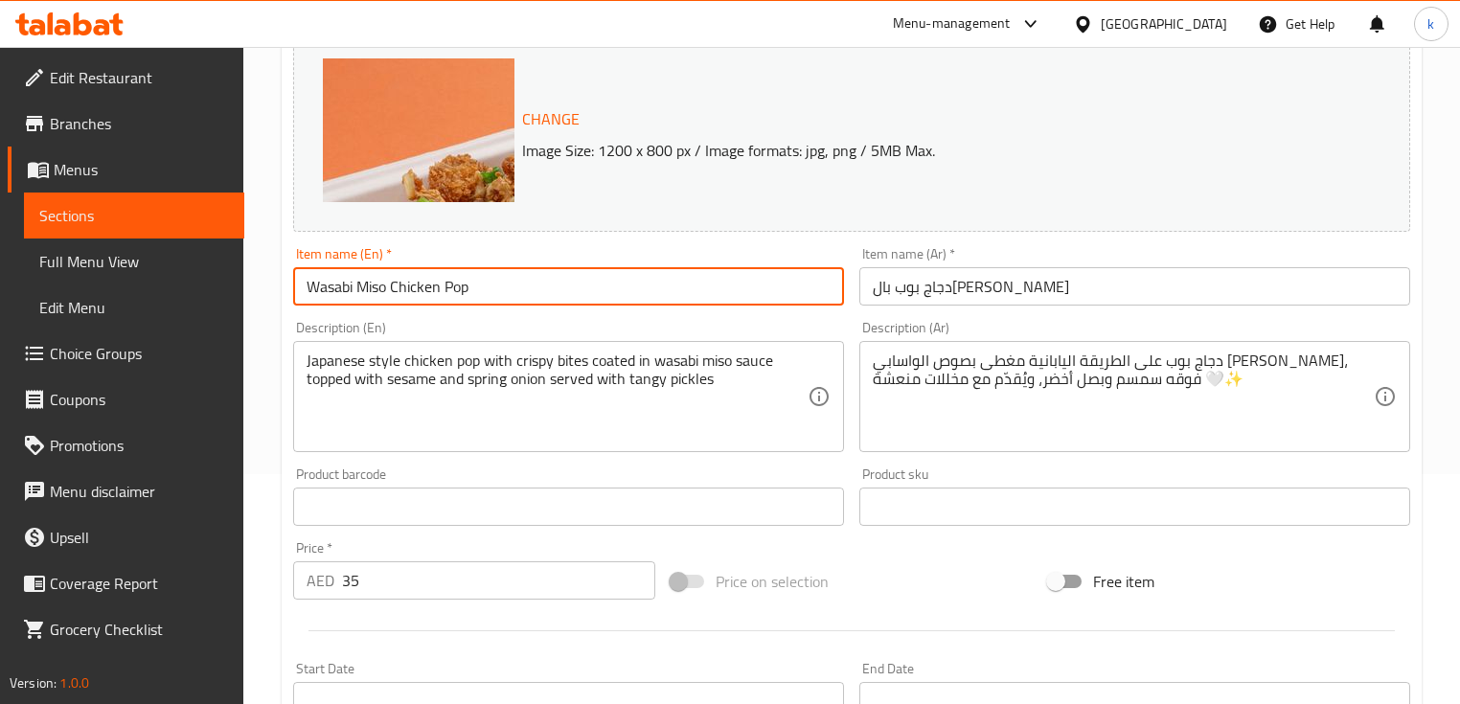
drag, startPoint x: 513, startPoint y: 284, endPoint x: 279, endPoint y: 284, distance: 233.8
click at [279, 284] on div "Home / Restaurants management / Menus / Sections / item / update Chicken Pop se…" at bounding box center [851, 484] width 1217 height 1334
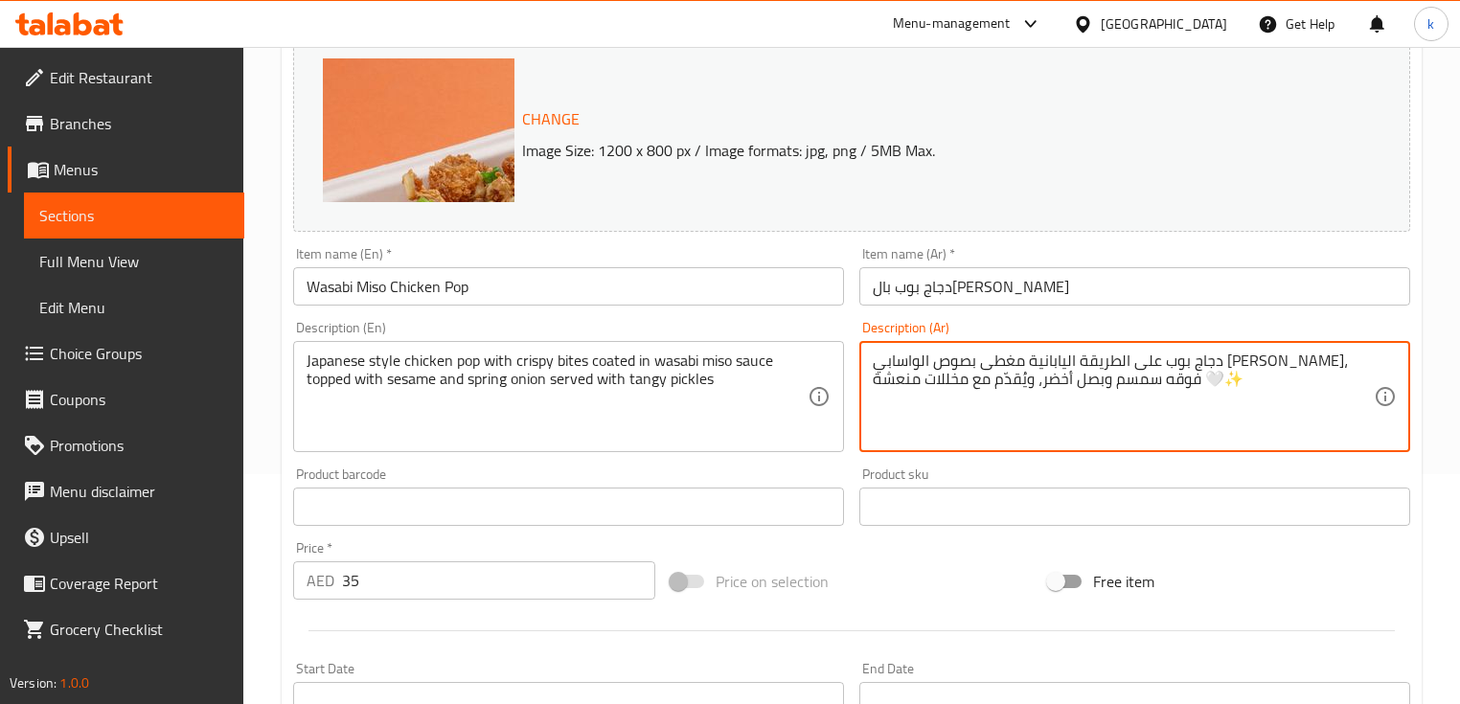
drag, startPoint x: 1165, startPoint y: 377, endPoint x: 1251, endPoint y: 384, distance: 86.5
click at [1251, 384] on textarea "دجاج بوب على الطريقة اليابانية مغطى بصوص الواسابي [PERSON_NAME]، فوقه سمسم وبصل…" at bounding box center [1123, 397] width 501 height 91
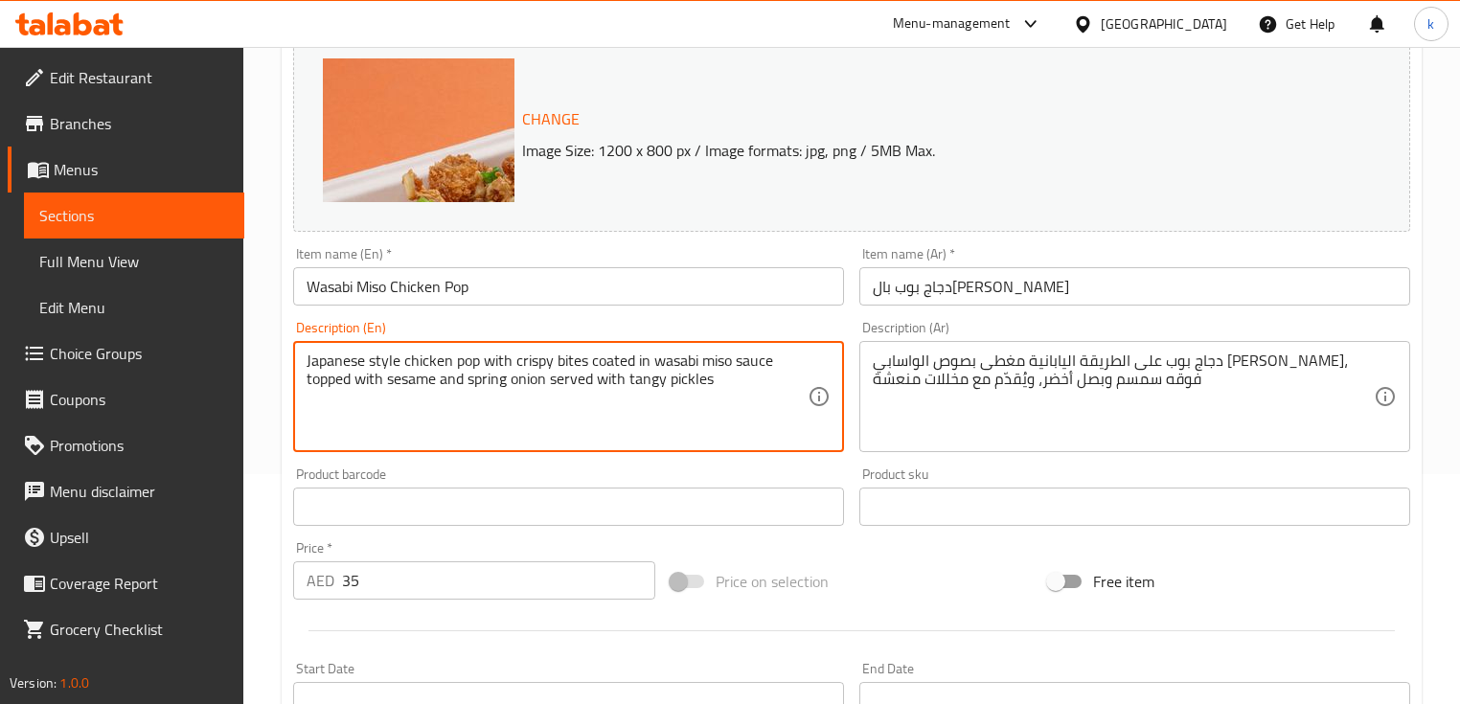
click at [505, 362] on textarea "Japanese style chicken pop with crispy bites coated in wasabi miso sauce topped…" at bounding box center [557, 397] width 501 height 91
click at [446, 362] on textarea "Japanese style chicken pop with crispy bites coated in wasabi miso sauce topped…" at bounding box center [557, 397] width 501 height 91
click at [512, 357] on textarea "Japanese style chicken pop with crispy bites coated in wasabi miso sauce topped…" at bounding box center [557, 397] width 501 height 91
click at [502, 359] on textarea "Japanese style chicken pop with crispy bites coated in wasabi miso sauce topped…" at bounding box center [557, 397] width 501 height 91
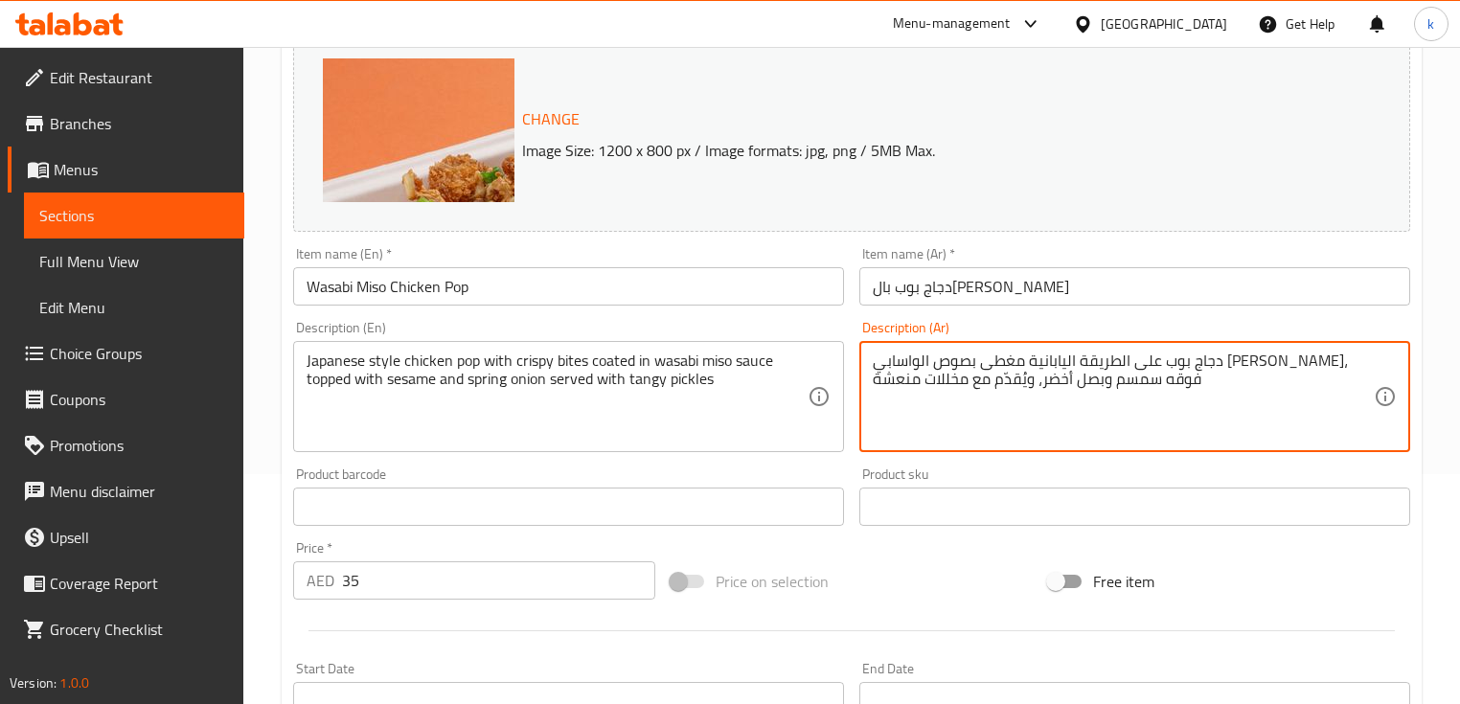
click at [1141, 364] on textarea "دجاج بوب على الطريقة اليابانية مغطى بصوص الواسابي [PERSON_NAME]، فوقه سمسم وبصل…" at bounding box center [1123, 397] width 501 height 91
click at [1096, 408] on textarea "دجاج بوب على الطريقة اليابانية مغطى بصوص الواسابي [PERSON_NAME]، فوقه سمسم وبصل…" at bounding box center [1123, 397] width 501 height 91
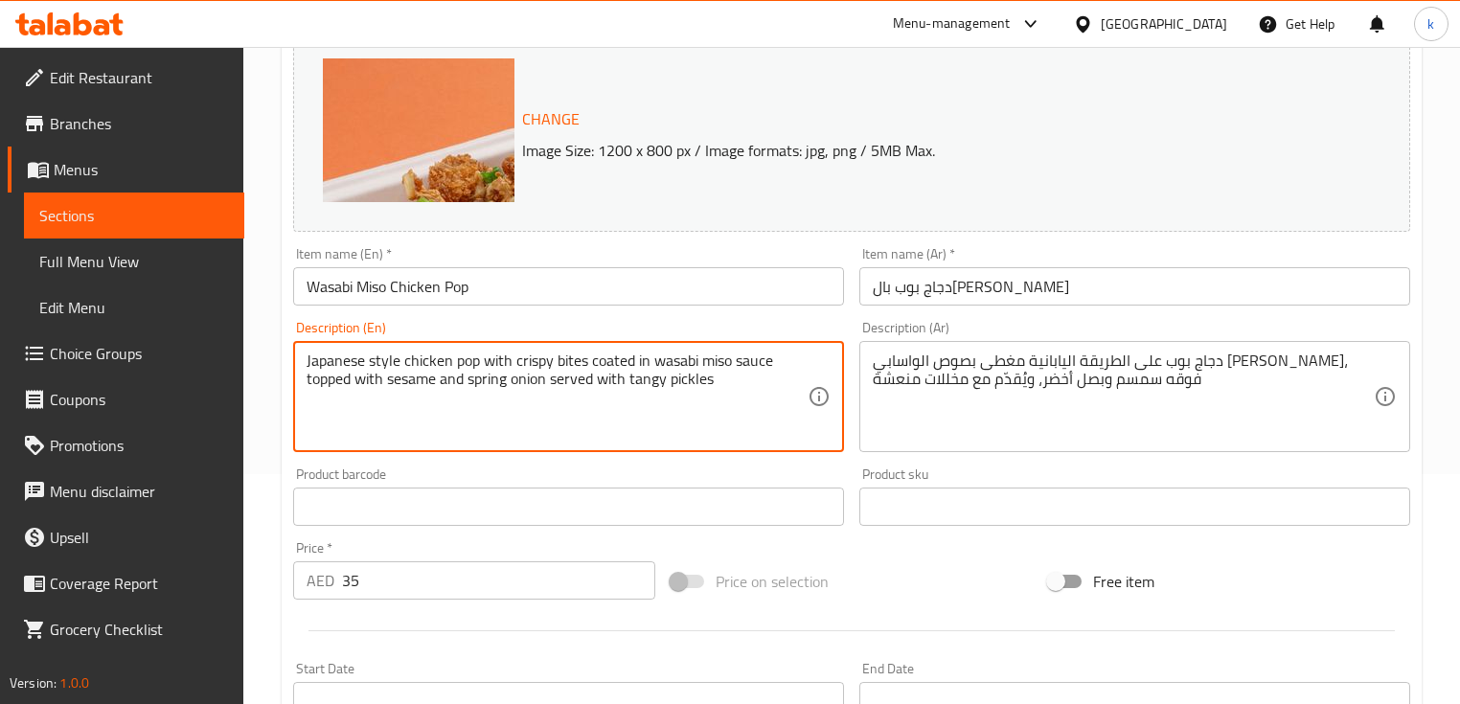
click at [437, 379] on textarea "Japanese style chicken pop with crispy bites coated in wasabi miso sauce topped…" at bounding box center [557, 397] width 501 height 91
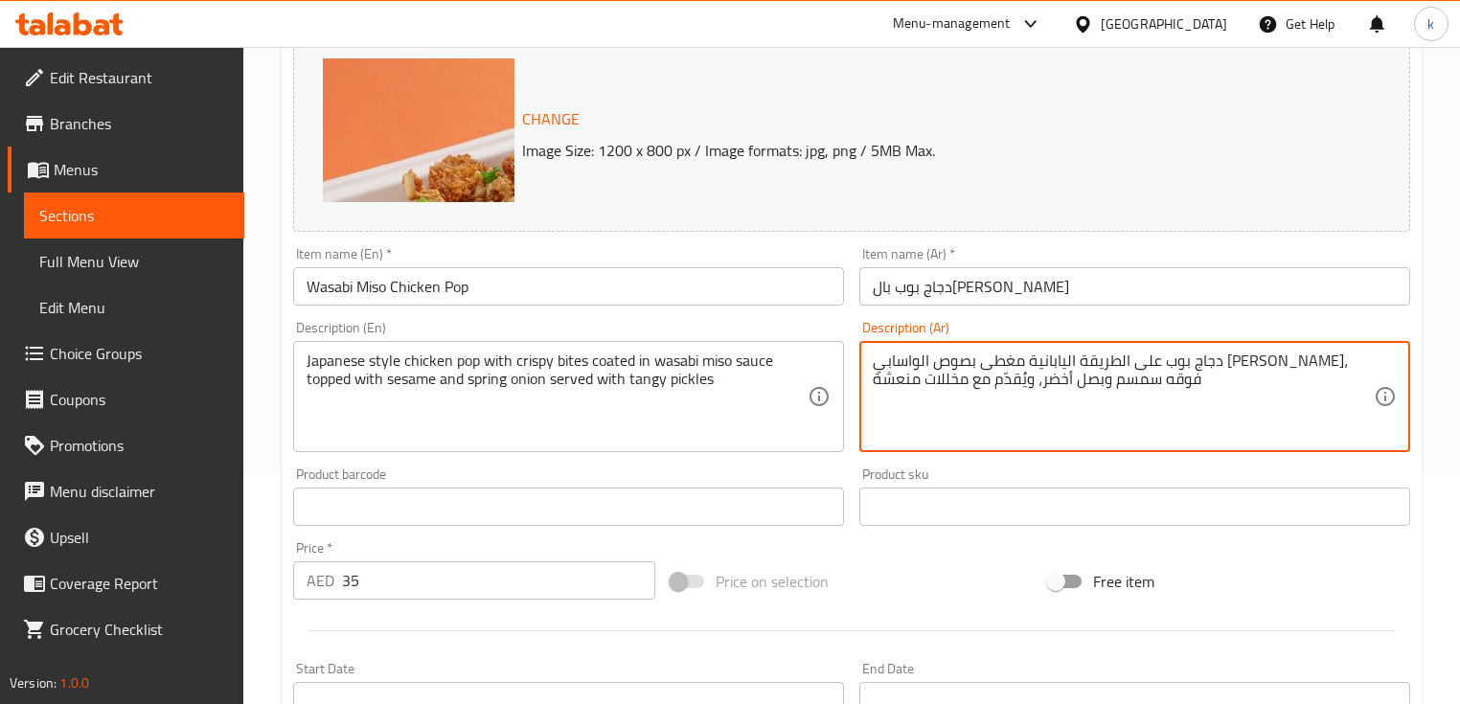
click at [1081, 372] on textarea "دجاج بوب على الطريقة اليابانية مغطى بصوص الواسابي [PERSON_NAME]، فوقه سمسم وبصل…" at bounding box center [1123, 397] width 501 height 91
paste textarea "لى الطريقة اليابانية مع قطع مقرمشة مغطاة بصلصة ميسو الواسابي ومغطاة بالسمسم وال…"
click at [908, 358] on textarea "دجاج على الطريقة اليابانية مع قطع مقرمشة مغطاة بصلصة ميسو الواسابي ومغطاة بالسم…" at bounding box center [1123, 397] width 501 height 91
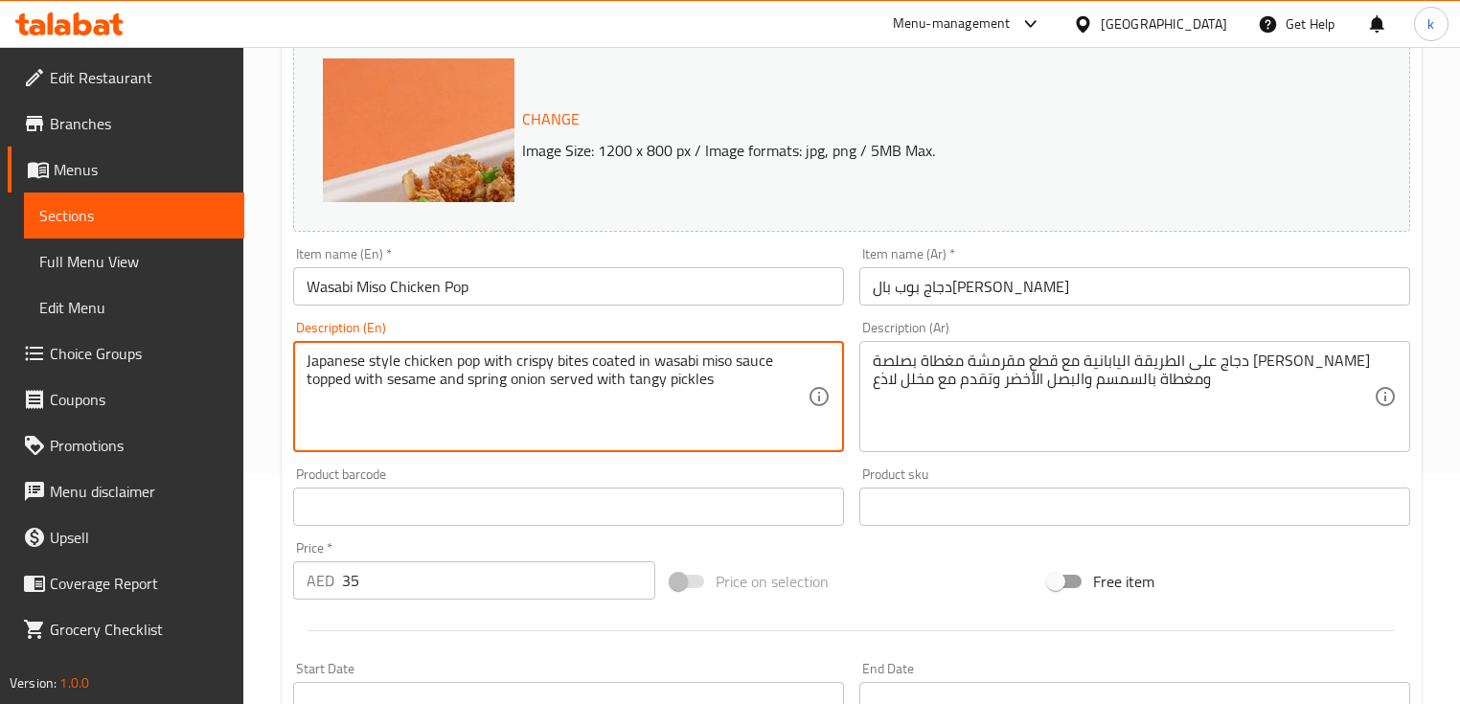
drag, startPoint x: 629, startPoint y: 377, endPoint x: 715, endPoint y: 377, distance: 85.3
click at [651, 388] on textarea "Japanese style chicken pop with crispy bites coated in wasabi miso sauce topped…" at bounding box center [557, 397] width 501 height 91
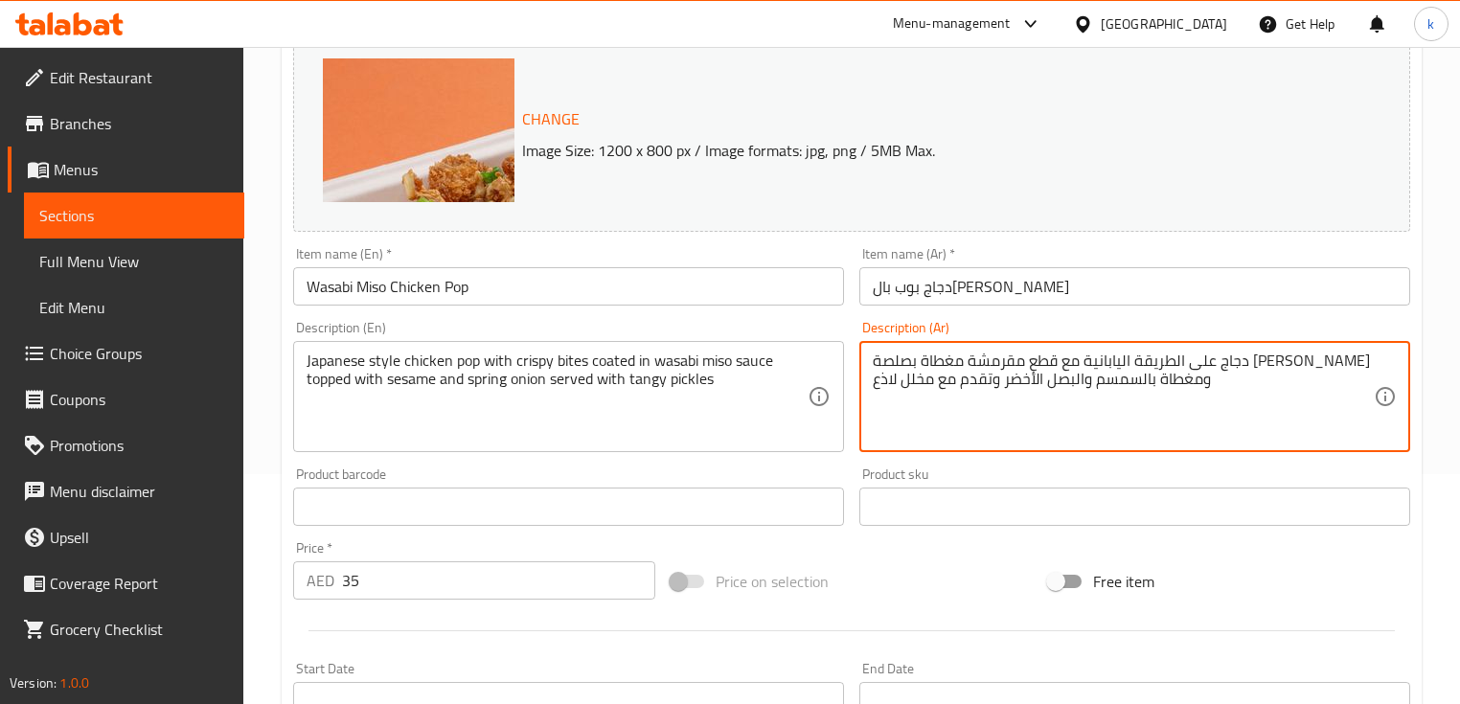
click at [881, 385] on textarea "دجاج على الطريقة اليابانية مع قطع مقرمشة مغطاة بصلصة [PERSON_NAME] ومغطاة بالسم…" at bounding box center [1123, 397] width 501 height 91
click at [881, 385] on textarea "دجاج على الطريقة اليابانية مع قطع مقرمشة مغطاة بصلصة ميسو الوسابي ومغطاة بالسمس…" at bounding box center [1123, 397] width 501 height 91
click at [639, 376] on textarea "Japanese style chicken pop with crispy bites coated in wasabi miso sauce topped…" at bounding box center [557, 397] width 501 height 91
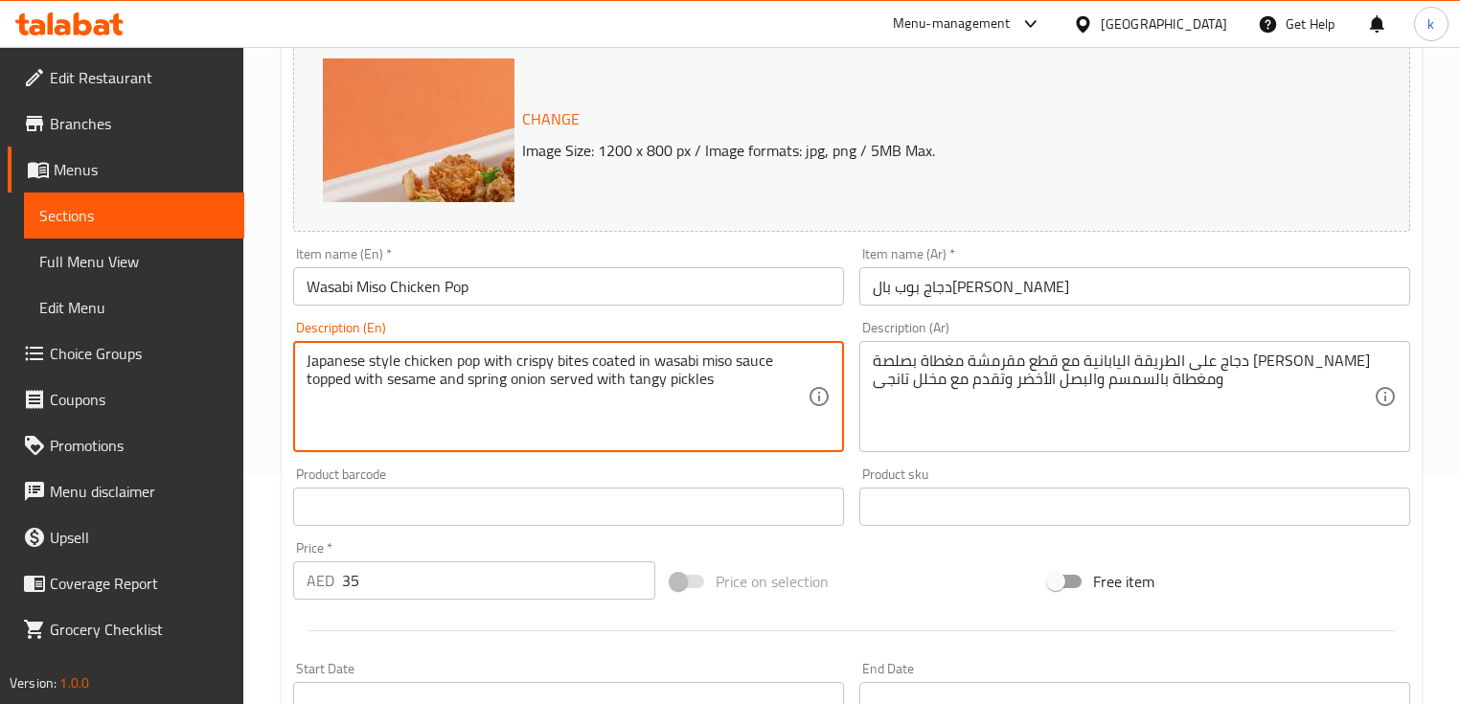
drag, startPoint x: 468, startPoint y: 383, endPoint x: 546, endPoint y: 382, distance: 77.6
click at [546, 382] on textarea "Japanese style chicken pop with crispy bites coated in wasabi miso sauce topped…" at bounding box center [557, 397] width 501 height 91
click at [559, 360] on textarea "Japanese style chicken pop with crispy bites coated in wasabi miso sauce topped…" at bounding box center [557, 397] width 501 height 91
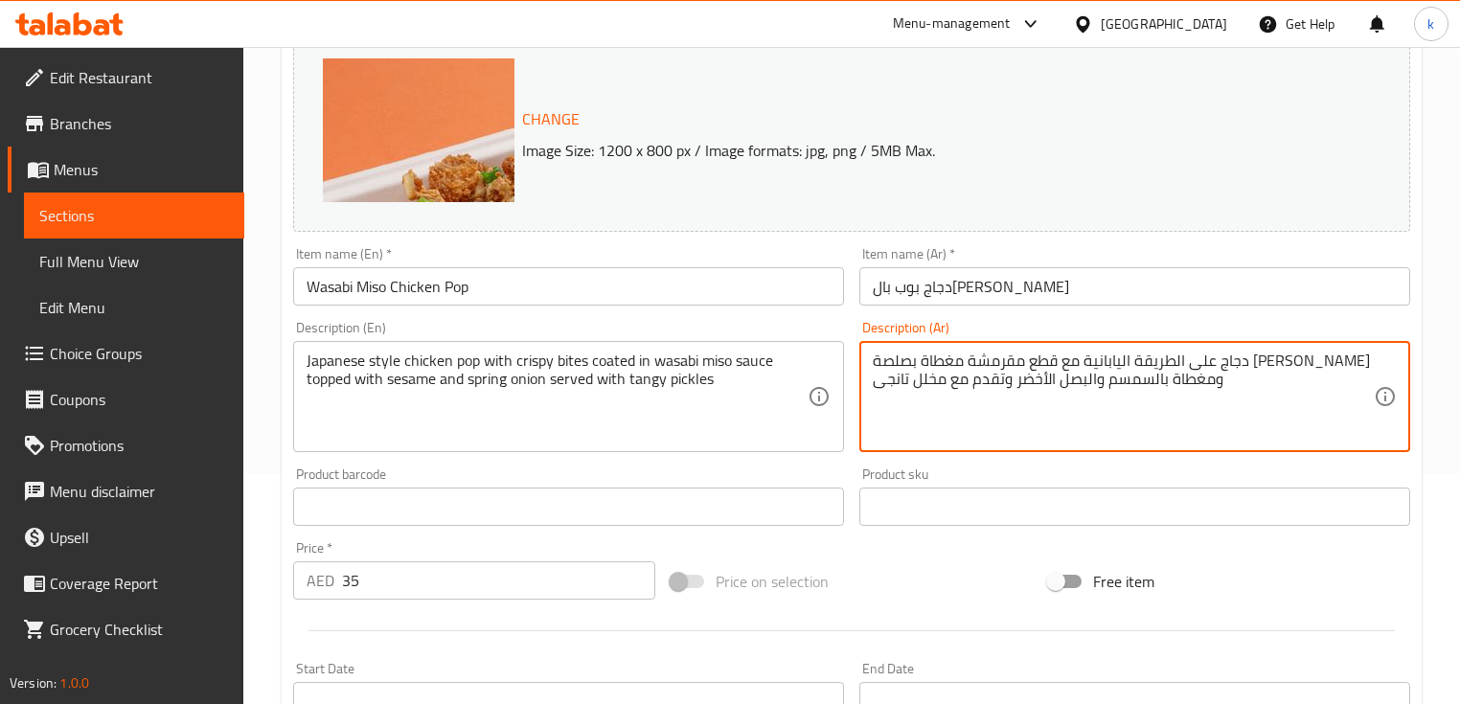
click at [1140, 365] on textarea "دجاج على الطريقة اليابانية مع قطع مقرمشة مغطاة بصلصة ميسو الوسابي ومغطاة بالسمس…" at bounding box center [1123, 397] width 501 height 91
type textarea "دجاج على الطريقة اليابانية مع بايتس مقرمشة مغطاة بصلصة ميسو الوسابي ومغطاة بالس…"
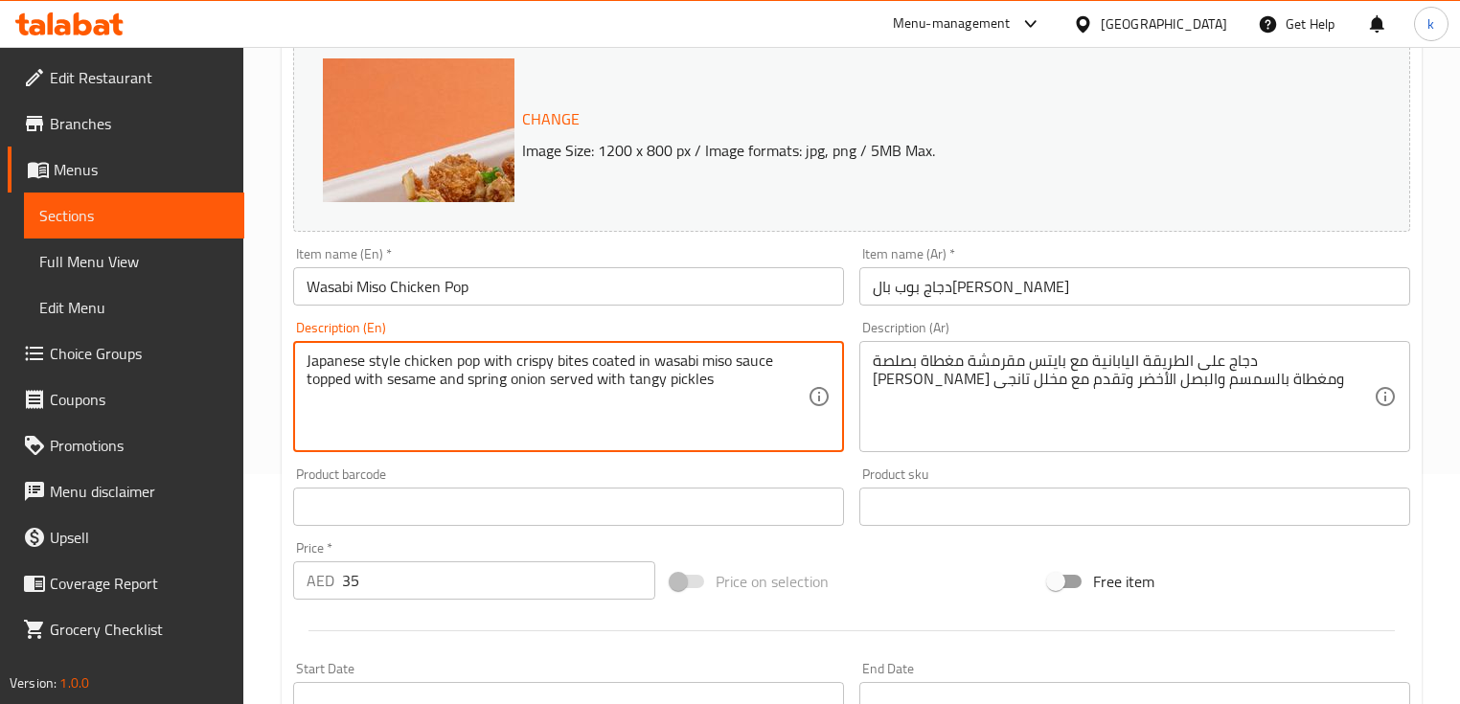
drag, startPoint x: 515, startPoint y: 360, endPoint x: 604, endPoint y: 360, distance: 88.1
click at [613, 357] on textarea "Japanese style chicken pop with crispy bites coated in wasabi miso sauce topped…" at bounding box center [557, 397] width 501 height 91
drag, startPoint x: 586, startPoint y: 360, endPoint x: 650, endPoint y: 360, distance: 64.2
click at [650, 360] on textarea "Japanese style chicken pop with crispy bites coated in wasabi miso sauce topped…" at bounding box center [557, 397] width 501 height 91
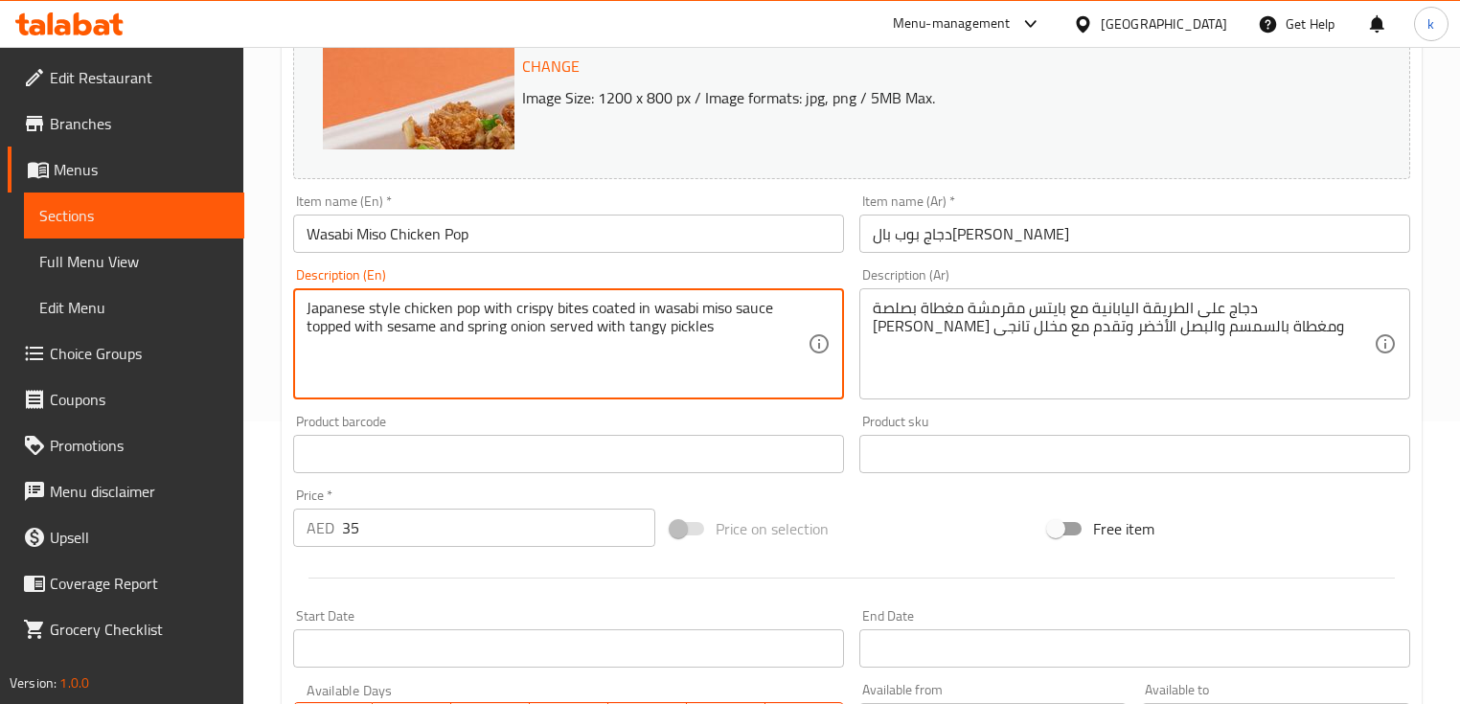
scroll to position [307, 0]
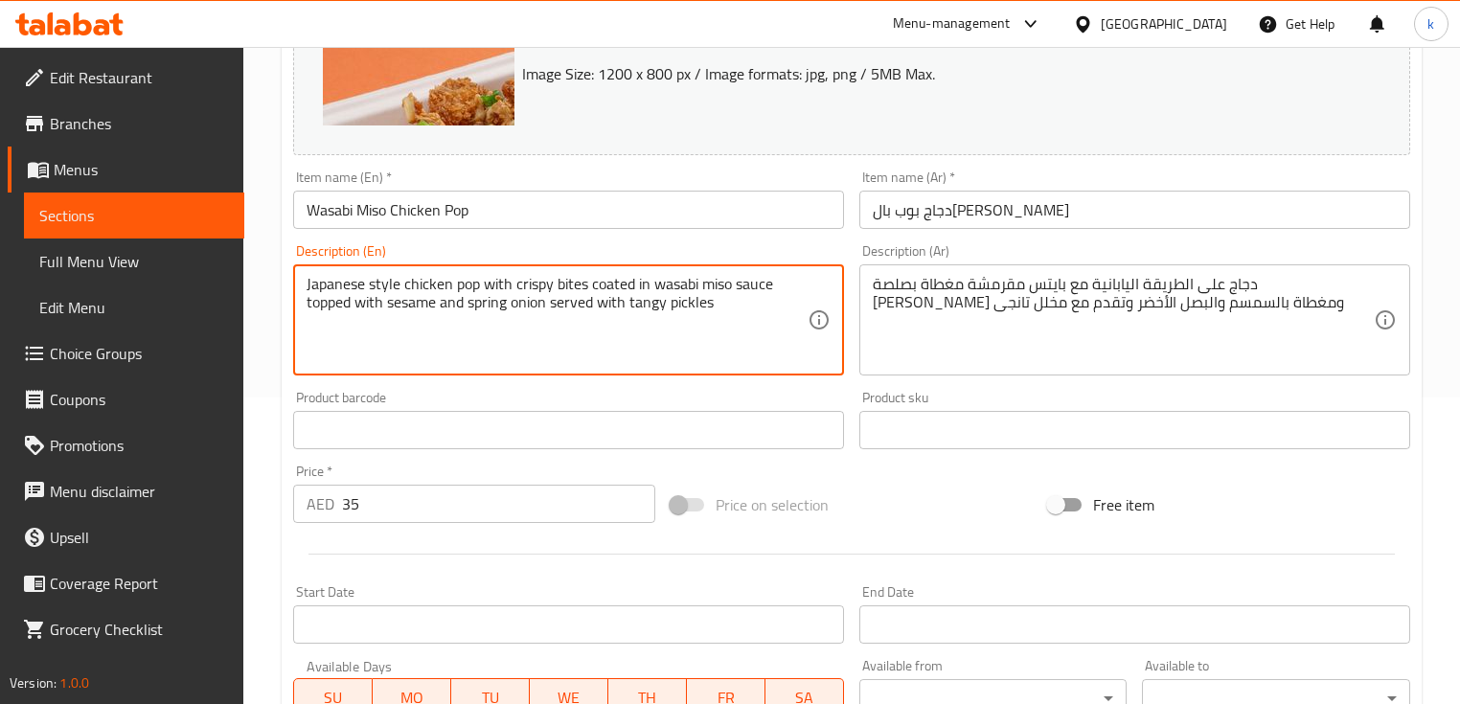
click at [726, 336] on textarea "Japanese style chicken pop with crispy bites coated in wasabi miso sauce topped…" at bounding box center [557, 320] width 501 height 91
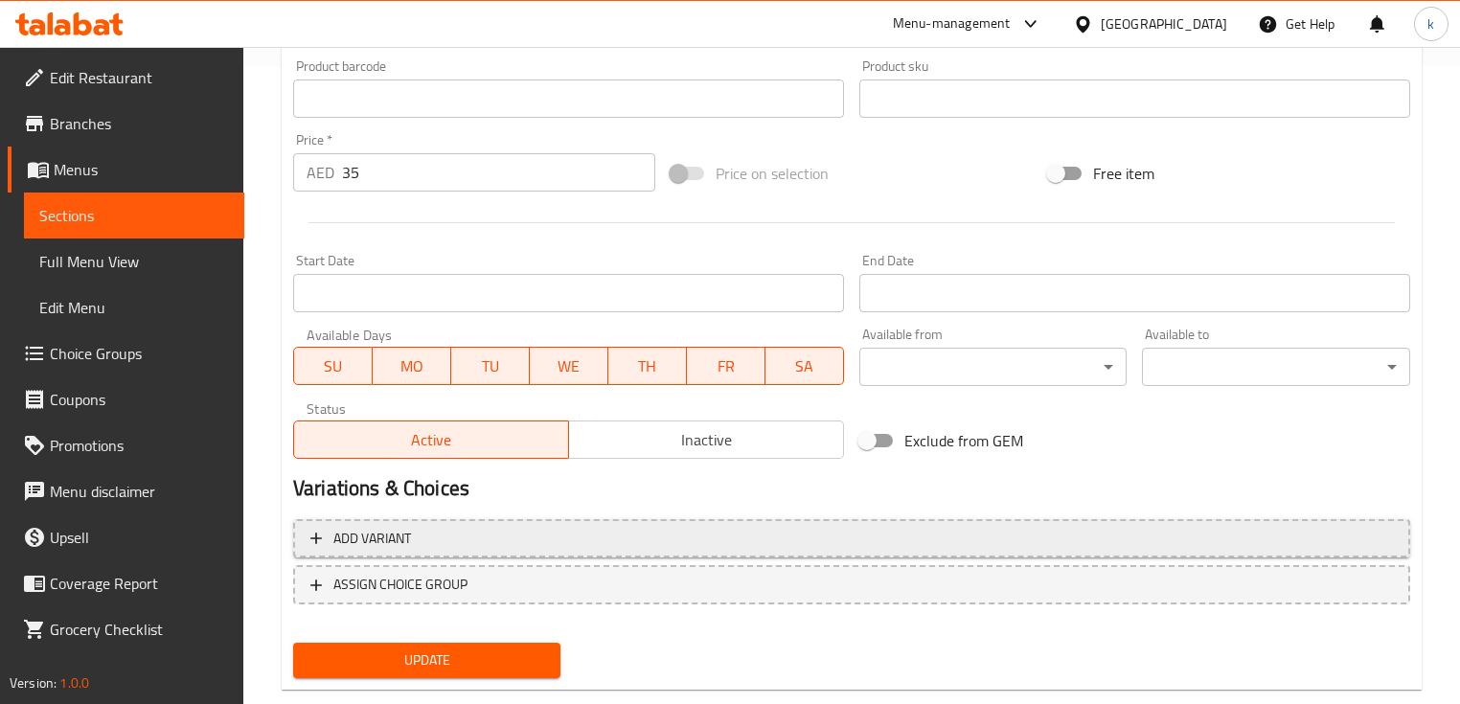
scroll to position [675, 0]
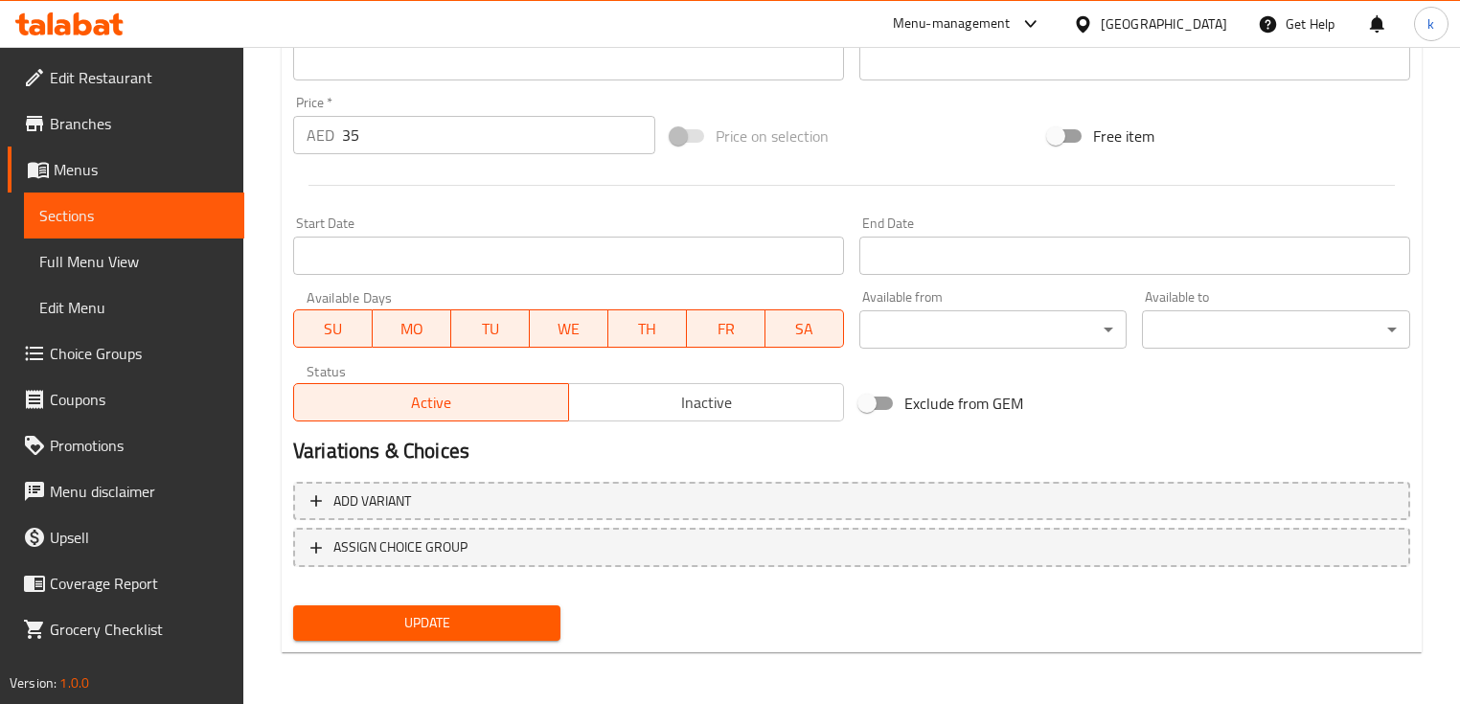
click at [376, 622] on span "Update" at bounding box center [426, 623] width 237 height 24
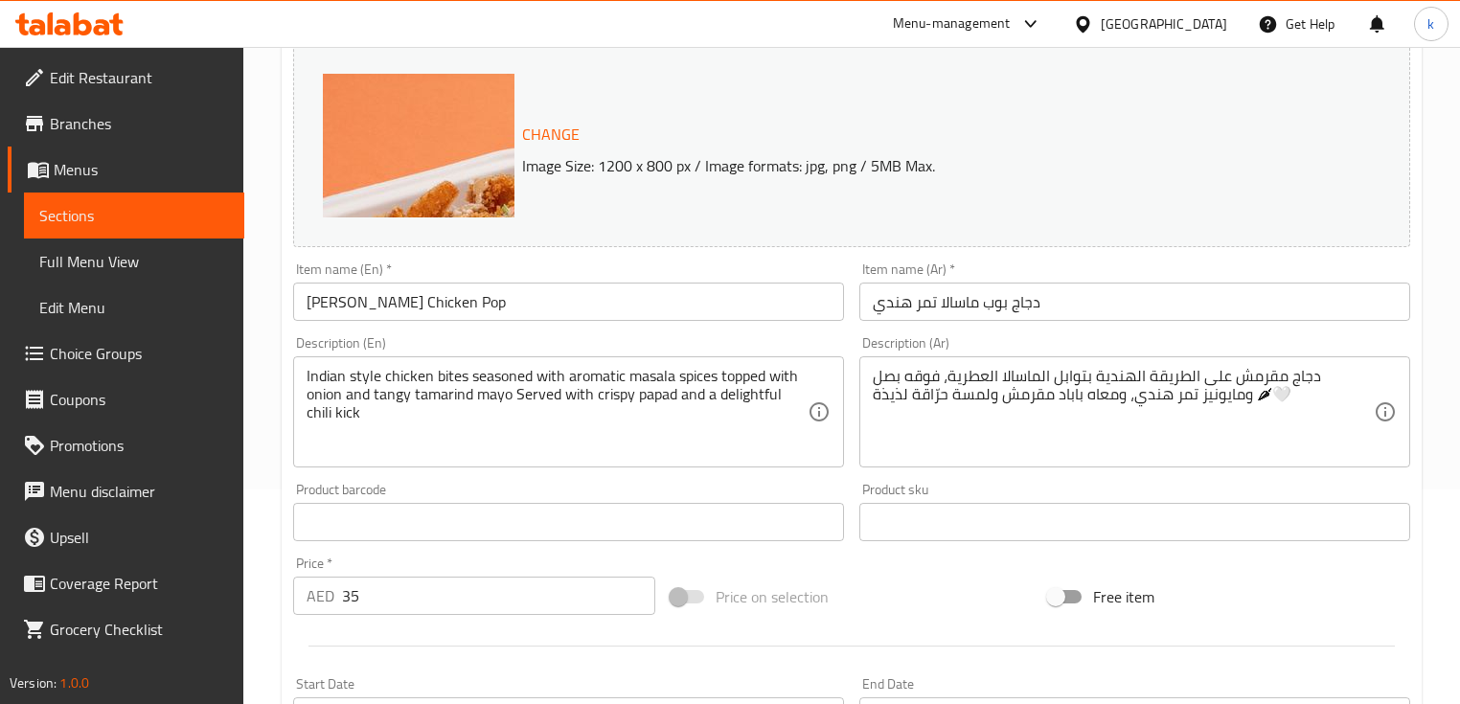
scroll to position [230, 0]
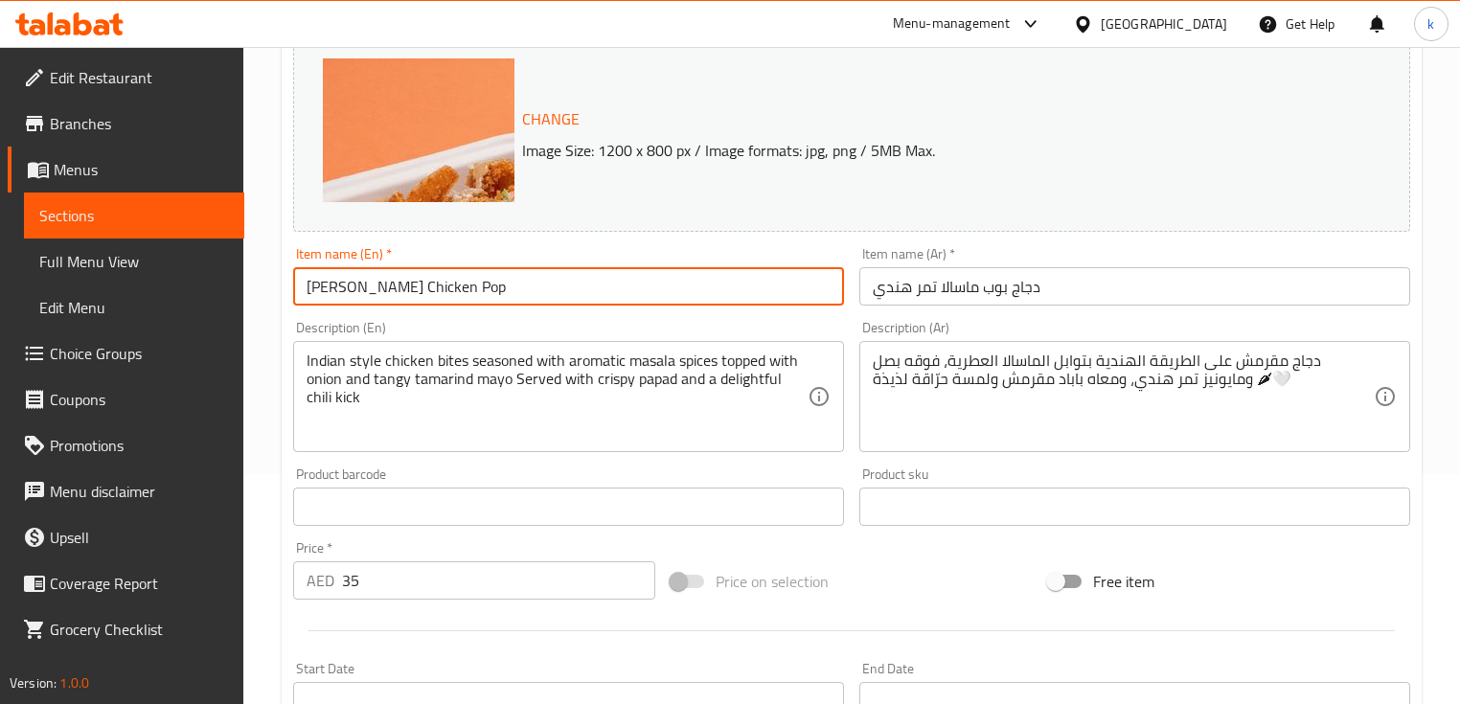
click at [402, 291] on input "[PERSON_NAME] Chicken Pop" at bounding box center [568, 286] width 551 height 38
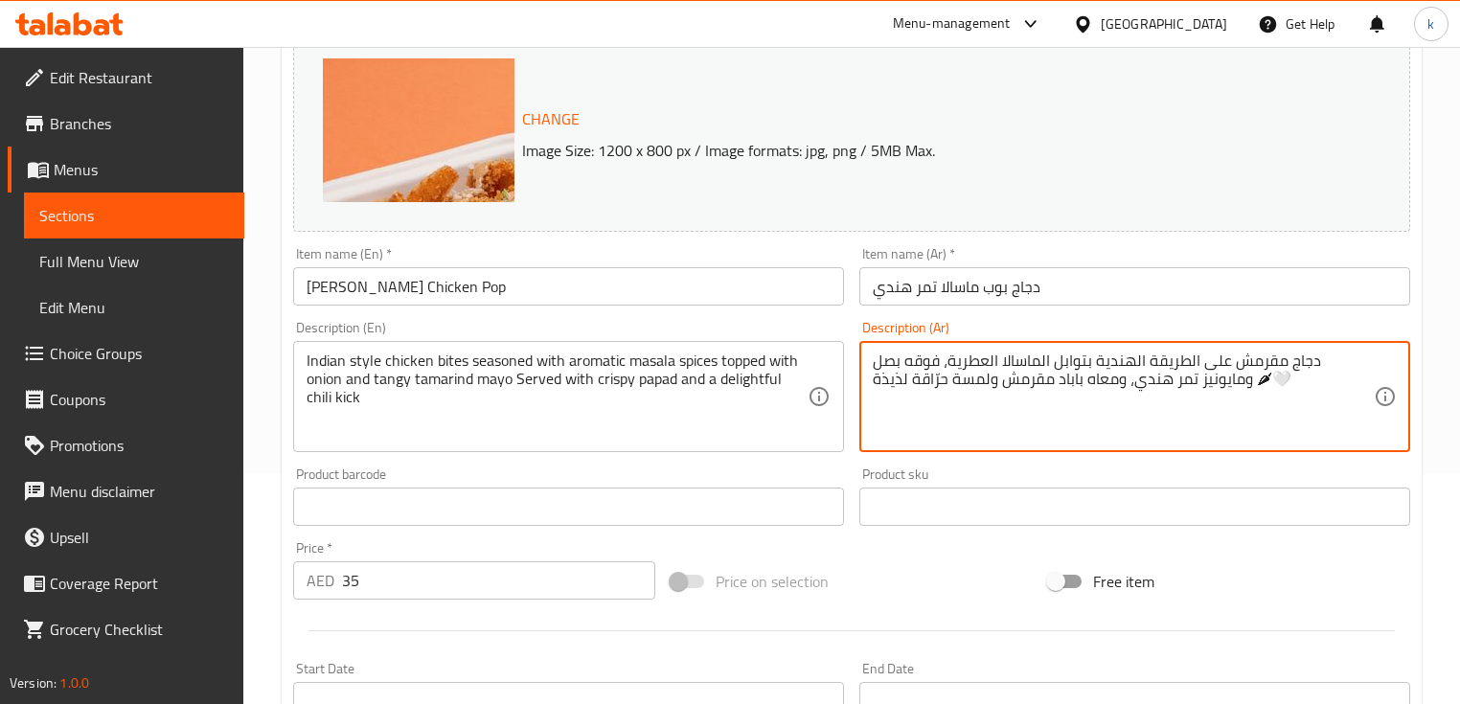
drag, startPoint x: 1198, startPoint y: 379, endPoint x: 1251, endPoint y: 379, distance: 52.7
type textarea "دجاج مقرمش على الطريقة الهندية بتوابل الماسالا العطرية، فوقه بصل ومايونيز تمر ه…"
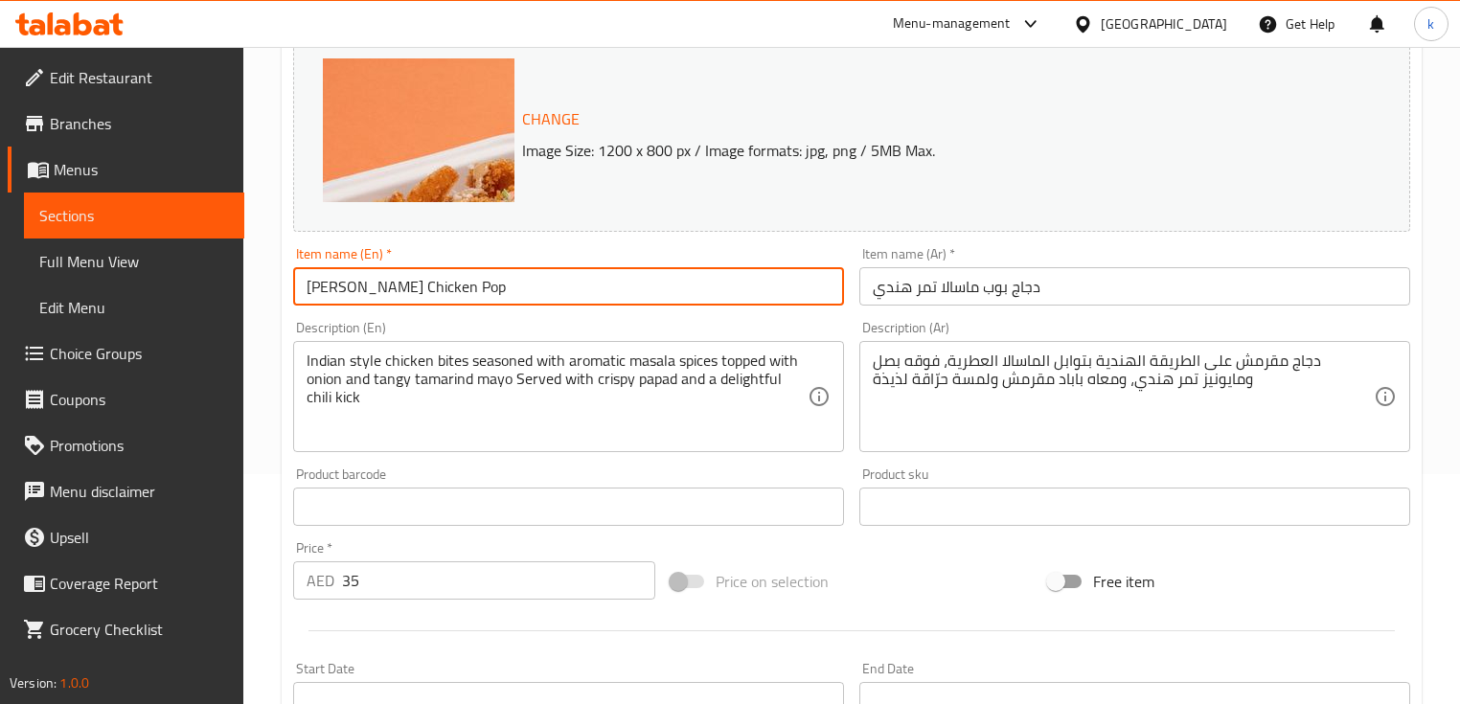
drag, startPoint x: 537, startPoint y: 289, endPoint x: 303, endPoint y: 289, distance: 234.7
click at [303, 289] on input "[PERSON_NAME] Chicken Pop" at bounding box center [568, 286] width 551 height 38
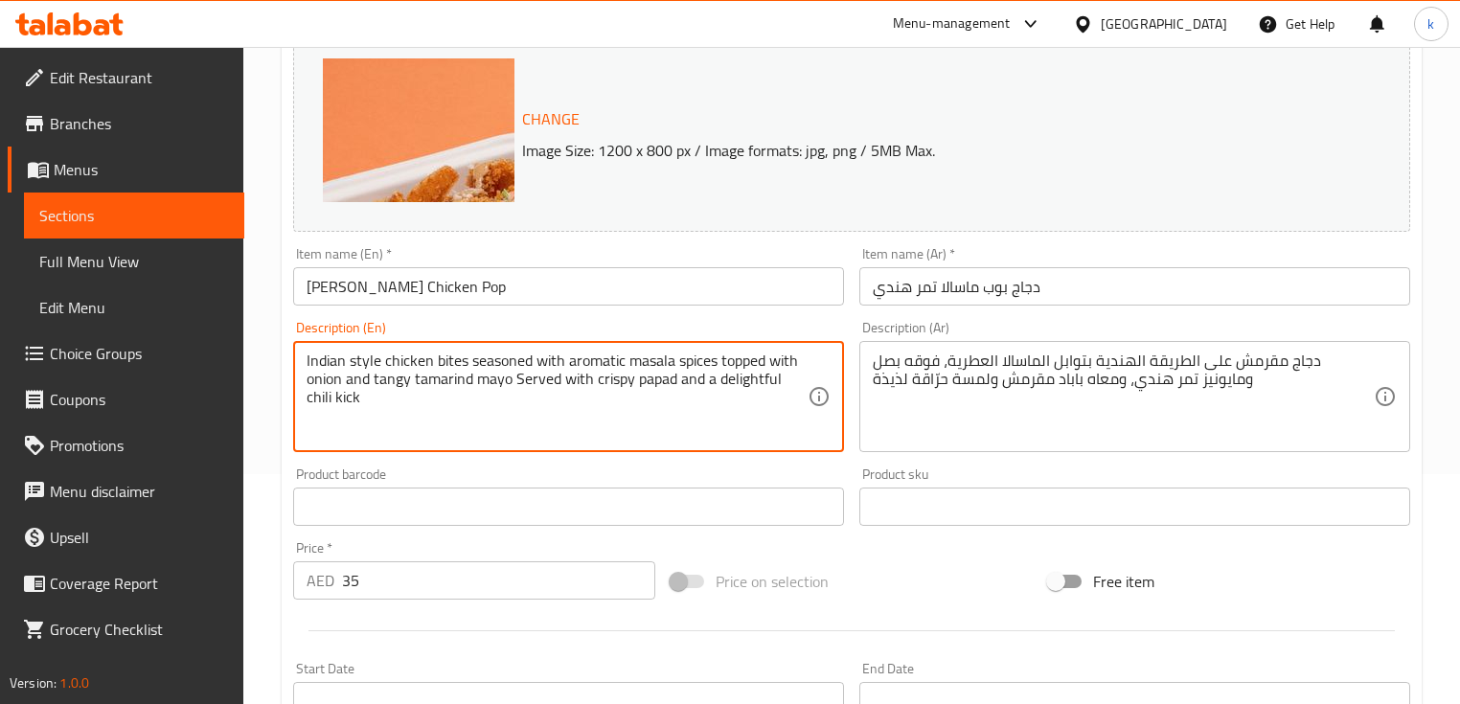
click at [458, 380] on textarea "Indian style chicken bites seasoned with aromatic masala spices topped with oni…" at bounding box center [557, 397] width 501 height 91
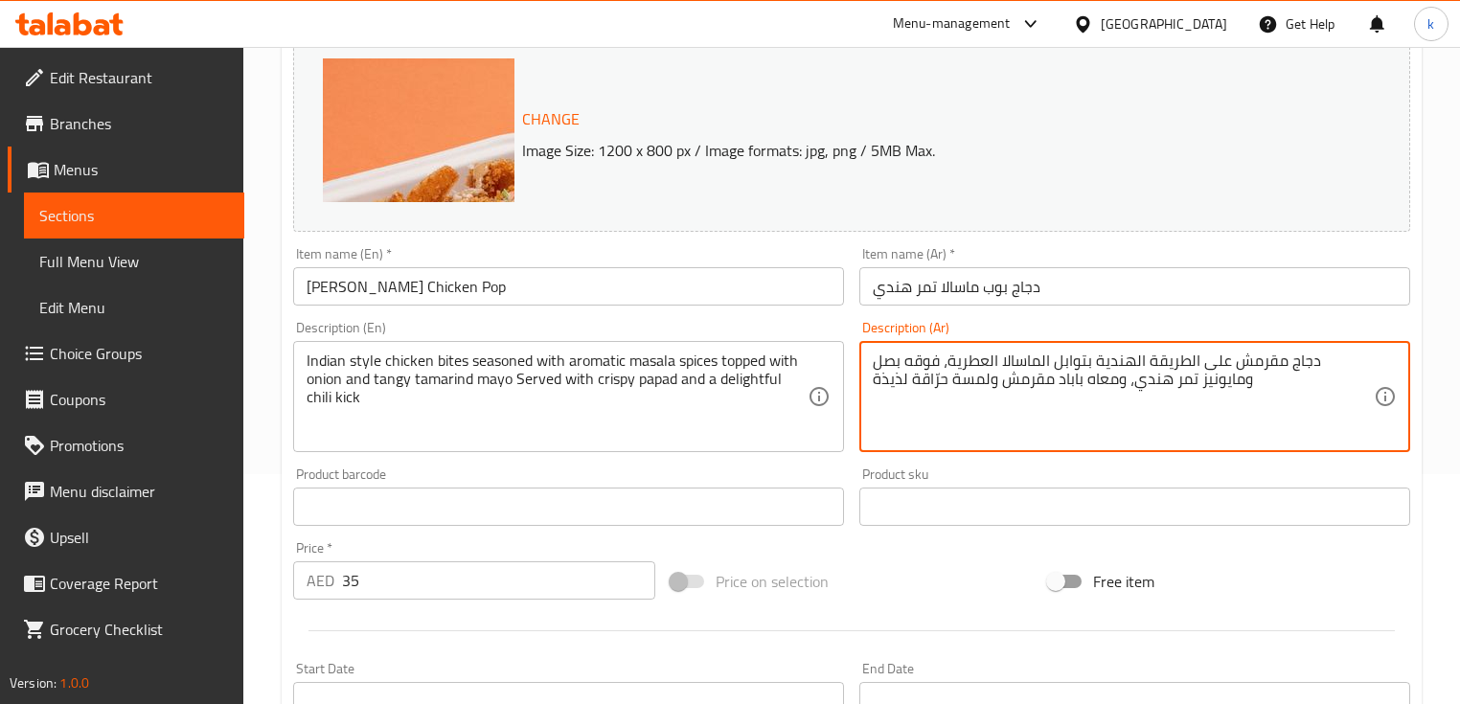
click at [1223, 368] on textarea "دجاج مقرمش على الطريقة الهندية بتوابل الماسالا العطرية، فوقه بصل ومايونيز تمر ه…" at bounding box center [1123, 397] width 501 height 91
click at [1158, 360] on textarea "دجاج مقرمش على الطريقة الهندية بتوابل الماسالا العطرية، فوقه بصل ومايونيز تمر ه…" at bounding box center [1123, 397] width 501 height 91
click at [1192, 383] on textarea "دجاج مقرمش على الطريقة الهندية بتوابل الماسالا العطرية، فوقه بصل ومايونيز تمر ه…" at bounding box center [1123, 397] width 501 height 91
click at [1125, 381] on textarea "دجاج مقرمش على الطريقة الهندية بتوابل الماسالا العطرية، فوقه بصل ومايونيز تمر ه…" at bounding box center [1123, 397] width 501 height 91
click at [1130, 359] on textarea "دجاج مقرمش على الطريقة الهندية بتوابل الماسالا العطرية، فوقه بصل ومايونيز تمر ه…" at bounding box center [1123, 397] width 501 height 91
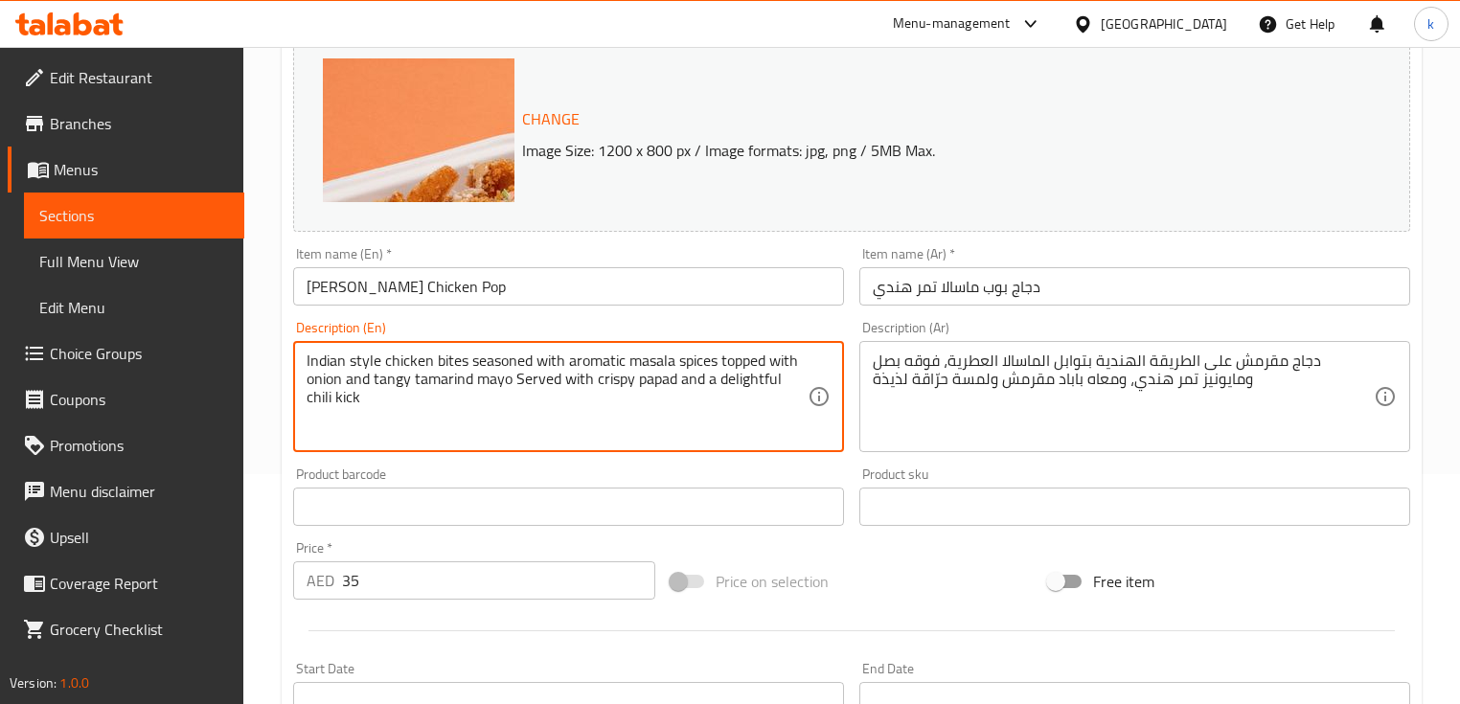
drag, startPoint x: 466, startPoint y: 361, endPoint x: 251, endPoint y: 322, distance: 218.2
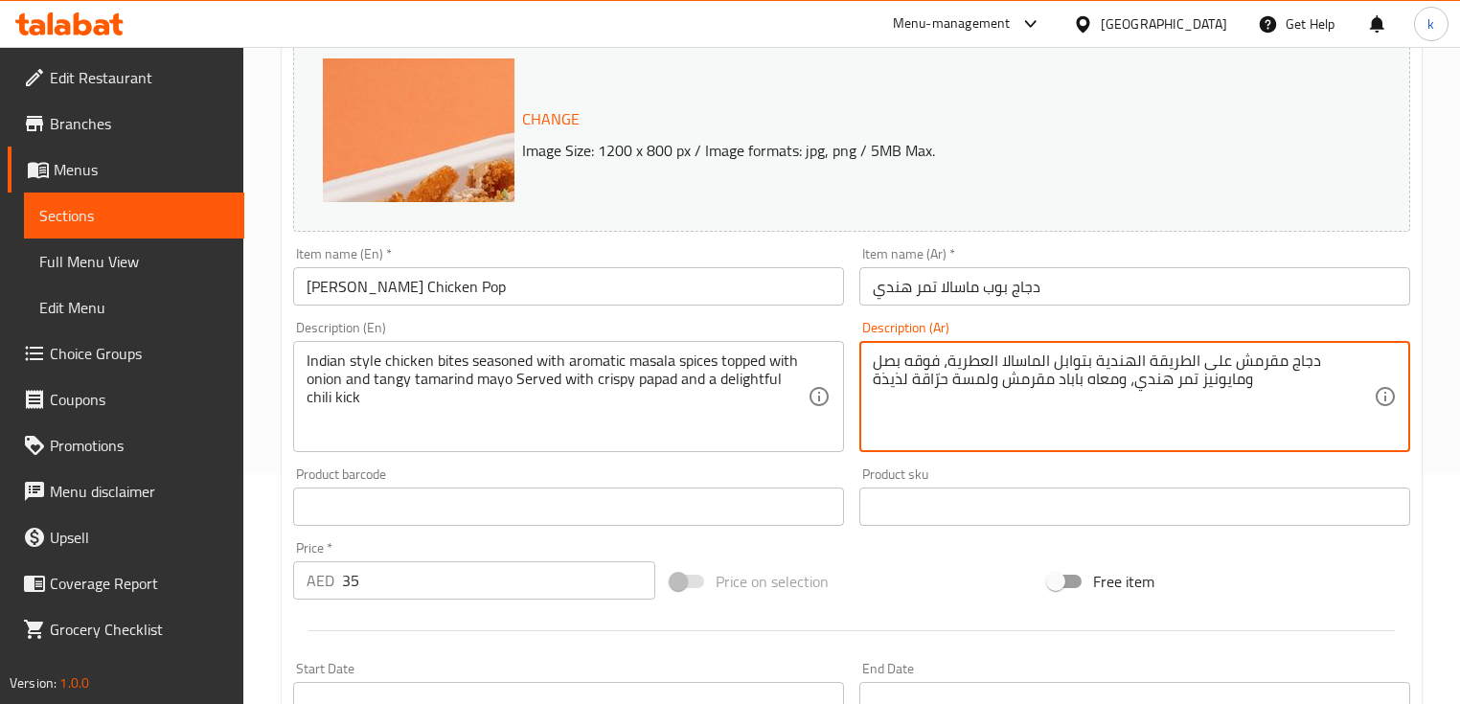
click at [1260, 361] on textarea "دجاج مقرمش على الطريقة الهندية بتوابل الماسالا العطرية، فوقه بصل ومايونيز تمر ه…" at bounding box center [1123, 397] width 501 height 91
click at [1315, 399] on textarea "دجاج مقرمش على الطريقة الهندية بتوابل الماسالا العطرية، فوقه بصل ومايونيز تمر ه…" at bounding box center [1123, 397] width 501 height 91
drag, startPoint x: 1150, startPoint y: 373, endPoint x: 968, endPoint y: 349, distance: 183.6
click at [968, 349] on div "دجاج مقرمش على الطريقة الهندية بتوابل الماسالا العطرية، فوقه بصل ومايونيز تمر ه…" at bounding box center [1134, 396] width 551 height 111
click at [1107, 360] on textarea "دجاج مقرمش على الطريقة الهندية بتوابل الماسالا العطرية، فوقه بصل ومايونيز تمر ه…" at bounding box center [1123, 397] width 501 height 91
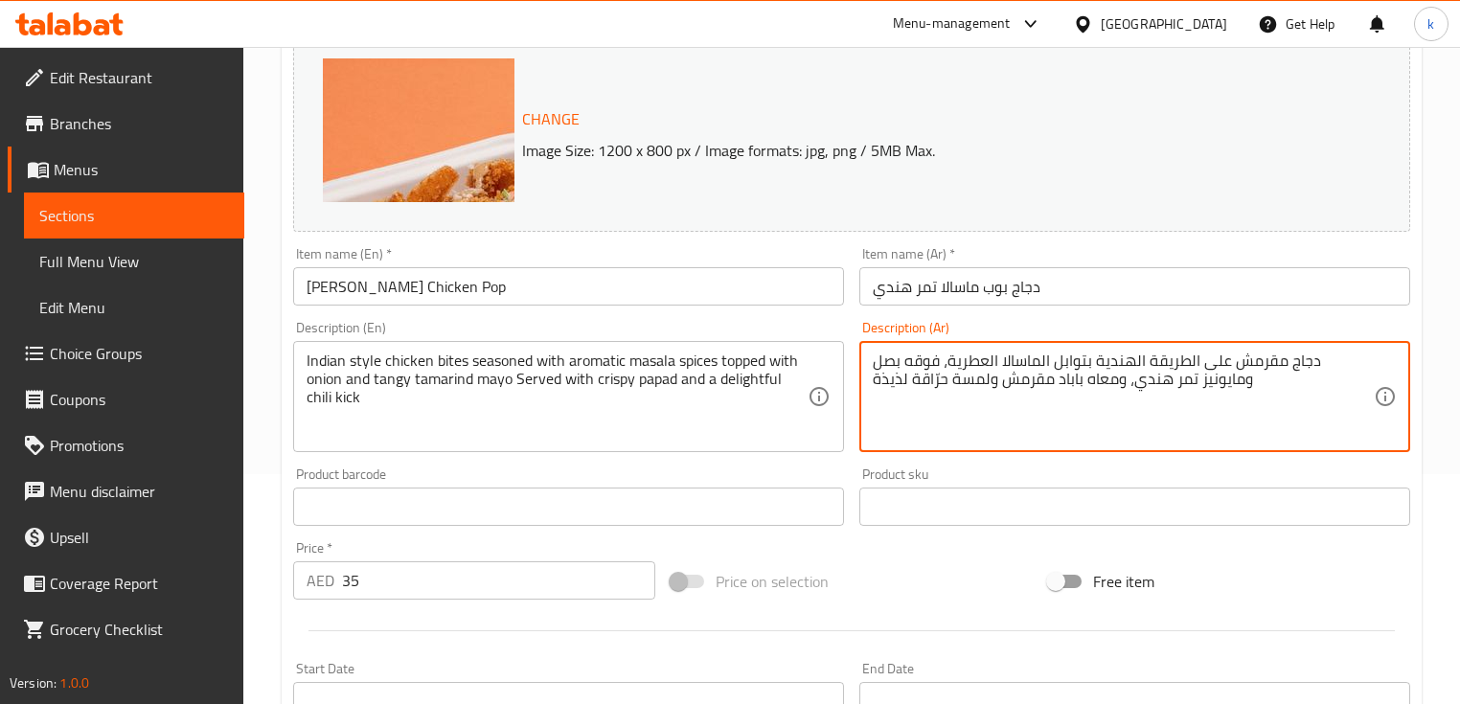
click at [1107, 360] on textarea "دجاج مقرمش على الطريقة الهندية بتوابل الماسالا العطرية، فوقه بصل ومايونيز تمر ه…" at bounding box center [1123, 397] width 501 height 91
drag, startPoint x: 1107, startPoint y: 360, endPoint x: 1111, endPoint y: 394, distance: 33.7
click at [1111, 394] on textarea "دجاج مقرمش على الطريقة الهندية بتوابل الماسالا العطرية، فوقه بصل ومايونيز تمر ه…" at bounding box center [1123, 397] width 501 height 91
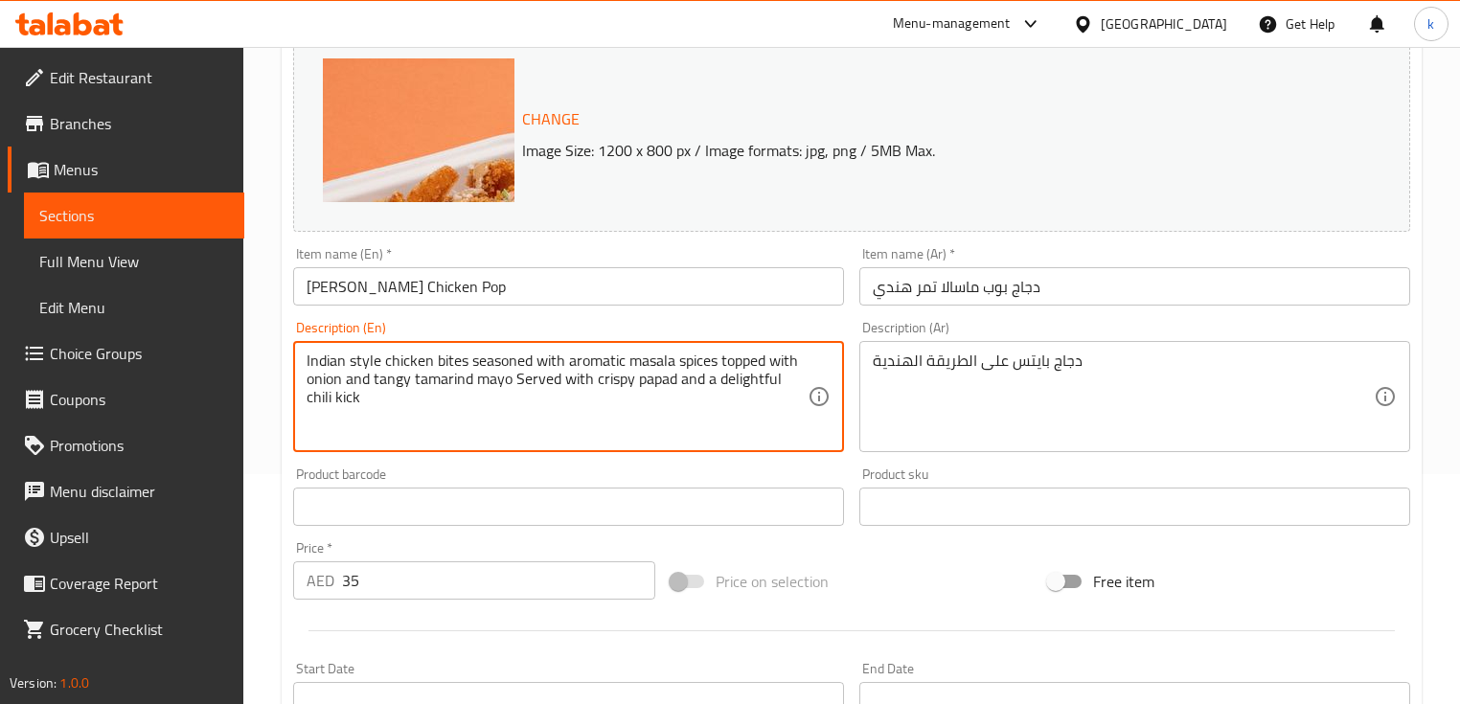
drag, startPoint x: 470, startPoint y: 362, endPoint x: 563, endPoint y: 360, distance: 92.9
drag, startPoint x: 559, startPoint y: 360, endPoint x: 722, endPoint y: 359, distance: 162.9
click at [651, 361] on textarea "Indian style chicken bites seasoned with aromatic masala spices topped with oni…" at bounding box center [557, 397] width 501 height 91
drag, startPoint x: 561, startPoint y: 361, endPoint x: 720, endPoint y: 361, distance: 159.0
click at [720, 361] on textarea "Indian style chicken bites seasoned with aromatic masala spices topped with oni…" at bounding box center [557, 397] width 501 height 91
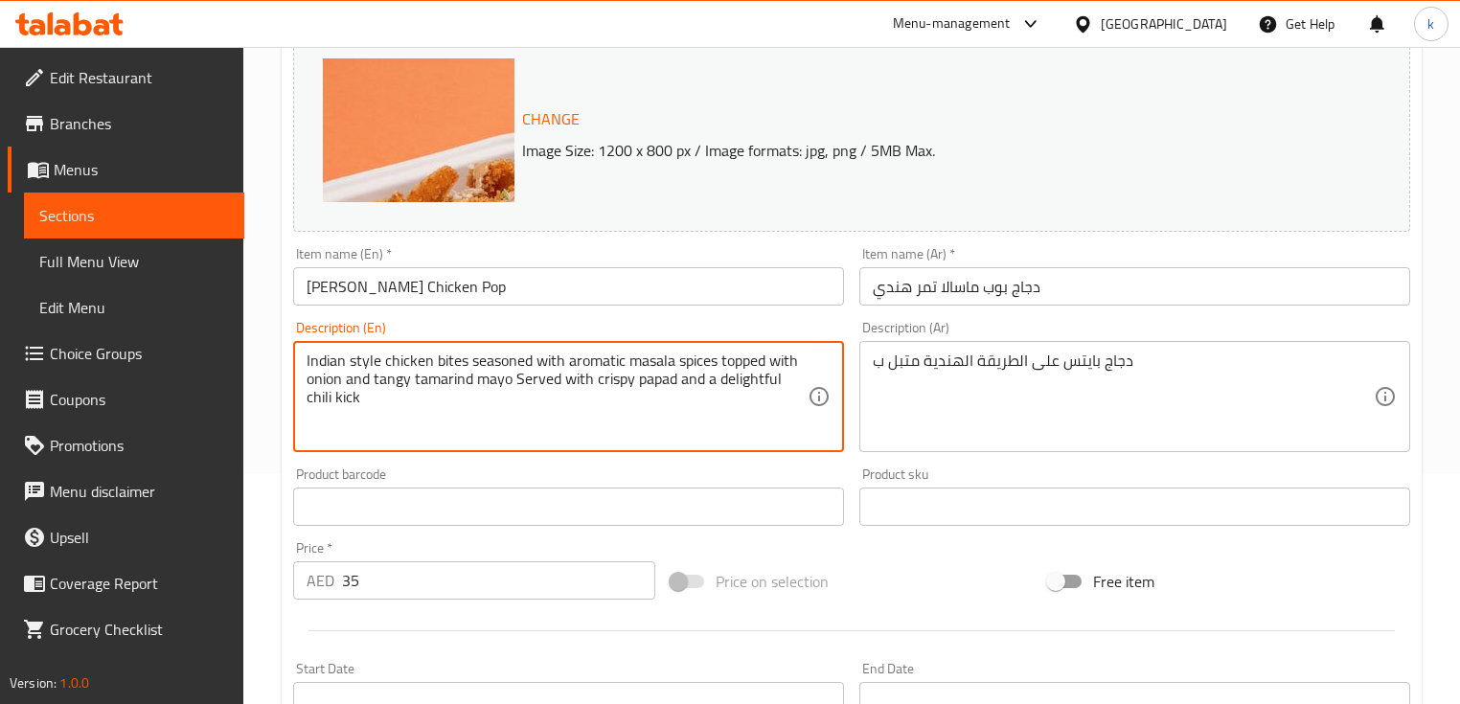
drag, startPoint x: 719, startPoint y: 360, endPoint x: 470, endPoint y: 360, distance: 248.1
click at [870, 369] on div "دجاج بايتس على الطريقة الهندية متبل ب Description (Ar)" at bounding box center [1134, 396] width 551 height 111
drag, startPoint x: 493, startPoint y: 361, endPoint x: 674, endPoint y: 362, distance: 181.1
click at [674, 362] on textarea "Indian style chicken bites seasoned with aromatic masala spices topped with oni…" at bounding box center [557, 397] width 501 height 91
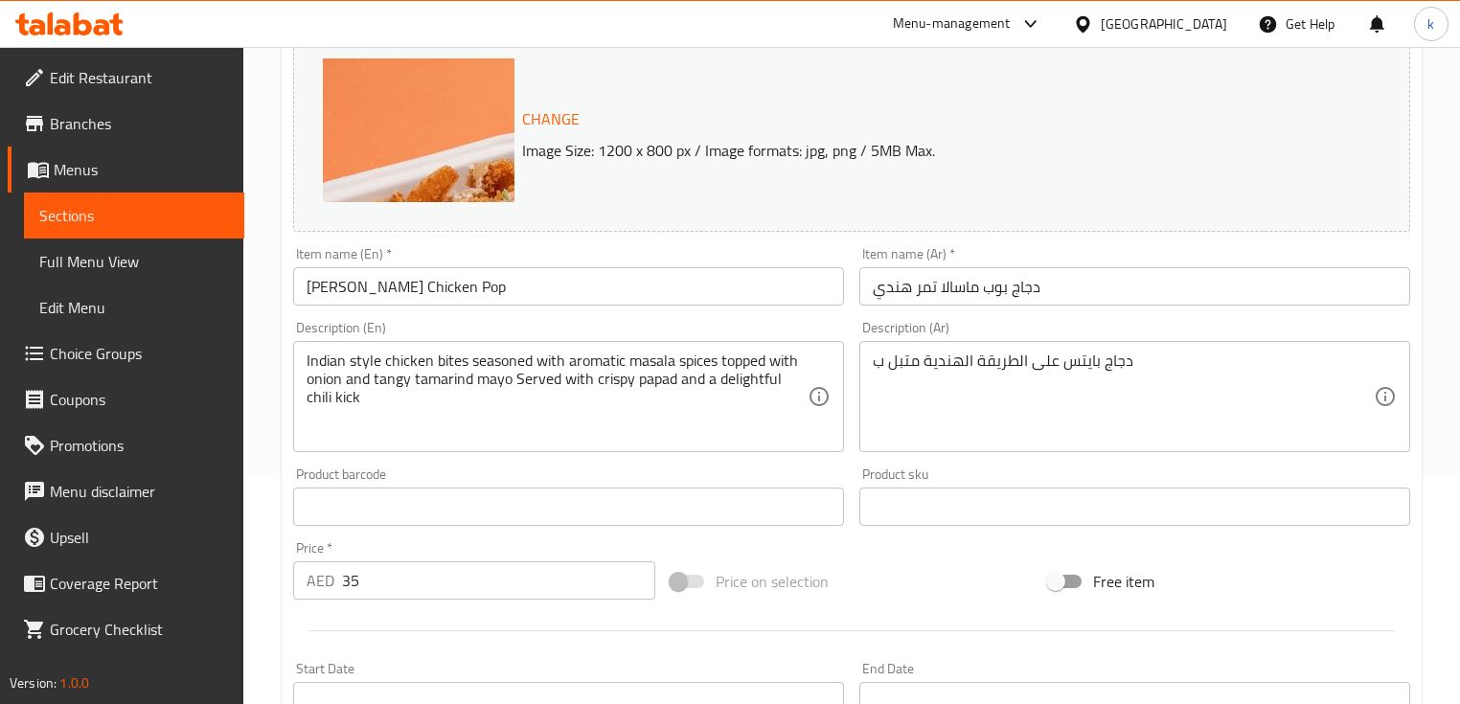
click at [870, 368] on div "دجاج بايتس على الطريقة الهندية متبل ب Description (Ar)" at bounding box center [1134, 396] width 551 height 111
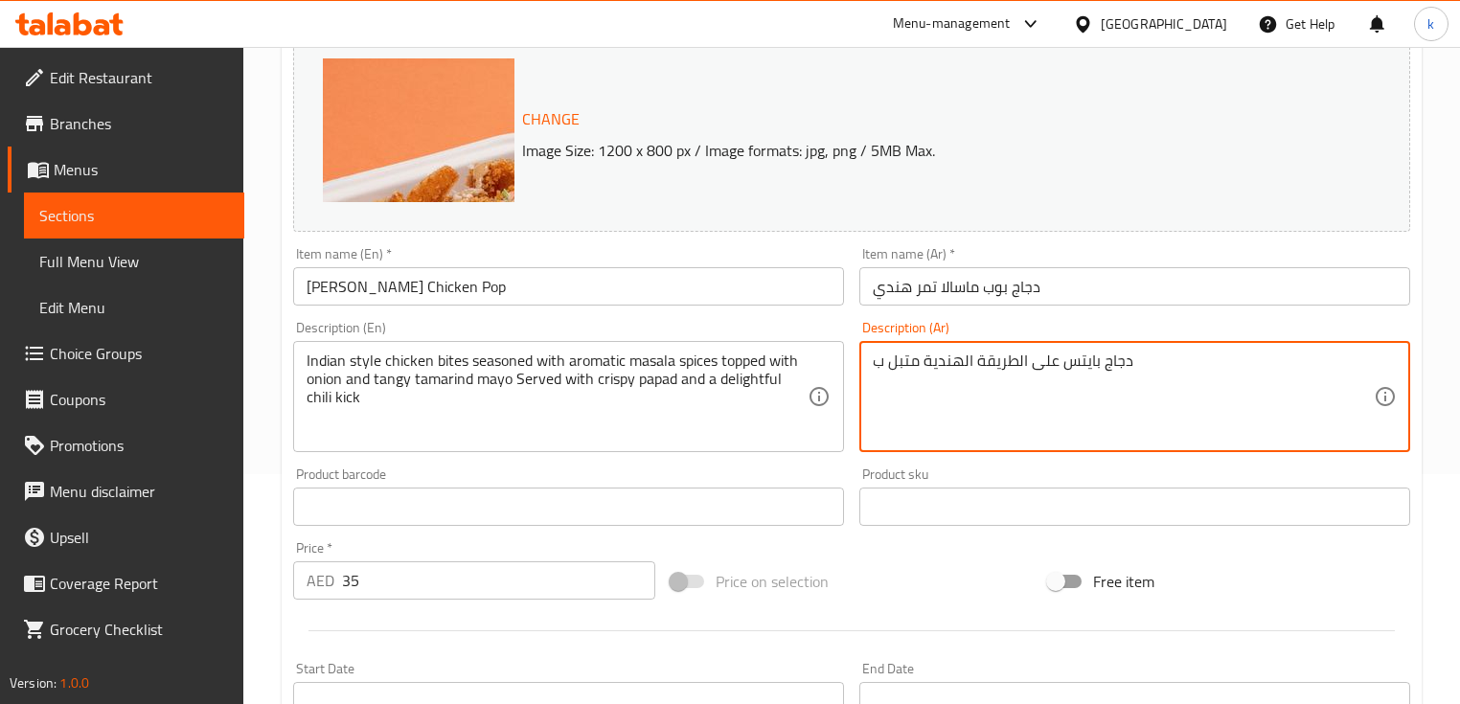
click at [1155, 360] on textarea "دجاج بايتس على الطريقة الهندية متبل ب" at bounding box center [1123, 397] width 501 height 91
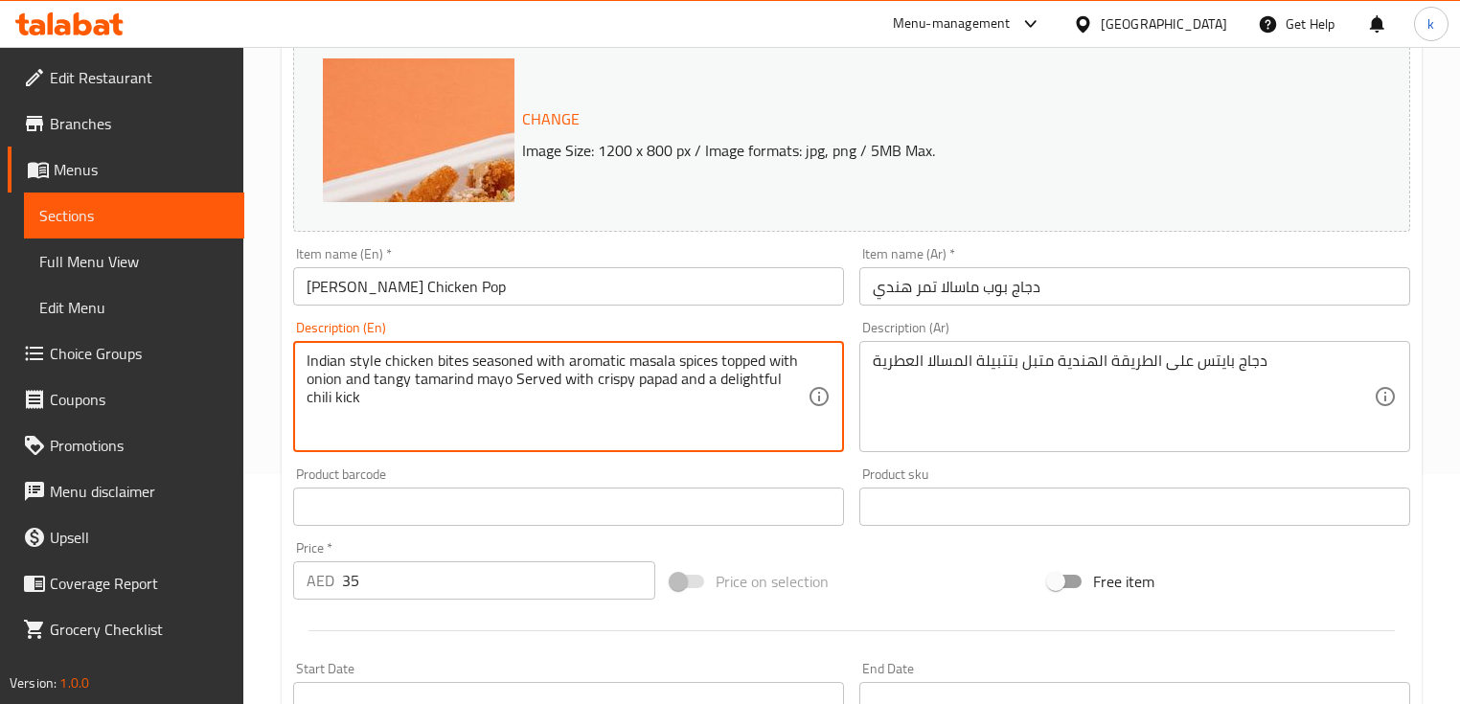
drag, startPoint x: 721, startPoint y: 356, endPoint x: 748, endPoint y: 407, distance: 57.4
drag, startPoint x: 414, startPoint y: 377, endPoint x: 512, endPoint y: 383, distance: 97.9
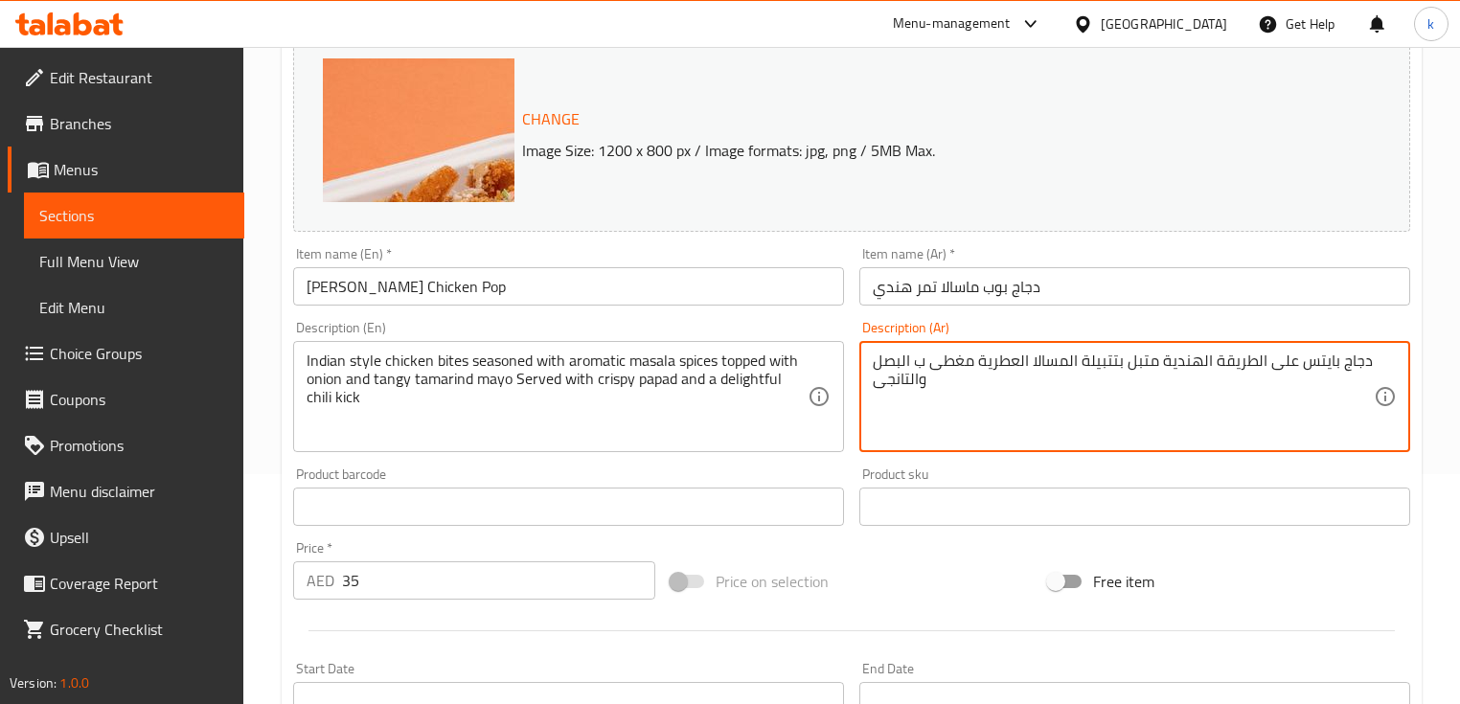
drag, startPoint x: 920, startPoint y: 379, endPoint x: 856, endPoint y: 381, distance: 63.3
click at [856, 381] on div "Description (Ar) دجاج بايتس على الطريقة الهندية متبل بتتبيلة المسالا العطرية مغ…" at bounding box center [1135, 386] width 566 height 147
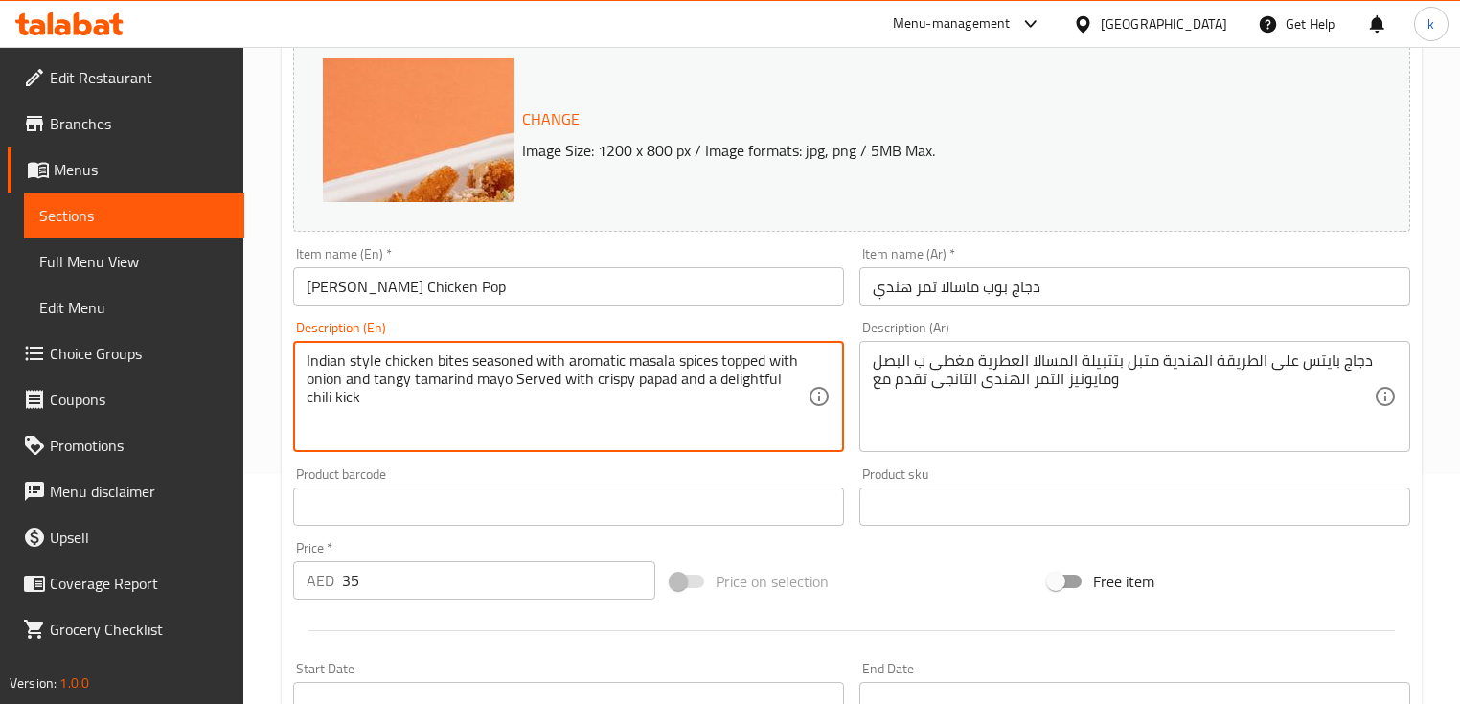
drag, startPoint x: 632, startPoint y: 376, endPoint x: 674, endPoint y: 379, distance: 42.2
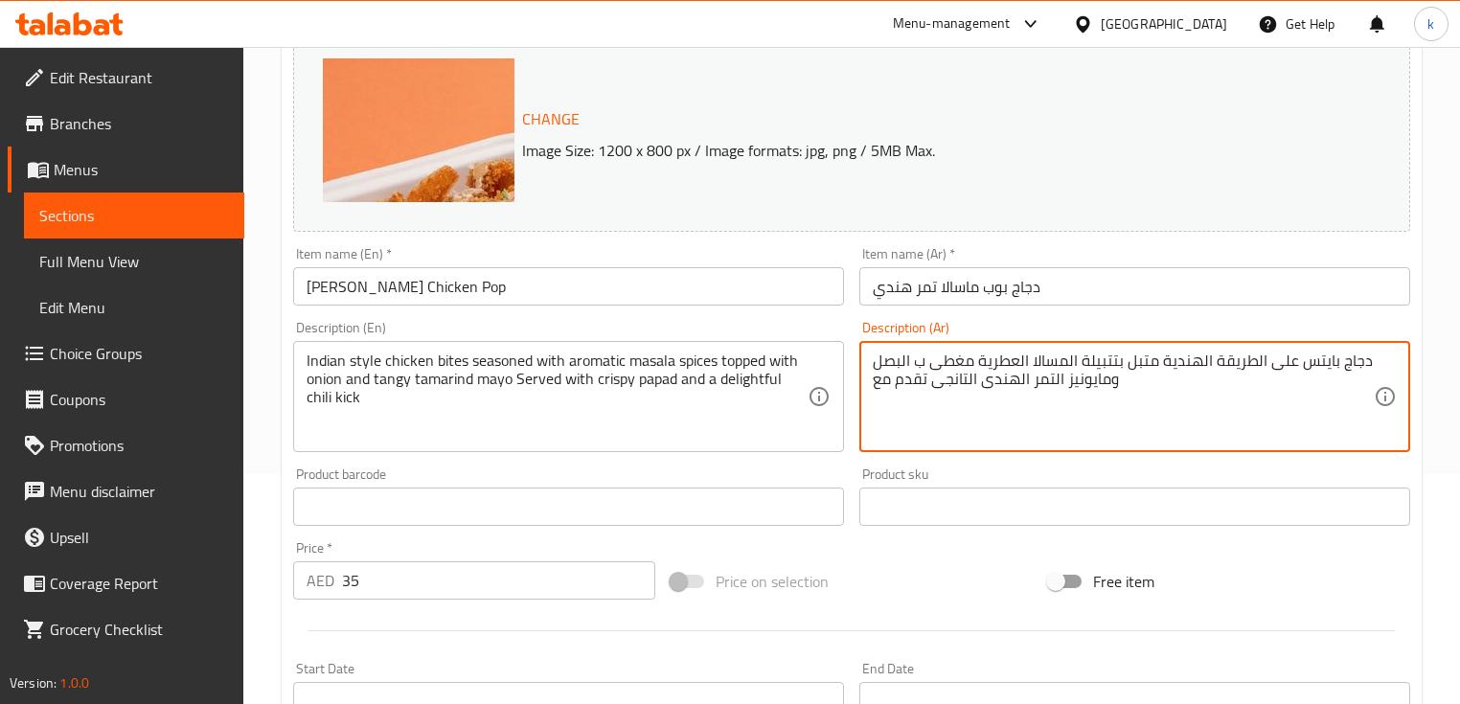
click at [1148, 379] on textarea "دجاج بايتس على الطريقة الهندية متبل بتتبيلة المسالا العطرية مغطى ب البصل ومايون…" at bounding box center [1123, 397] width 501 height 91
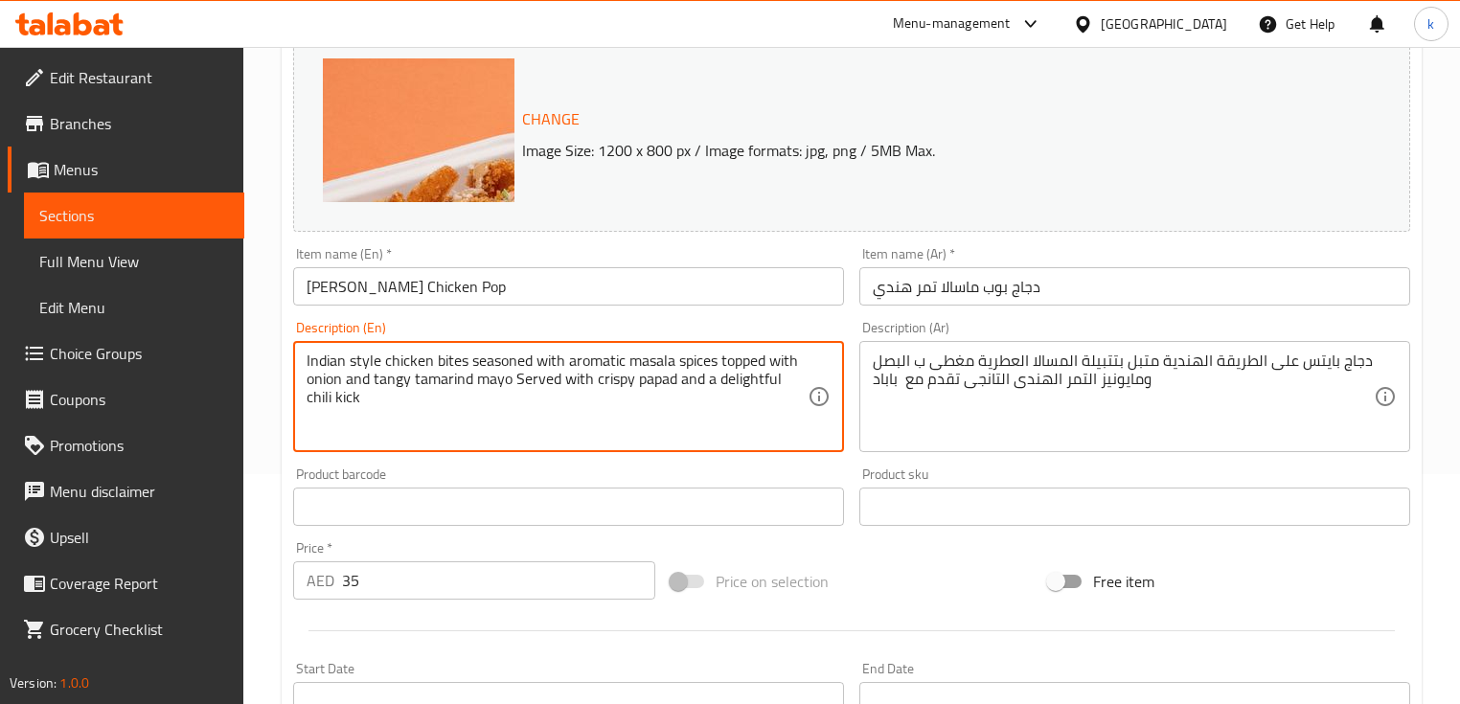
click at [736, 378] on textarea "Indian style chicken bites seasoned with aromatic masala spices topped with oni…" at bounding box center [557, 397] width 501 height 91
click at [744, 412] on textarea "Indian style chicken bites seasoned with aromatic masala spices topped with oni…" at bounding box center [557, 397] width 501 height 91
drag, startPoint x: 781, startPoint y: 379, endPoint x: 788, endPoint y: 394, distance: 16.3
click at [788, 394] on textarea "Indian style chicken bites seasoned with aromatic masala spices topped with oni…" at bounding box center [557, 397] width 501 height 91
click at [320, 400] on textarea "Indian style chicken bites seasoned with aromatic masala spices topped with oni…" at bounding box center [557, 397] width 501 height 91
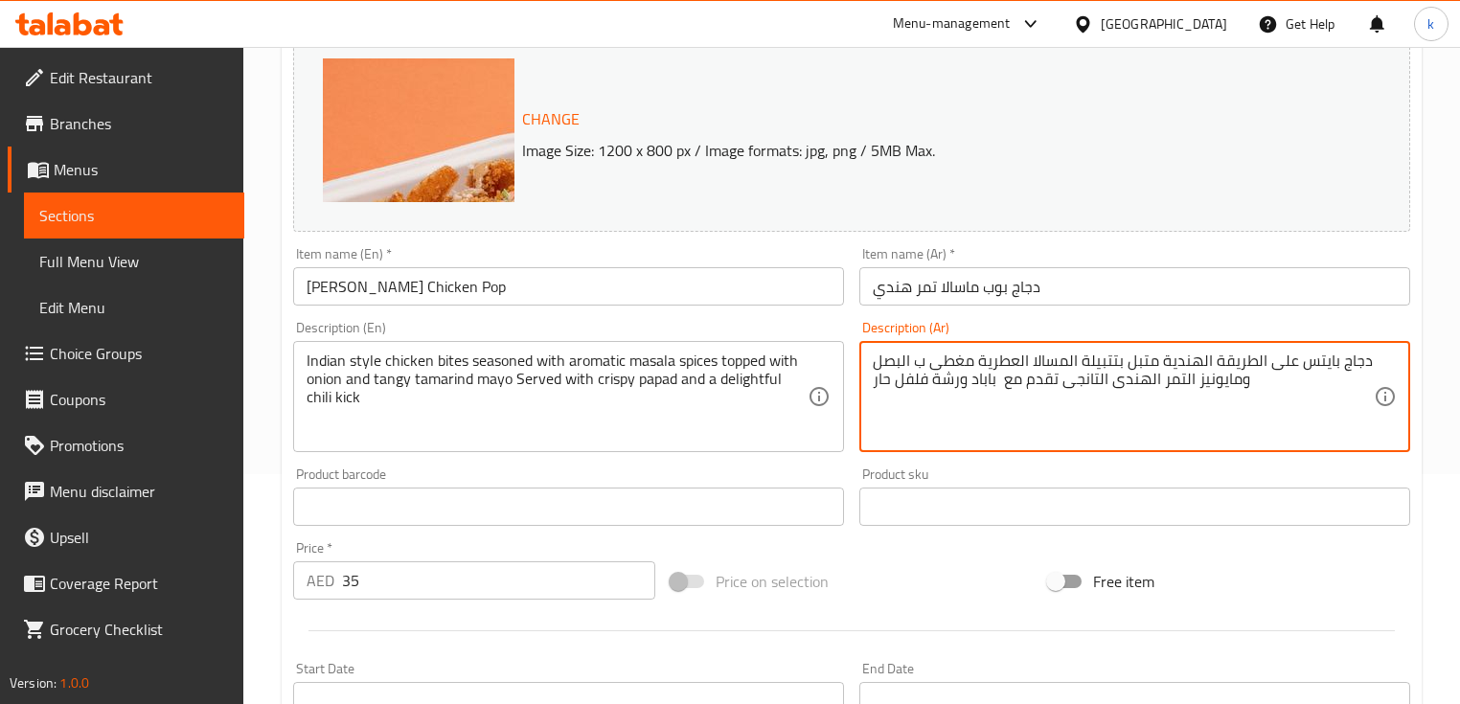
drag, startPoint x: 935, startPoint y: 379, endPoint x: 958, endPoint y: 381, distance: 23.1
click at [926, 382] on textarea "دجاج بايتس على الطريقة الهندية متبل بتتبيلة المسالا العطرية مغطى ب البصل ومايون…" at bounding box center [1123, 397] width 501 height 91
click at [893, 378] on textarea "دجاج بايتس على الطريقة الهندية متبل بتتبيلة المسالا العطرية مغطى ب البصل ومايون…" at bounding box center [1123, 397] width 501 height 91
type textarea "دجاج بايتس على الطريقة الهندية متبل بتتبيلة المسالا العطرية مغطى ب البصل ومايون…"
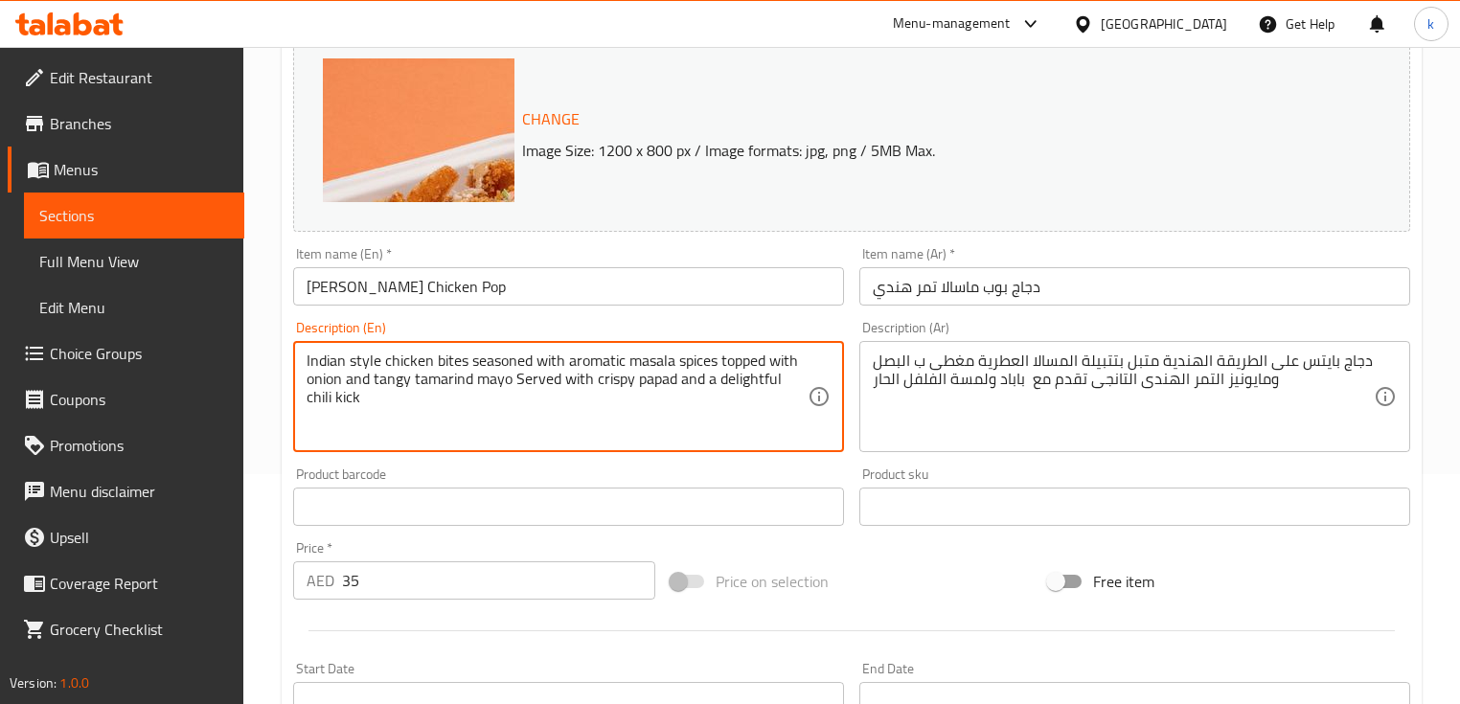
click at [313, 401] on textarea "Indian style chicken bites seasoned with aromatic masala spices topped with oni…" at bounding box center [557, 397] width 501 height 91
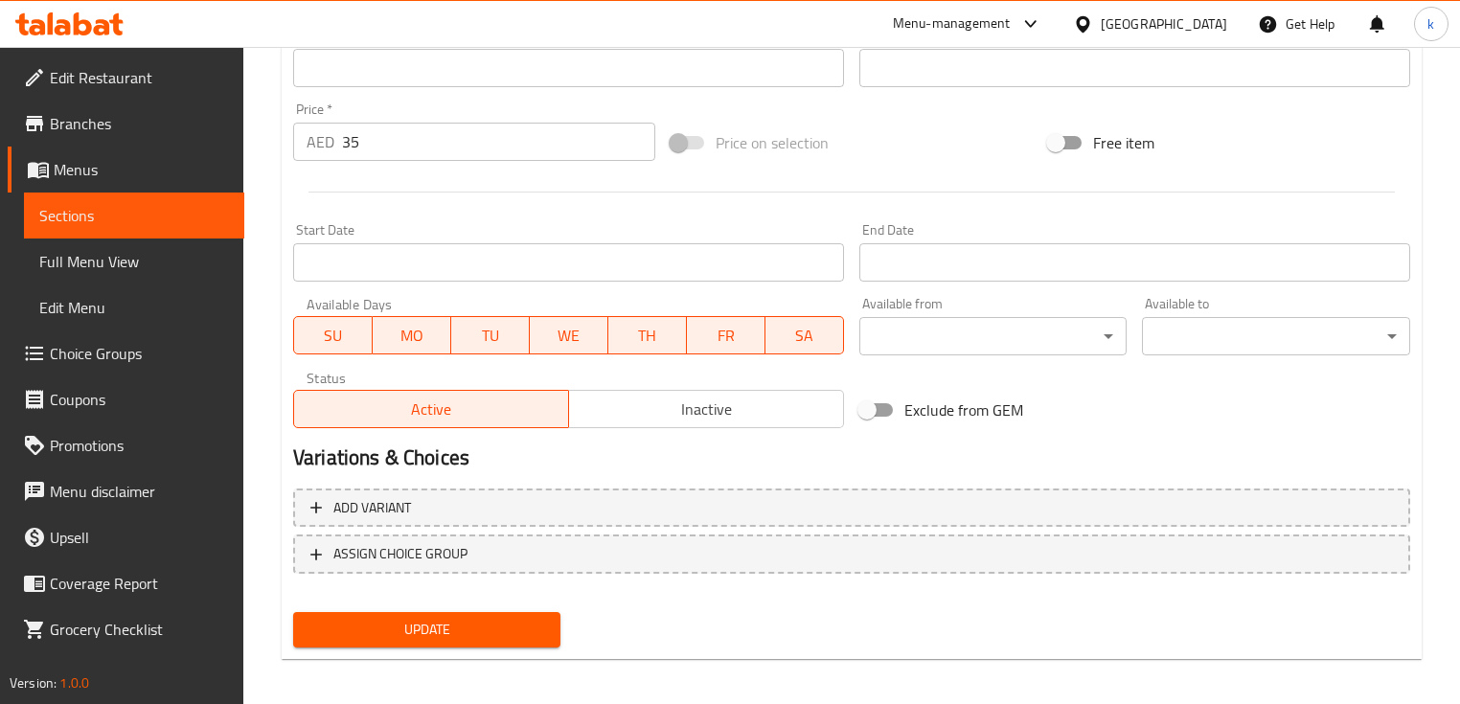
scroll to position [675, 0]
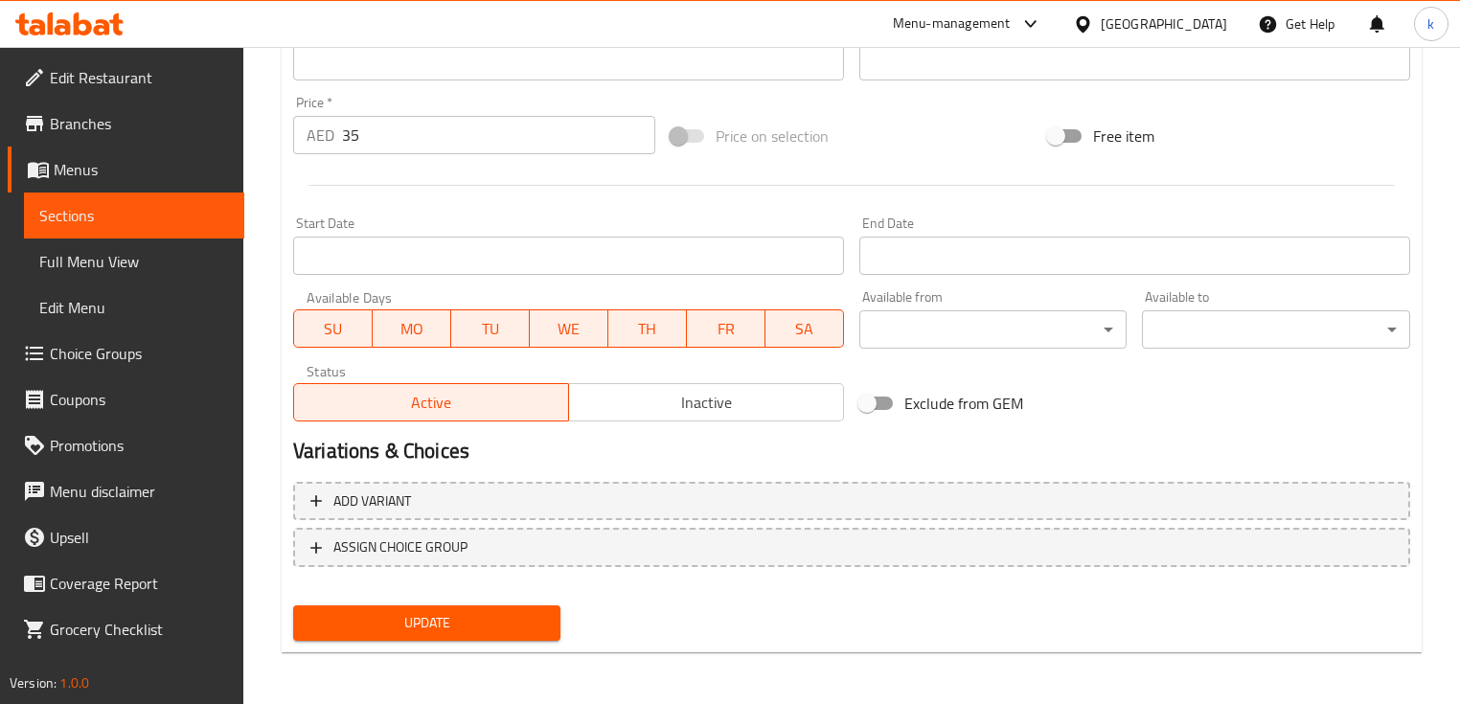
click at [506, 611] on span "Update" at bounding box center [426, 623] width 237 height 24
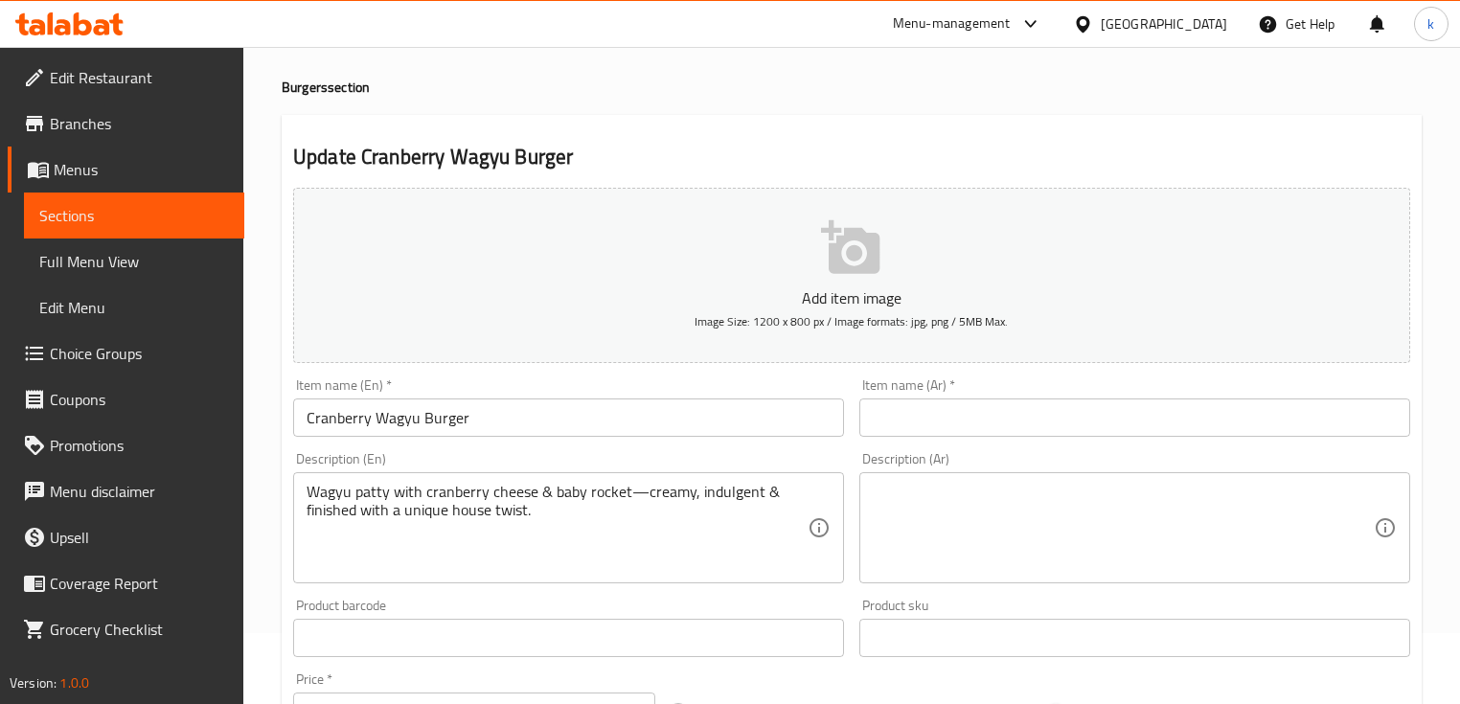
scroll to position [153, 0]
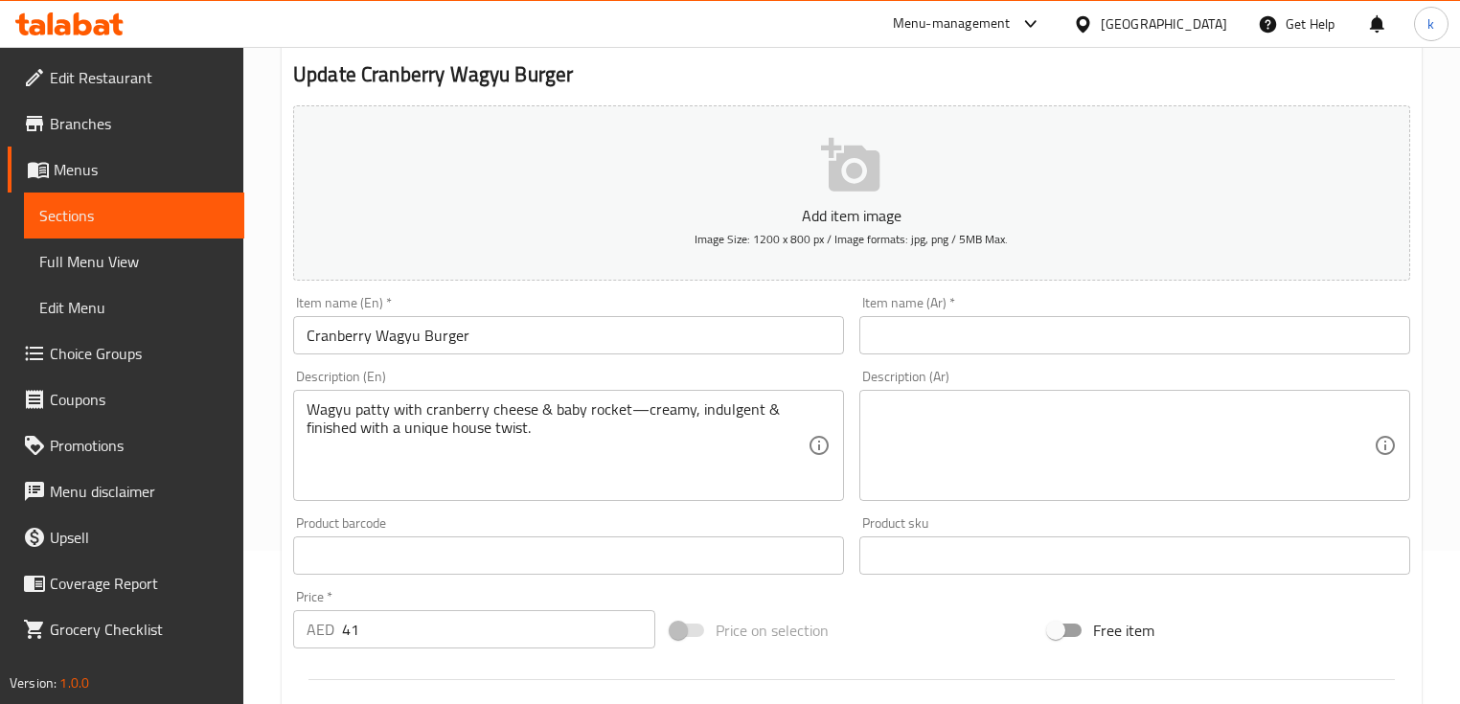
click at [510, 344] on input "Cranberry Wagyu Burger" at bounding box center [568, 335] width 551 height 38
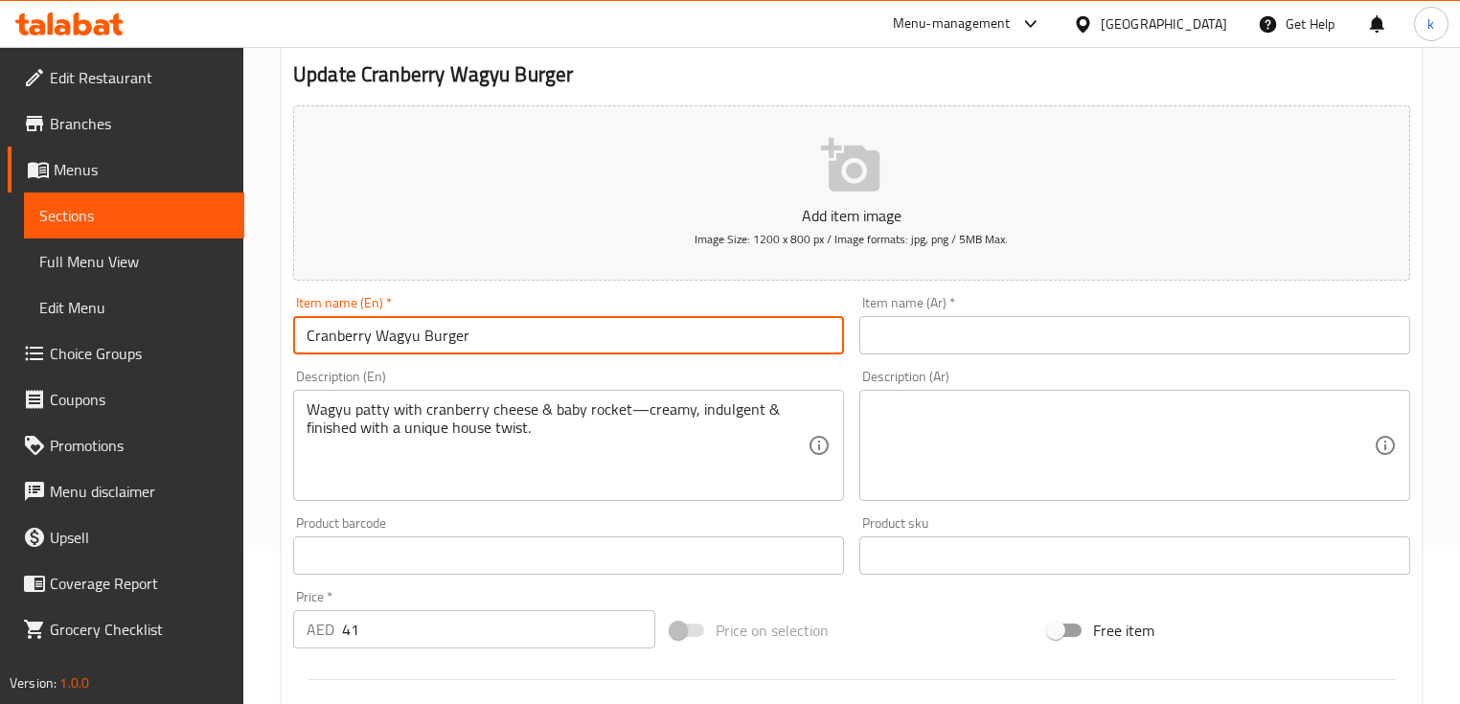
click at [510, 344] on input "Cranberry Wagyu Burger" at bounding box center [568, 335] width 551 height 38
click at [433, 344] on input "Cranberry Wagyu Burger" at bounding box center [568, 335] width 551 height 38
click at [342, 336] on input "Cranberry Wagyu Burger" at bounding box center [568, 335] width 551 height 38
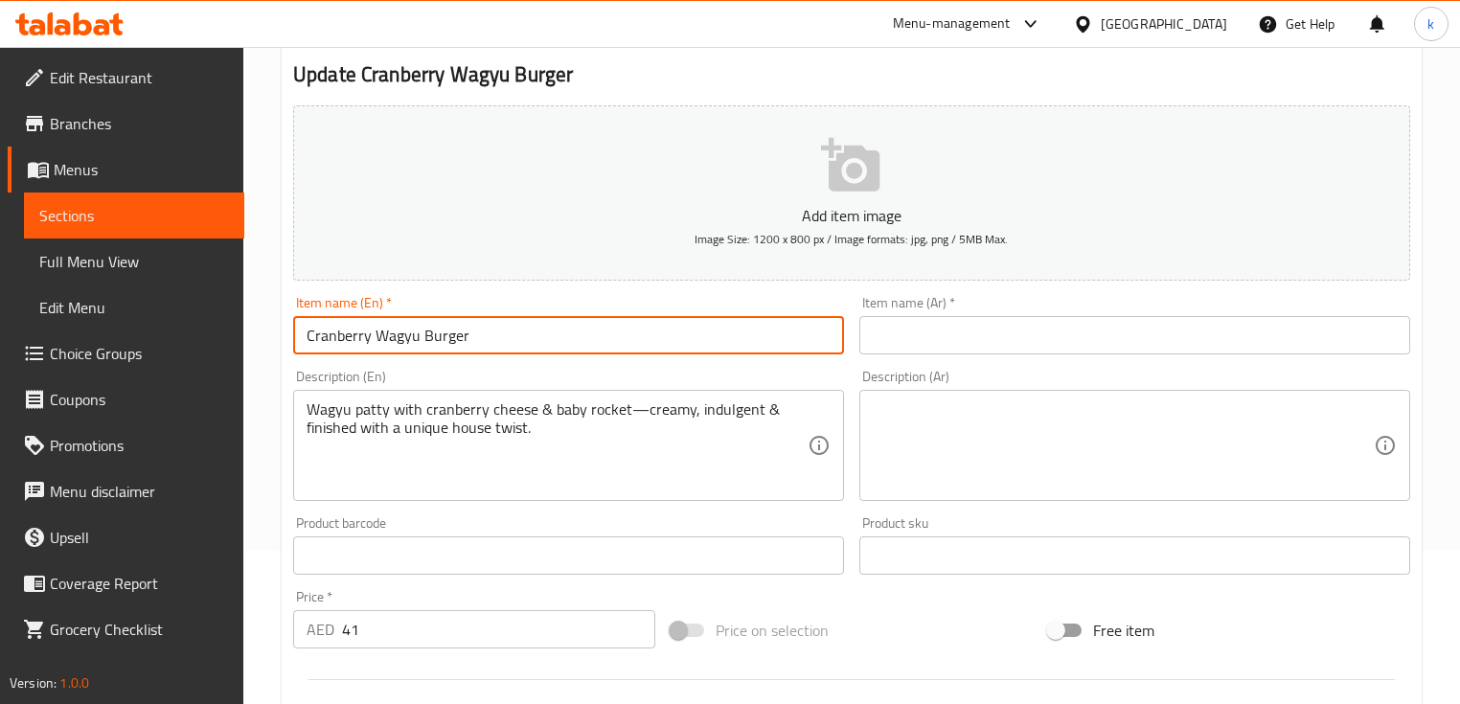
click at [390, 339] on input "Cranberry Wagyu Burger" at bounding box center [568, 335] width 551 height 38
click at [463, 337] on input "Cranberry Wagyu Burger" at bounding box center [568, 335] width 551 height 38
click at [471, 339] on input "Cranberry Wagyu Burger" at bounding box center [568, 335] width 551 height 38
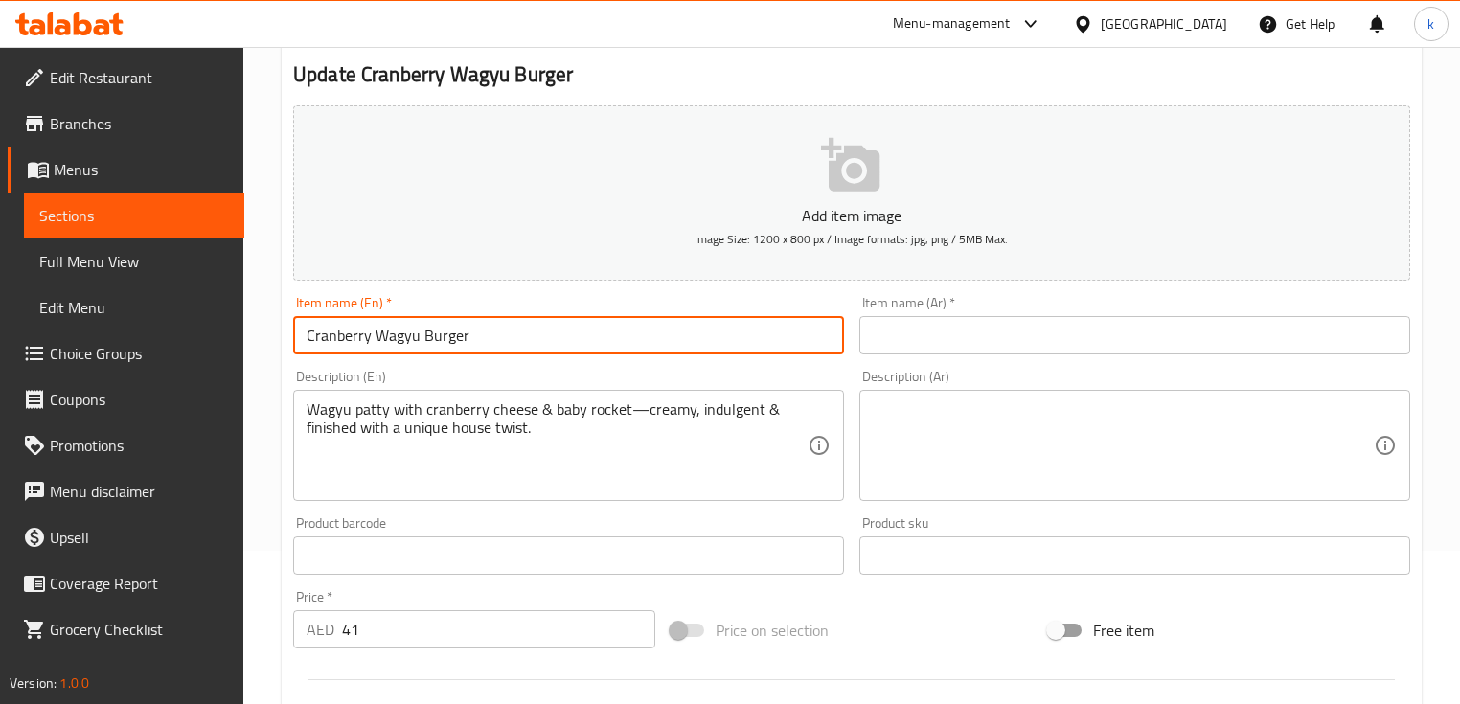
click at [471, 339] on input "Cranberry Wagyu Burger" at bounding box center [568, 335] width 551 height 38
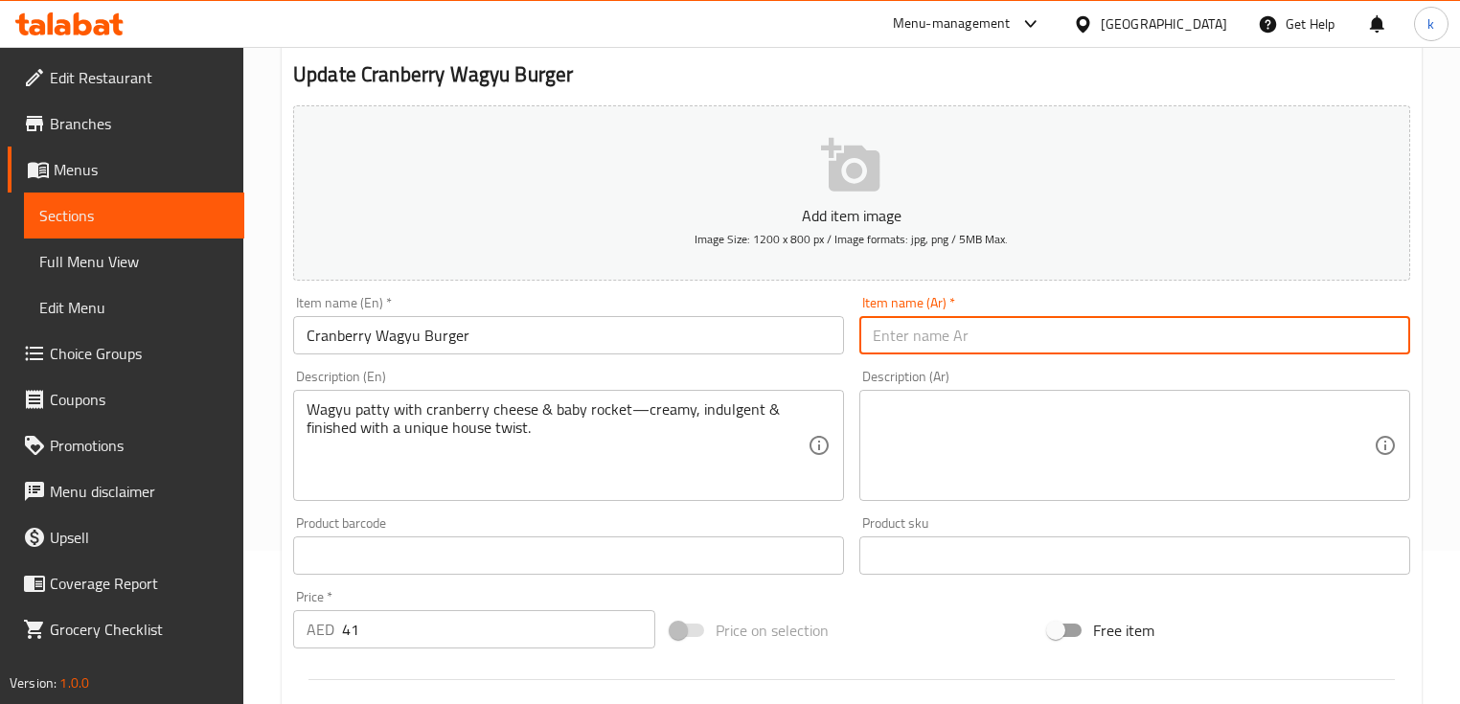
click at [969, 338] on input "text" at bounding box center [1134, 335] width 551 height 38
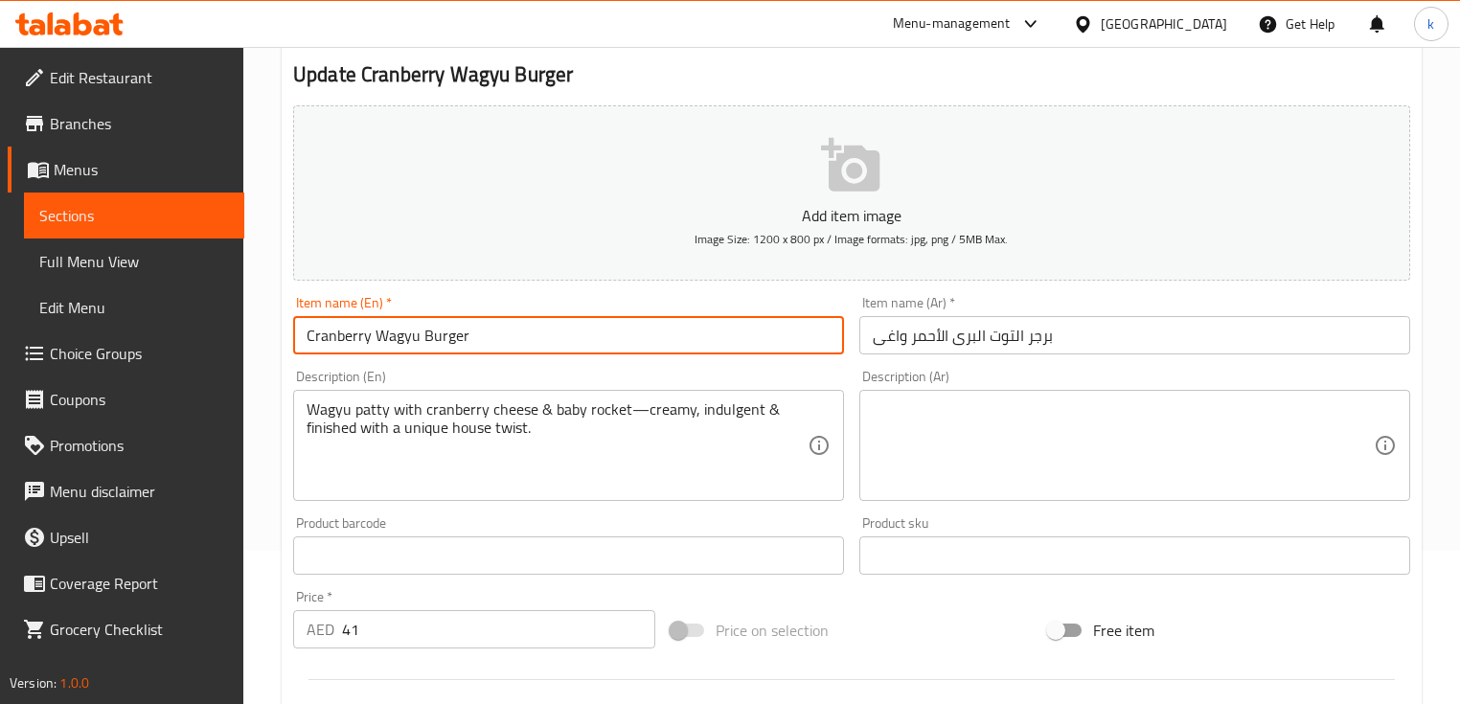
click at [402, 348] on input "Cranberry Wagyu Burger" at bounding box center [568, 335] width 551 height 38
click at [890, 339] on input "برجر التوت البرى الأحمر واغى" at bounding box center [1134, 335] width 551 height 38
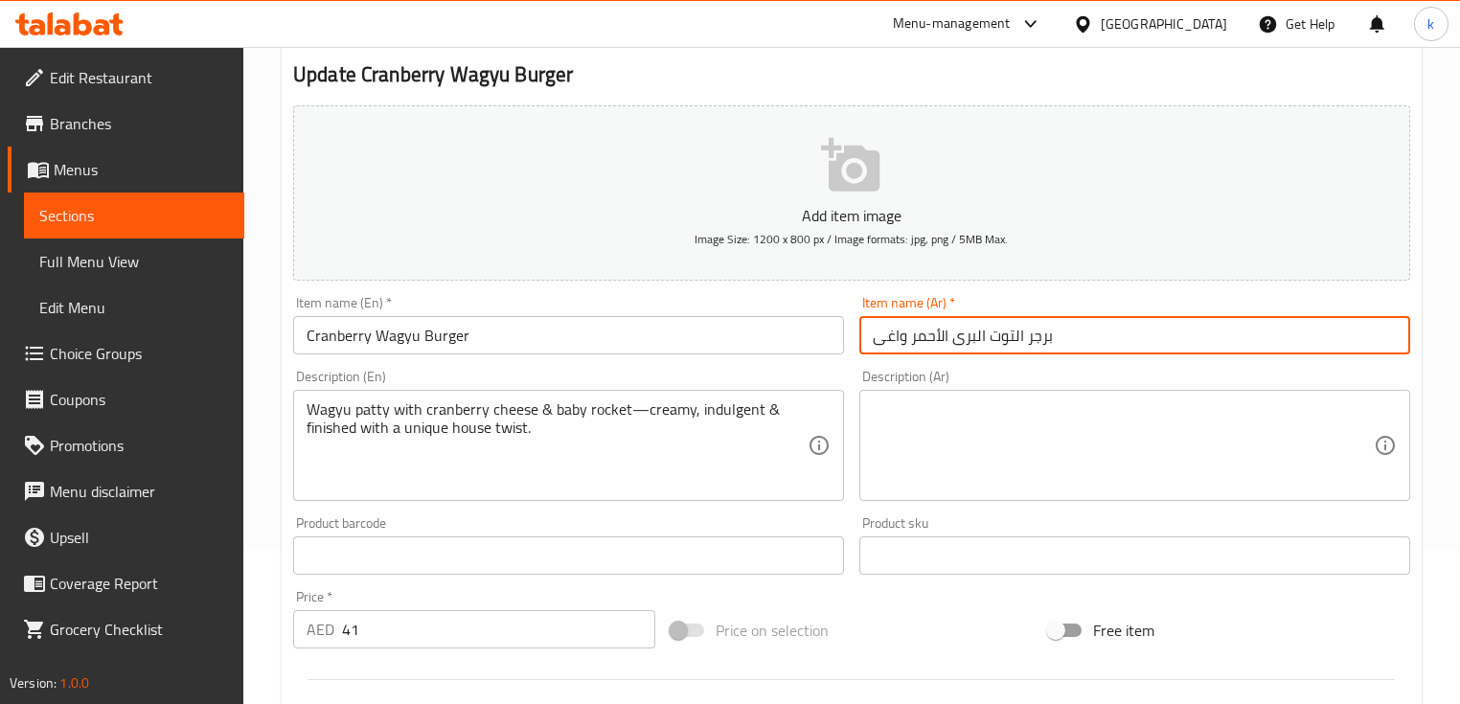
drag, startPoint x: 883, startPoint y: 345, endPoint x: 871, endPoint y: 345, distance: 12.5
click at [871, 345] on input "برجر التوت البرى الأحمر واغى" at bounding box center [1134, 335] width 551 height 38
type input "برجر التوت البرى الأحمر واغيو"
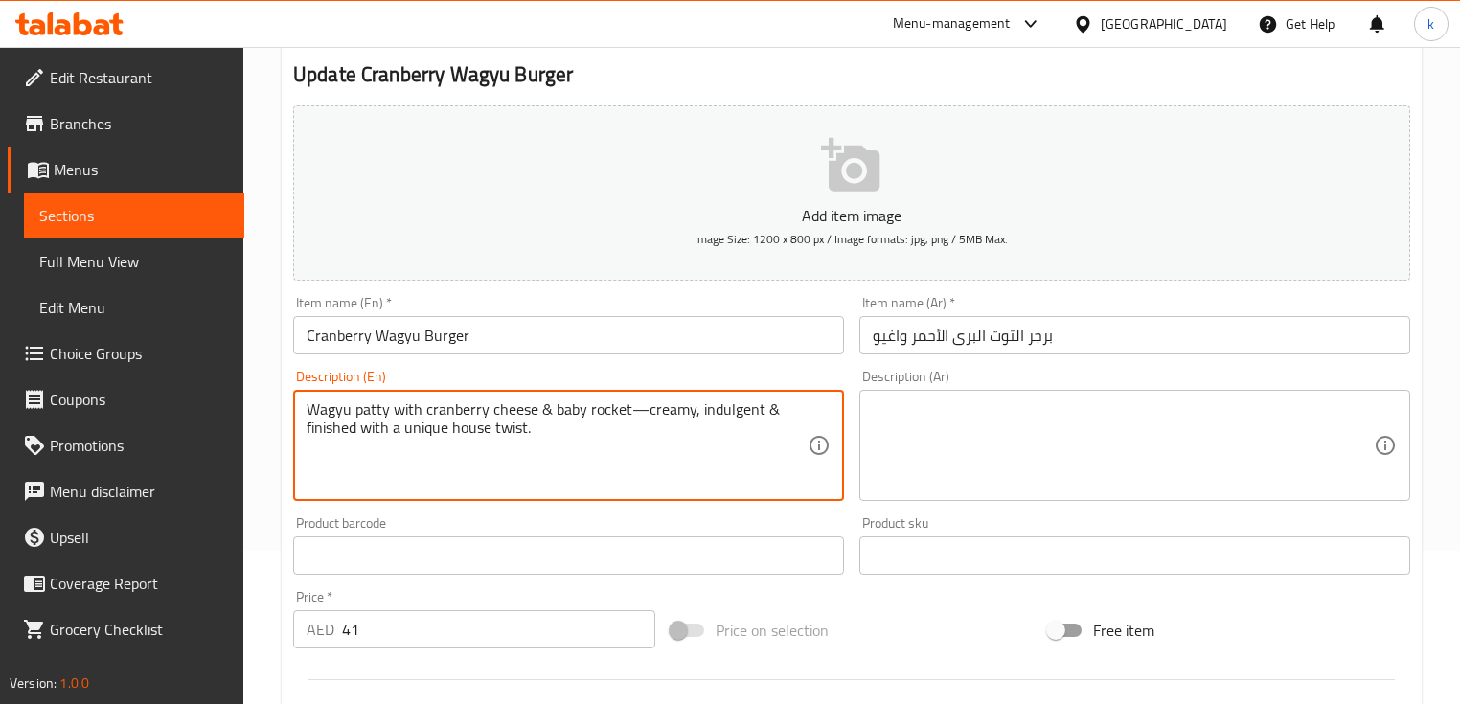
click at [621, 448] on textarea "Wagyu patty with cranberry cheese & baby rocket—creamy, indulgent & finished wi…" at bounding box center [557, 445] width 501 height 91
click at [636, 470] on textarea "Wagyu patty with cranberry cheese & baby rocket—creamy, indulgent & finished wi…" at bounding box center [557, 445] width 501 height 91
click at [376, 412] on textarea "Wagyu patty with cranberry cheese & baby rocket—creamy, indulgent & finished wi…" at bounding box center [557, 445] width 501 height 91
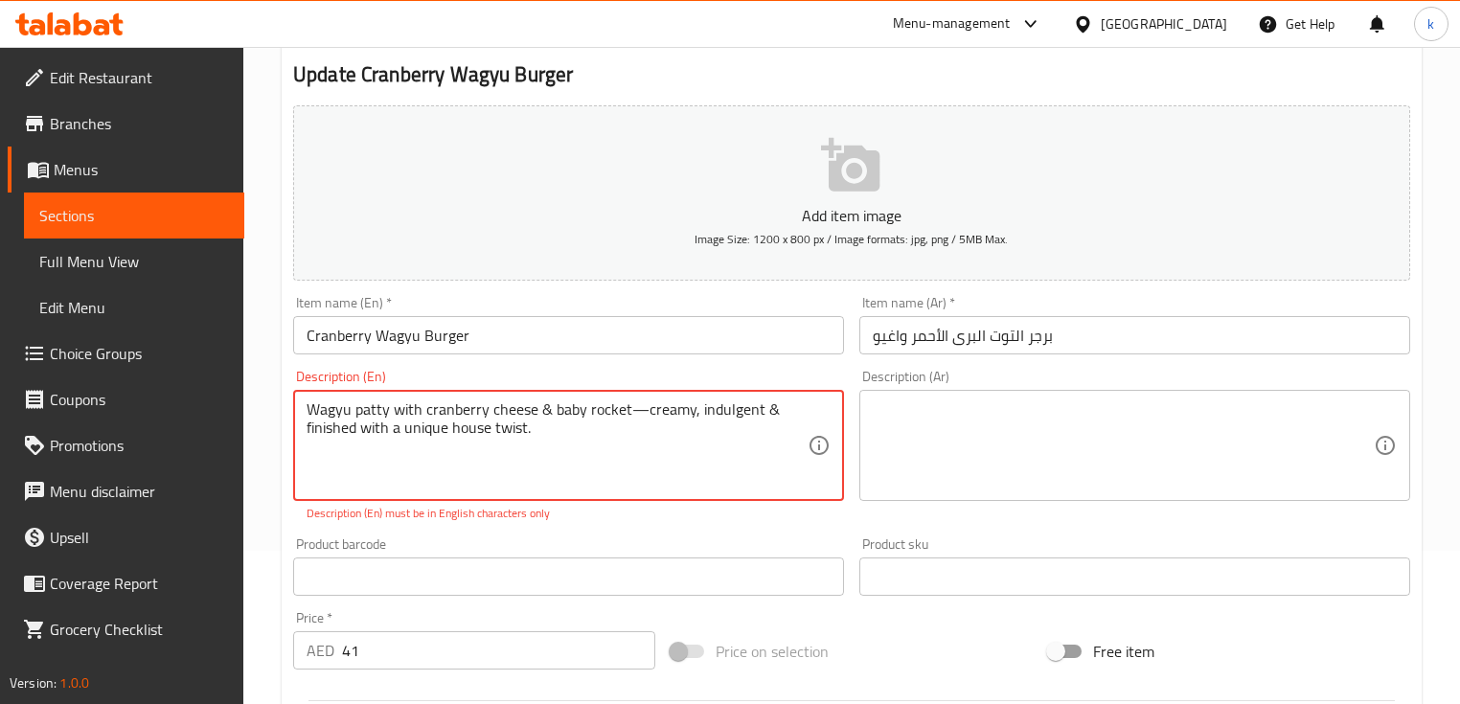
click at [1163, 415] on textarea at bounding box center [1123, 445] width 501 height 91
drag, startPoint x: 419, startPoint y: 405, endPoint x: 530, endPoint y: 406, distance: 111.1
drag, startPoint x: 551, startPoint y: 417, endPoint x: 624, endPoint y: 415, distance: 72.8
click at [595, 422] on textarea "Wagyu patty with cranberry cheese & baby rocket—creamy, indulgent & finished wi…" at bounding box center [557, 445] width 501 height 91
drag, startPoint x: 549, startPoint y: 414, endPoint x: 632, endPoint y: 409, distance: 83.5
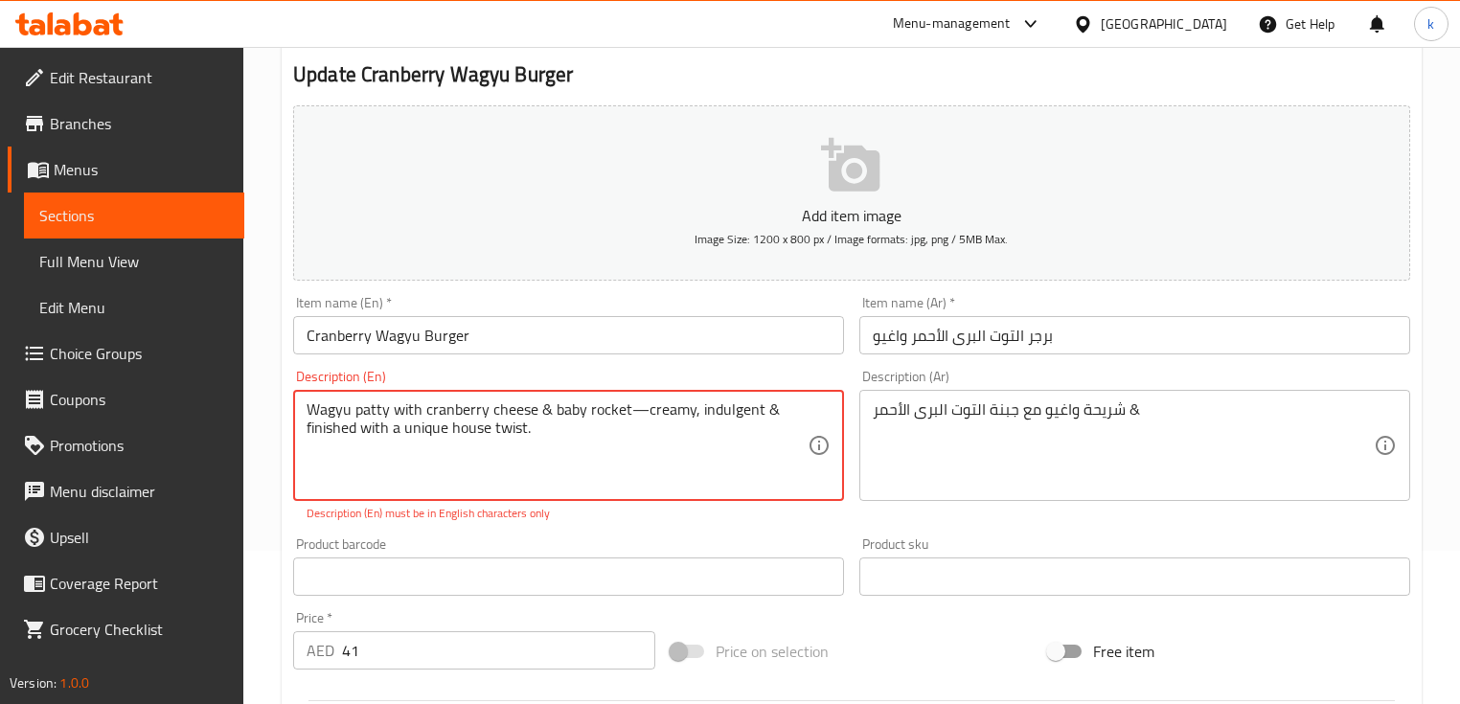
click at [632, 409] on textarea "Wagyu patty with cranberry cheese & baby rocket—creamy, indulgent & finished wi…" at bounding box center [557, 445] width 501 height 91
drag, startPoint x: 625, startPoint y: 407, endPoint x: 553, endPoint y: 404, distance: 71.9
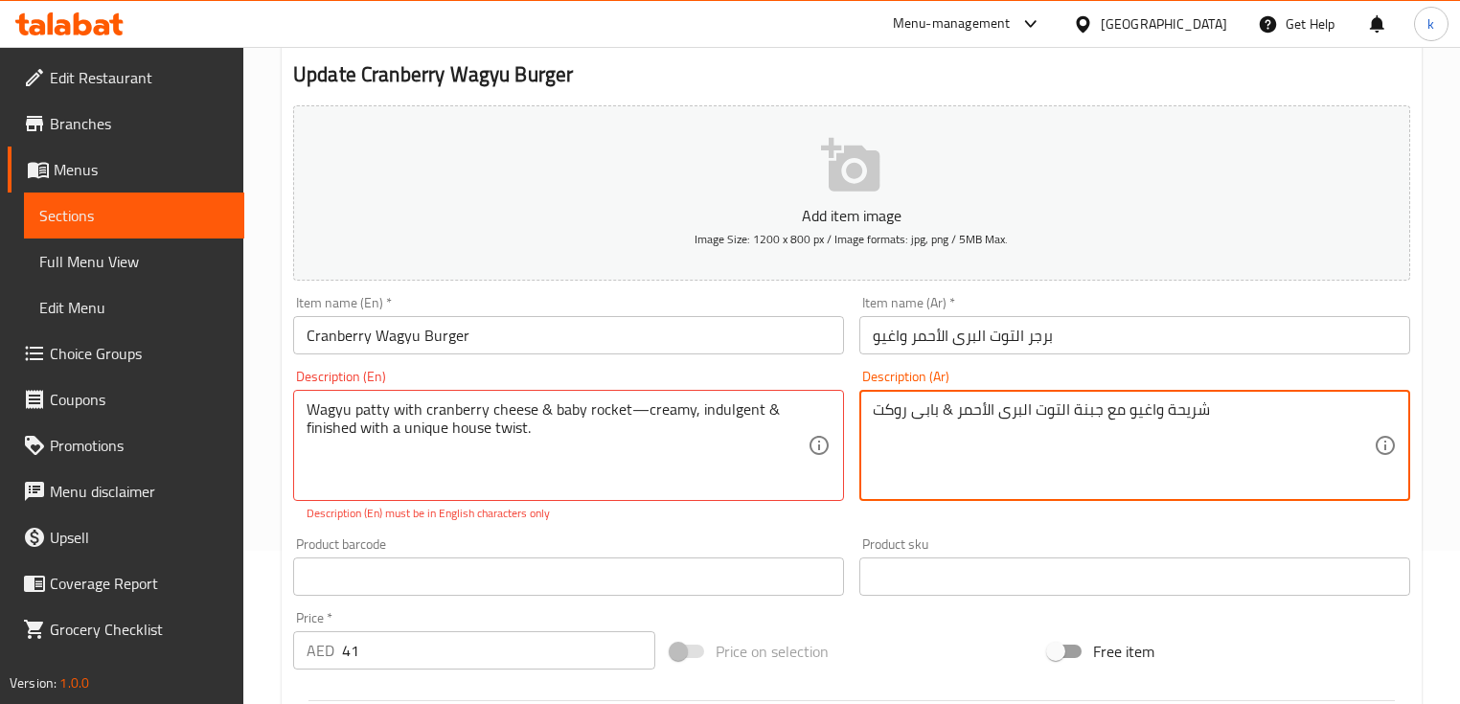
click at [1235, 401] on textarea "شريحة واغيو مع جبنة التوت البرى الأحمر & بابى روكت" at bounding box center [1123, 445] width 501 height 91
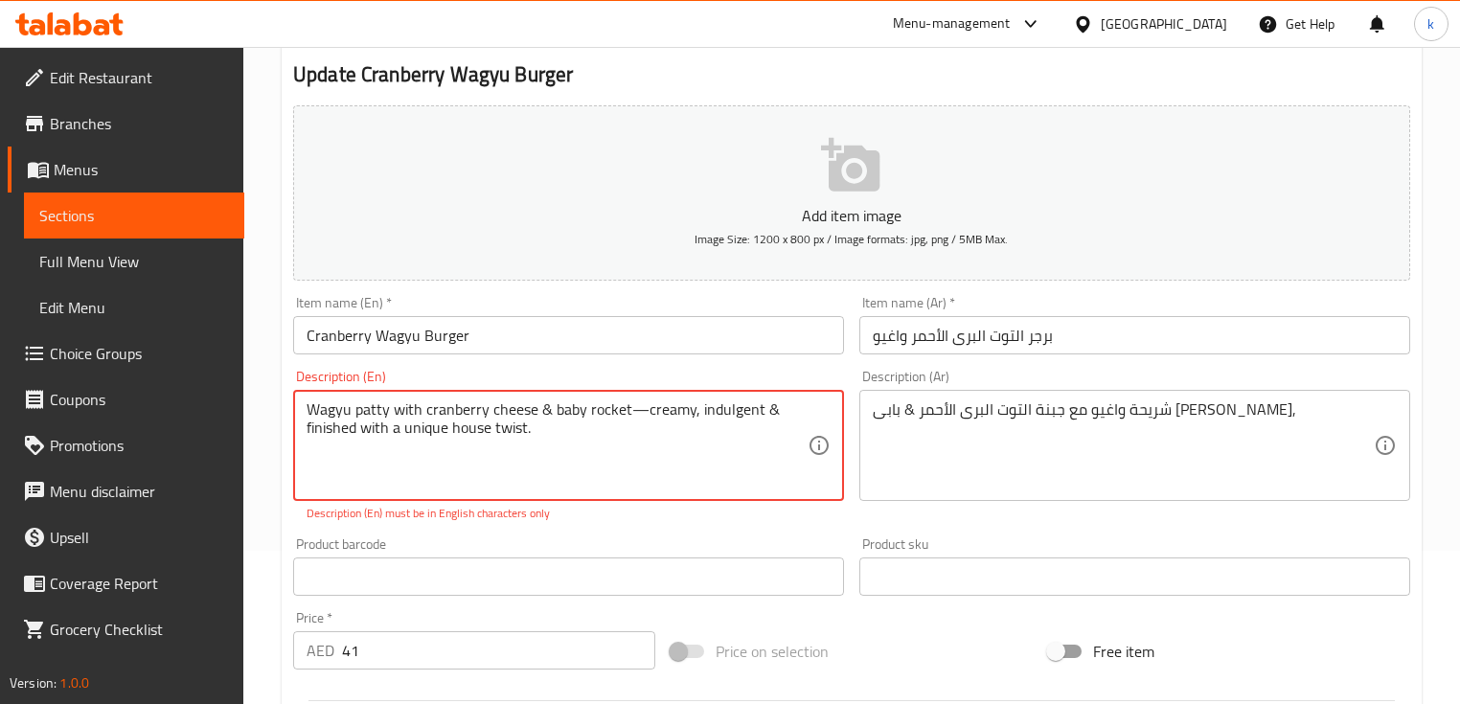
click at [737, 411] on textarea "Wagyu patty with cranberry cheese & baby rocket—creamy, indulgent & finished wi…" at bounding box center [557, 445] width 501 height 91
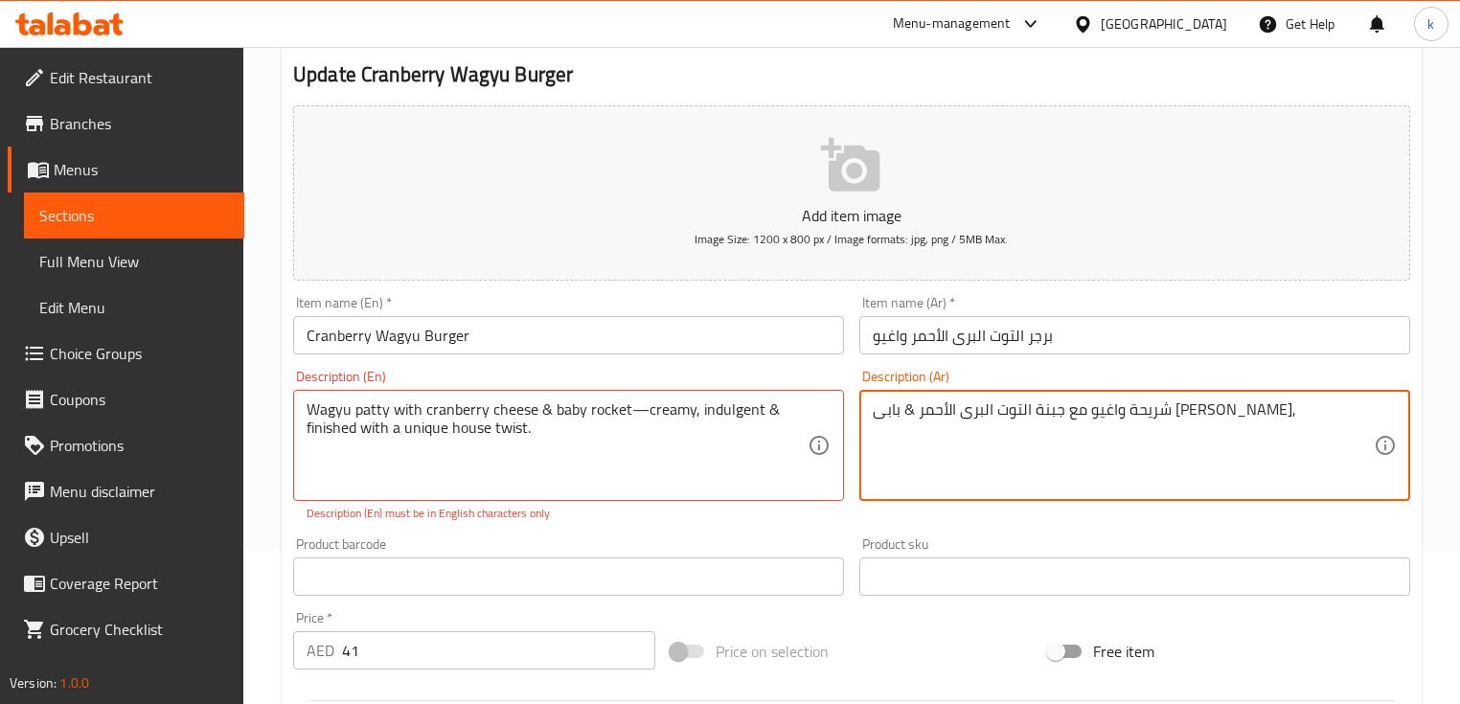
paste textarea "اندولجينت"
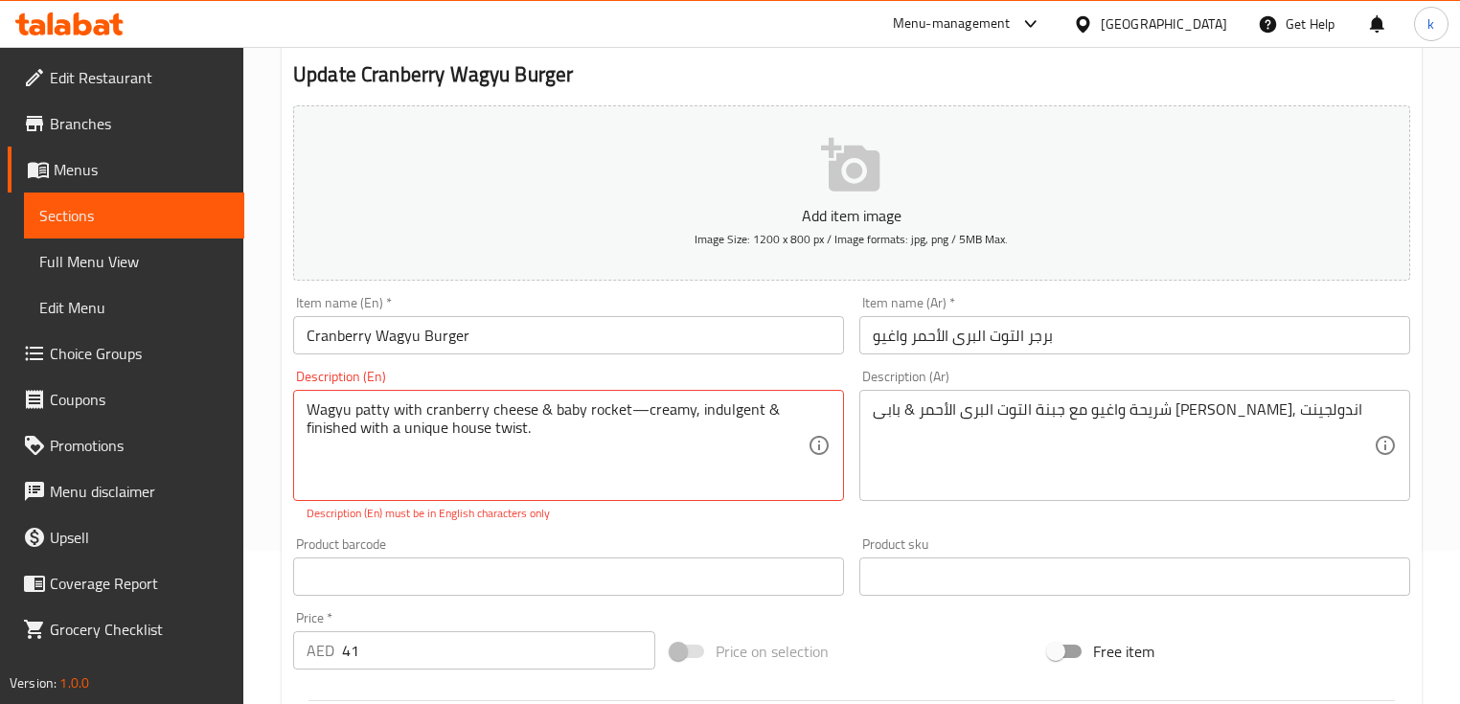
drag, startPoint x: 303, startPoint y: 427, endPoint x: 376, endPoint y: 427, distance: 72.8
click at [376, 427] on div "Wagyu patty with cranberry cheese & baby rocket—creamy, indulgent & finished wi…" at bounding box center [568, 445] width 551 height 111
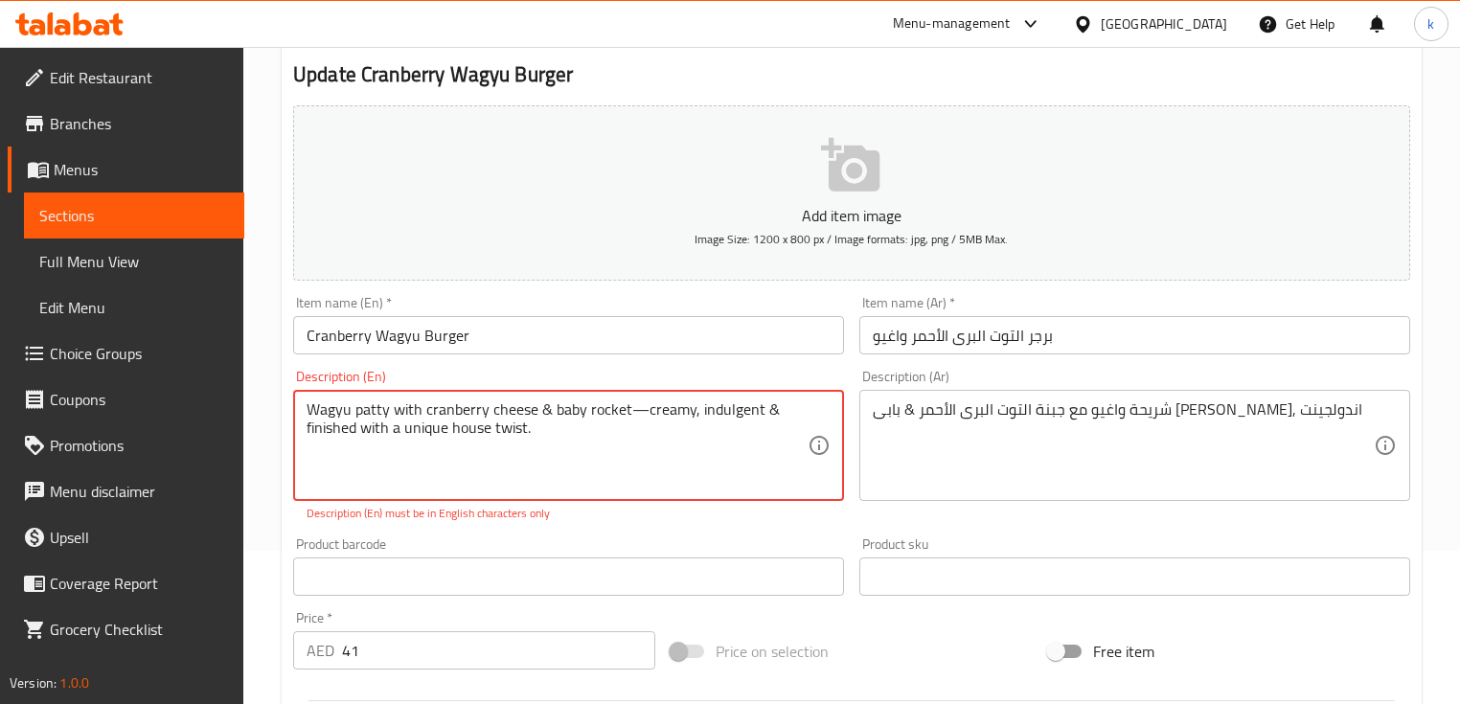
click at [299, 428] on div "Wagyu patty with cranberry cheese & baby rocket—creamy, indulgent & finished wi…" at bounding box center [568, 445] width 551 height 111
drag, startPoint x: 307, startPoint y: 425, endPoint x: 406, endPoint y: 427, distance: 99.7
click at [406, 427] on textarea "Wagyu patty with cranberry cheese & baby rocket—creamy, indulgent & finished wi…" at bounding box center [557, 445] width 501 height 91
click at [465, 437] on textarea "Wagyu patty with cranberry cheese & baby rocket—creamy, indulgent & finished wi…" at bounding box center [557, 445] width 501 height 91
drag, startPoint x: 525, startPoint y: 429, endPoint x: 304, endPoint y: 430, distance: 221.3
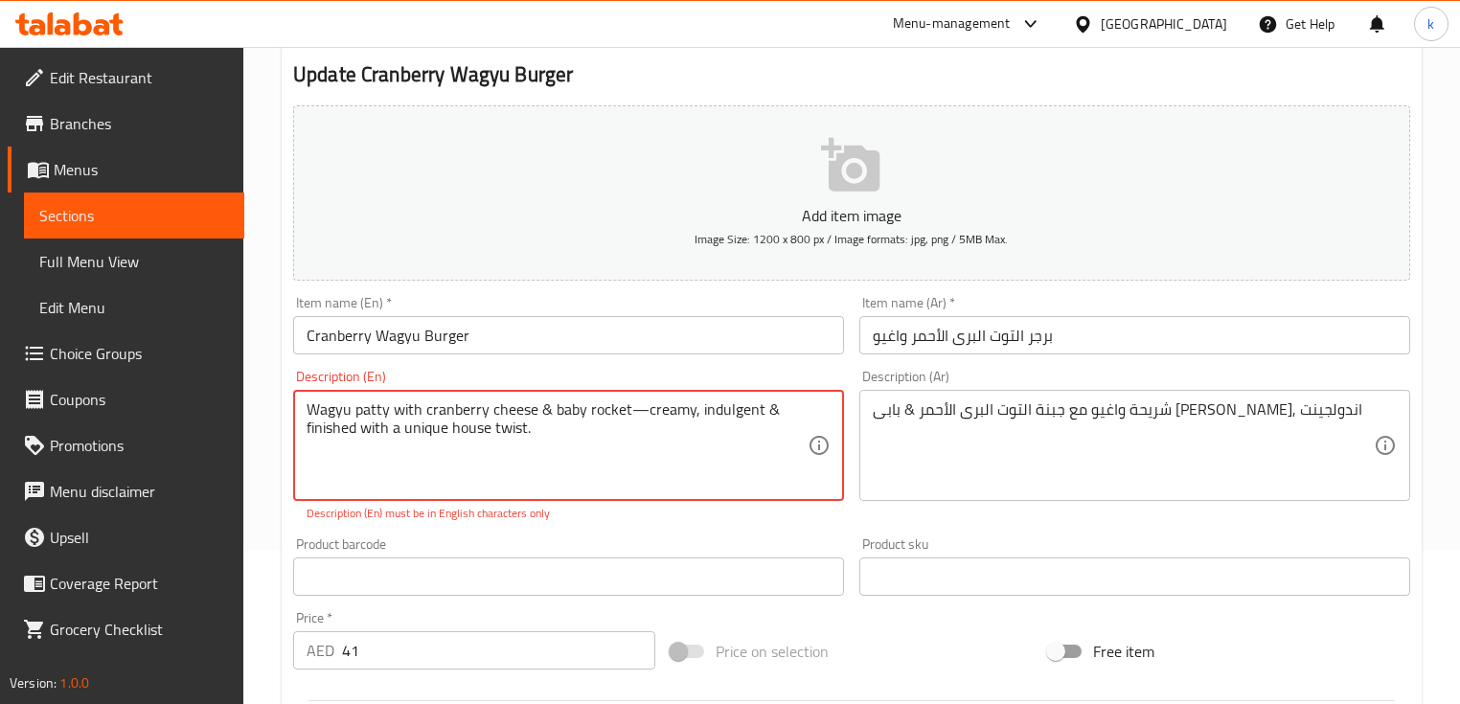
click at [304, 430] on div "Wagyu patty with cranberry cheese & baby rocket—creamy, indulgent & finished wi…" at bounding box center [568, 445] width 551 height 111
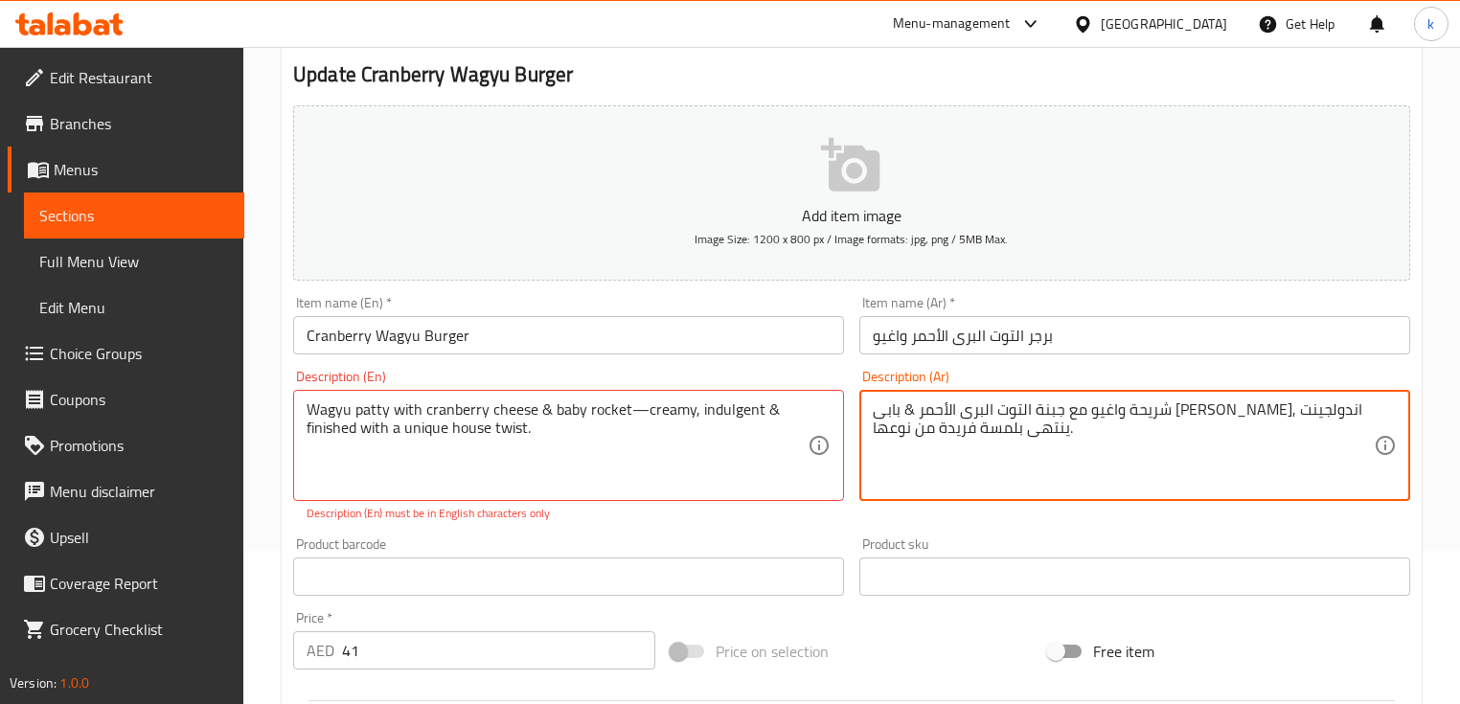
type textarea "شريحة واغيو مع جبنة التوت البرى الأحمر & بابى روكت كريمىو, اندولجينت ينتهى بلمس…"
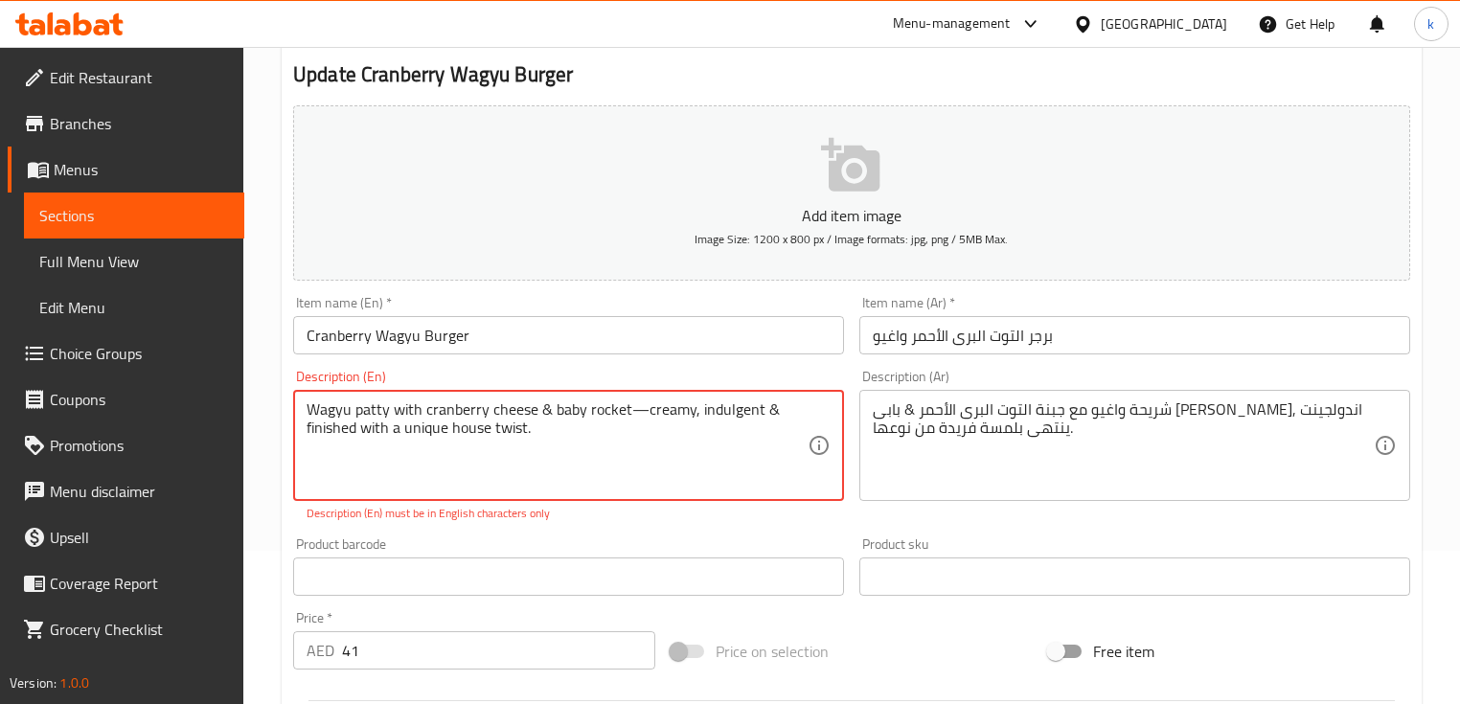
click at [696, 430] on textarea "Wagyu patty with cranberry cheese & baby rocket—creamy, indulgent & finished wi…" at bounding box center [557, 445] width 501 height 91
click at [378, 435] on textarea "Wagyu patty with cranberry cheese & baby rocket—creamy, indulgent & finished wi…" at bounding box center [557, 445] width 501 height 91
drag, startPoint x: 408, startPoint y: 425, endPoint x: 468, endPoint y: 425, distance: 59.4
click at [468, 425] on textarea "Wagyu patty with cranberry cheese & baby rocket—creamy, indulgent & finished wi…" at bounding box center [557, 445] width 501 height 91
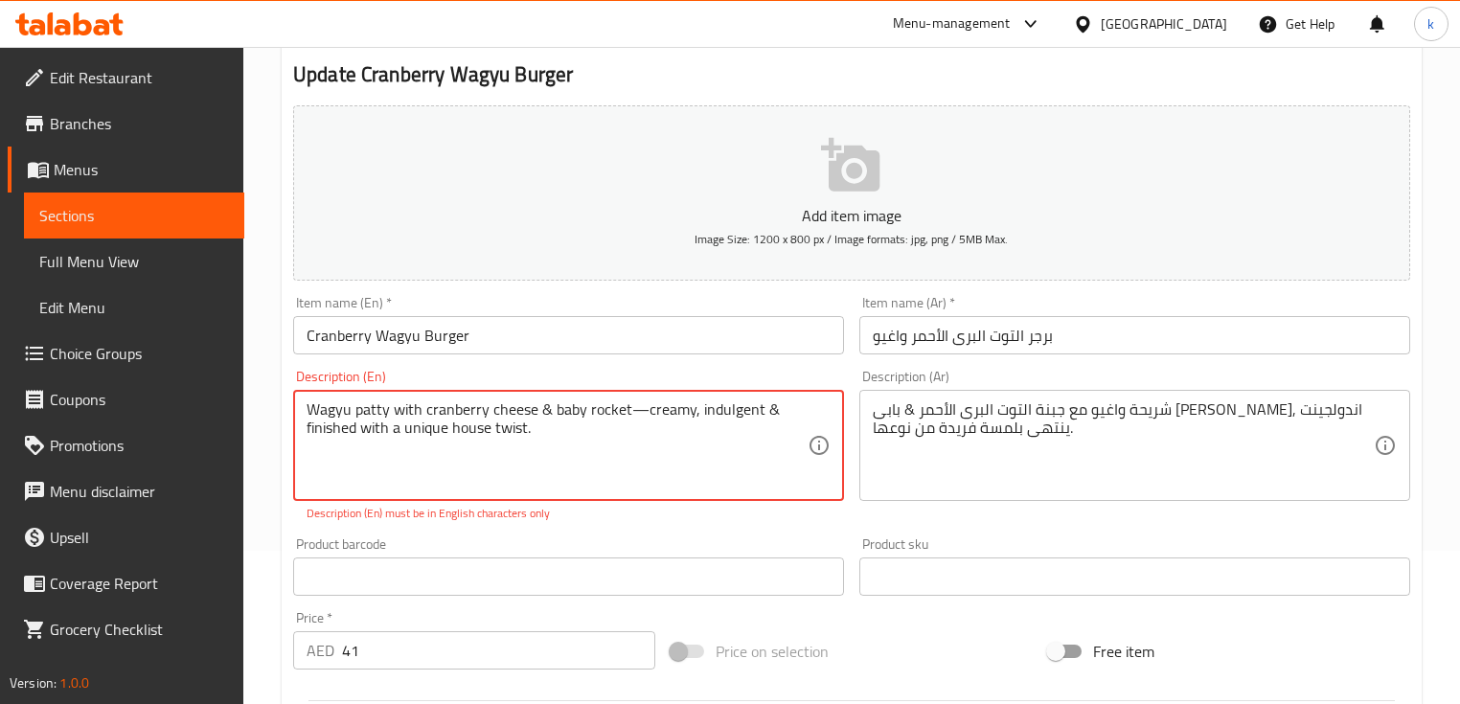
click at [503, 428] on textarea "Wagyu patty with cranberry cheese & baby rocket—creamy, indulgent & finished wi…" at bounding box center [557, 445] width 501 height 91
click at [465, 522] on p "Description (En) must be in English characters only" at bounding box center [569, 513] width 524 height 17
click at [594, 465] on textarea "Wagyu patty with cranberry cheese & baby rocket creamy, indulgent & finished wi…" at bounding box center [557, 445] width 501 height 91
type textarea "Wagyu patty with cranberry cheese & baby rocket creamy, indulgent & finished wi…"
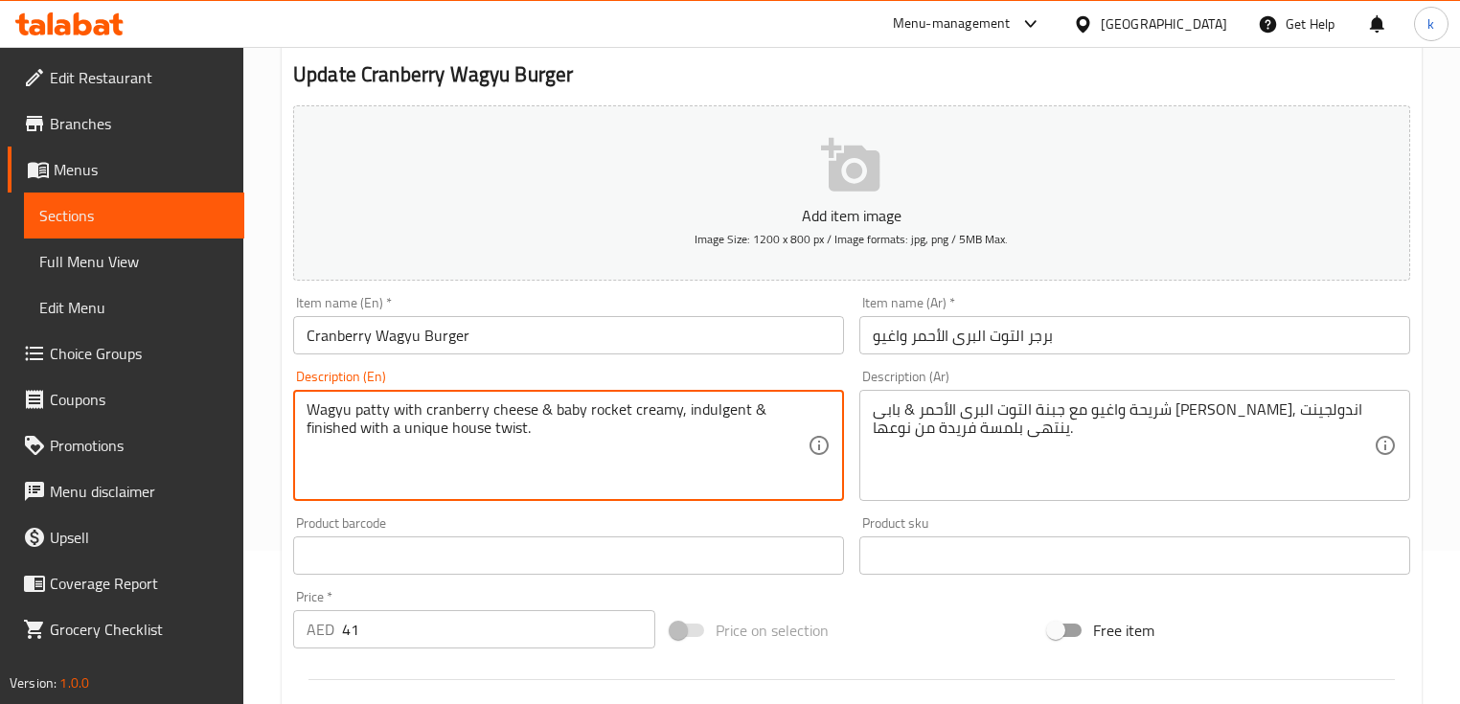
click at [422, 429] on textarea "Wagyu patty with cranberry cheese & baby rocket creamy, indulgent & finished wi…" at bounding box center [557, 445] width 501 height 91
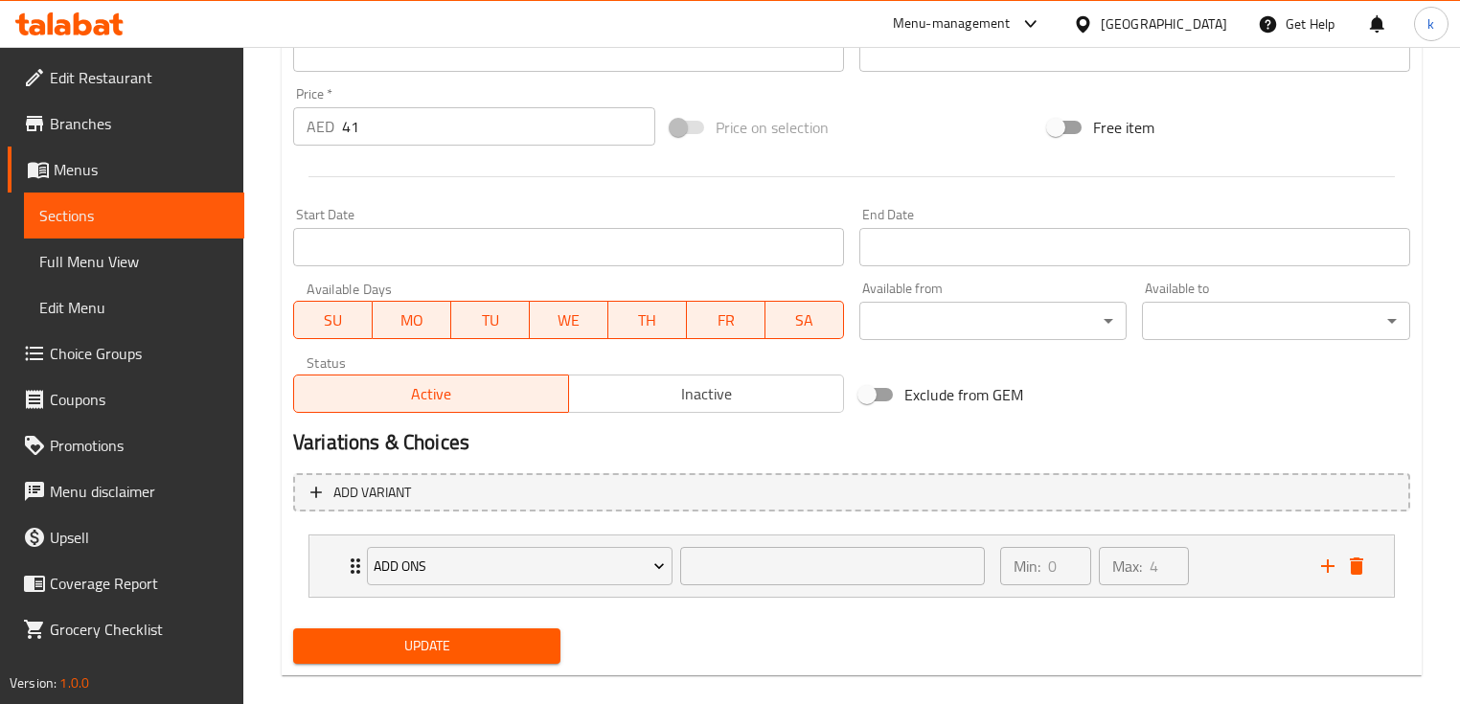
scroll to position [680, 0]
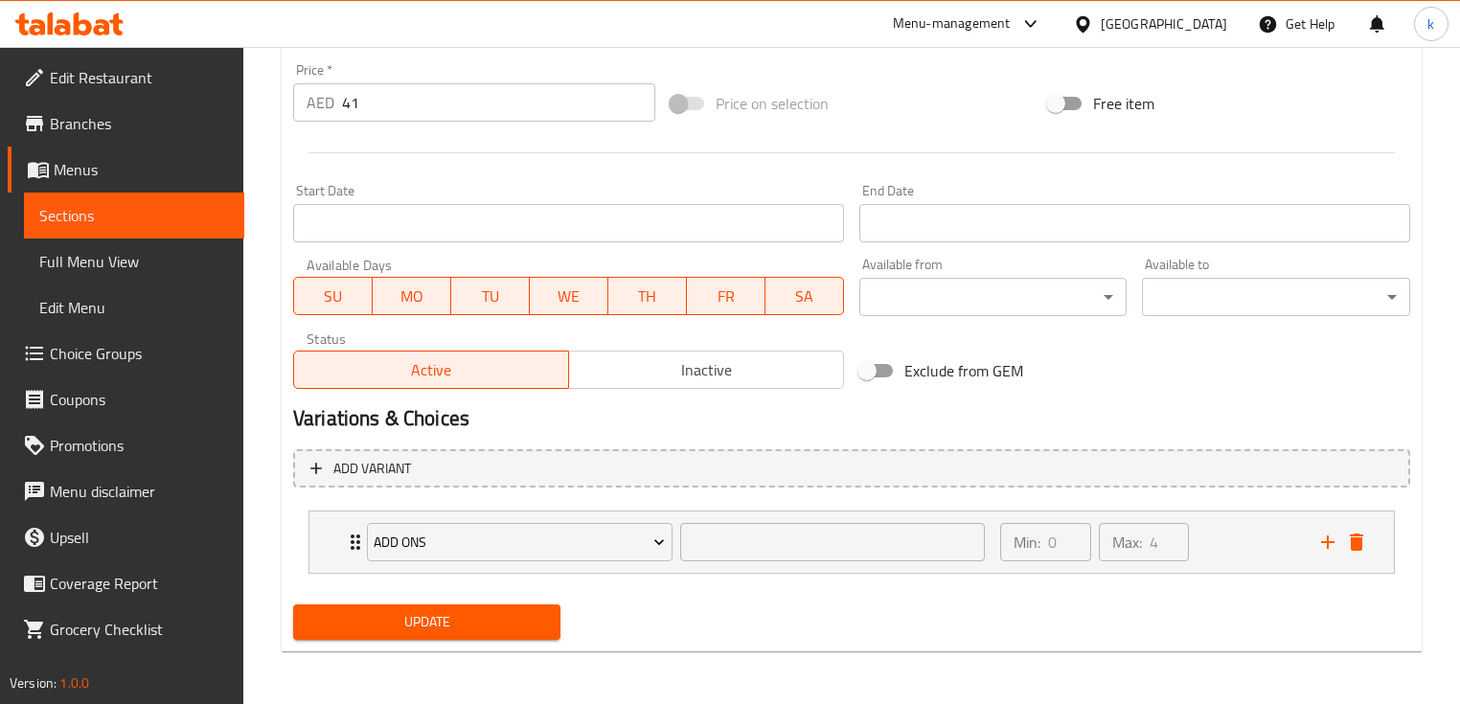
click at [452, 619] on span "Update" at bounding box center [426, 622] width 237 height 24
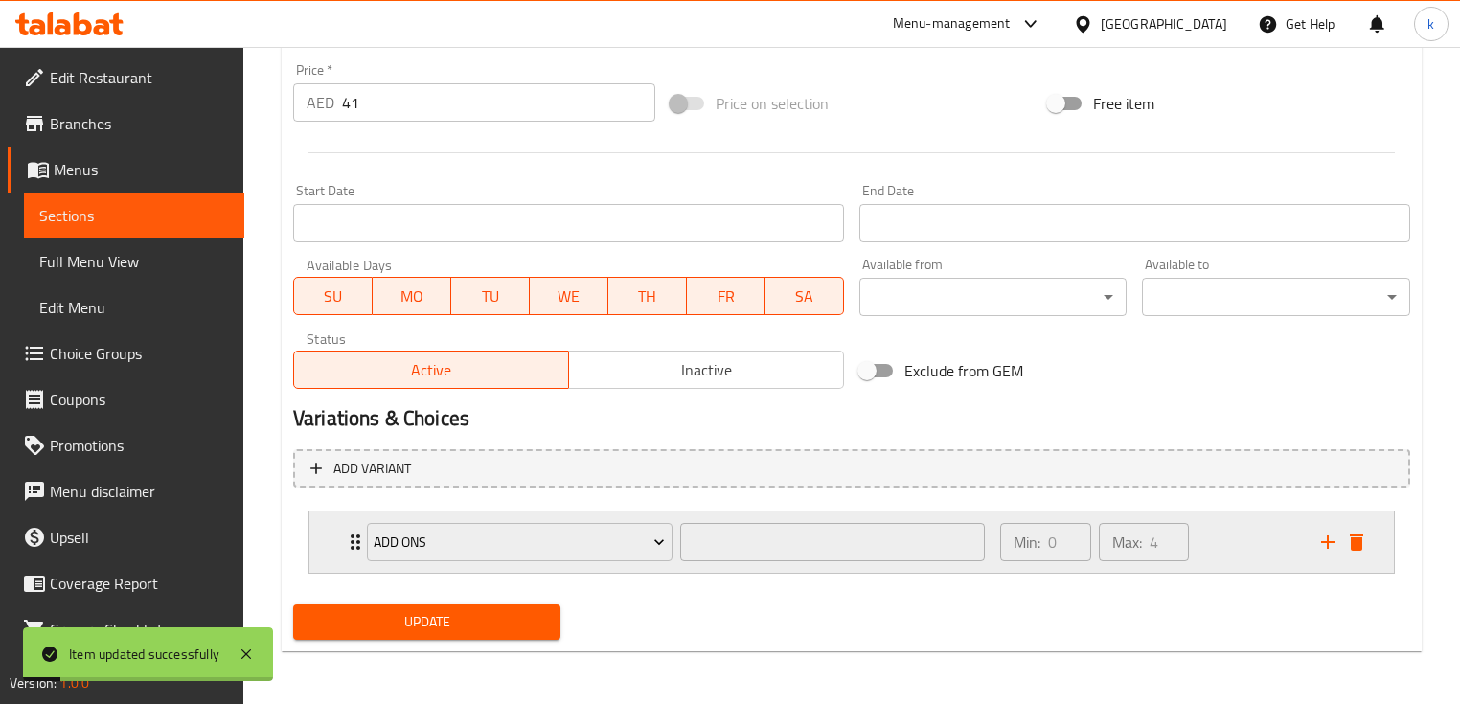
click at [1265, 548] on div "Min: 0 ​ Max: 4 ​" at bounding box center [1149, 542] width 321 height 61
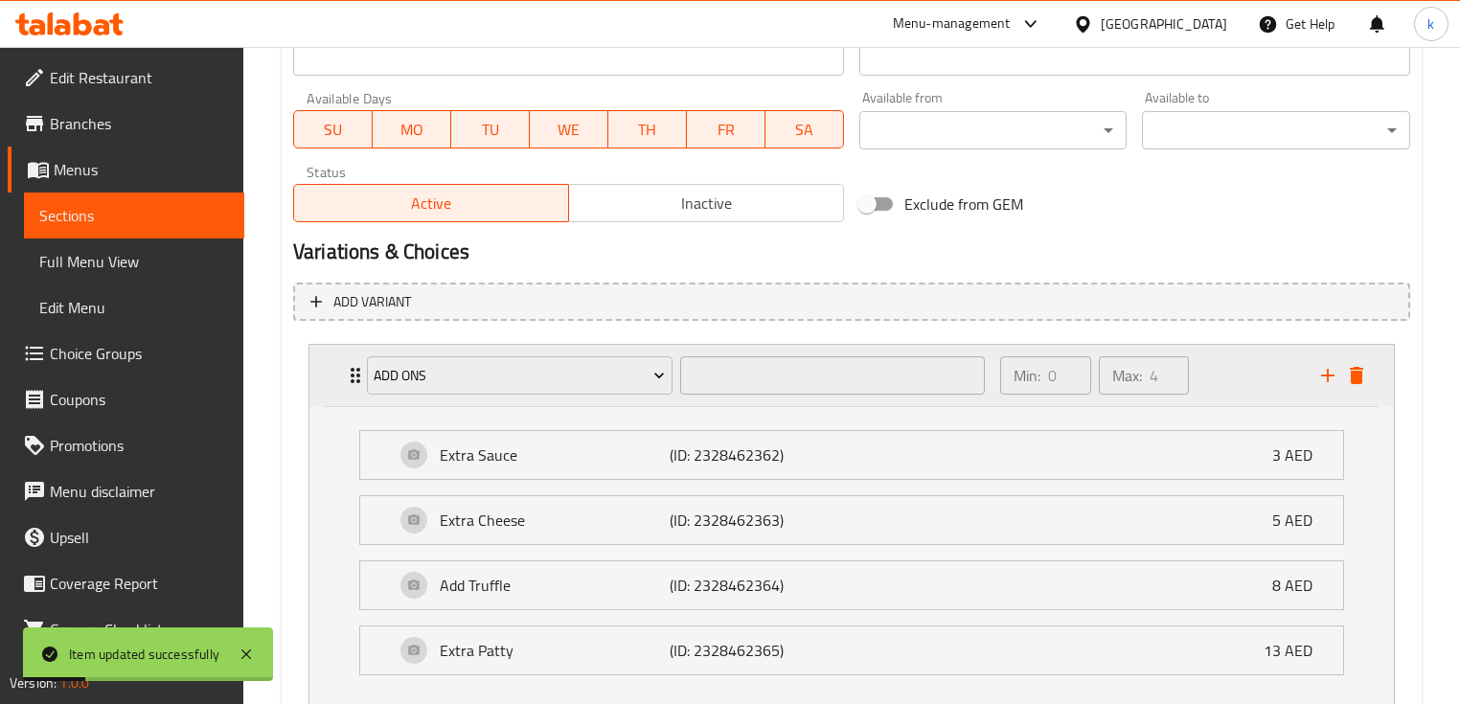
scroll to position [910, 0]
